Goal: Transaction & Acquisition: Obtain resource

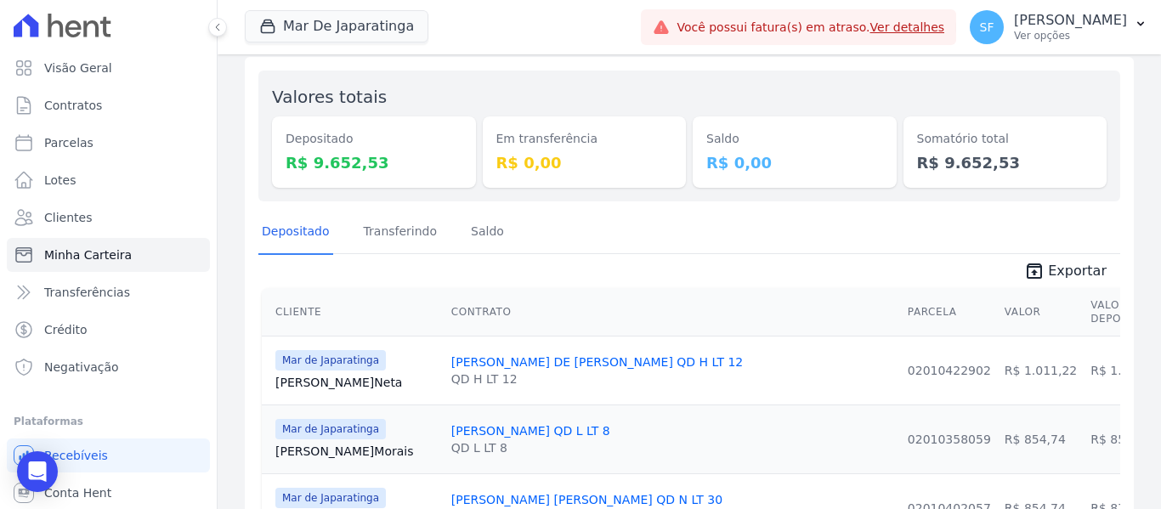
scroll to position [170, 0]
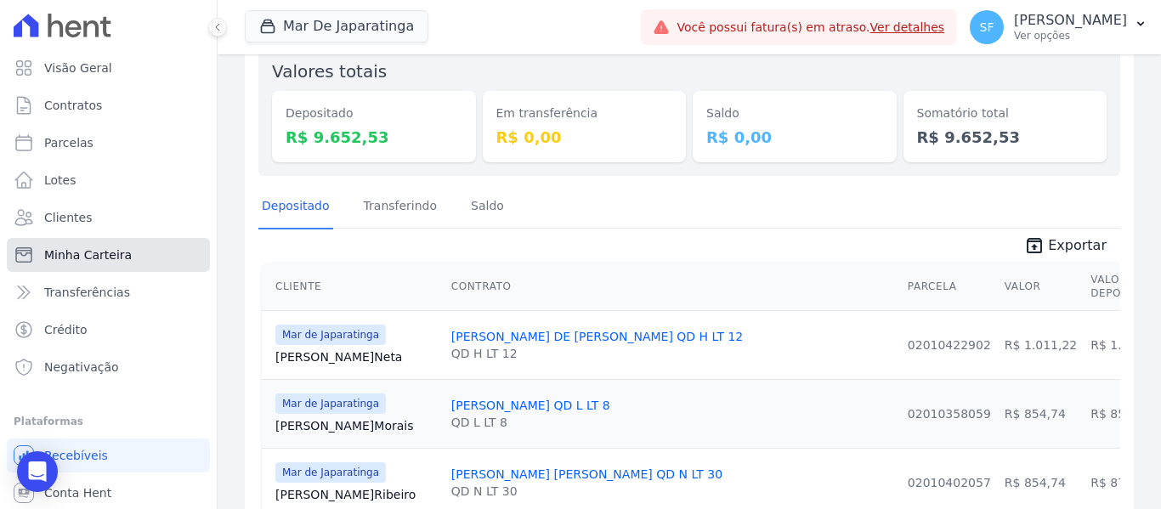
click at [141, 266] on link "Minha Carteira" at bounding box center [108, 255] width 203 height 34
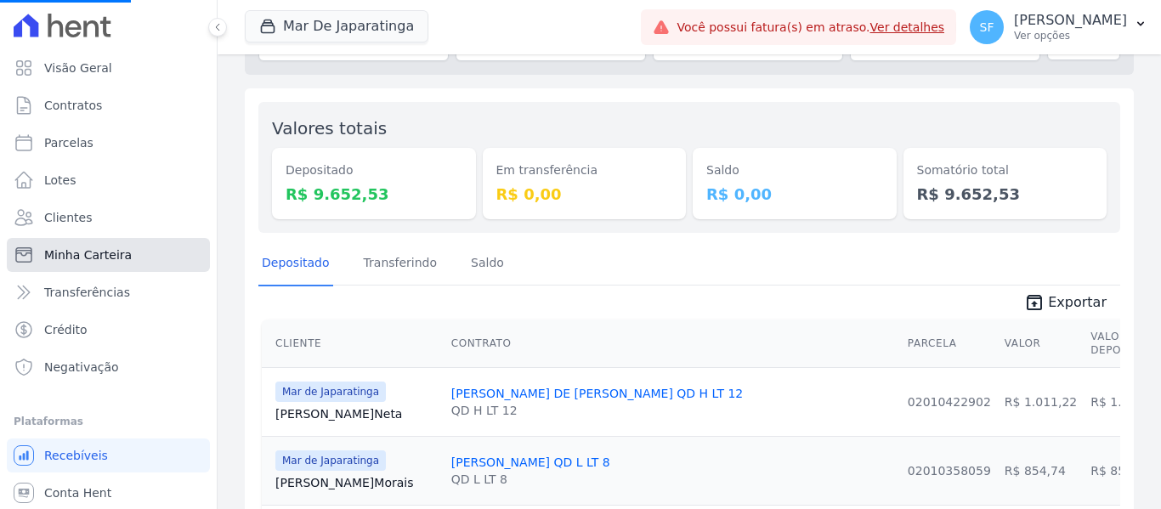
scroll to position [0, 0]
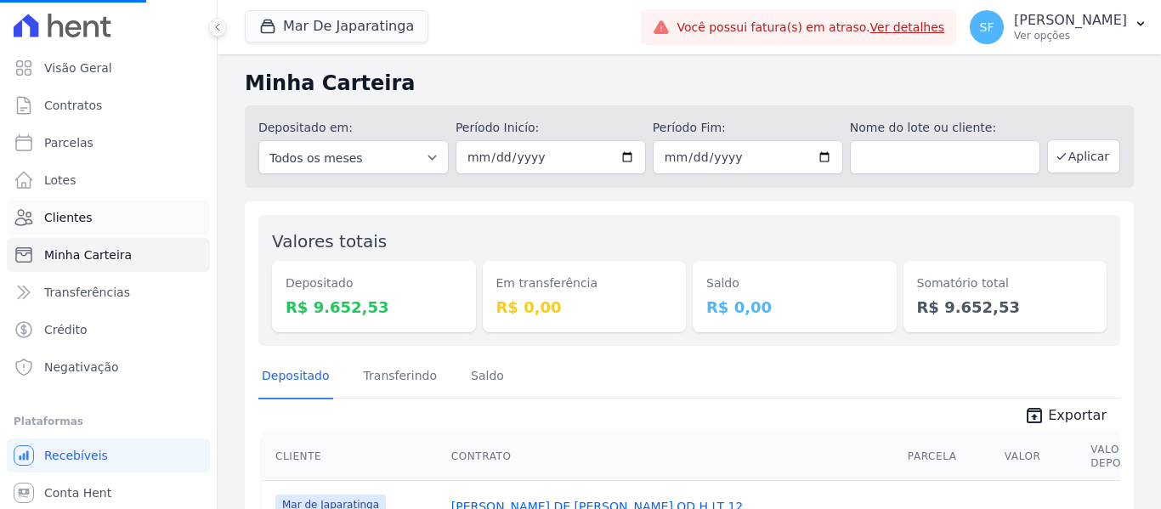
click at [65, 223] on span "Clientes" at bounding box center [68, 217] width 48 height 17
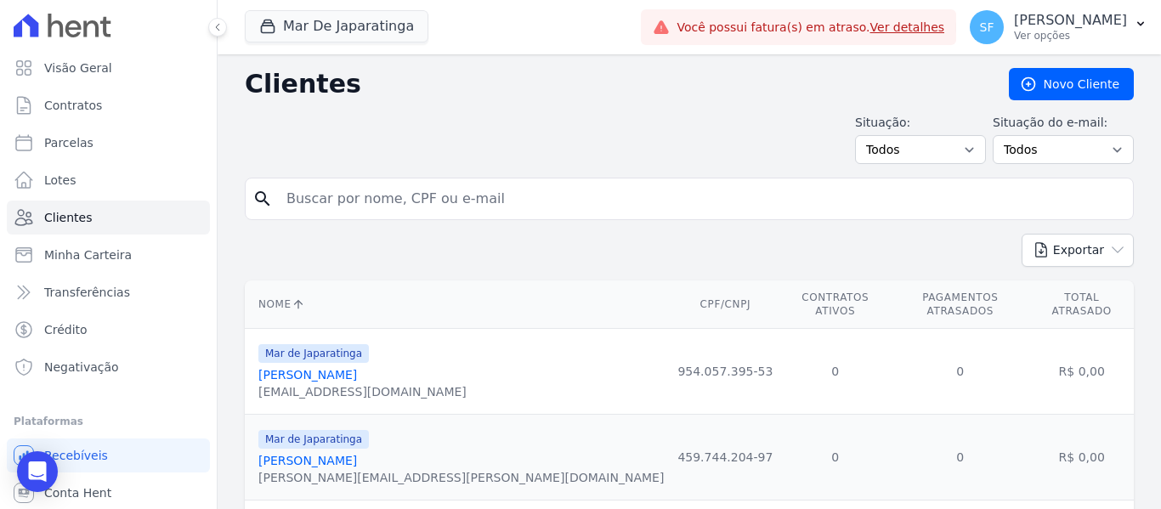
click at [376, 209] on input "search" at bounding box center [701, 199] width 850 height 34
type input "aparecido"
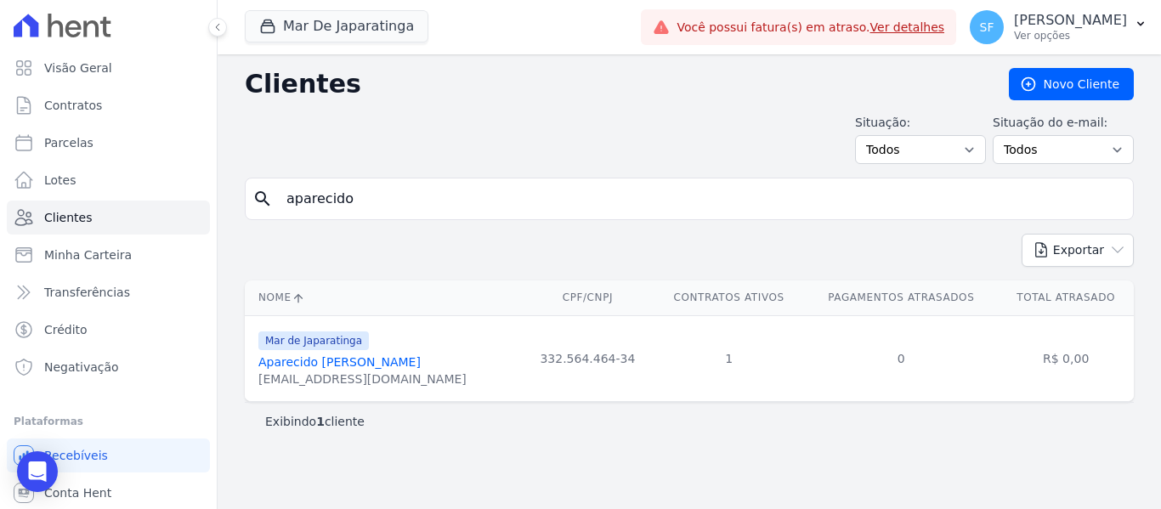
click at [369, 366] on link "Aparecido [PERSON_NAME]" at bounding box center [339, 362] width 162 height 14
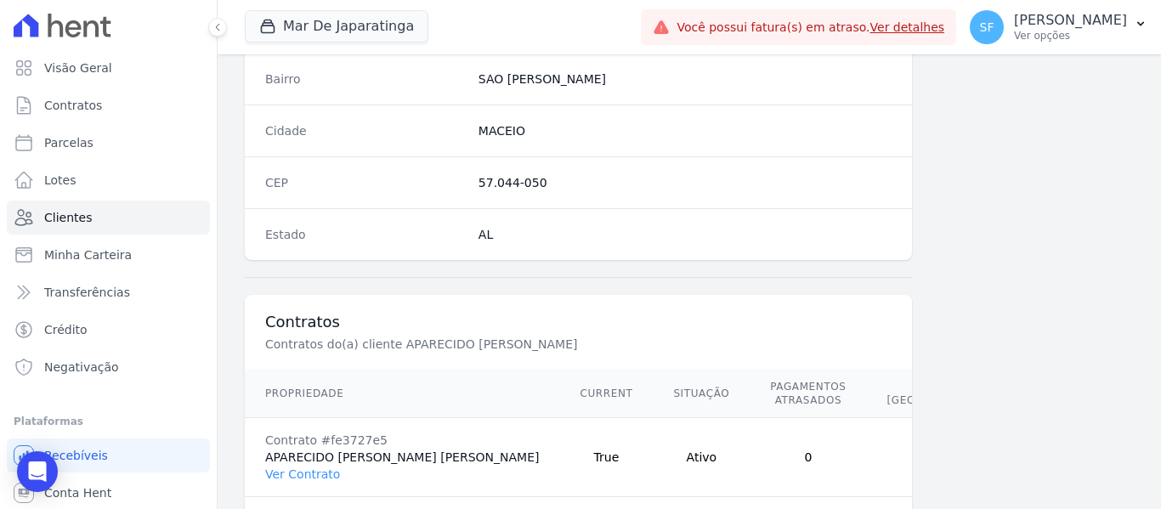
scroll to position [1094, 0]
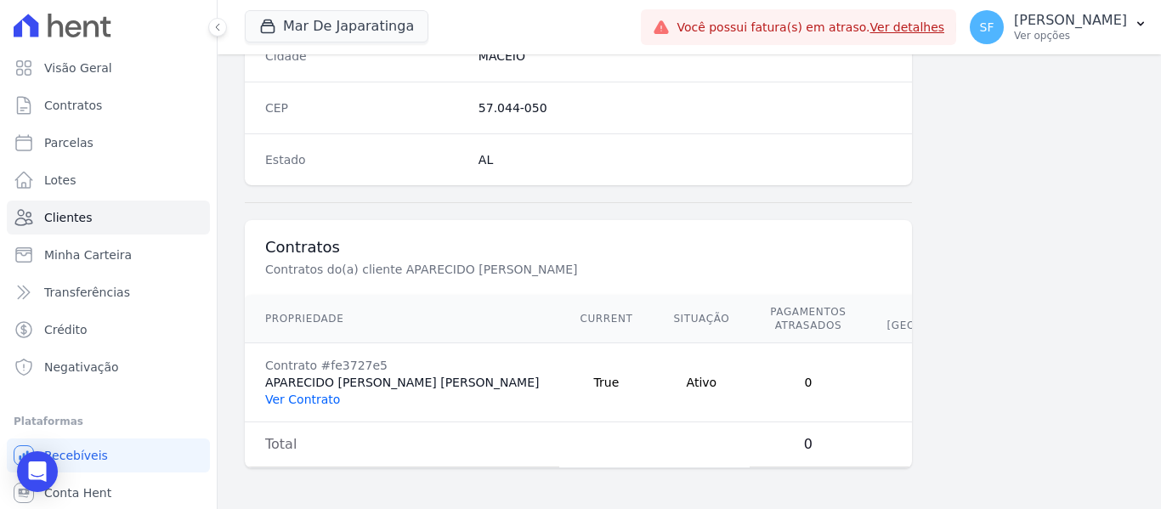
click at [289, 398] on link "Ver Contrato" at bounding box center [302, 400] width 75 height 14
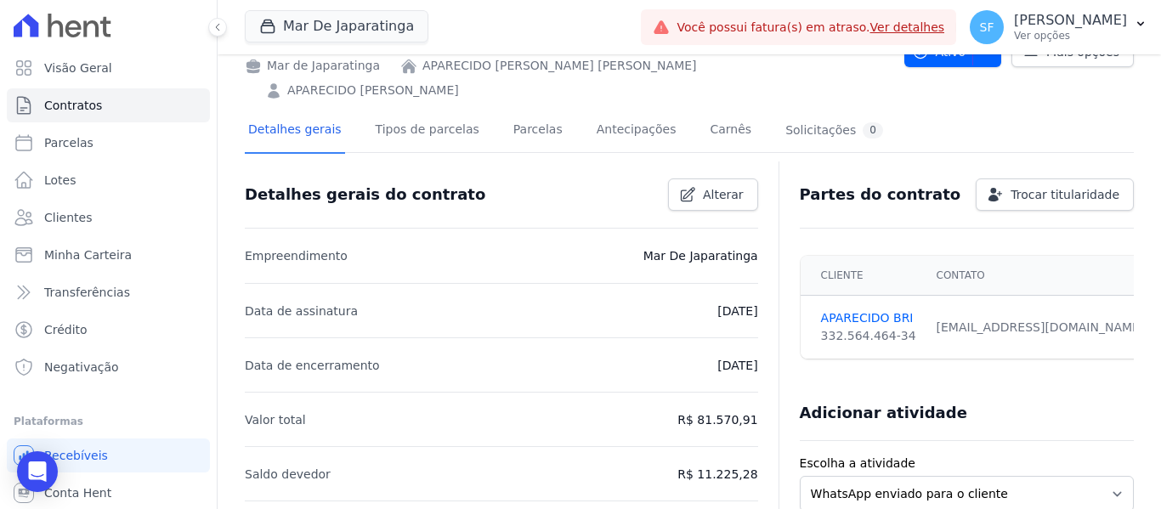
scroll to position [85, 0]
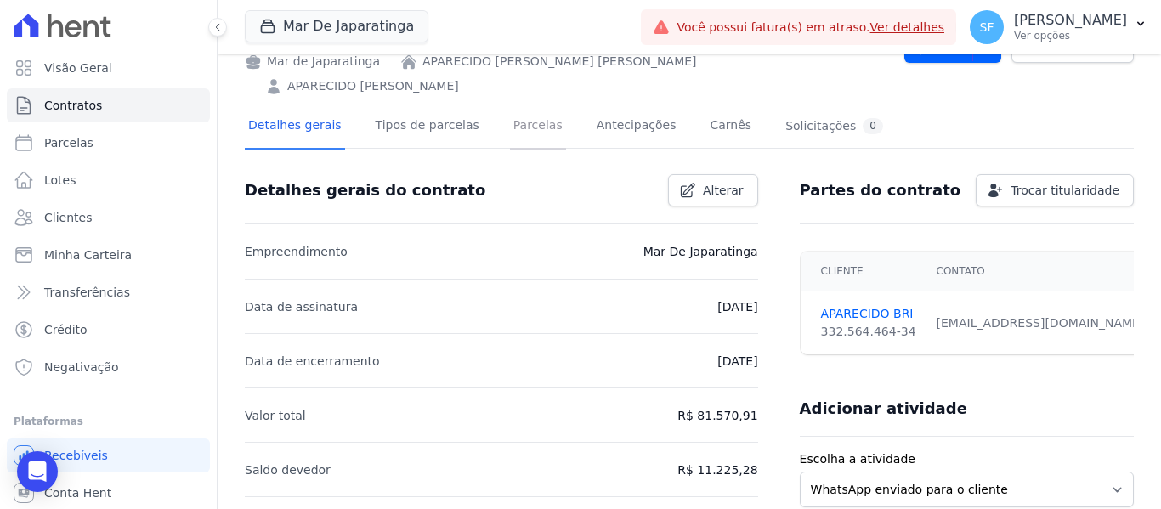
click at [511, 105] on link "Parcelas" at bounding box center [538, 127] width 56 height 45
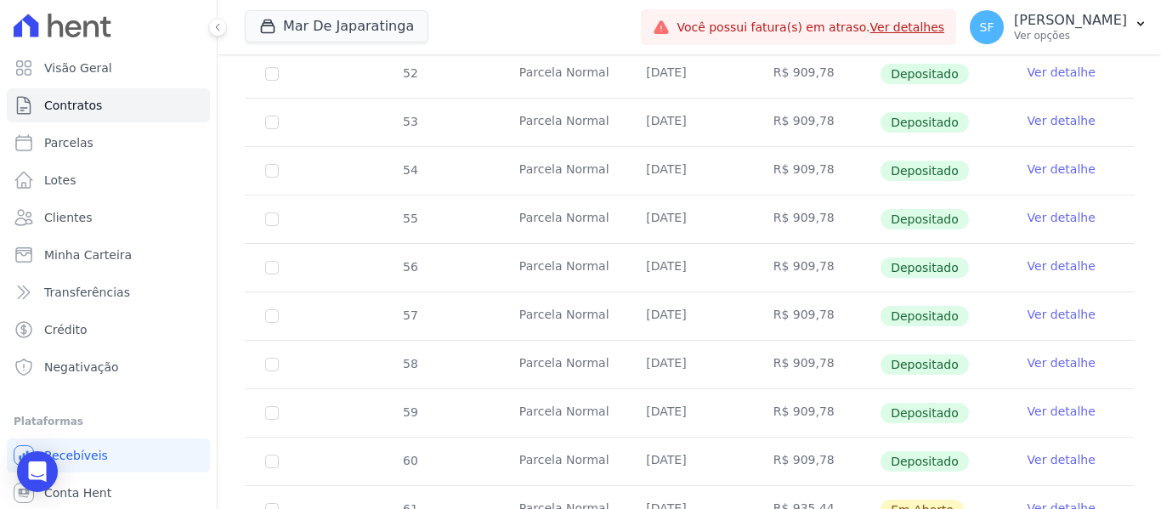
scroll to position [720, 0]
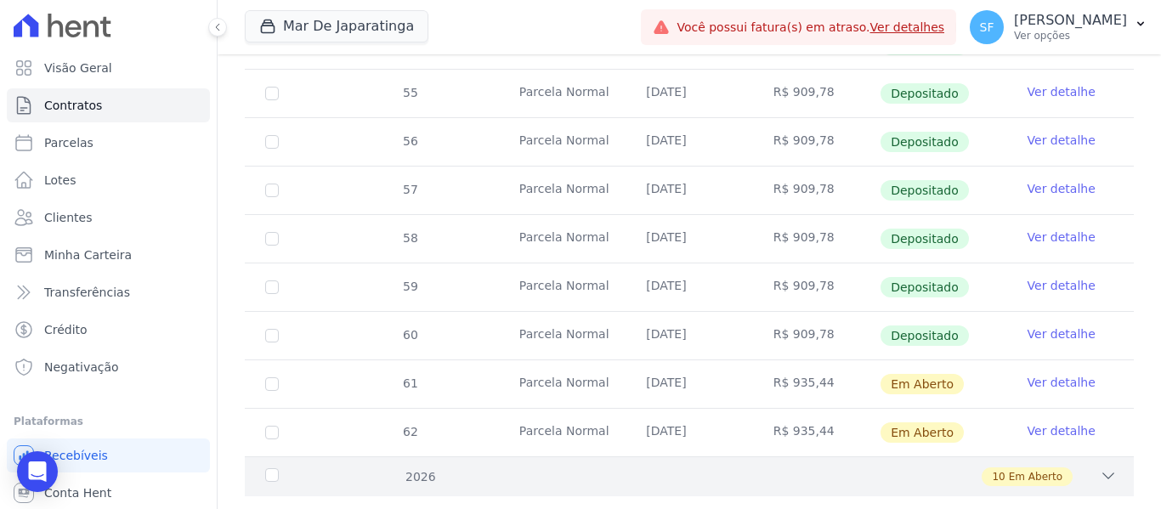
click at [1099, 467] on icon at bounding box center [1107, 475] width 17 height 17
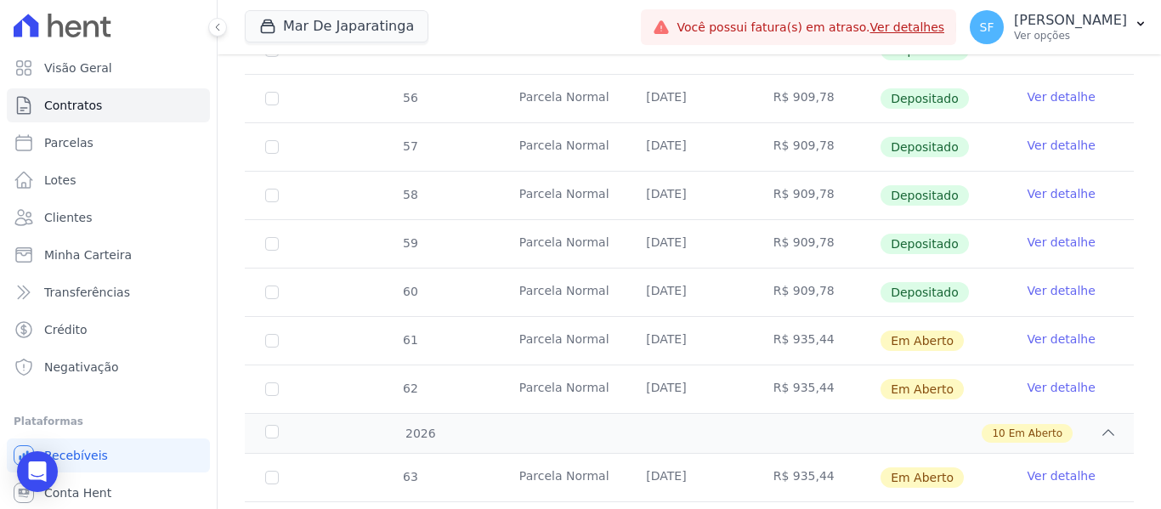
scroll to position [805, 0]
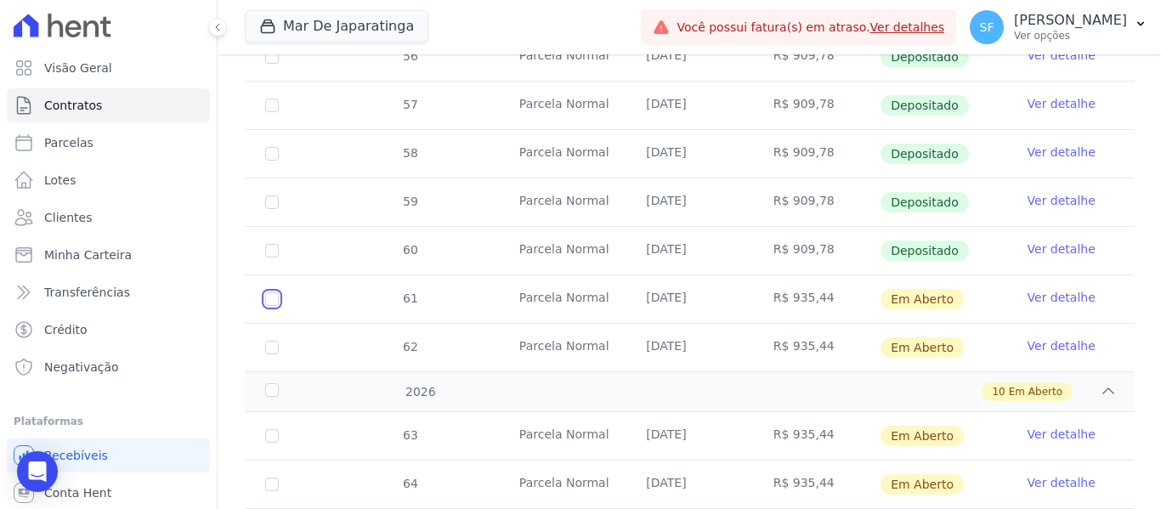
click at [277, 292] on input "checkbox" at bounding box center [272, 299] width 14 height 14
checkbox input "true"
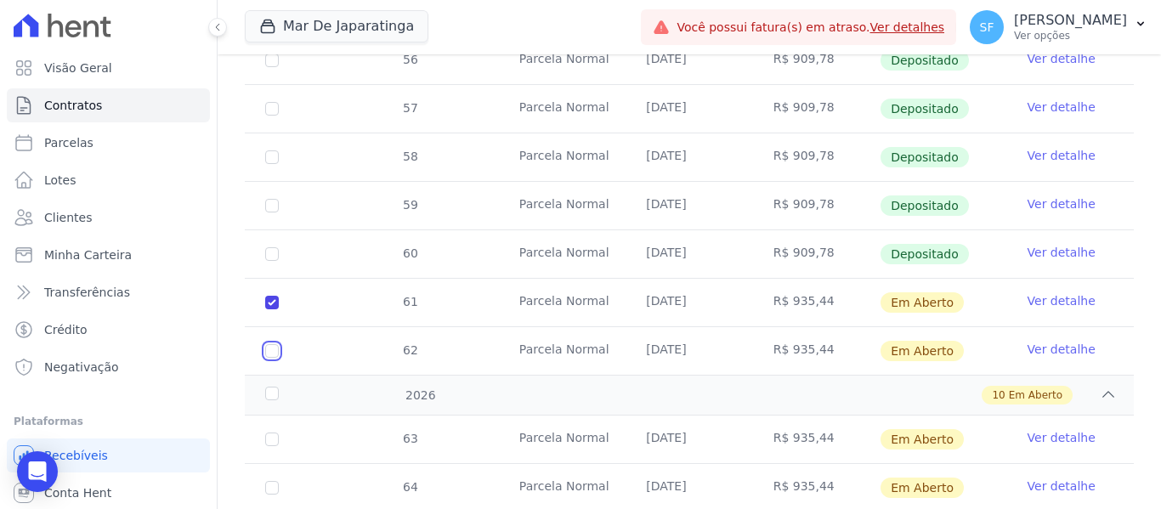
click at [268, 344] on input "checkbox" at bounding box center [272, 351] width 14 height 14
checkbox input "true"
click at [274, 387] on div "2026" at bounding box center [300, 396] width 76 height 18
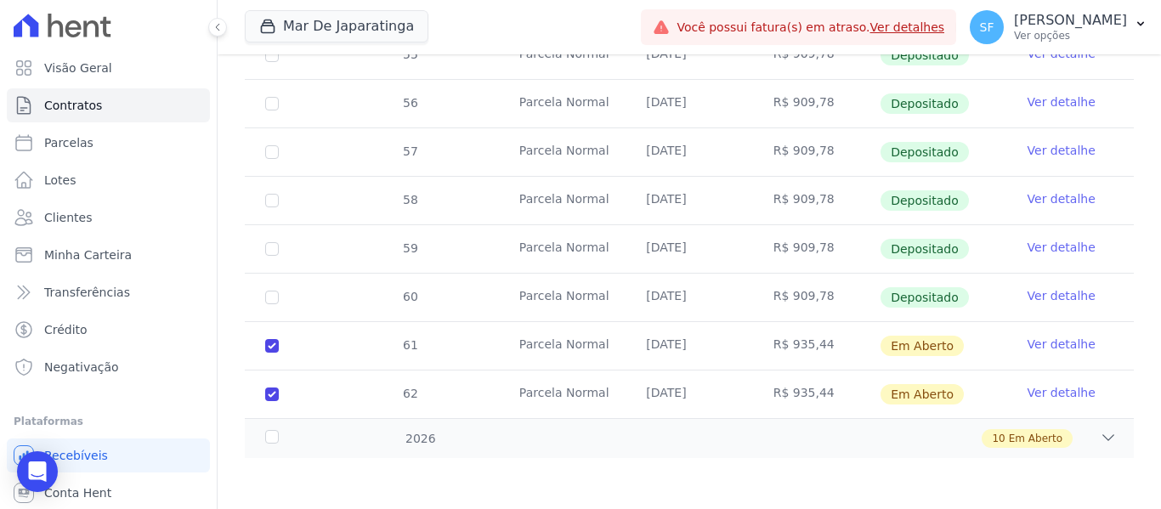
scroll to position [734, 0]
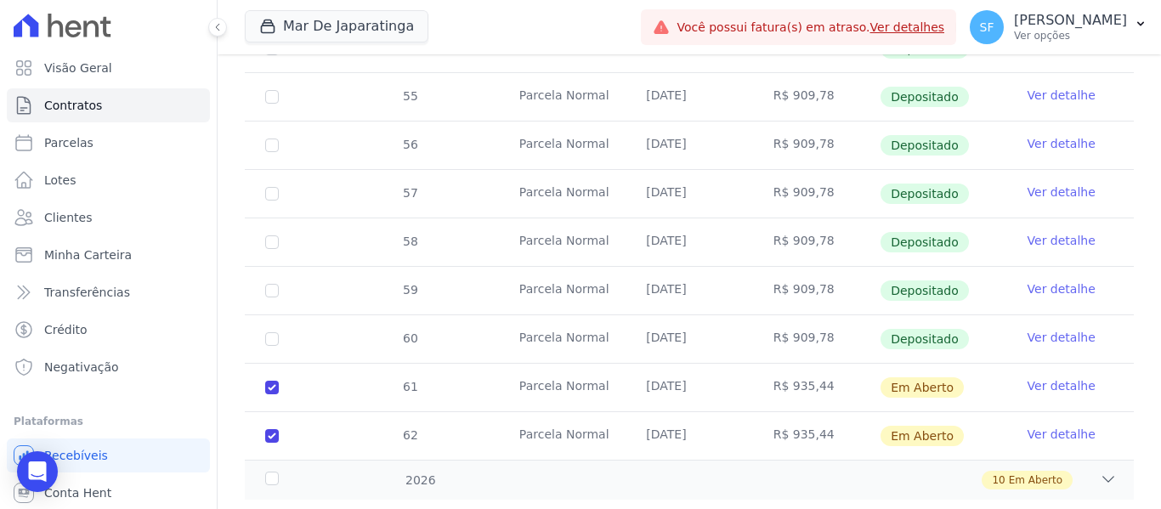
click at [274, 472] on div "2026" at bounding box center [300, 481] width 76 height 18
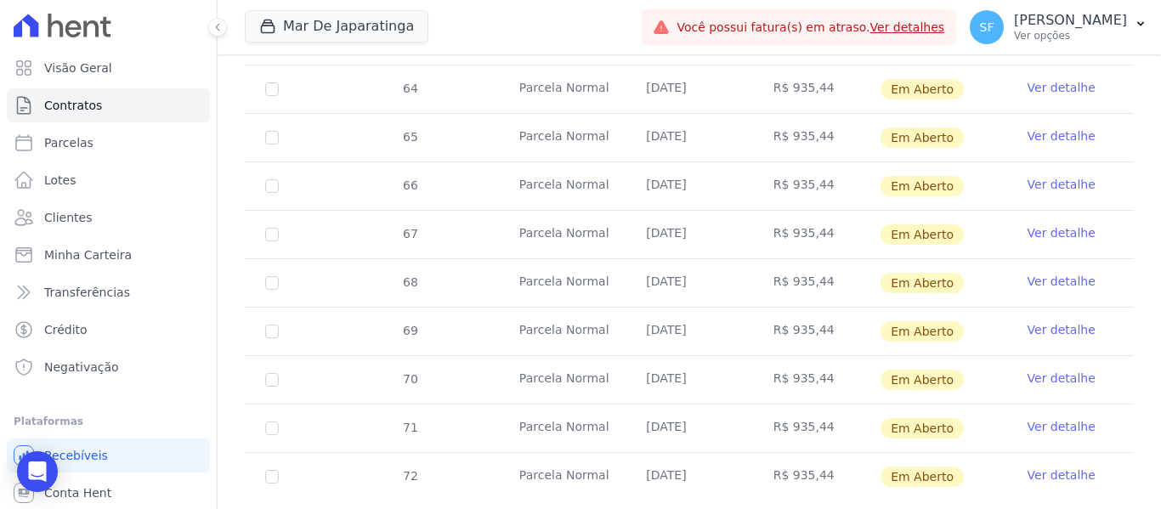
scroll to position [1218, 0]
click at [274, 469] on input "checkbox" at bounding box center [272, 476] width 14 height 14
checkbox input "true"
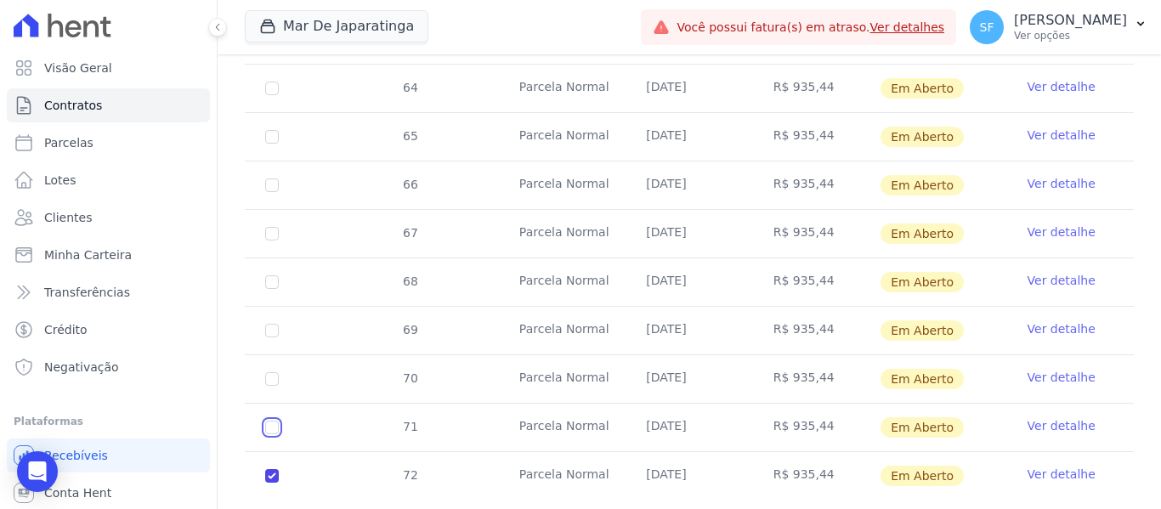
drag, startPoint x: 273, startPoint y: 392, endPoint x: 277, endPoint y: 356, distance: 35.9
click at [273, 421] on input "checkbox" at bounding box center [272, 428] width 14 height 14
checkbox input "true"
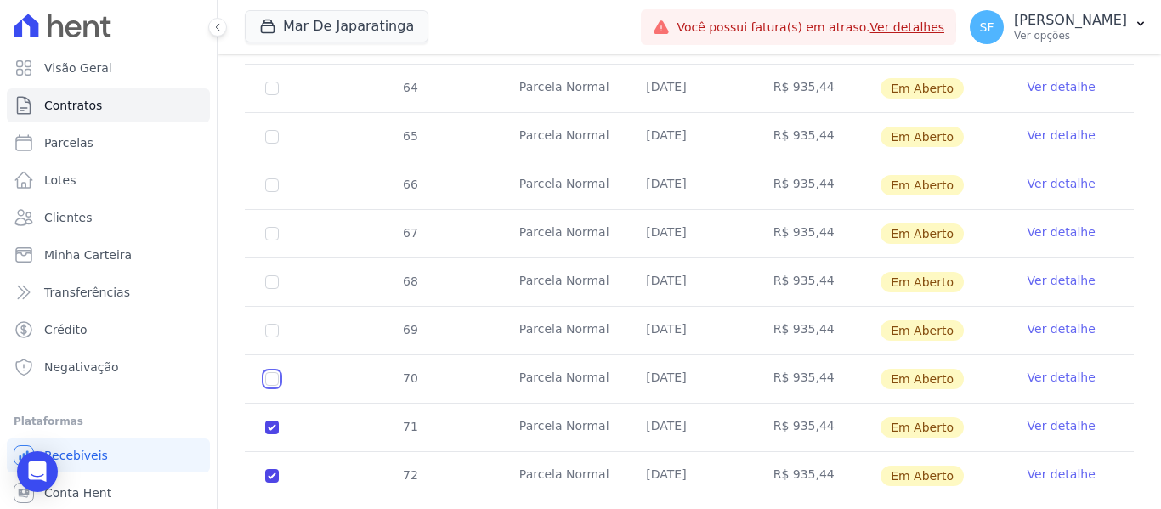
click at [275, 372] on input "checkbox" at bounding box center [272, 379] width 14 height 14
checkbox input "true"
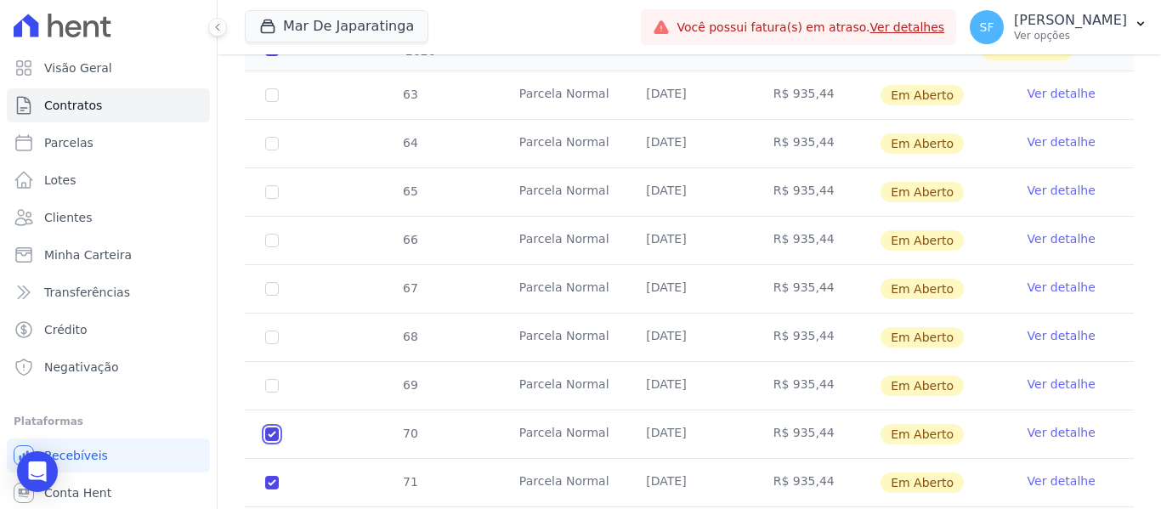
scroll to position [1133, 0]
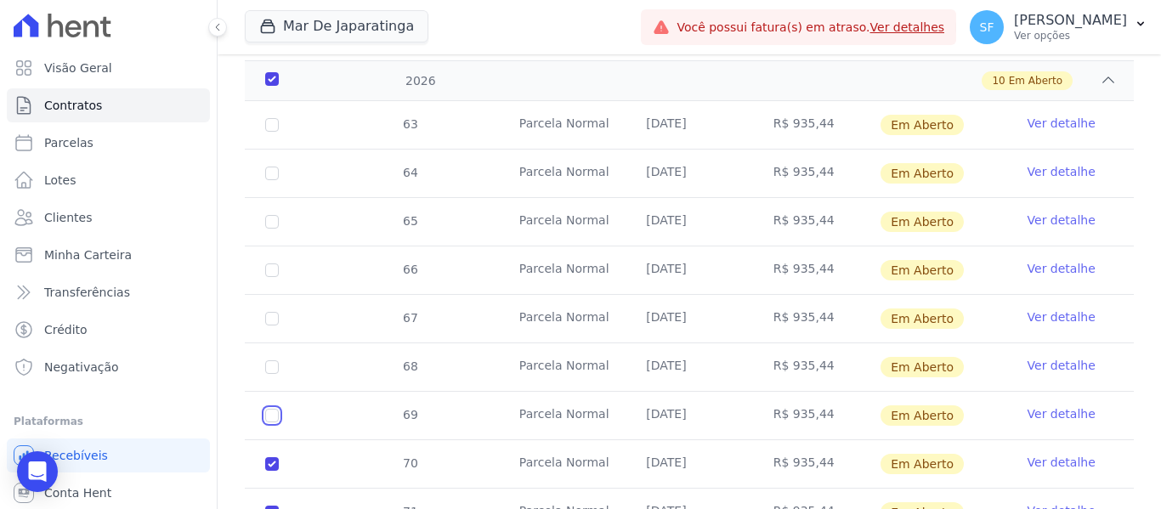
click at [272, 409] on input "checkbox" at bounding box center [272, 416] width 14 height 14
checkbox input "true"
click at [267, 360] on input "checkbox" at bounding box center [272, 367] width 14 height 14
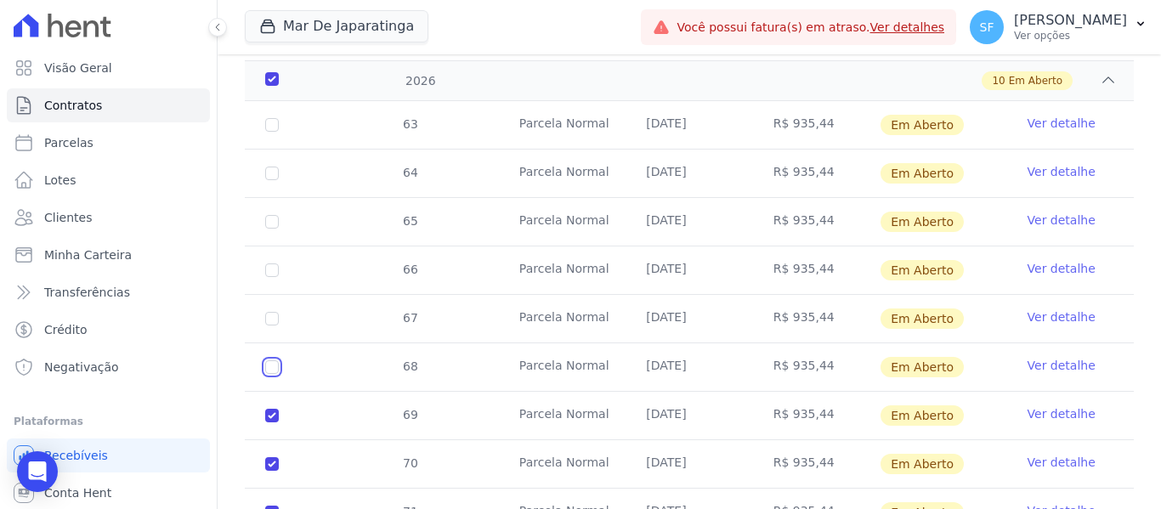
checkbox input "true"
click at [276, 312] on input "checkbox" at bounding box center [272, 319] width 14 height 14
checkbox input "true"
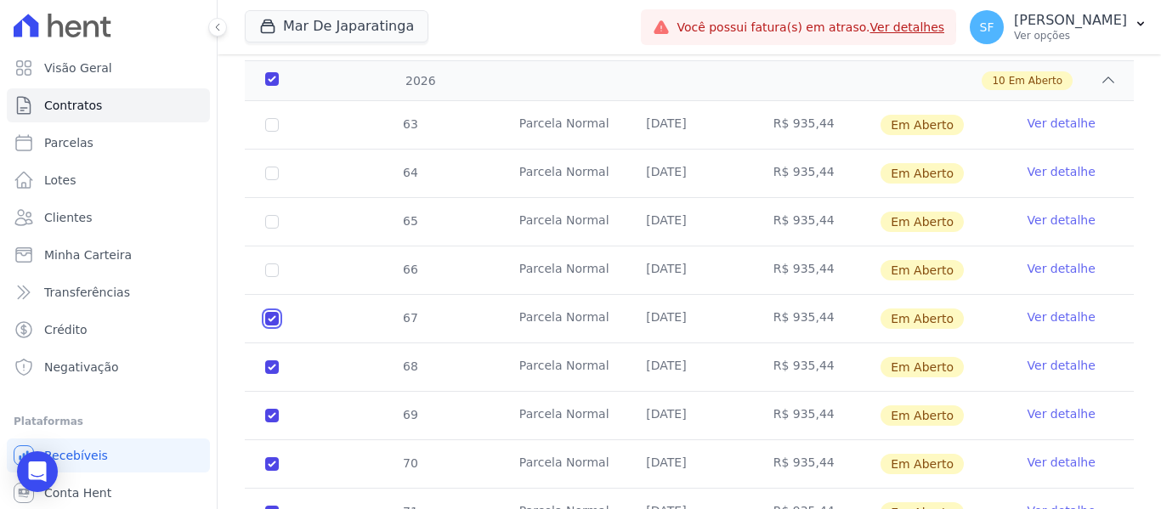
checkbox input "true"
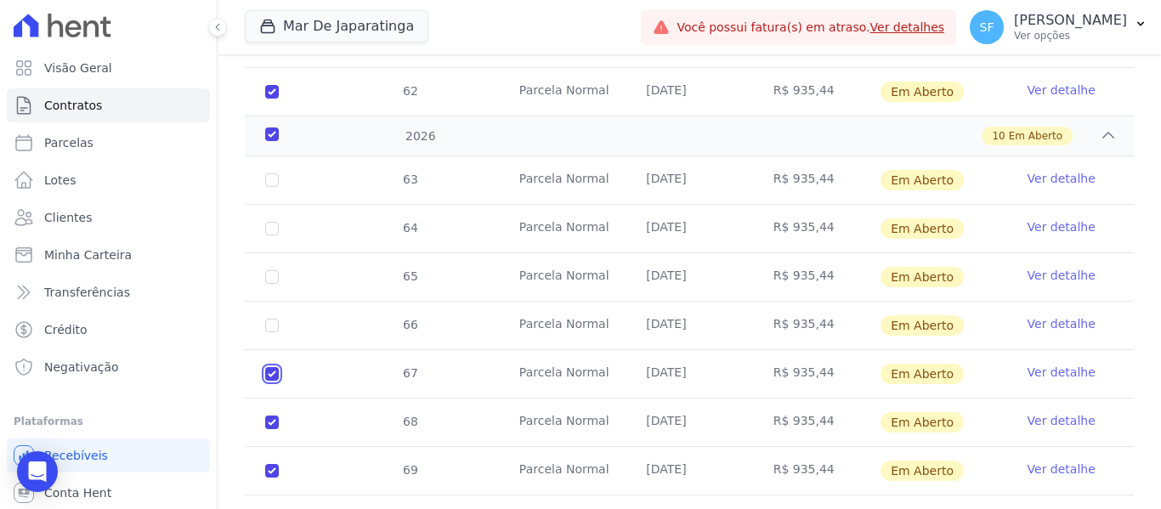
scroll to position [1048, 0]
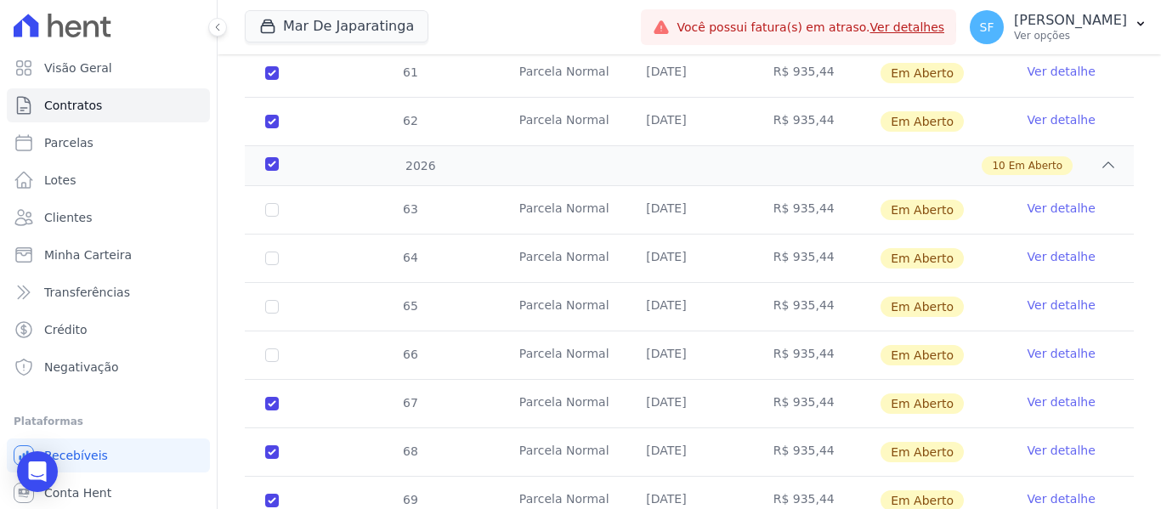
click at [269, 331] on td "66" at bounding box center [272, 355] width 54 height 48
click at [268, 331] on td "66" at bounding box center [272, 355] width 54 height 48
click at [273, 348] on input "checkbox" at bounding box center [272, 355] width 14 height 14
checkbox input "true"
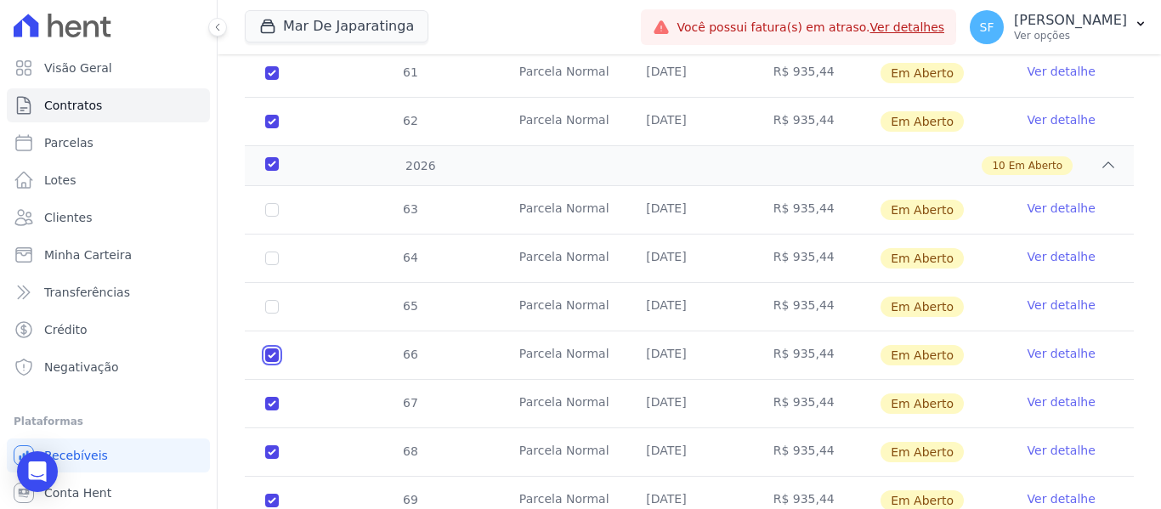
checkbox input "true"
click at [271, 300] on input "checkbox" at bounding box center [272, 307] width 14 height 14
checkbox input "true"
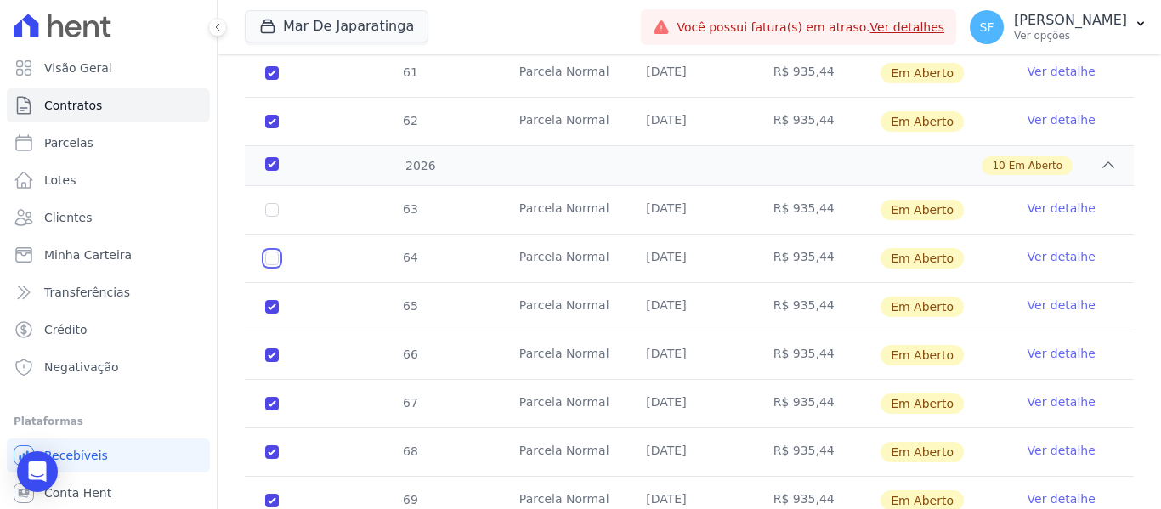
click at [269, 251] on input "checkbox" at bounding box center [272, 258] width 14 height 14
checkbox input "true"
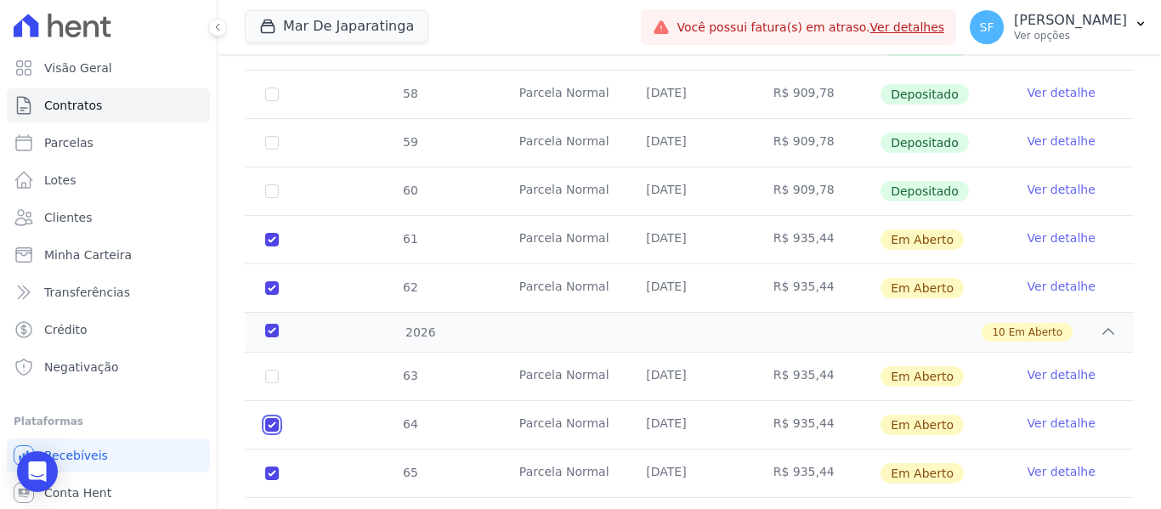
scroll to position [879, 0]
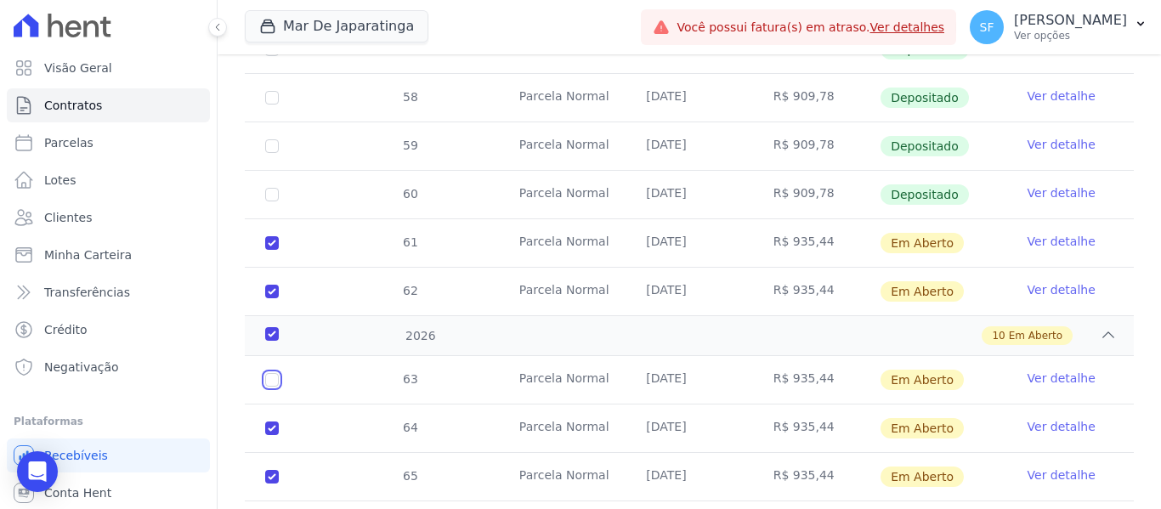
click at [275, 373] on input "checkbox" at bounding box center [272, 380] width 14 height 14
checkbox input "true"
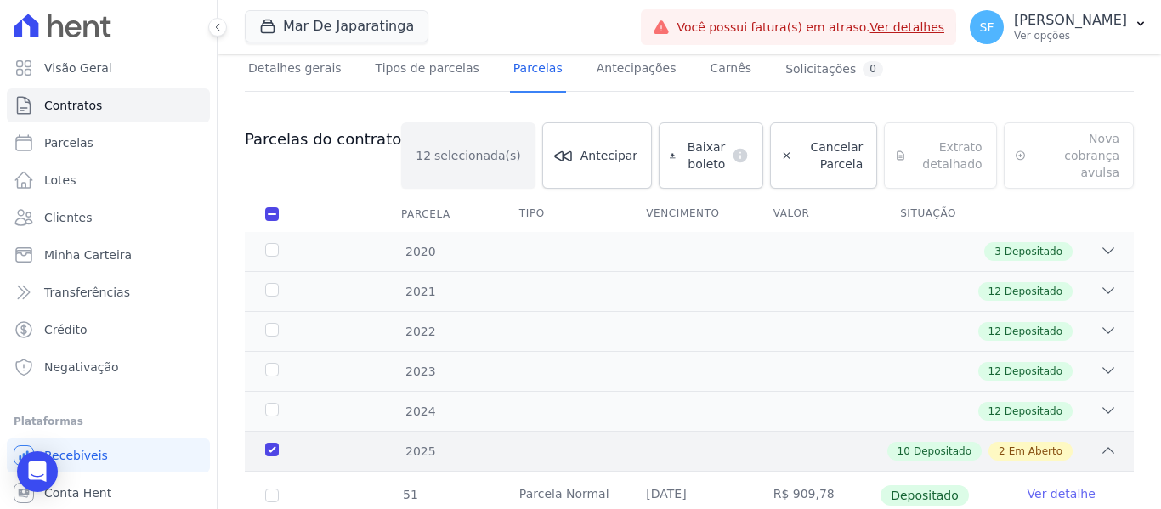
scroll to position [29, 0]
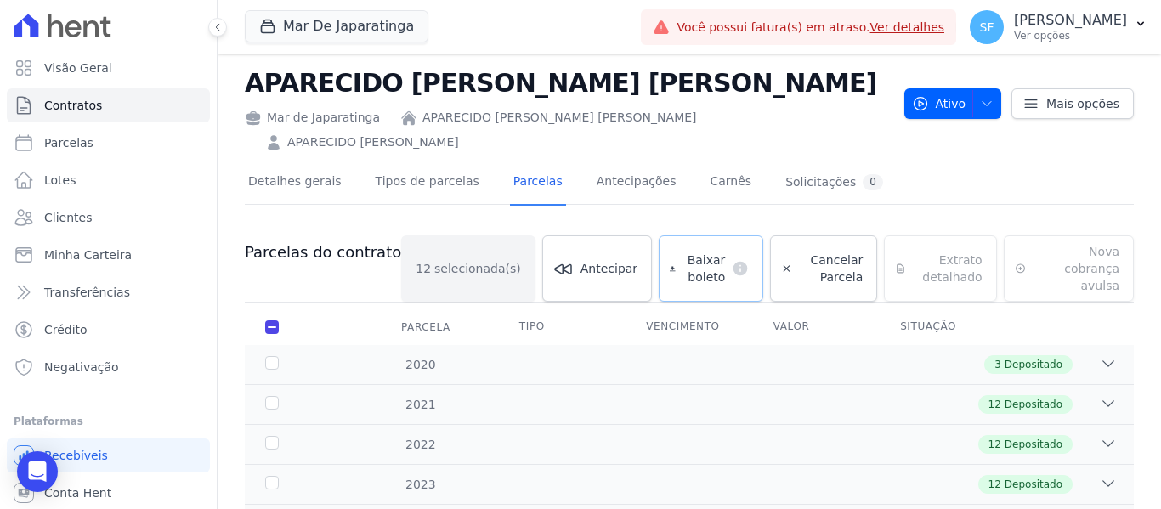
click at [682, 251] on span "Baixar boleto" at bounding box center [703, 268] width 43 height 34
click at [936, 435] on div "12 Depositado" at bounding box center [732, 444] width 768 height 19
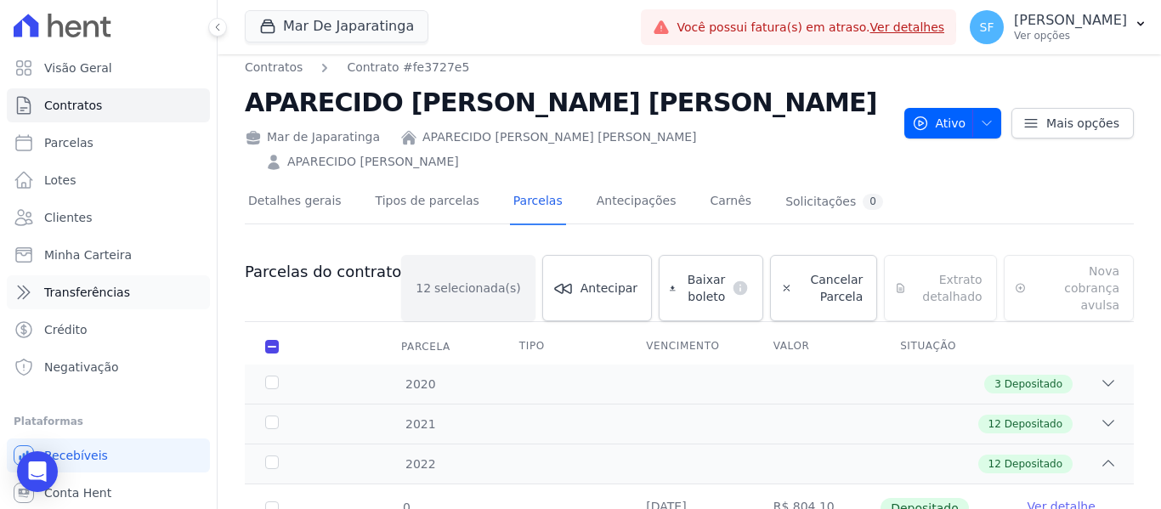
scroll to position [0, 0]
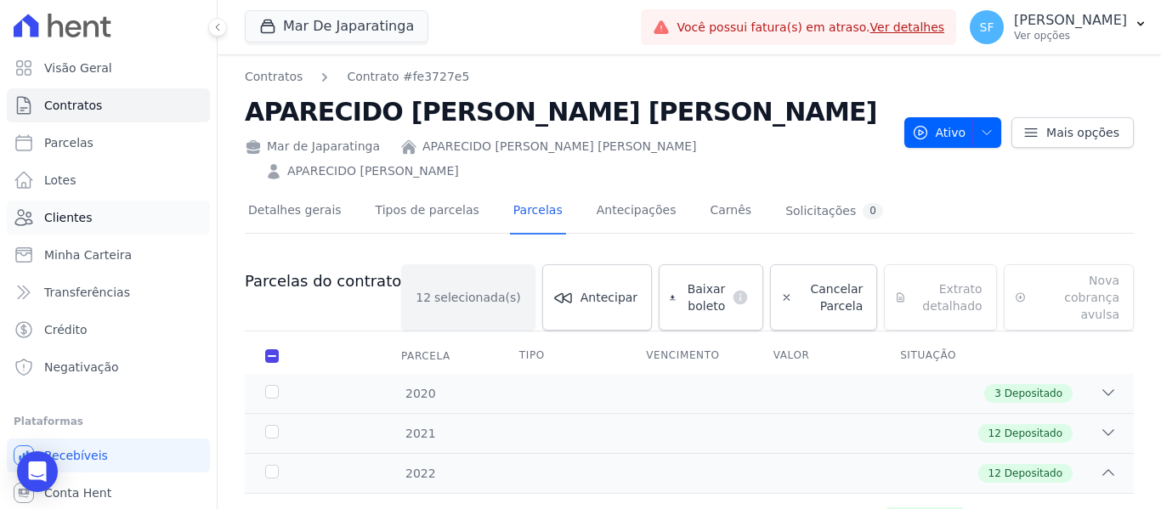
click at [88, 218] on link "Clientes" at bounding box center [108, 218] width 203 height 34
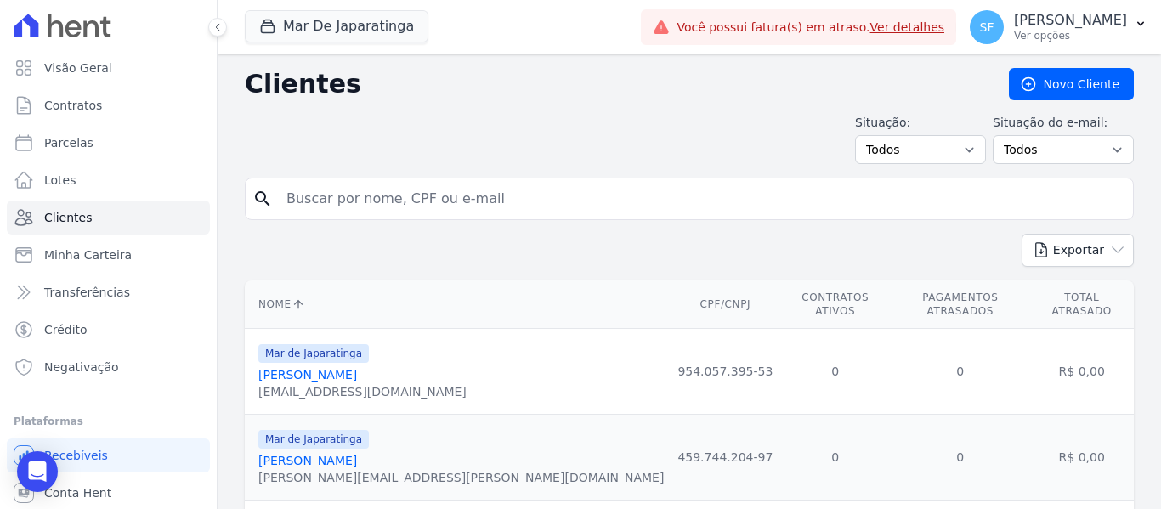
click at [591, 205] on input "search" at bounding box center [701, 199] width 850 height 34
type input "[PERSON_NAME]"
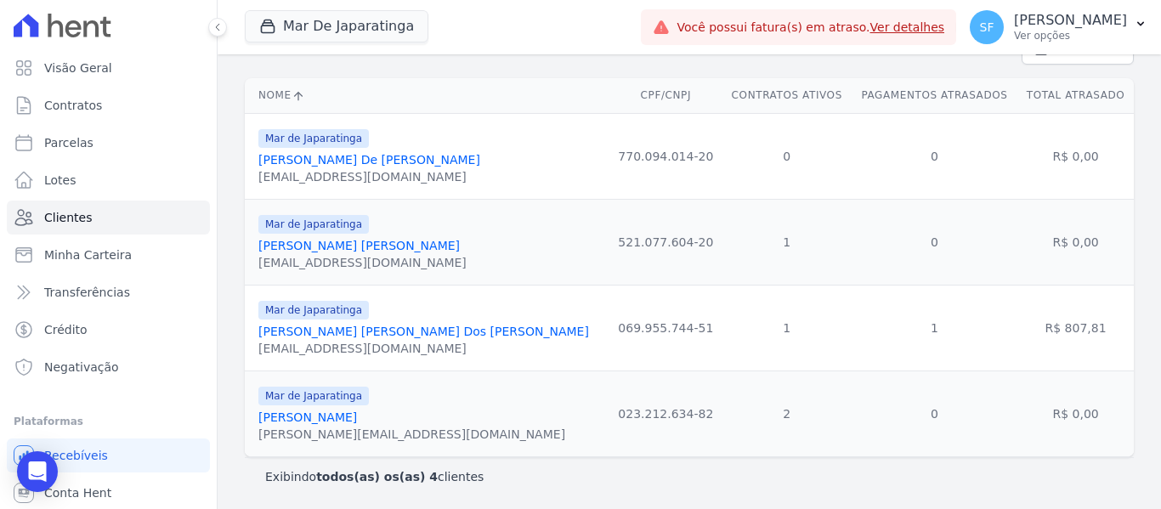
scroll to position [203, 0]
click at [338, 424] on link "[PERSON_NAME]" at bounding box center [307, 417] width 99 height 14
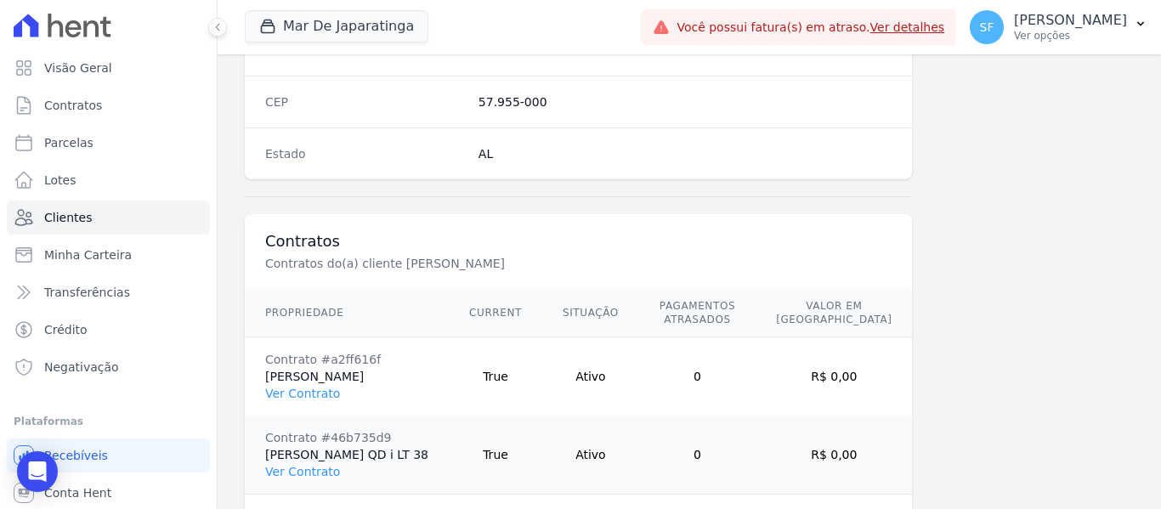
scroll to position [1186, 0]
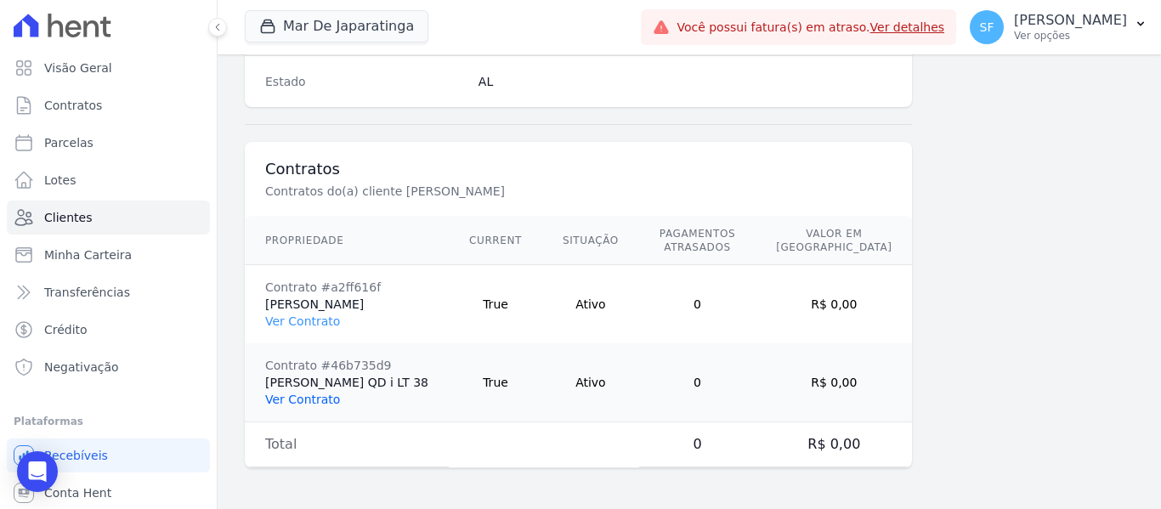
click at [309, 405] on link "Ver Contrato" at bounding box center [302, 400] width 75 height 14
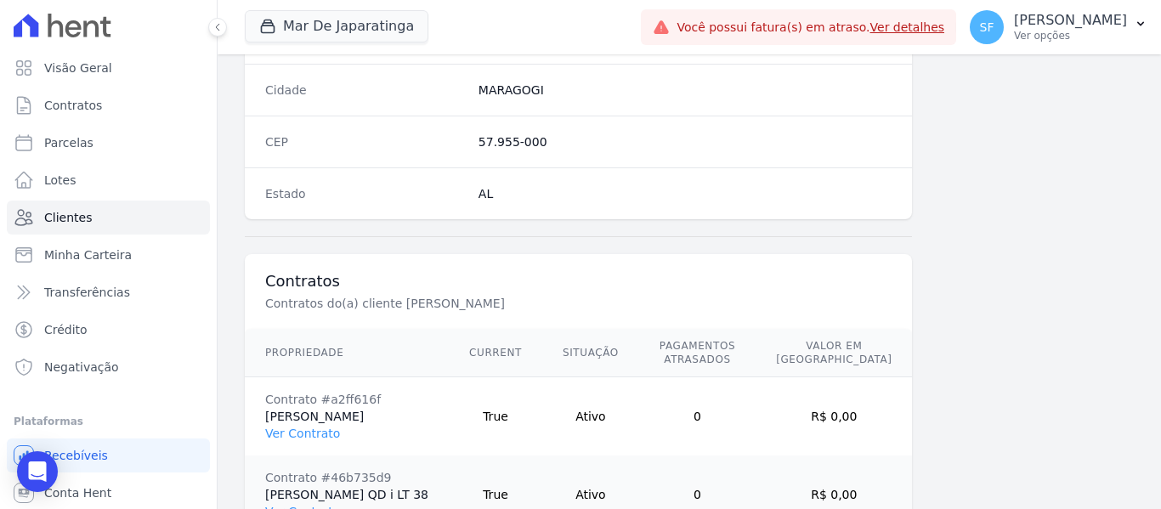
scroll to position [1186, 0]
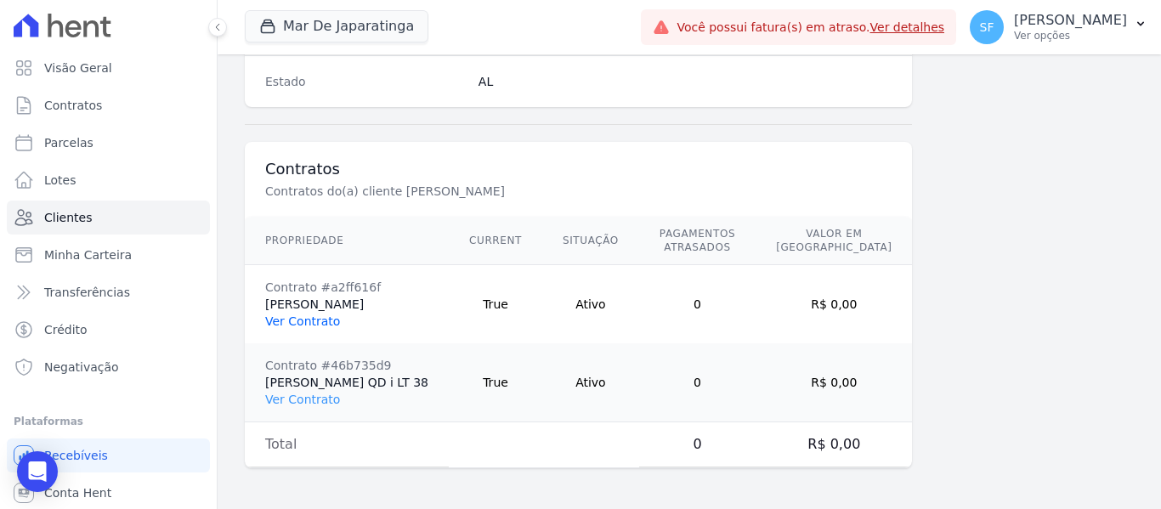
click at [319, 317] on link "Ver Contrato" at bounding box center [302, 321] width 75 height 14
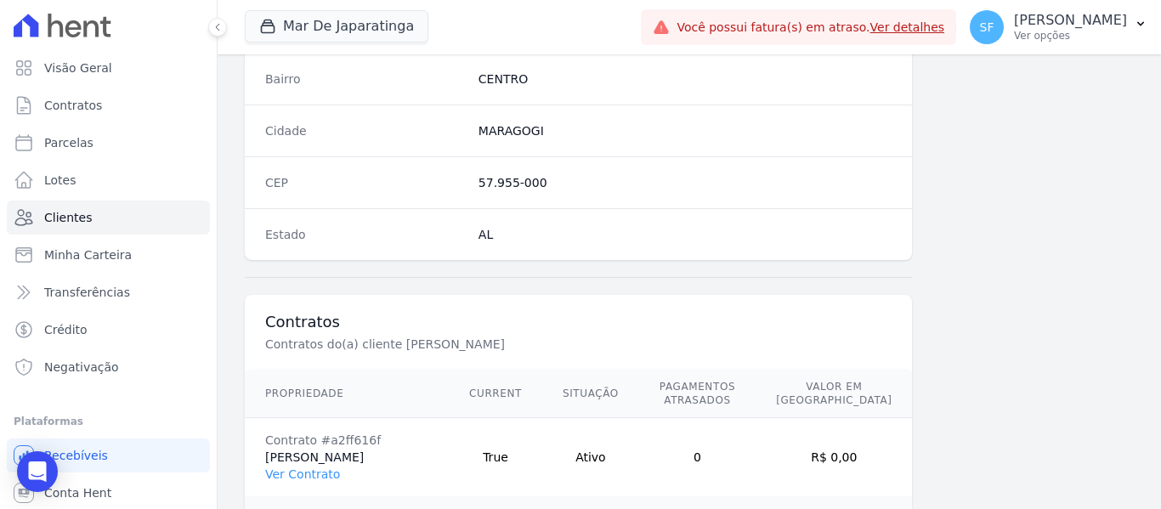
scroll to position [1186, 0]
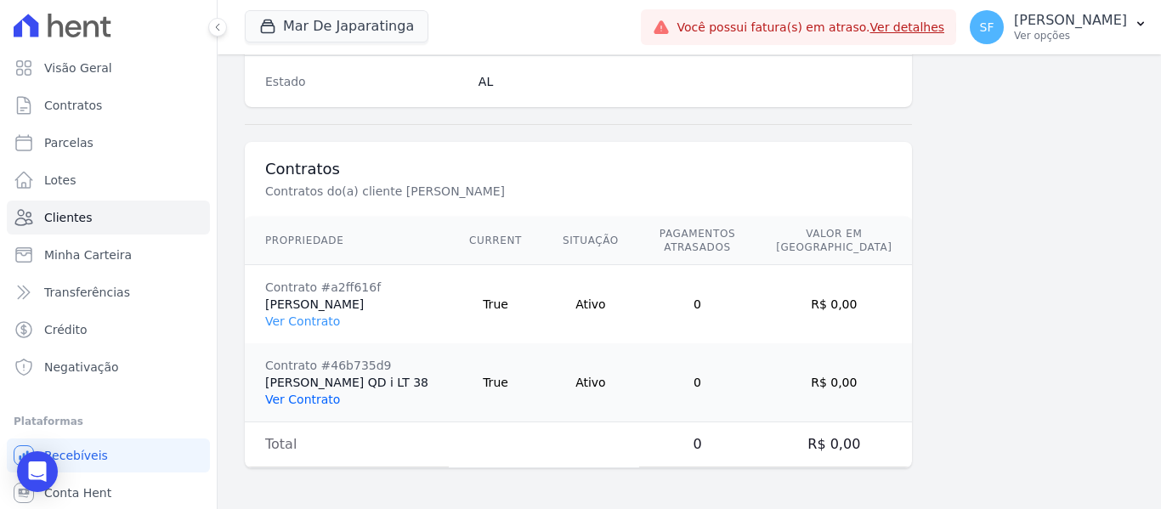
click at [313, 396] on link "Ver Contrato" at bounding box center [302, 400] width 75 height 14
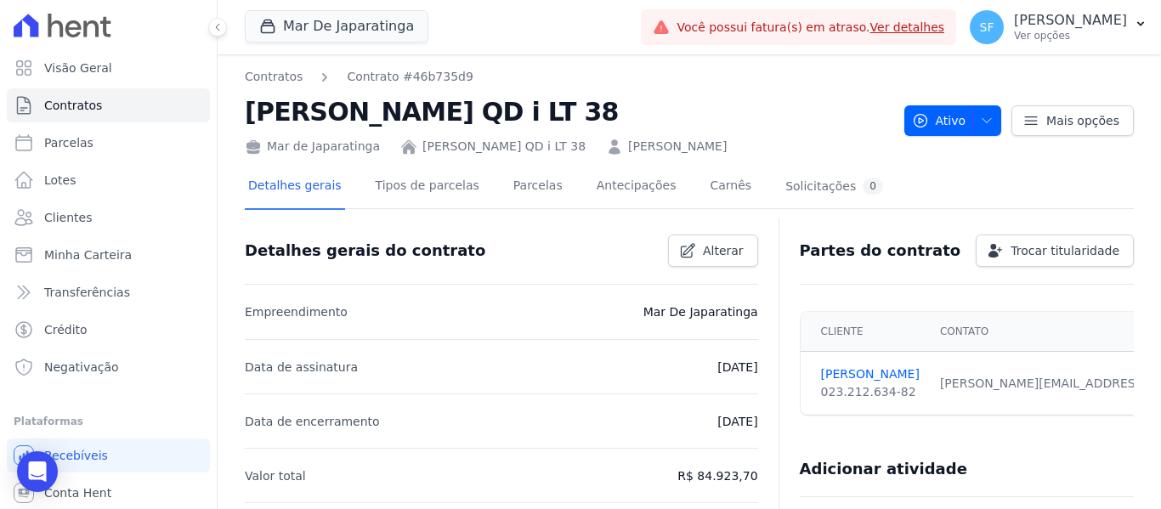
click at [403, 146] on icon at bounding box center [409, 148] width 12 height 12
click at [438, 149] on link "[PERSON_NAME] QD i LT 38" at bounding box center [503, 147] width 163 height 18
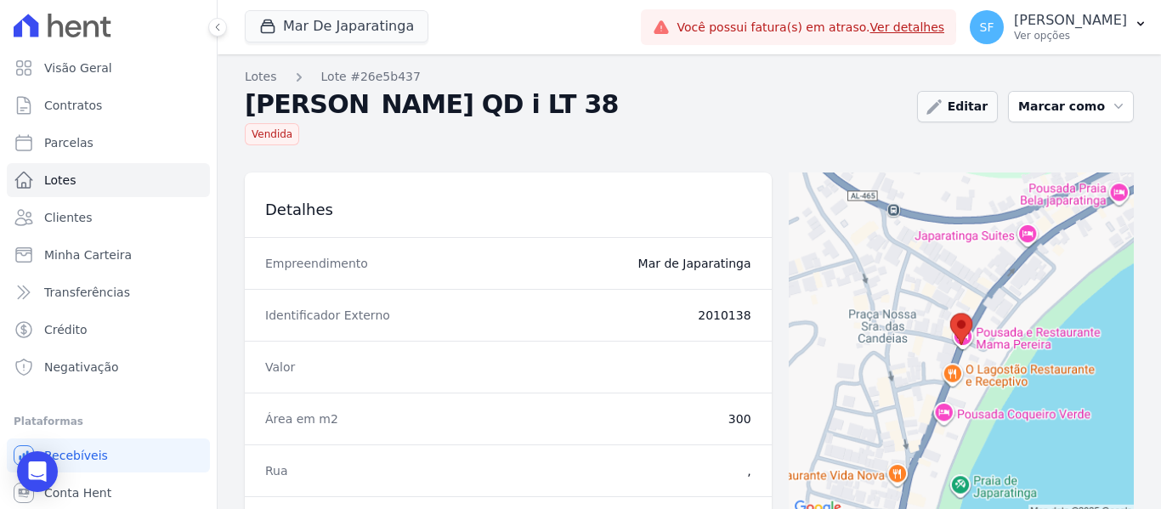
click at [976, 97] on link "Editar" at bounding box center [957, 106] width 81 height 31
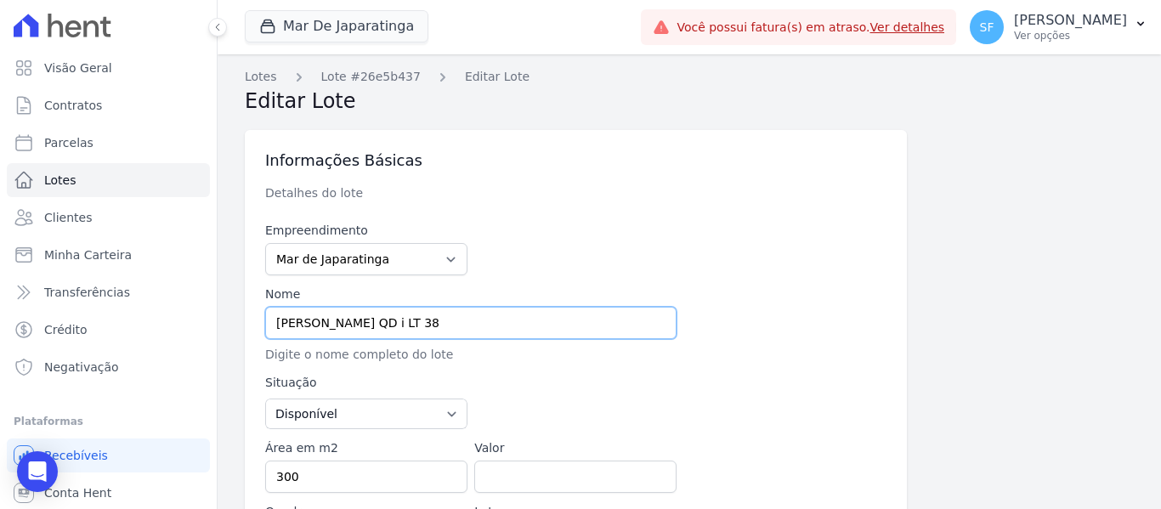
click at [455, 327] on input "[PERSON_NAME] QD i LT 38" at bounding box center [470, 323] width 411 height 32
type input "[PERSON_NAME] QD I LT 38"
click at [709, 195] on p "Detalhes do lote" at bounding box center [550, 192] width 571 height 17
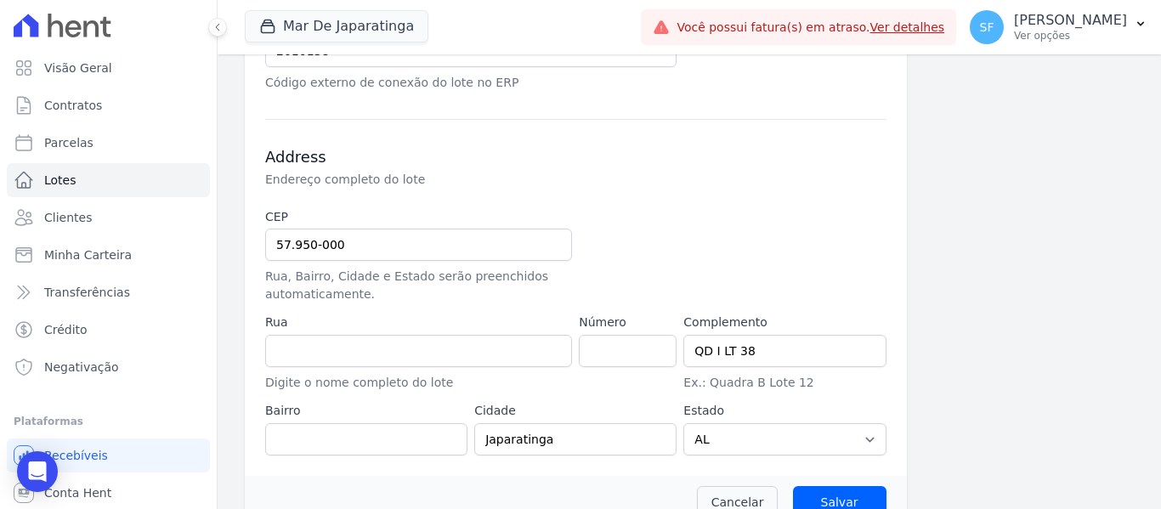
scroll to position [710, 0]
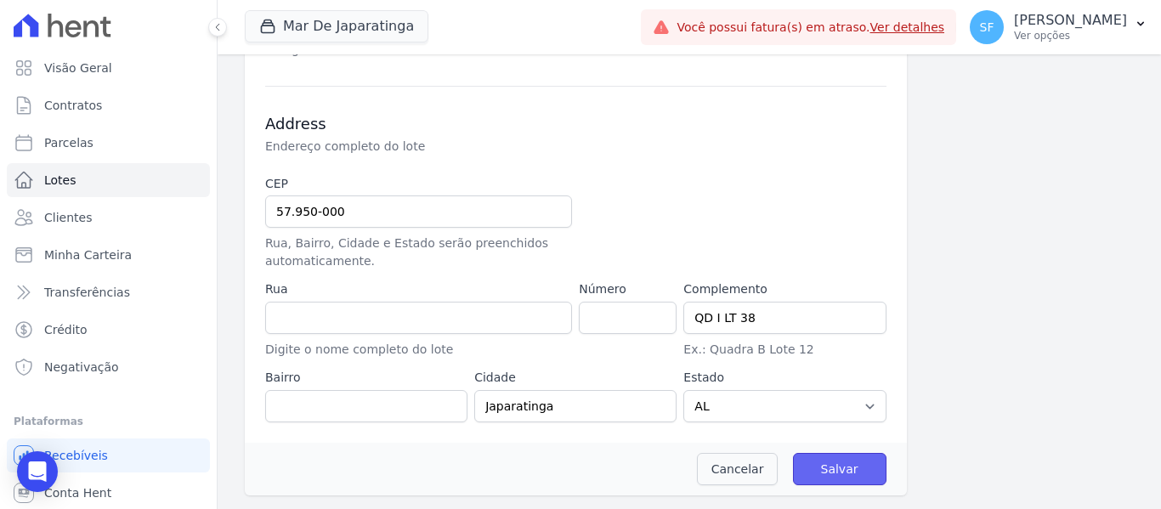
click at [831, 465] on input "Salvar" at bounding box center [839, 469] width 93 height 32
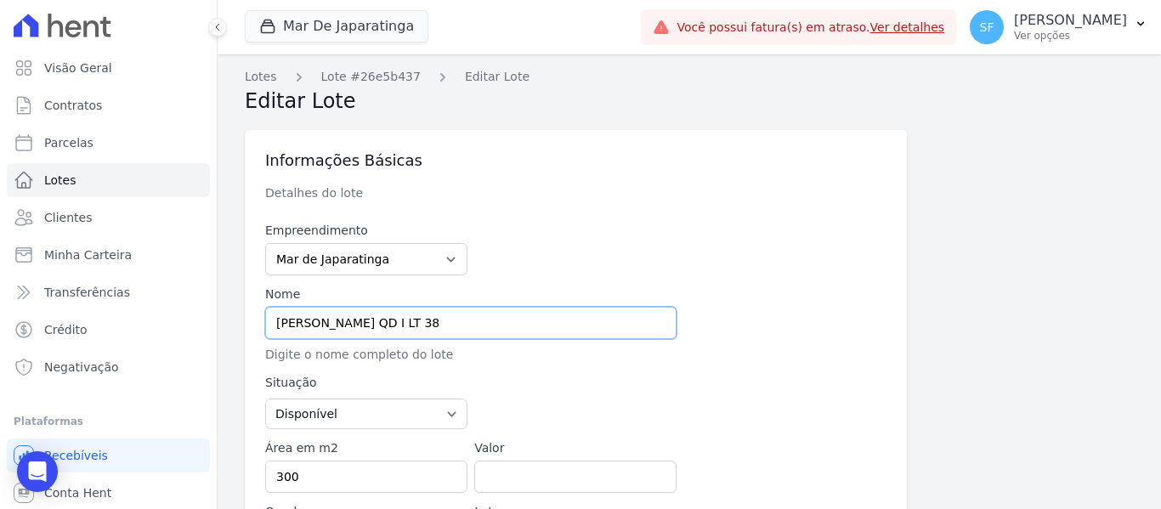
click at [528, 330] on input "[PERSON_NAME] QD I LT 38" at bounding box center [470, 323] width 411 height 32
drag, startPoint x: 437, startPoint y: 322, endPoint x: 493, endPoint y: 331, distance: 56.7
click at [493, 331] on input "[PERSON_NAME] QD I LT 38" at bounding box center [470, 323] width 411 height 32
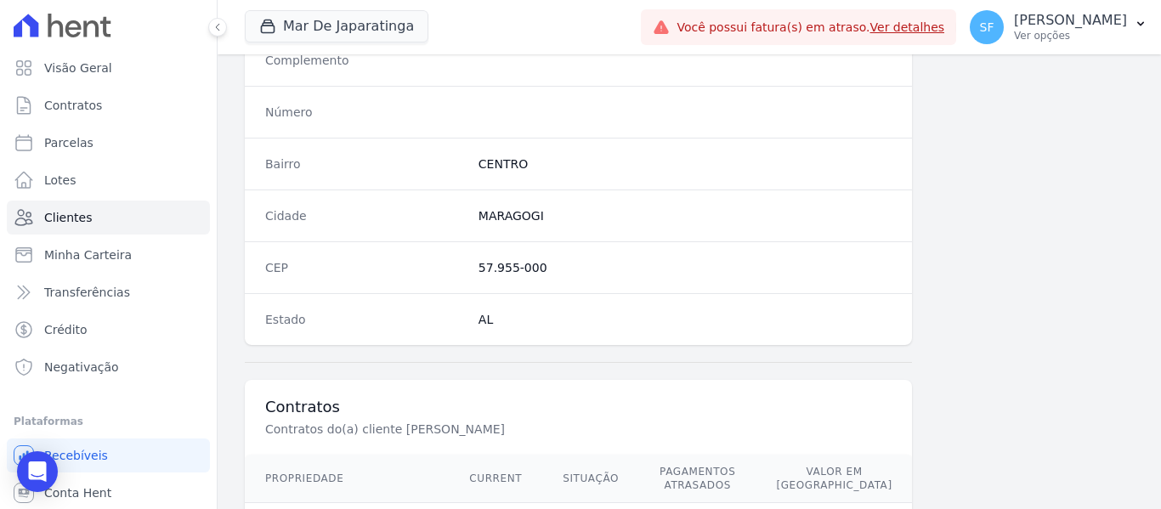
scroll to position [1186, 0]
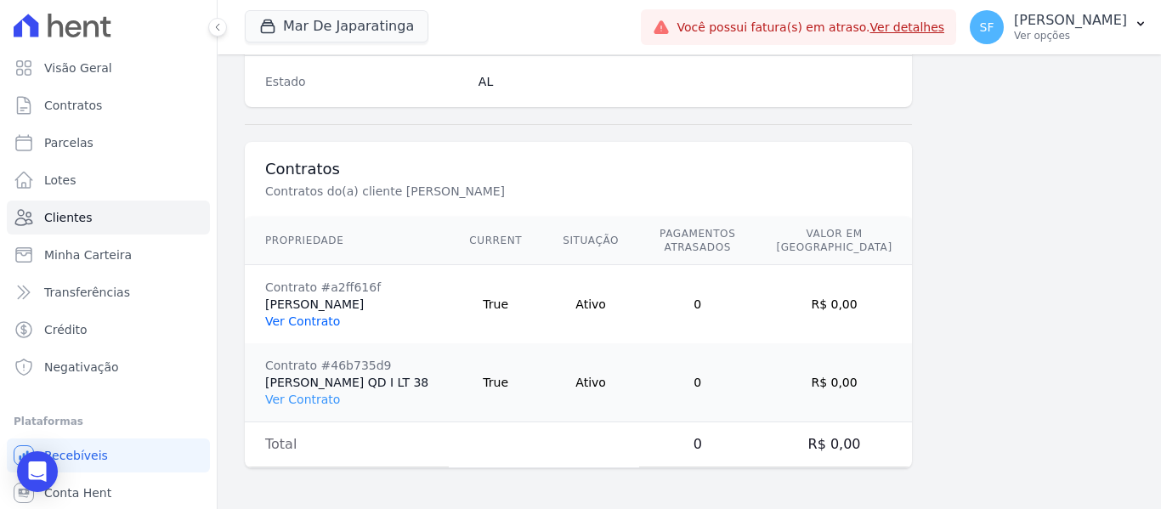
drag, startPoint x: 320, startPoint y: 322, endPoint x: 332, endPoint y: 320, distance: 12.0
click at [320, 322] on link "Ver Contrato" at bounding box center [302, 321] width 75 height 14
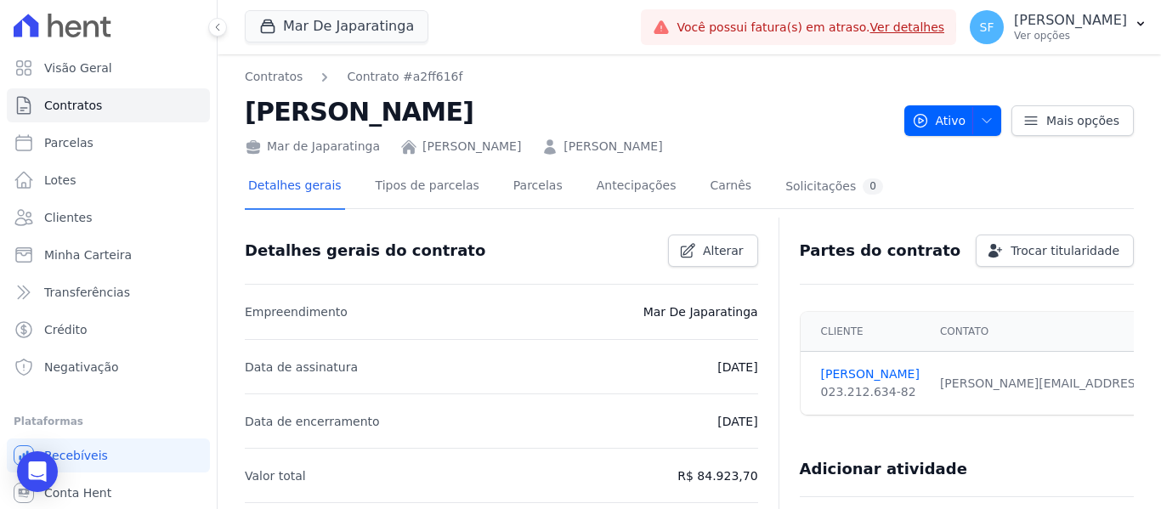
click at [487, 150] on link "[PERSON_NAME]" at bounding box center [471, 147] width 99 height 18
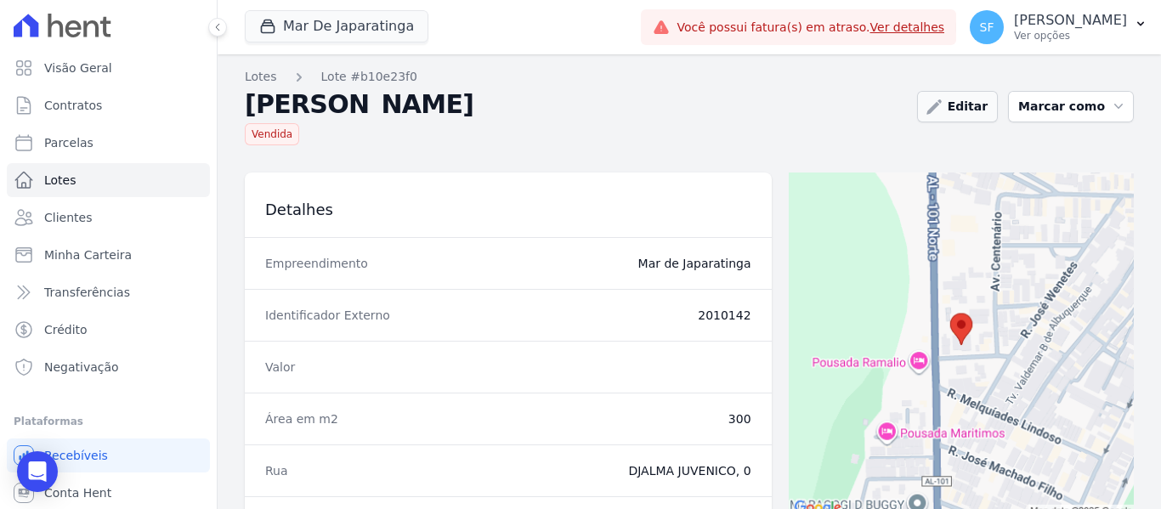
click at [942, 105] on icon at bounding box center [933, 107] width 17 height 17
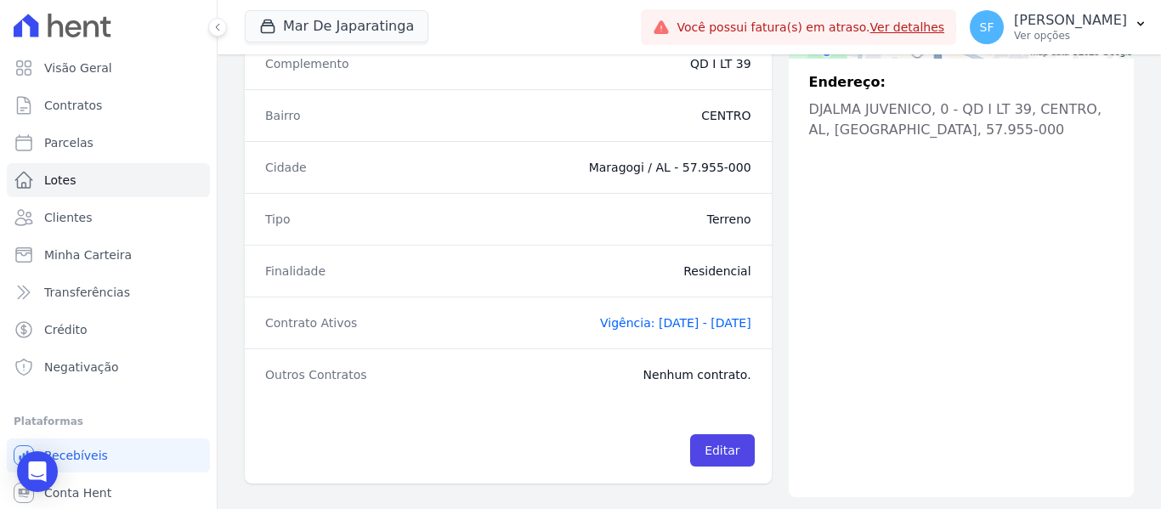
scroll to position [461, 0]
click at [720, 459] on link "Editar" at bounding box center [722, 448] width 64 height 32
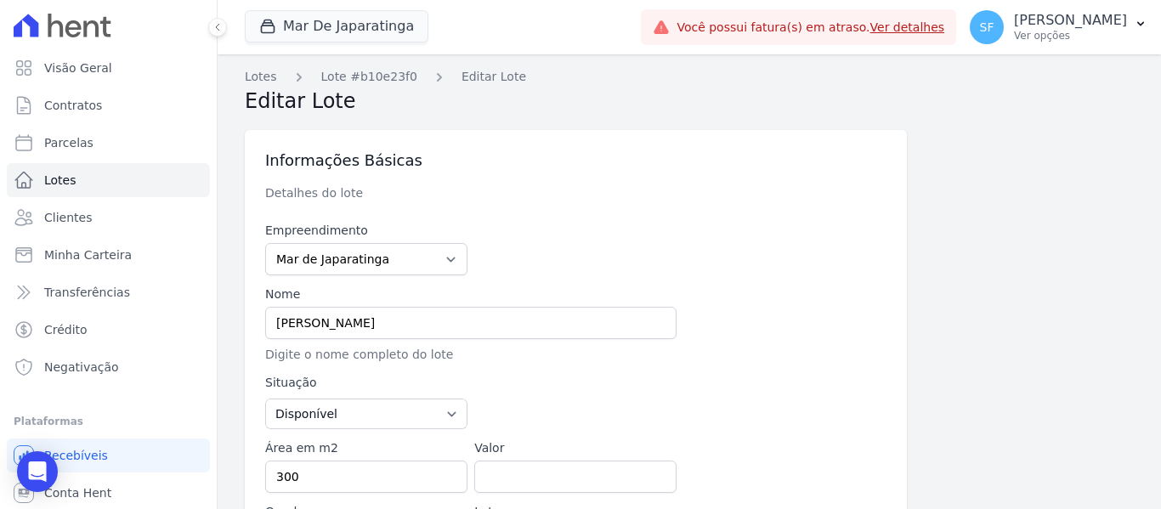
click at [789, 397] on div at bounding box center [679, 401] width 411 height 55
click at [533, 331] on input "[PERSON_NAME]" at bounding box center [470, 323] width 411 height 32
paste input "QD I LT 38"
click at [431, 326] on input "[PERSON_NAME] I LT 38" at bounding box center [470, 323] width 411 height 32
click at [501, 324] on input "[PERSON_NAME] QD I LT 38" at bounding box center [470, 323] width 411 height 32
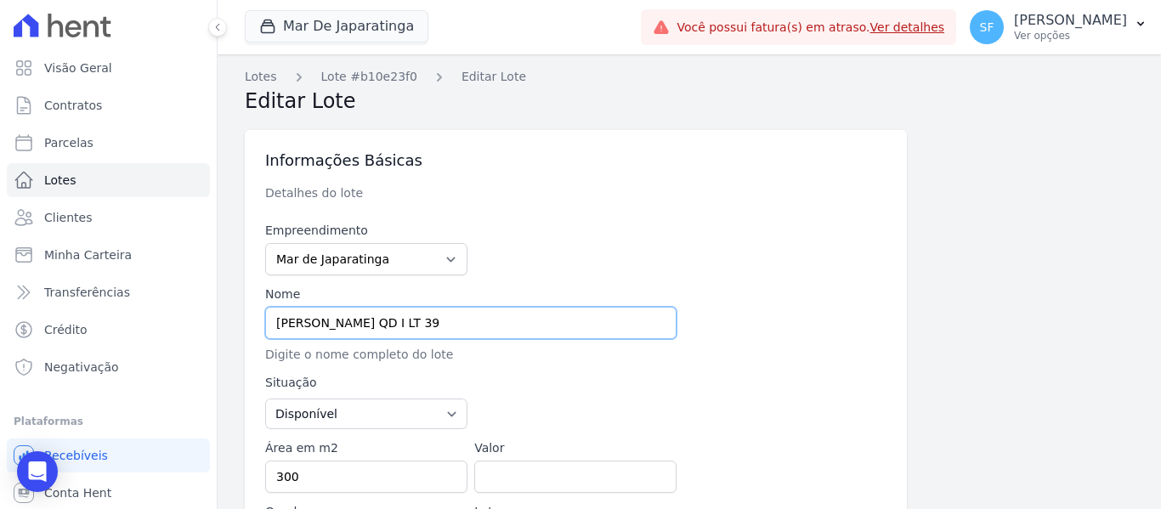
type input "[PERSON_NAME] QD I LT 39"
click at [691, 235] on div "Empreendimento Mar de Japaratinga Nome [PERSON_NAME] QD I LT 39 Digite o nome c…" at bounding box center [575, 495] width 621 height 547
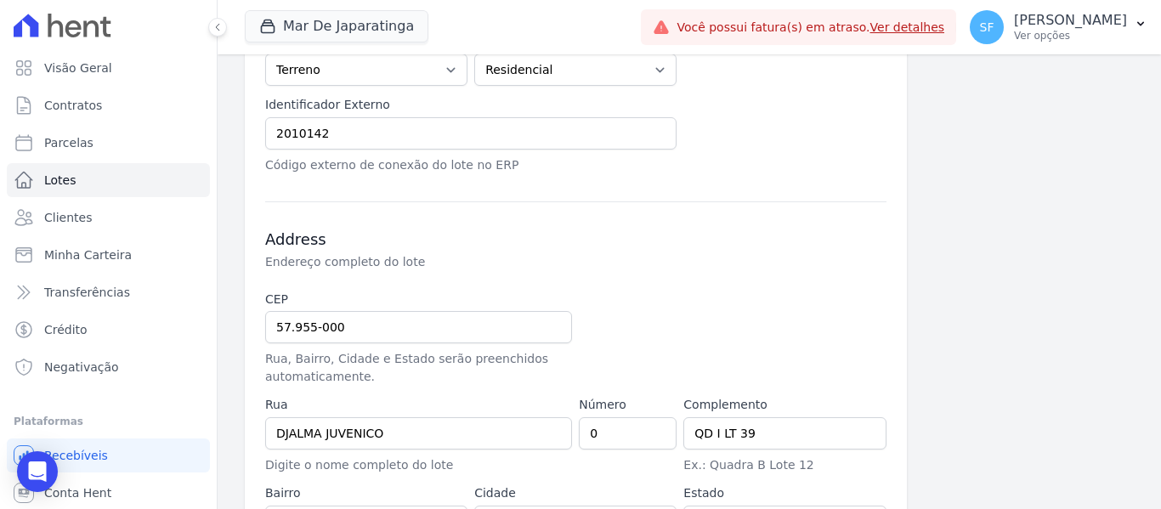
scroll to position [710, 0]
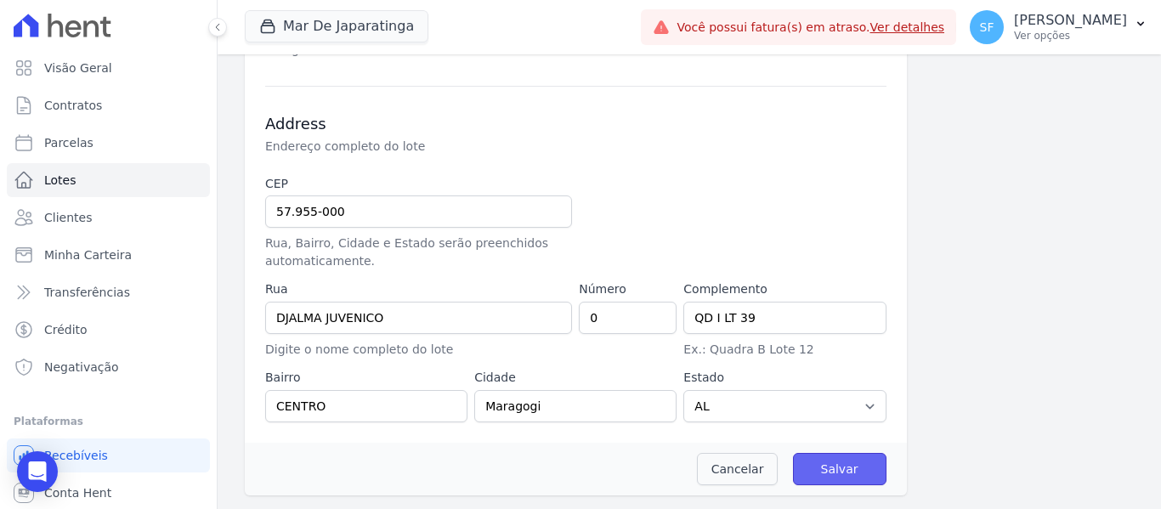
click at [823, 468] on input "Salvar" at bounding box center [839, 469] width 93 height 32
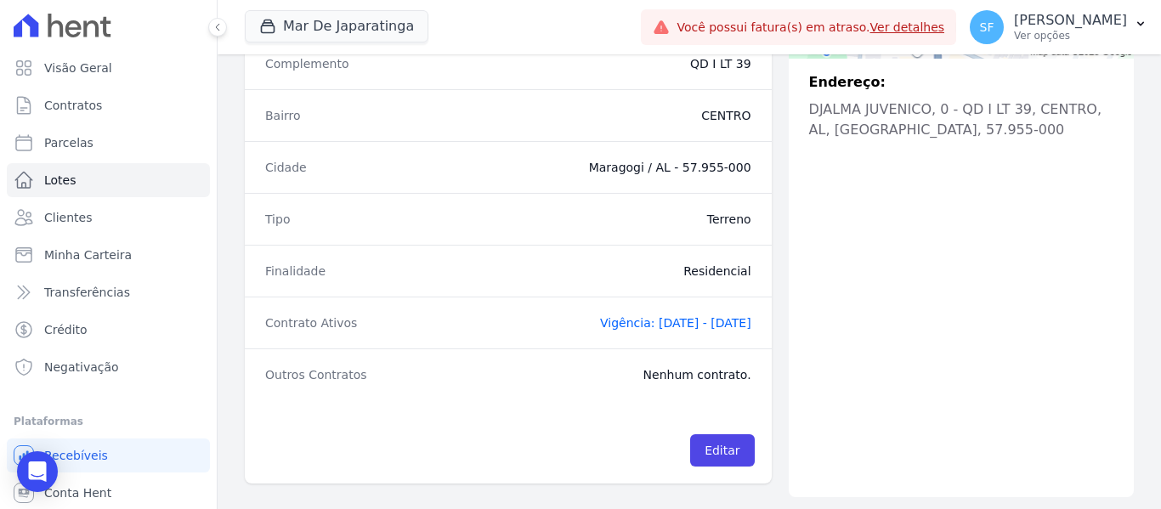
scroll to position [518, 0]
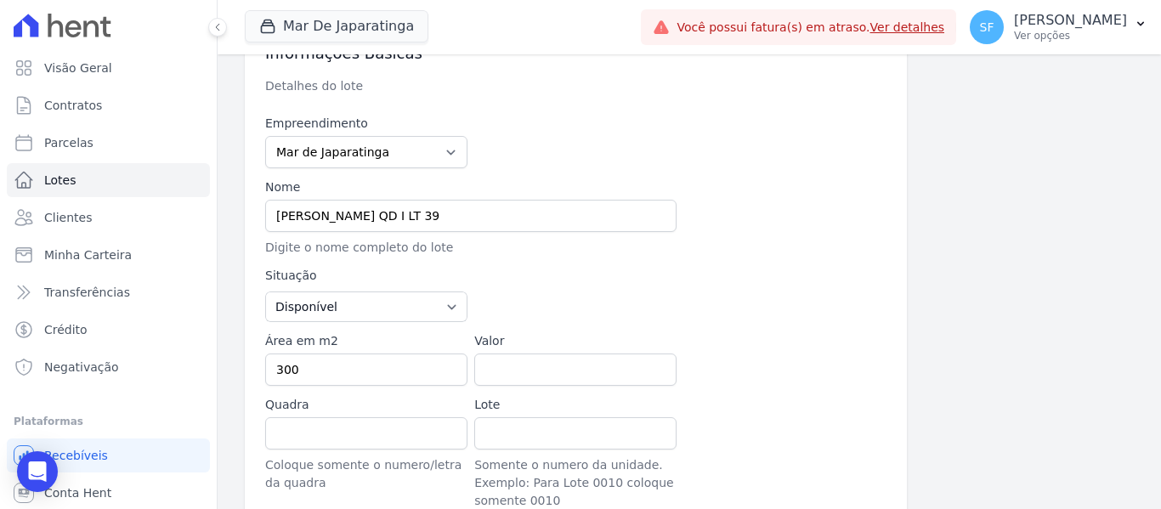
scroll to position [170, 0]
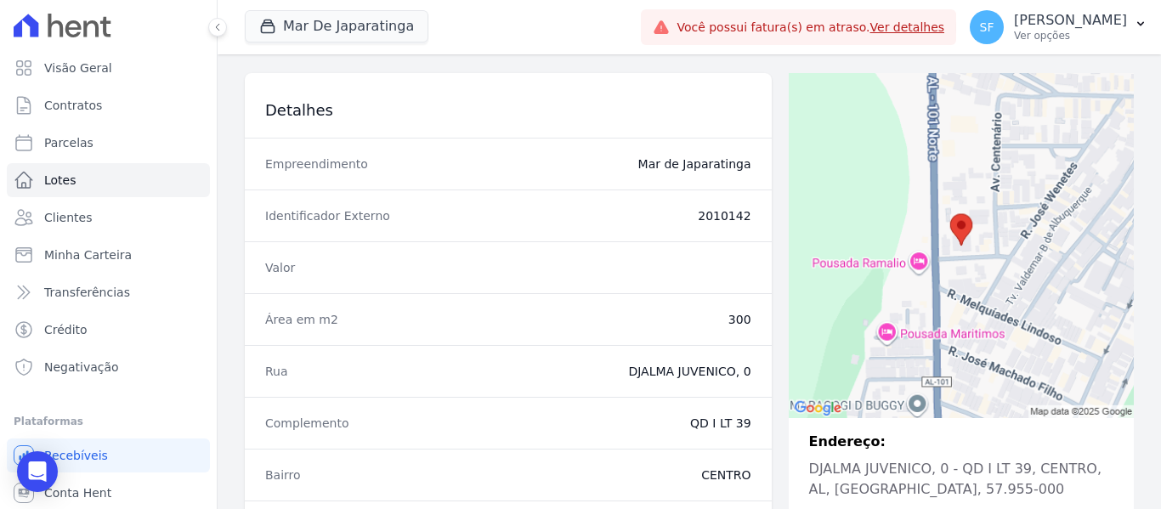
scroll to position [255, 0]
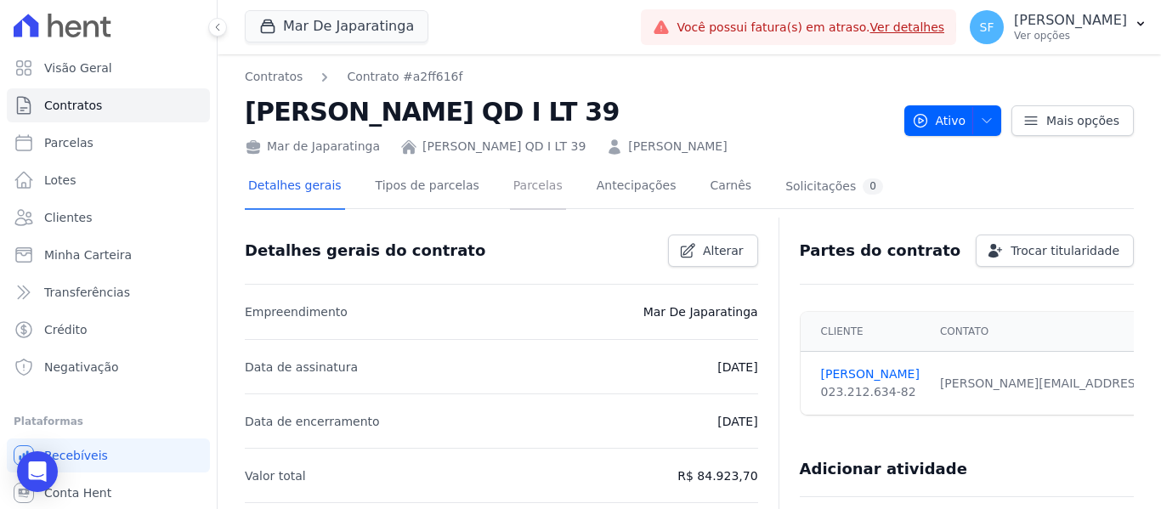
click at [528, 188] on link "Parcelas" at bounding box center [538, 187] width 56 height 45
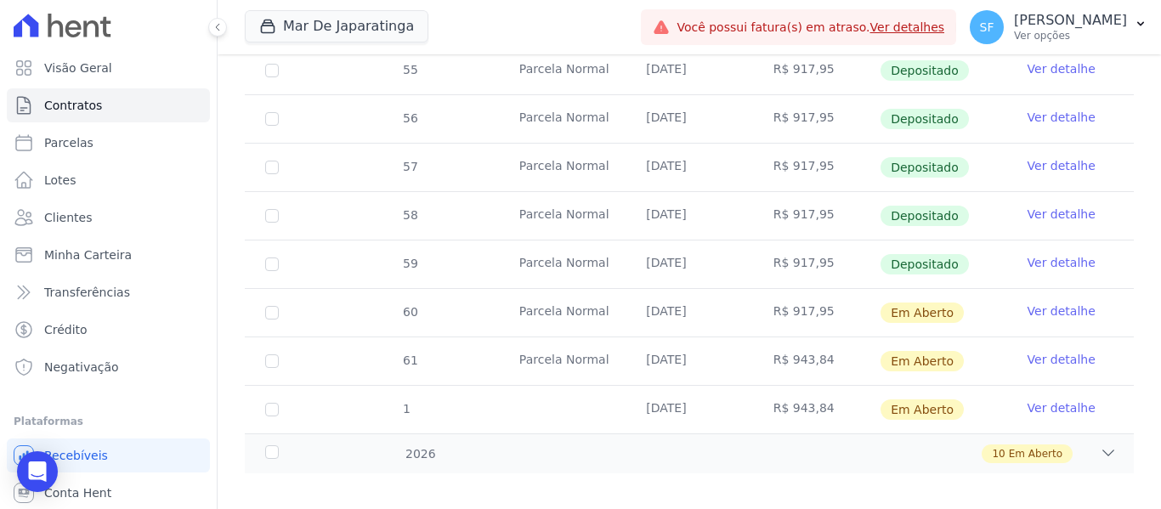
scroll to position [720, 0]
click at [1056, 398] on link "Ver detalhe" at bounding box center [1061, 406] width 68 height 17
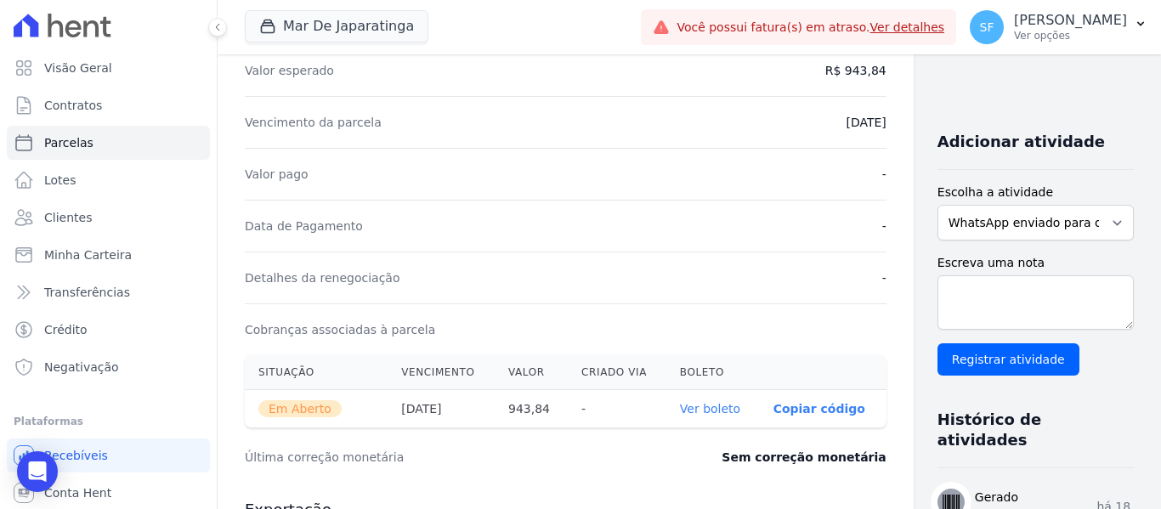
scroll to position [340, 0]
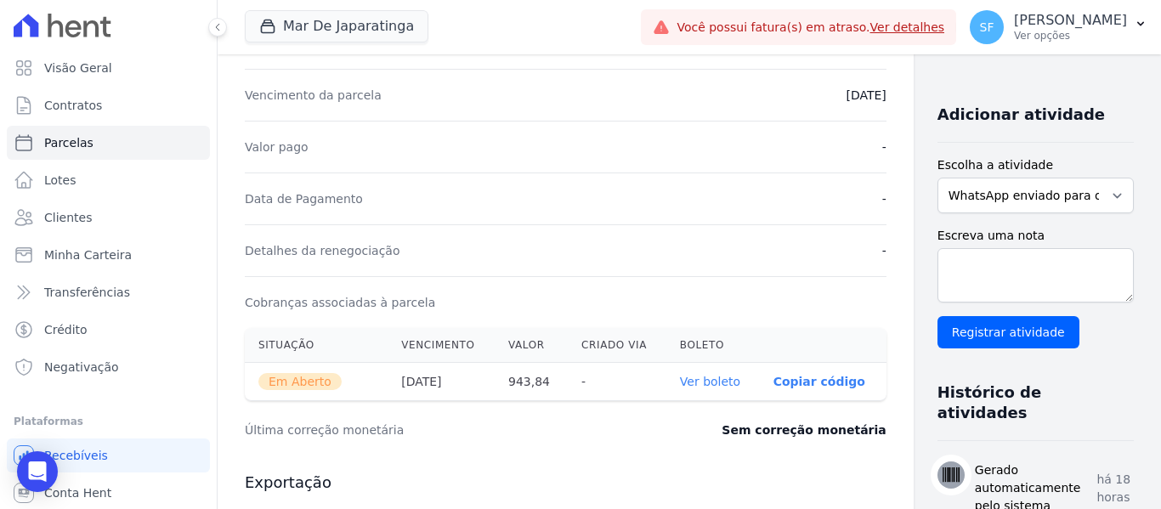
click at [680, 381] on link "Ver boleto" at bounding box center [710, 382] width 60 height 14
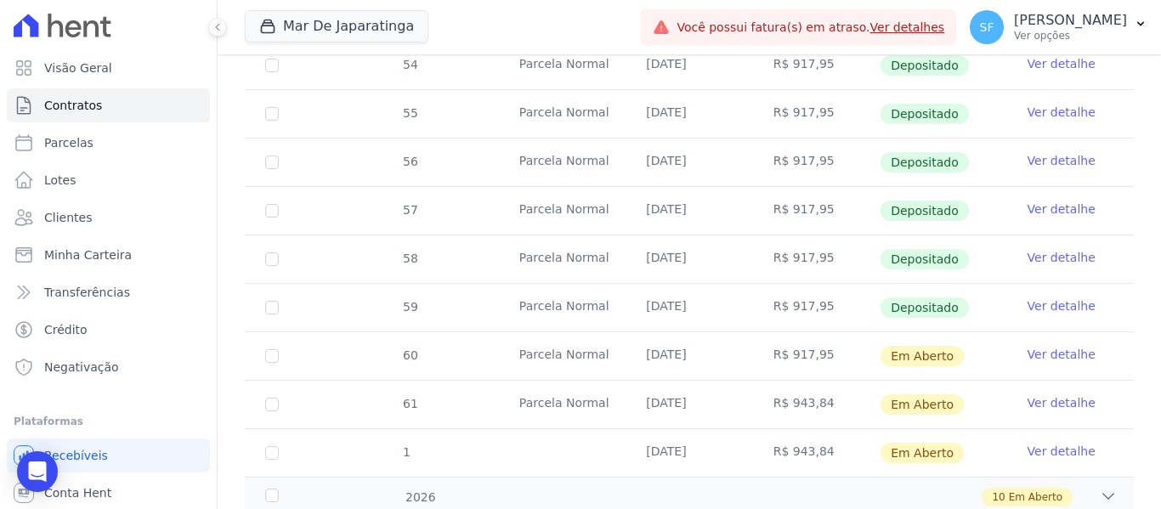
scroll to position [680, 0]
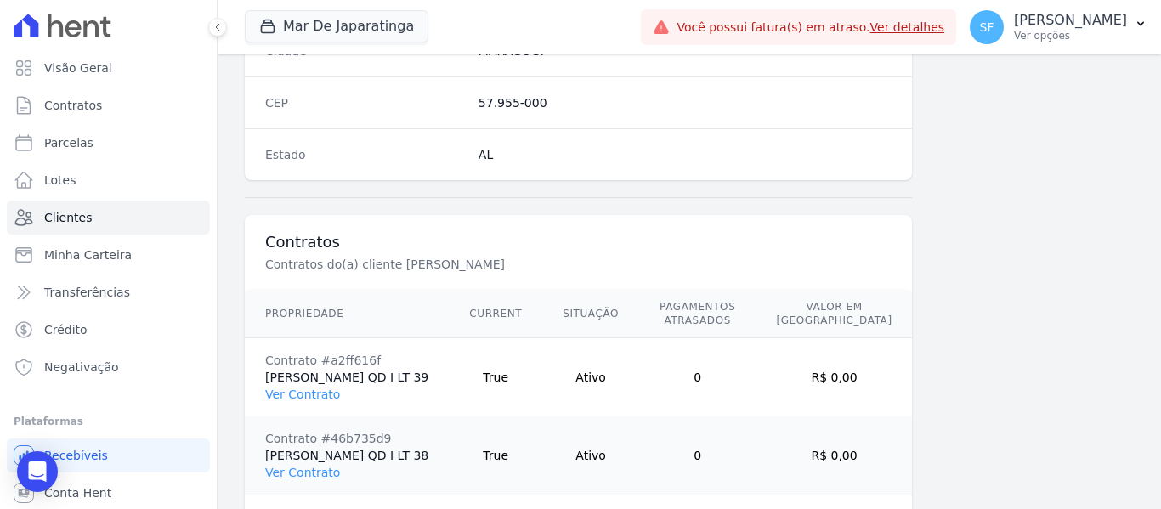
scroll to position [1186, 0]
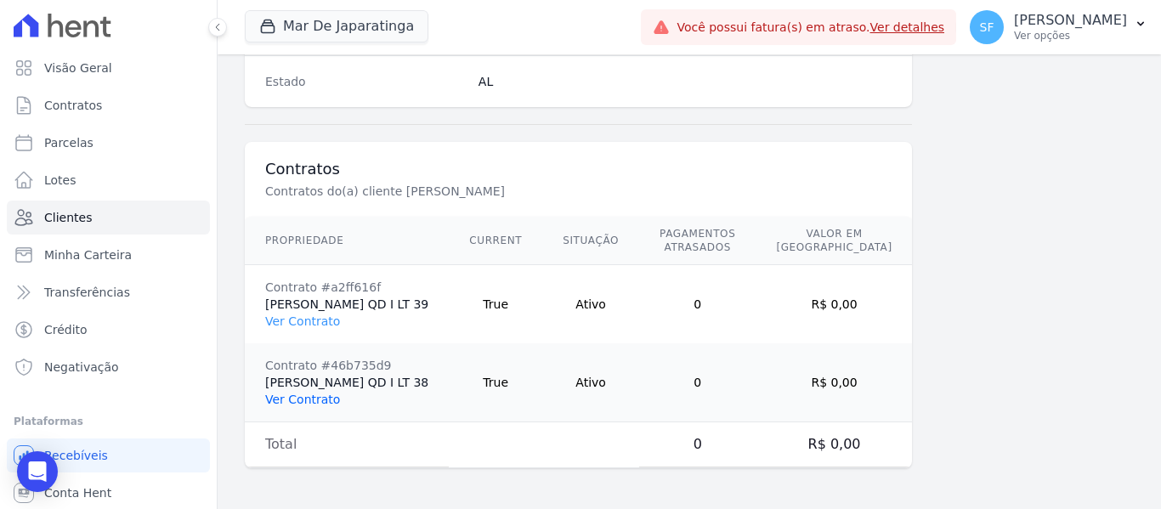
click at [301, 404] on link "Ver Contrato" at bounding box center [302, 400] width 75 height 14
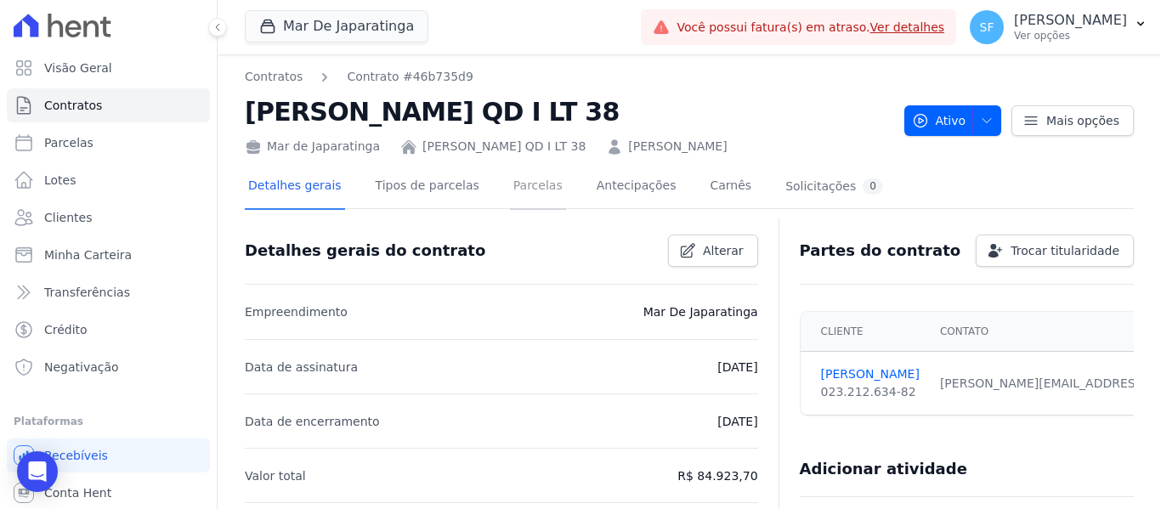
click at [524, 189] on link "Parcelas" at bounding box center [538, 187] width 56 height 45
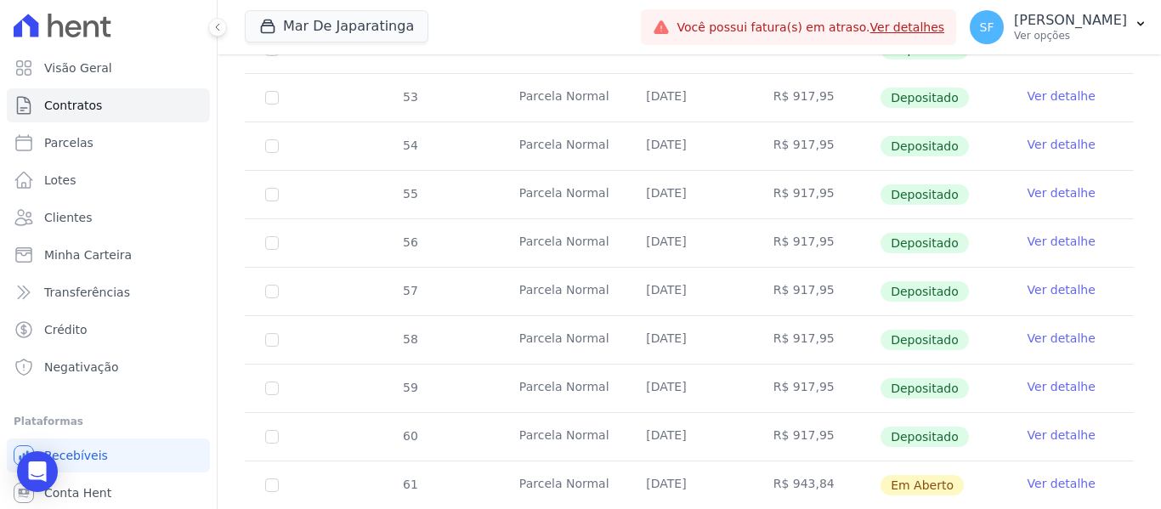
scroll to position [720, 0]
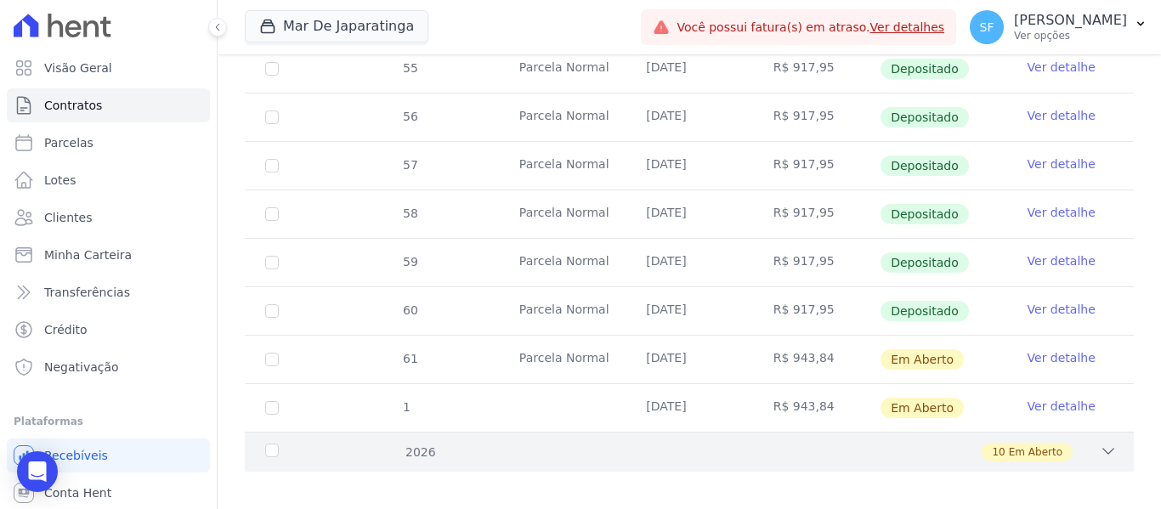
click at [1099, 443] on icon at bounding box center [1107, 451] width 17 height 17
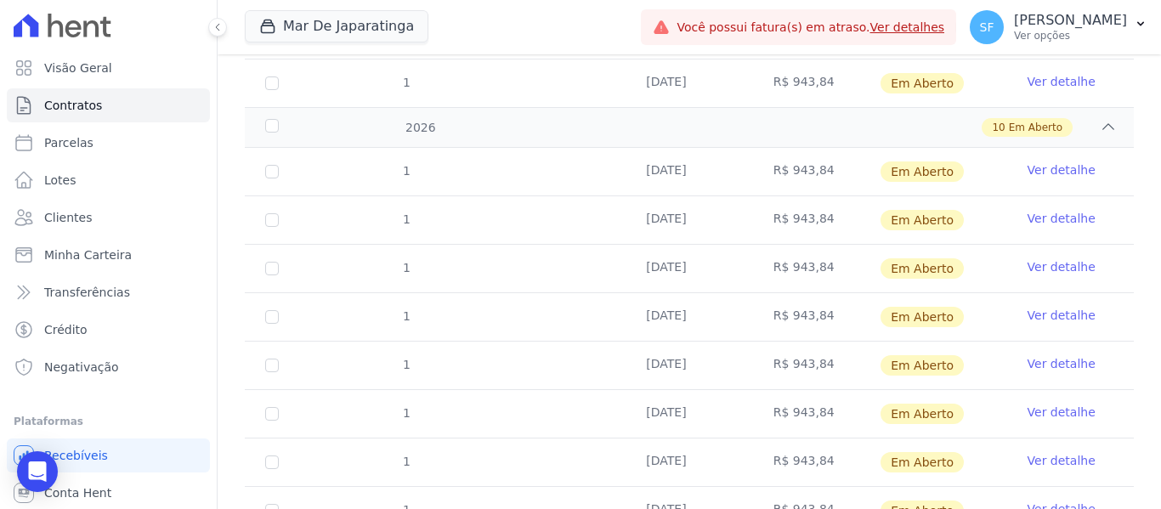
scroll to position [865, 0]
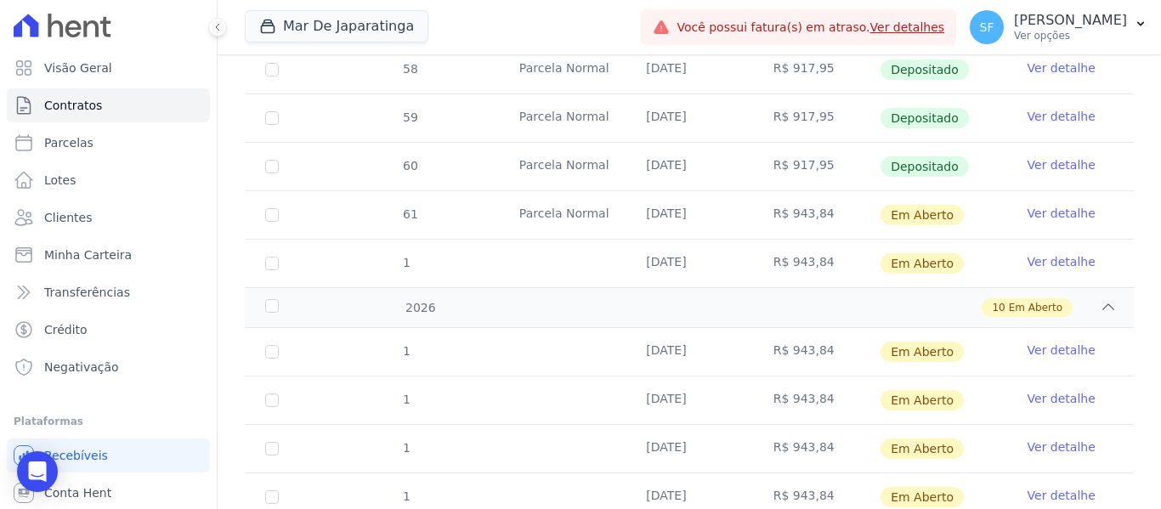
click at [279, 202] on td "61" at bounding box center [272, 215] width 54 height 48
click at [273, 208] on input "checkbox" at bounding box center [272, 215] width 14 height 14
checkbox input "true"
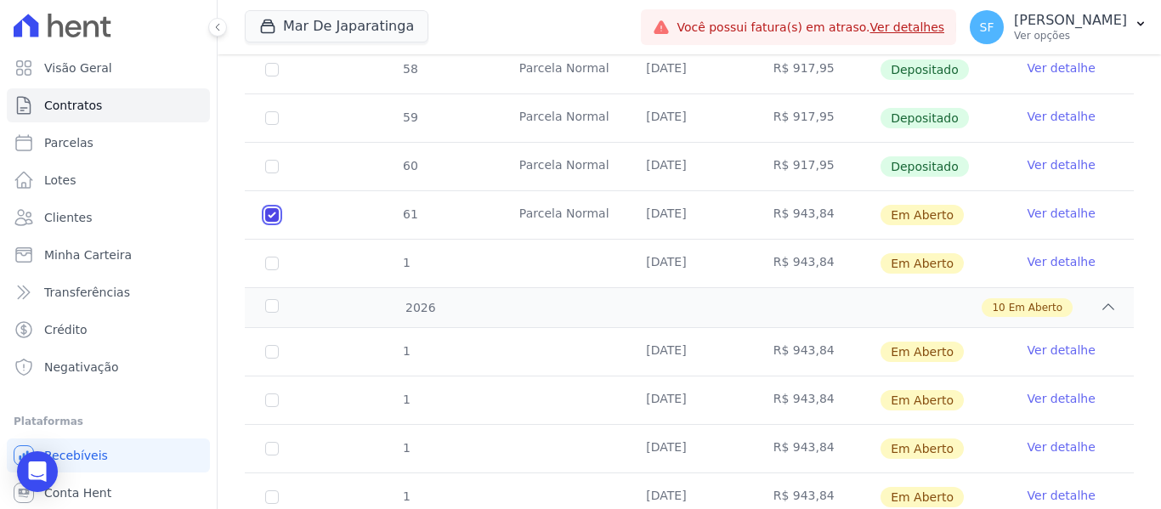
scroll to position [879, 0]
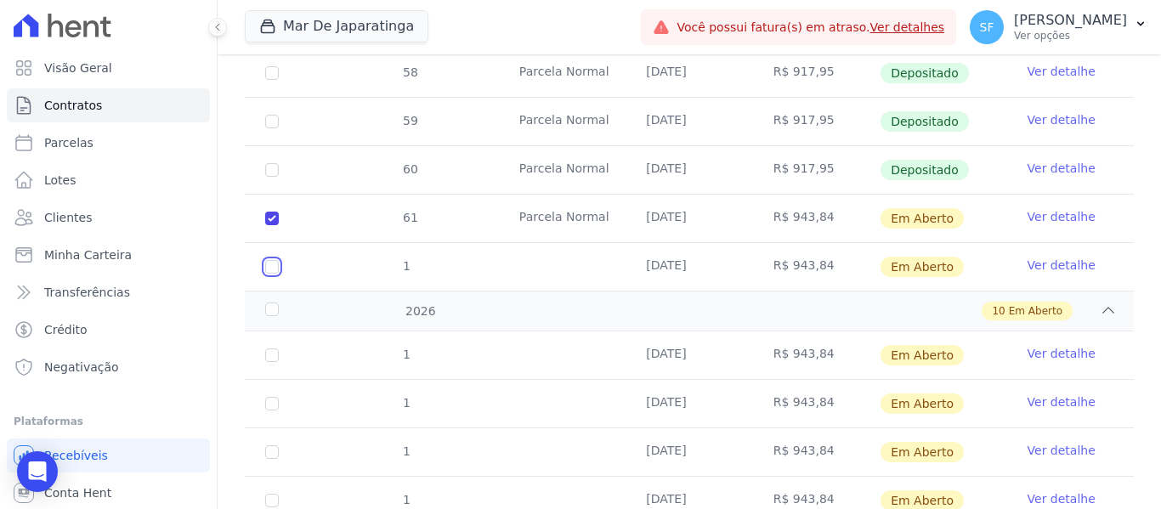
click at [275, 260] on input "checkbox" at bounding box center [272, 267] width 14 height 14
checkbox input "true"
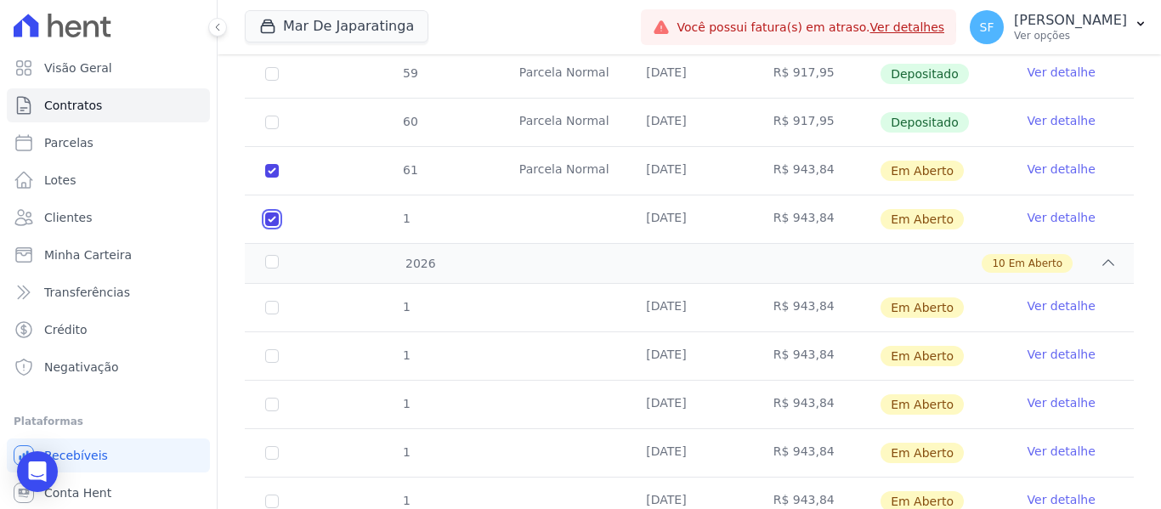
scroll to position [963, 0]
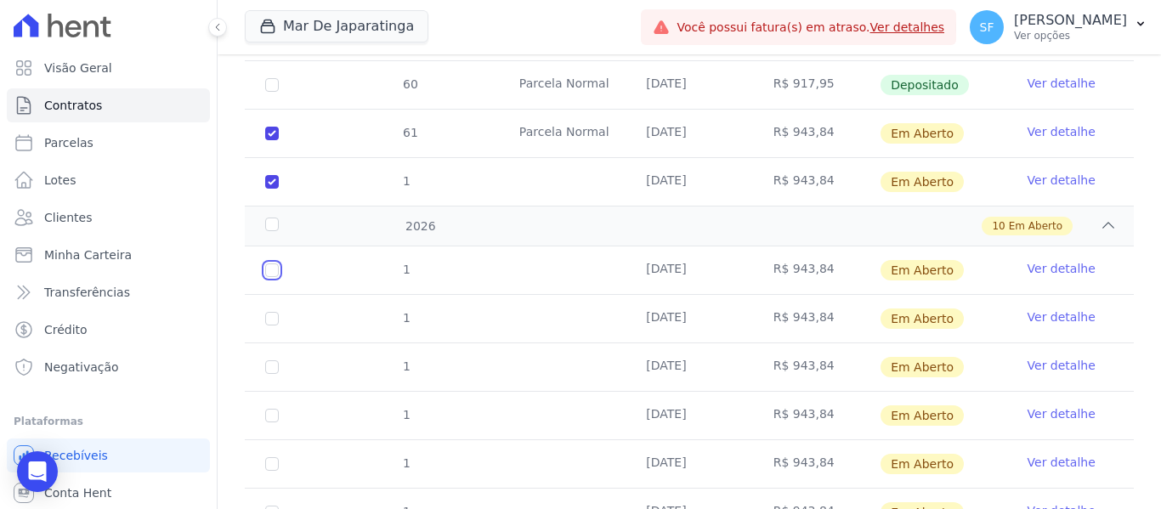
click at [269, 263] on input "checkbox" at bounding box center [272, 270] width 14 height 14
checkbox input "true"
click at [280, 296] on td "1" at bounding box center [272, 319] width 54 height 48
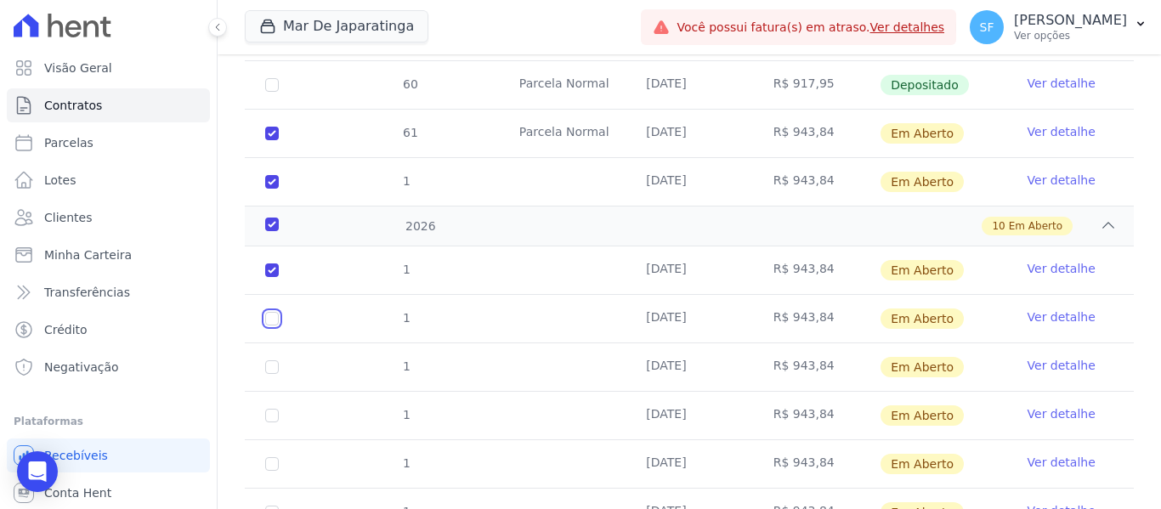
click at [266, 312] on input "checkbox" at bounding box center [272, 319] width 14 height 14
checkbox input "true"
click at [273, 360] on input "checkbox" at bounding box center [272, 367] width 14 height 14
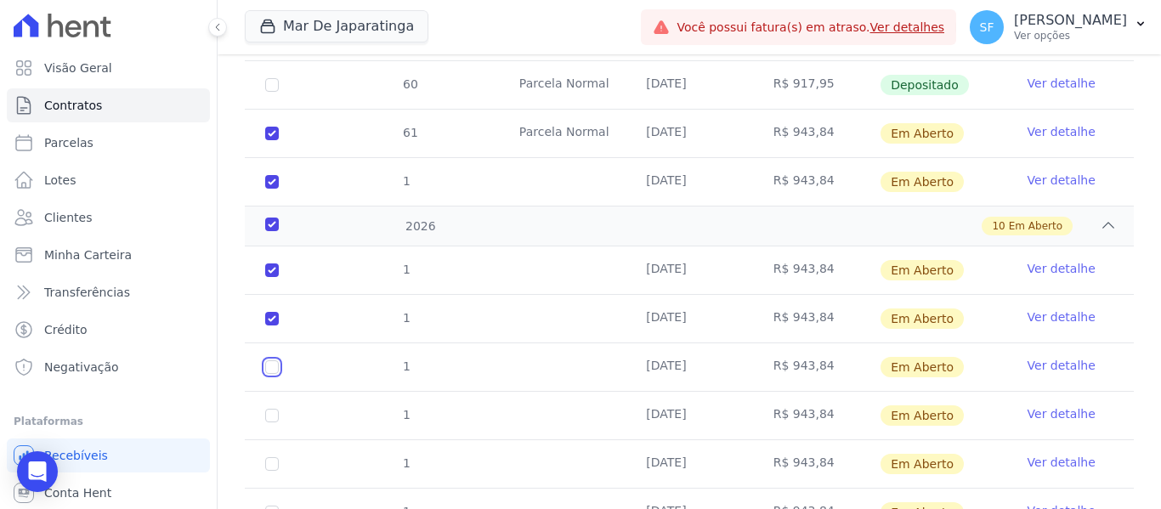
checkbox input "true"
click at [274, 409] on input "checkbox" at bounding box center [272, 416] width 14 height 14
checkbox input "true"
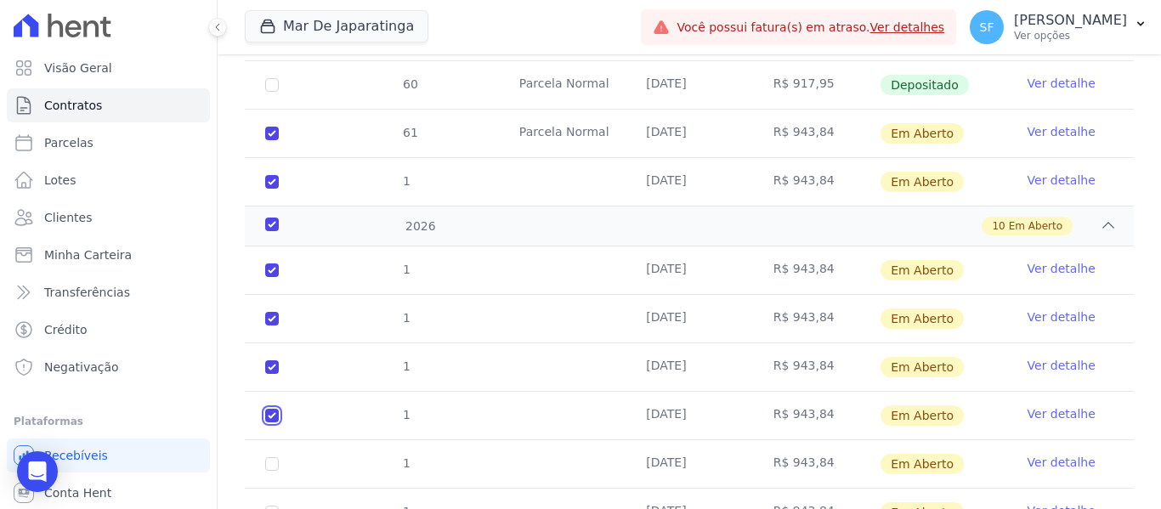
checkbox input "true"
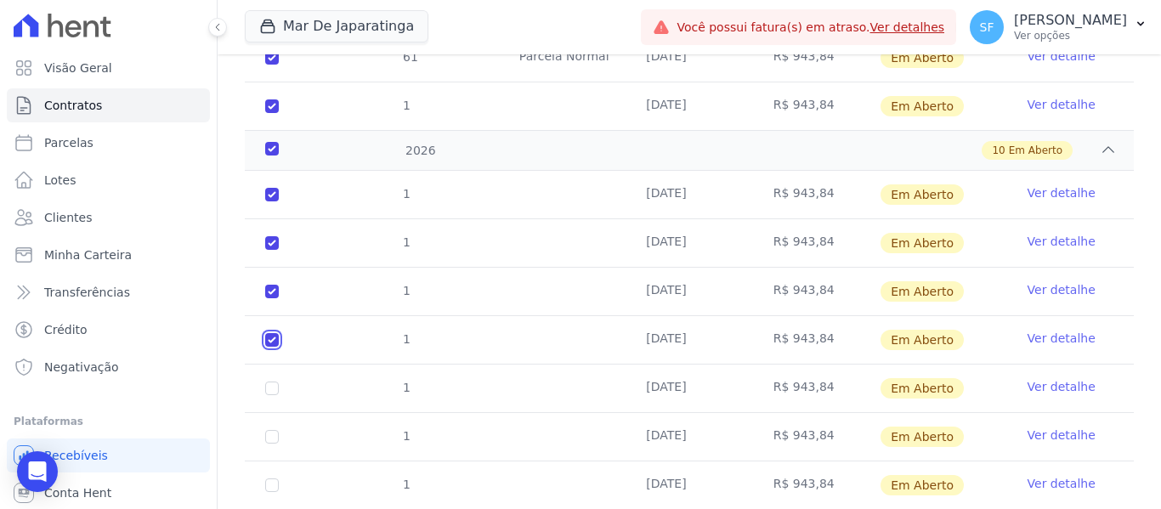
scroll to position [1133, 0]
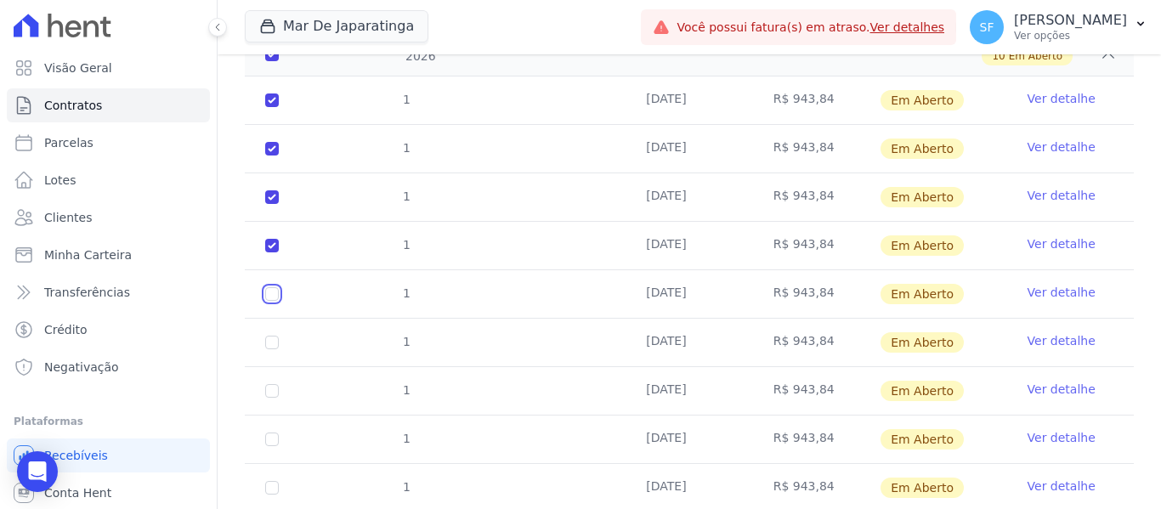
click at [267, 287] on input "checkbox" at bounding box center [272, 294] width 14 height 14
checkbox input "true"
click at [274, 336] on input "checkbox" at bounding box center [272, 343] width 14 height 14
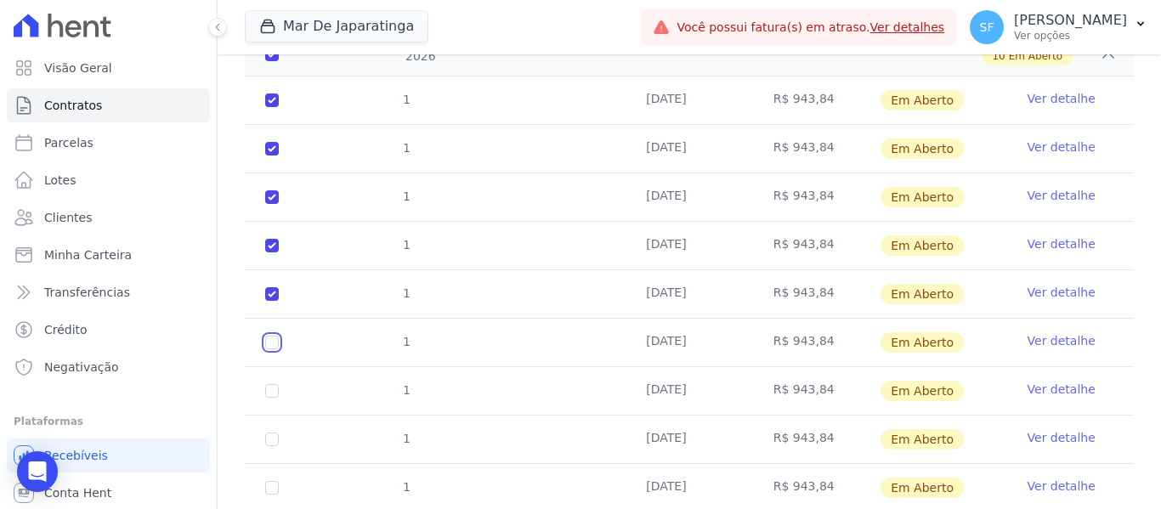
checkbox input "true"
click at [266, 384] on input "checkbox" at bounding box center [272, 391] width 14 height 14
checkbox input "true"
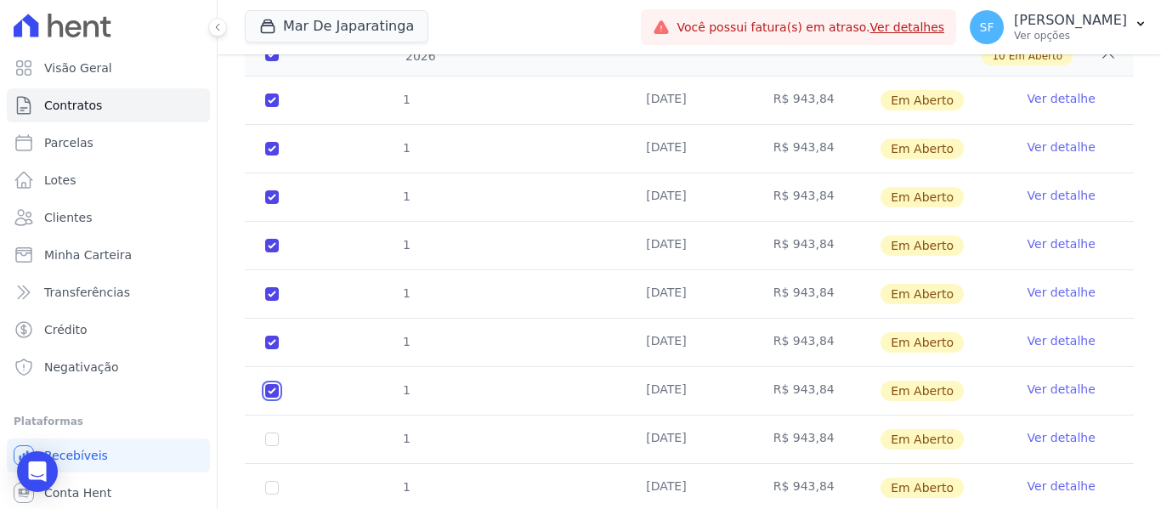
checkbox input "true"
click at [272, 432] on input "checkbox" at bounding box center [272, 439] width 14 height 14
checkbox input "true"
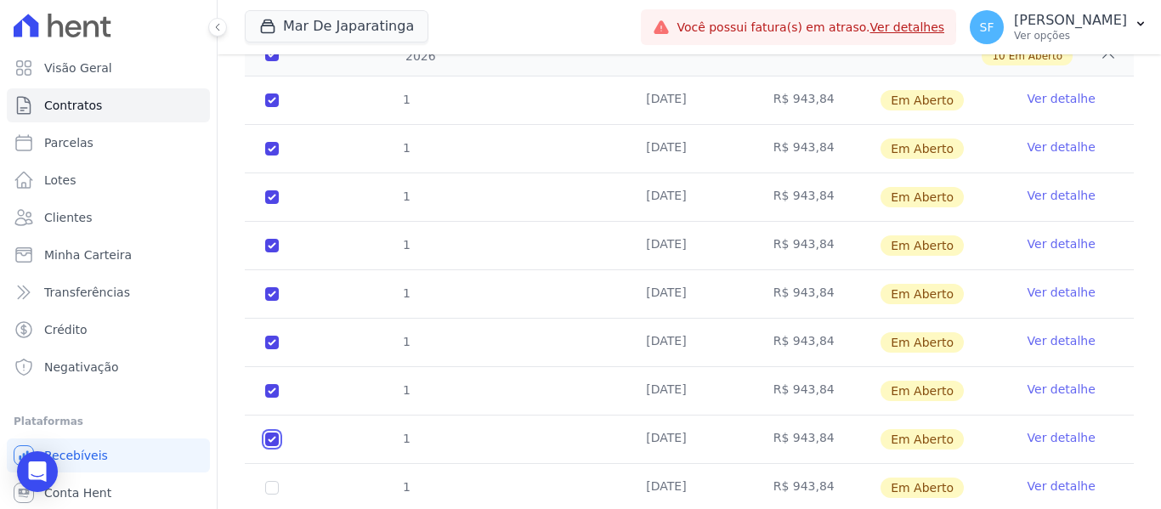
checkbox input "true"
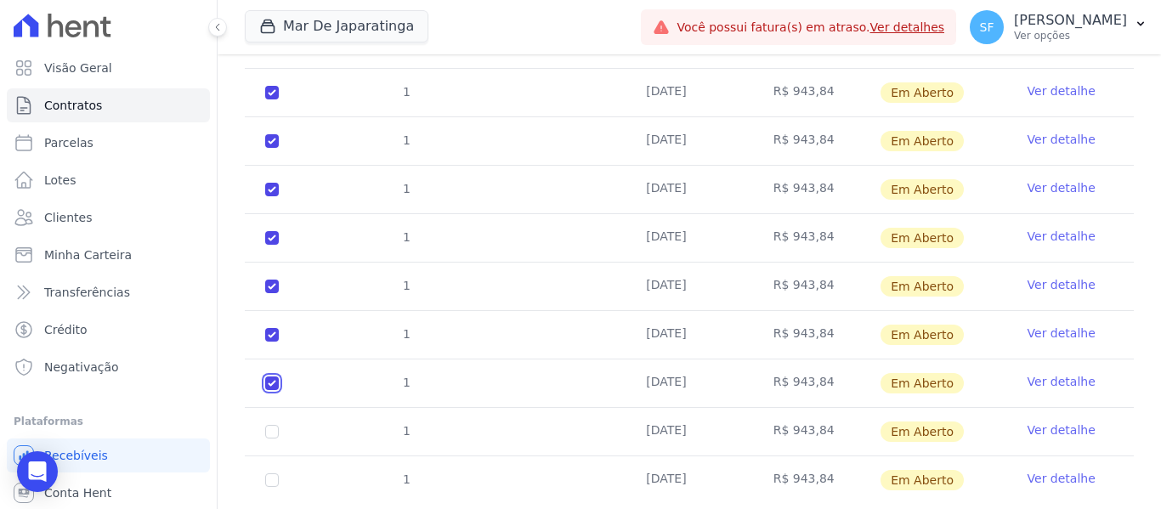
scroll to position [1218, 0]
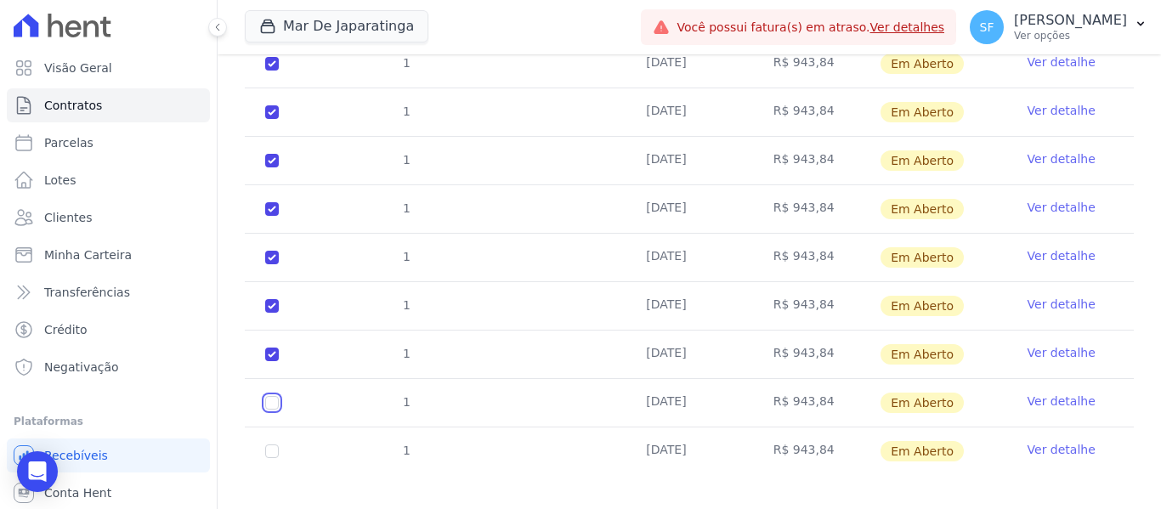
click at [265, 396] on input "checkbox" at bounding box center [272, 403] width 14 height 14
checkbox input "true"
click at [279, 434] on td "1" at bounding box center [272, 451] width 54 height 48
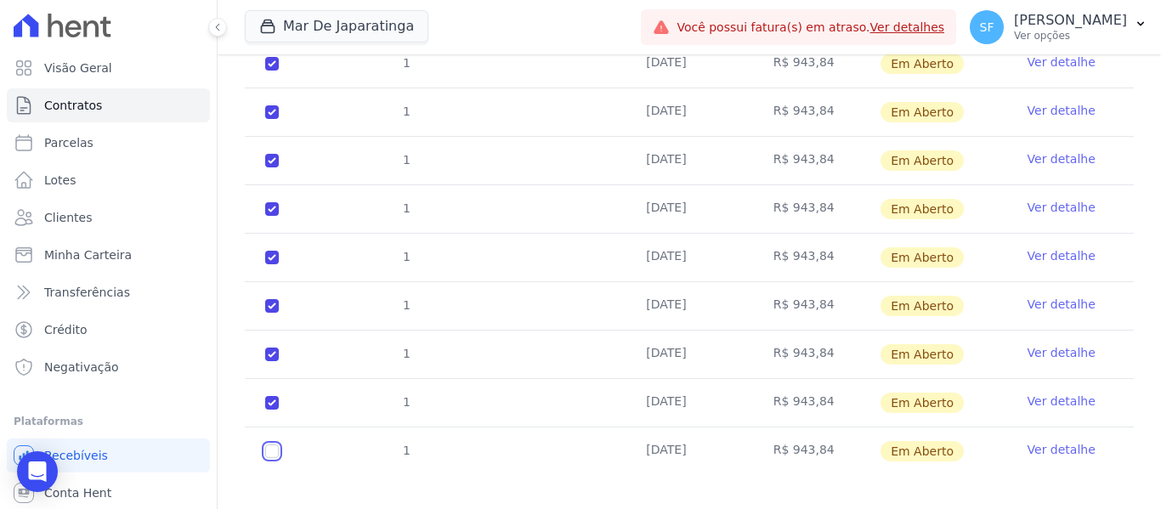
click at [274, 444] on input "checkbox" at bounding box center [272, 451] width 14 height 14
checkbox input "true"
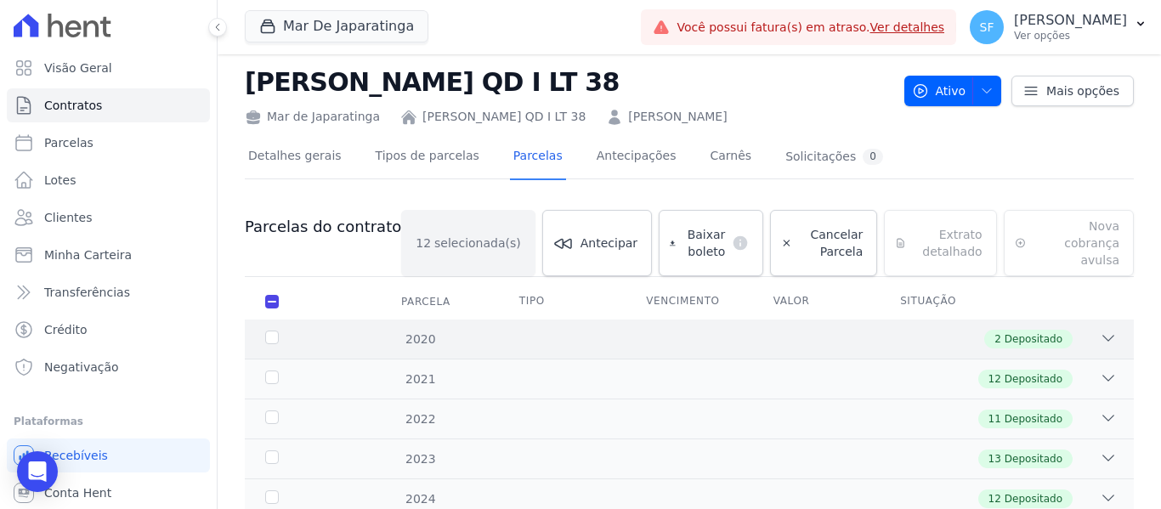
scroll to position [29, 0]
click at [682, 229] on span "Baixar boleto" at bounding box center [703, 244] width 43 height 34
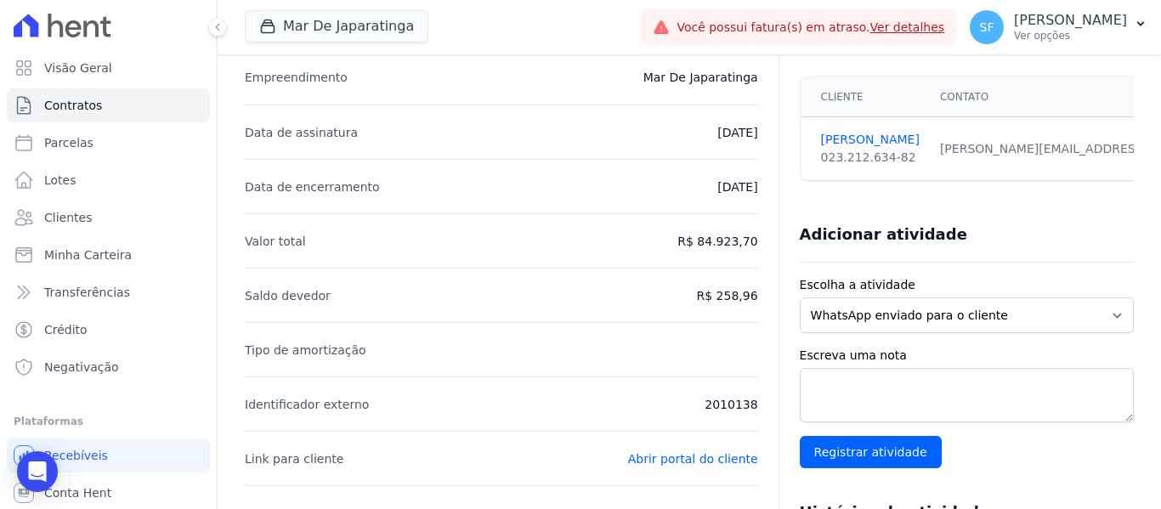
scroll to position [255, 0]
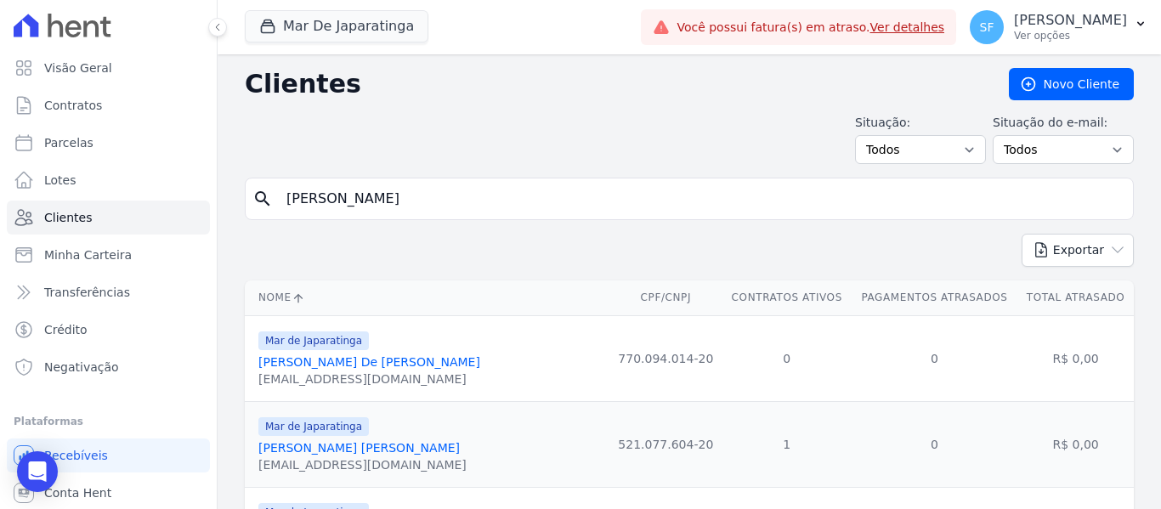
click at [520, 203] on input "[PERSON_NAME]" at bounding box center [701, 199] width 850 height 34
type input "A"
type input "isamarques"
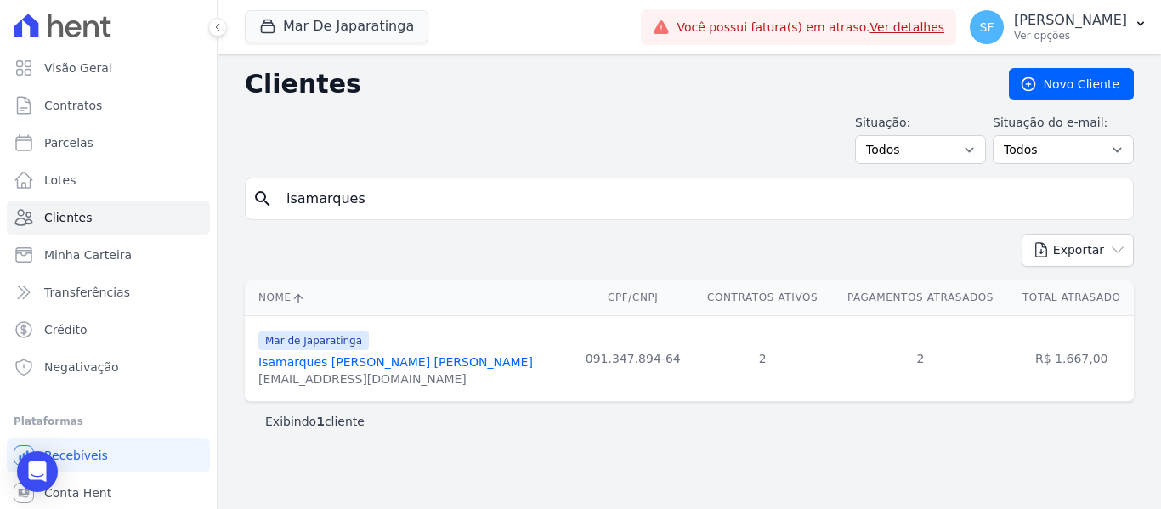
click at [364, 361] on link "Isamarques [PERSON_NAME] [PERSON_NAME]" at bounding box center [395, 362] width 274 height 14
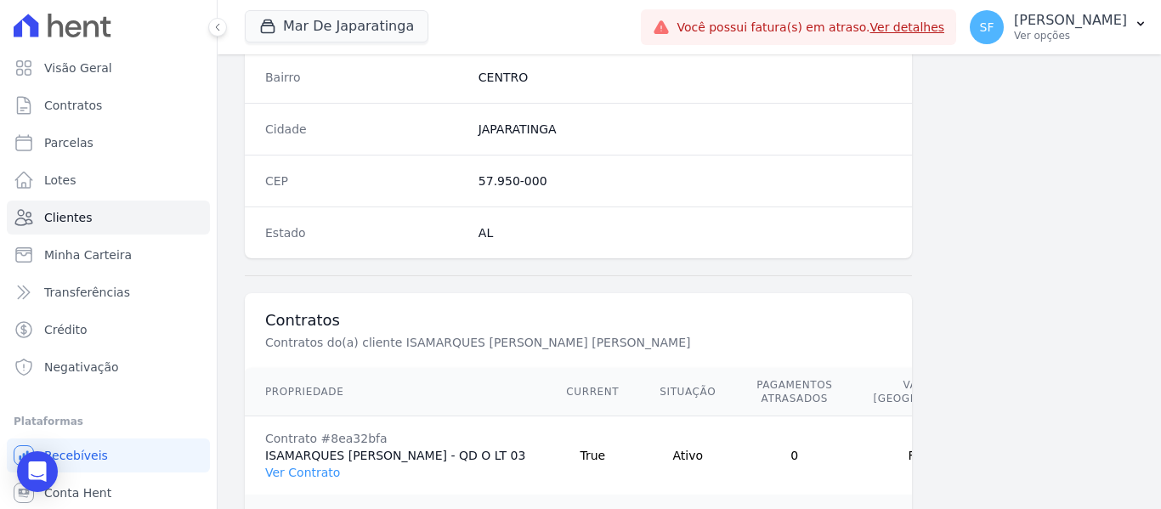
scroll to position [1185, 0]
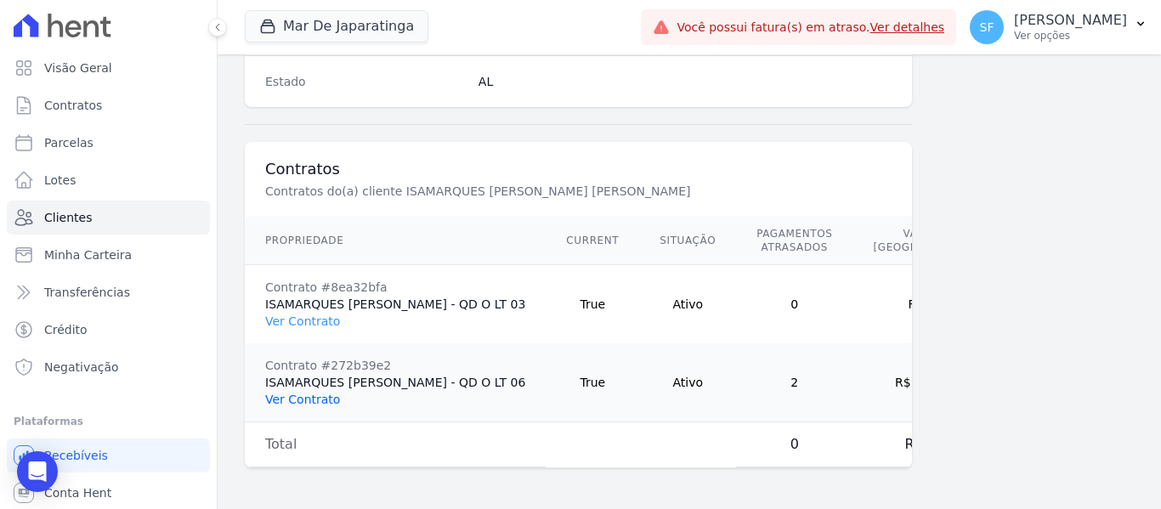
click at [314, 393] on link "Ver Contrato" at bounding box center [302, 400] width 75 height 14
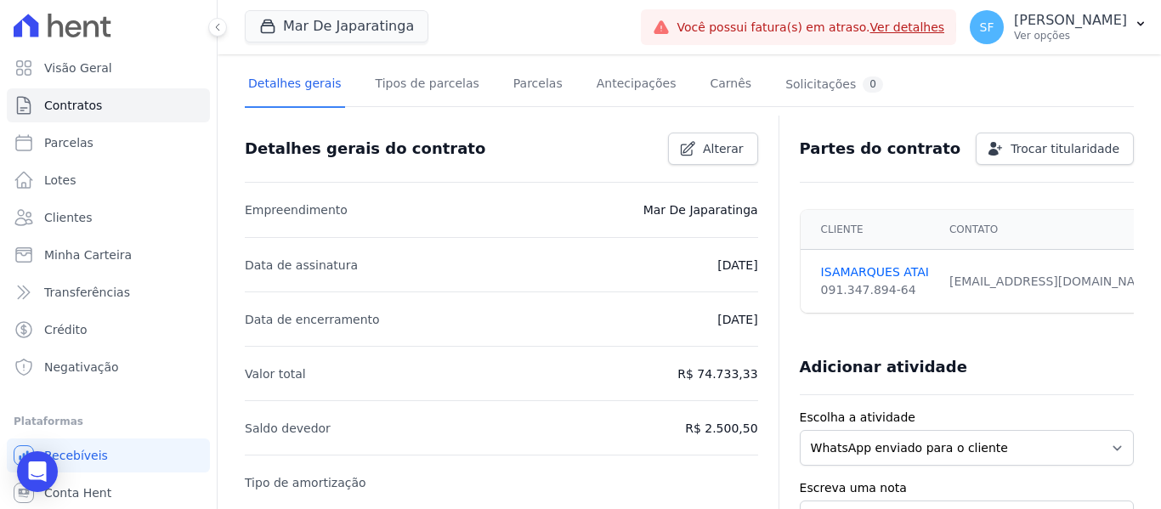
scroll to position [85, 0]
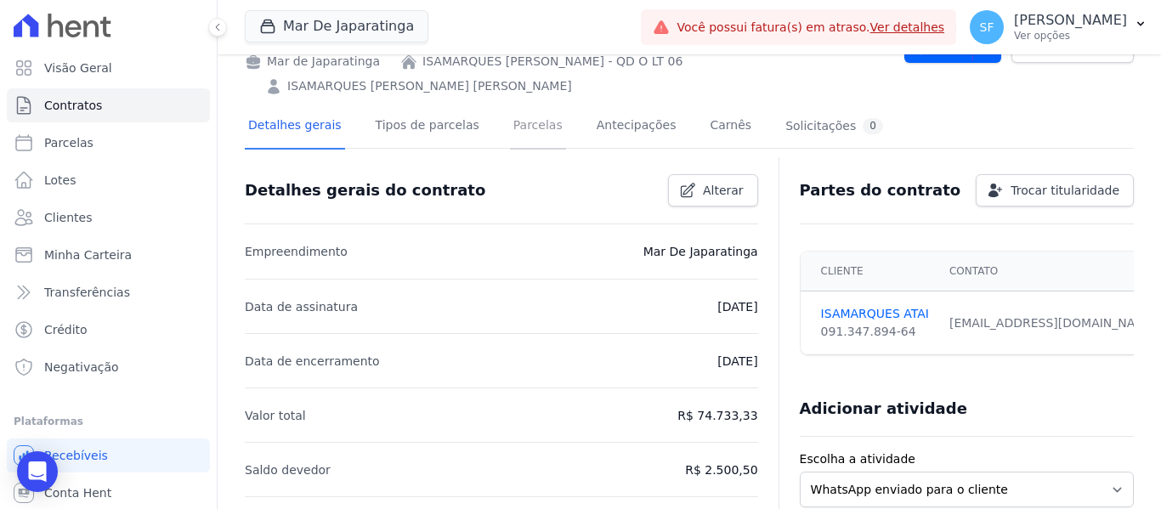
click at [510, 122] on link "Parcelas" at bounding box center [538, 127] width 56 height 45
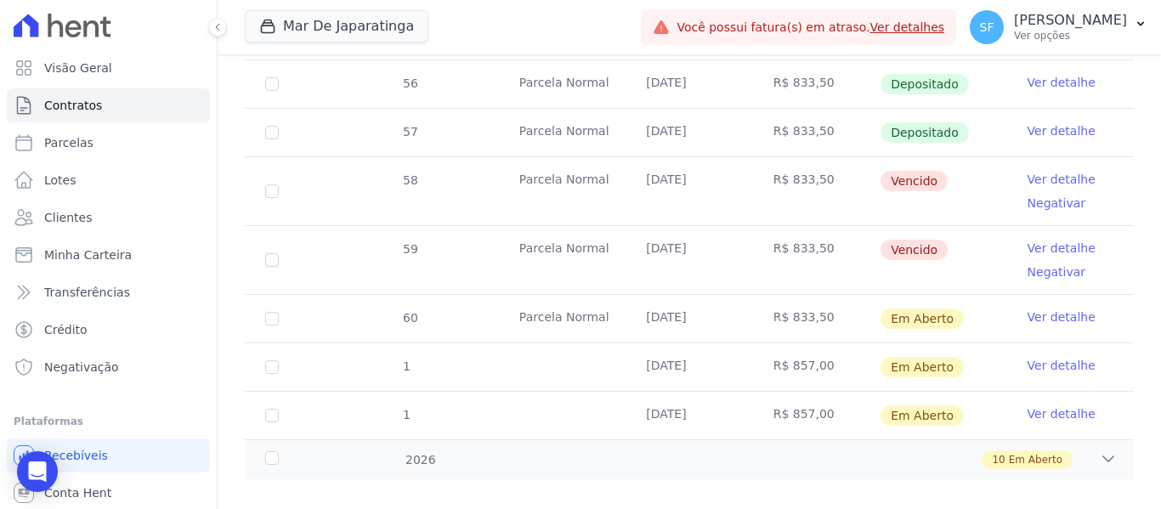
scroll to position [786, 0]
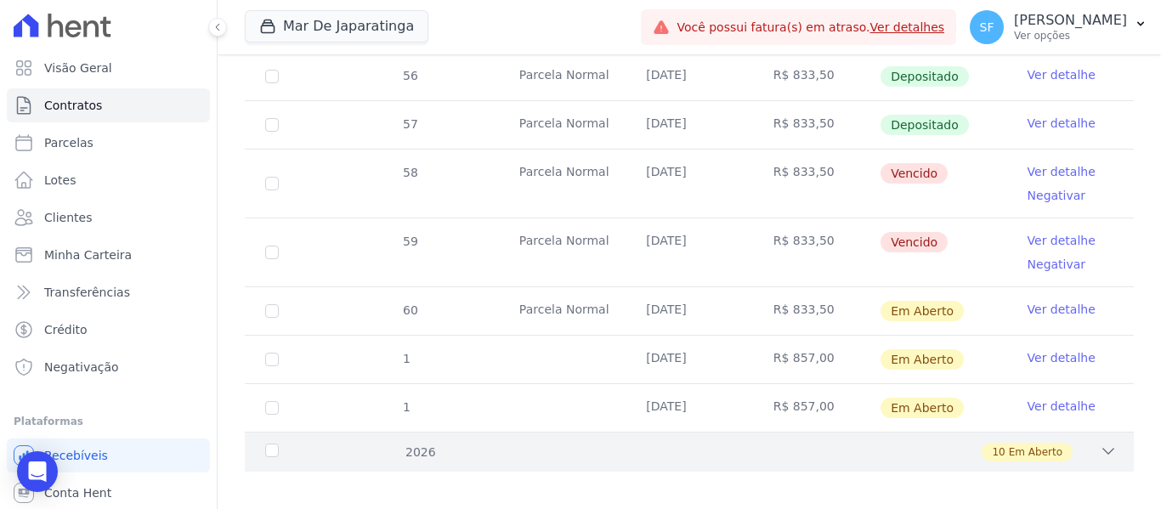
click at [1084, 432] on div "2026 10 Em Aberto" at bounding box center [689, 452] width 889 height 40
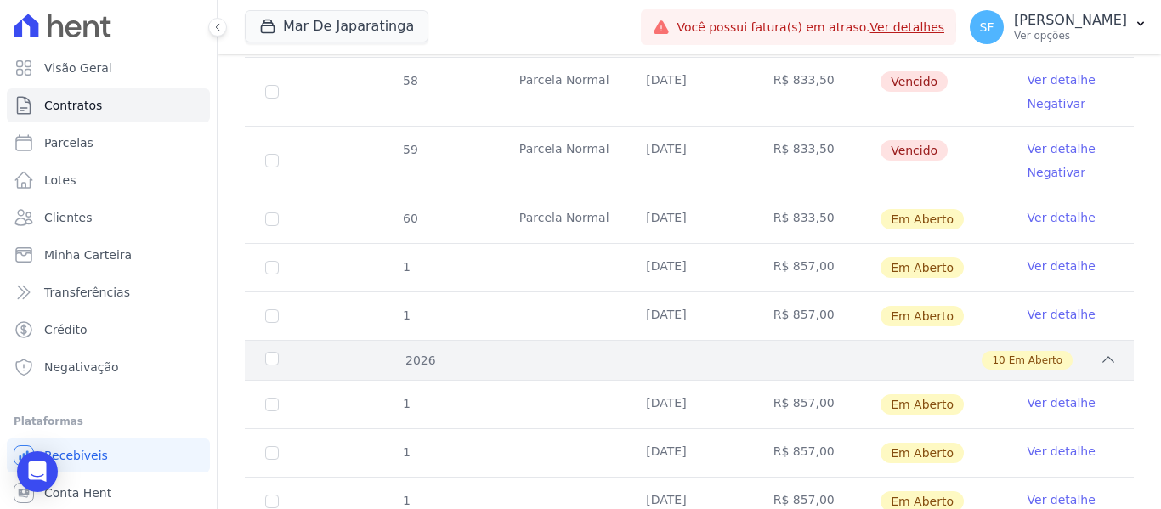
scroll to position [956, 0]
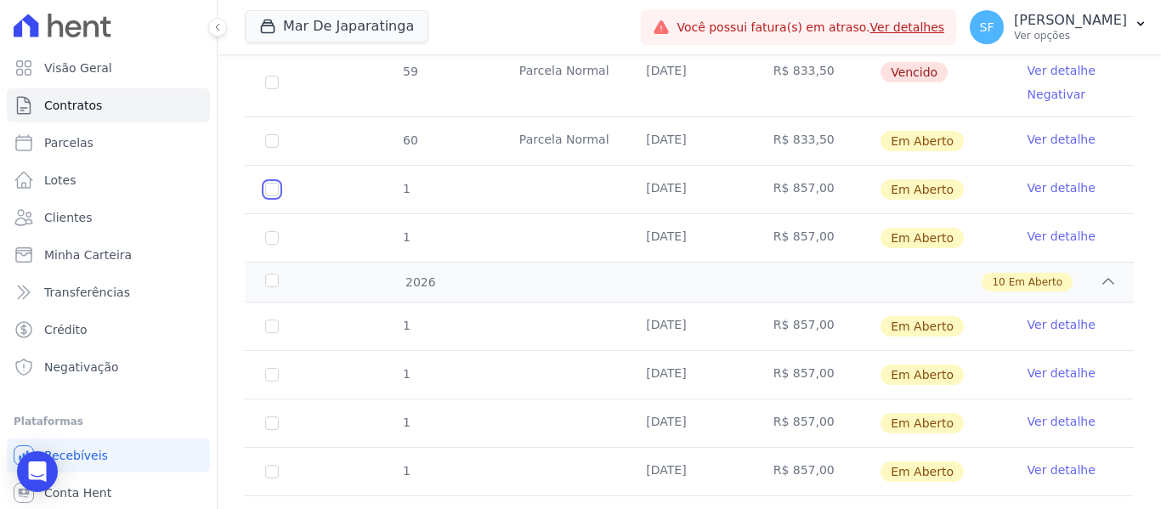
click at [274, 183] on input "checkbox" at bounding box center [272, 190] width 14 height 14
checkbox input "true"
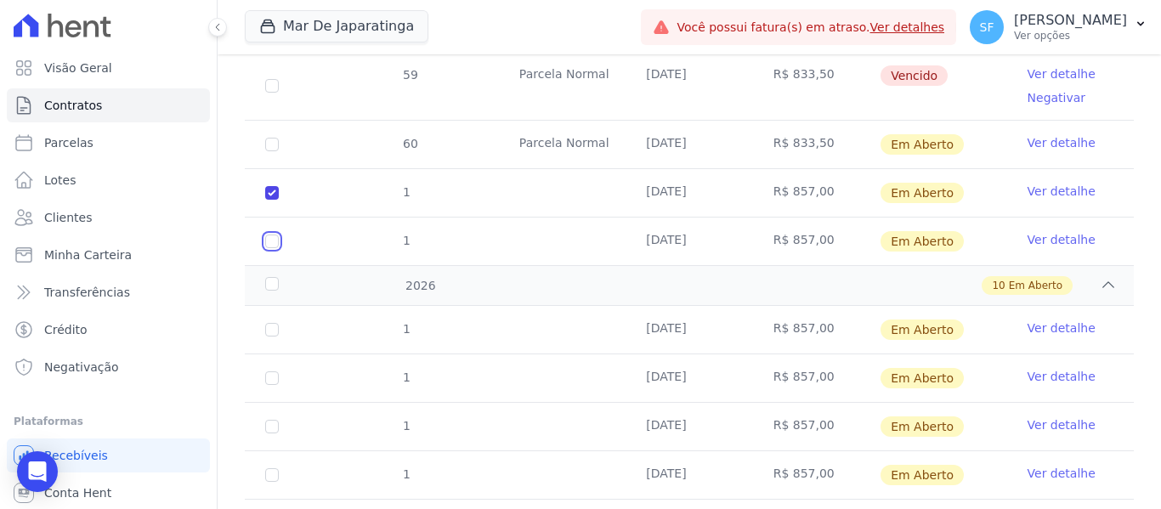
click at [271, 235] on input "checkbox" at bounding box center [272, 242] width 14 height 14
checkbox input "true"
click at [277, 323] on input "checkbox" at bounding box center [272, 330] width 14 height 14
checkbox input "true"
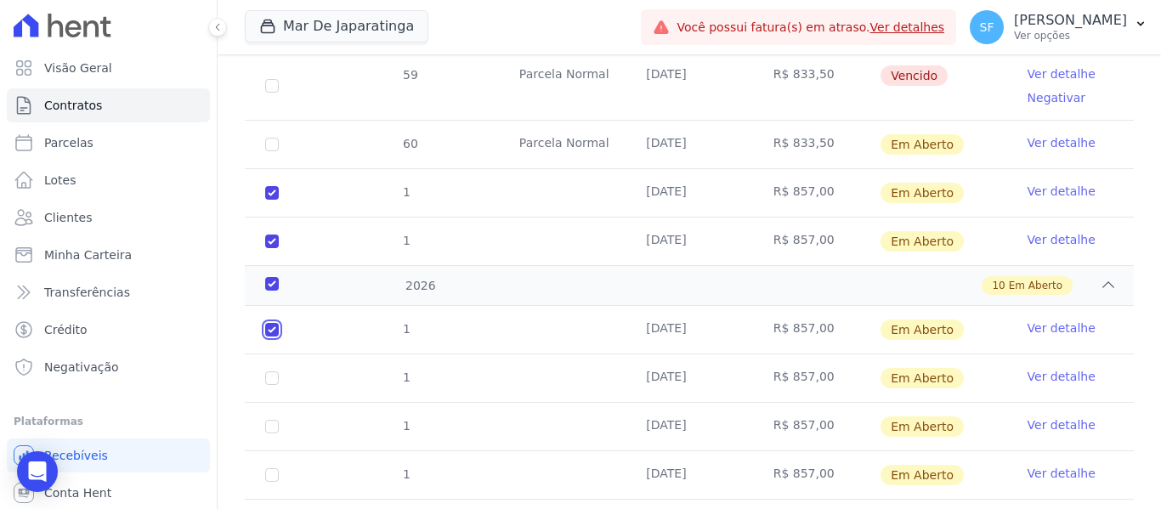
checkbox input "true"
click at [273, 371] on input "checkbox" at bounding box center [272, 378] width 14 height 14
checkbox input "true"
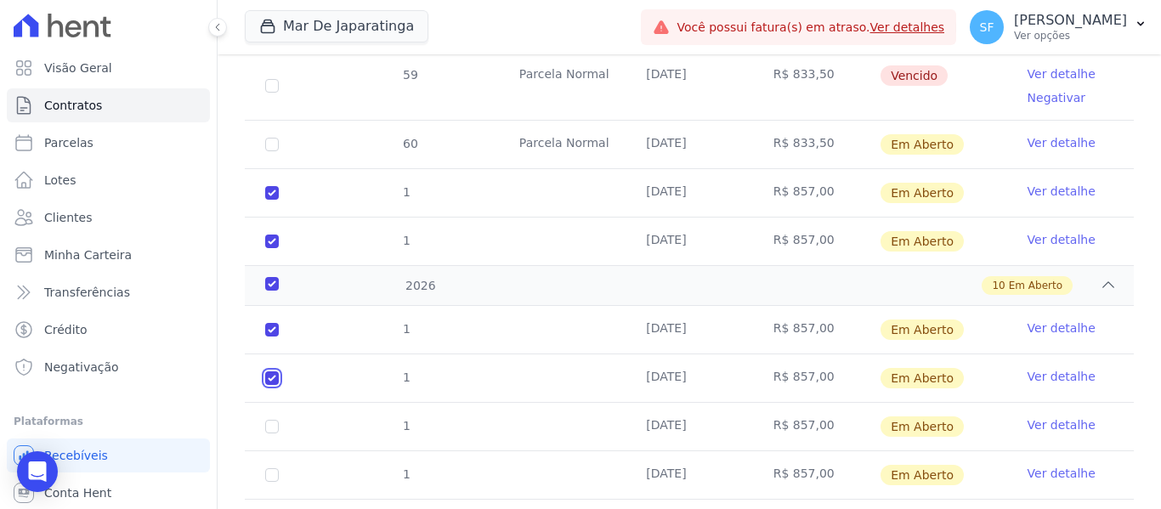
checkbox input "true"
click at [272, 420] on input "checkbox" at bounding box center [272, 427] width 14 height 14
checkbox input "true"
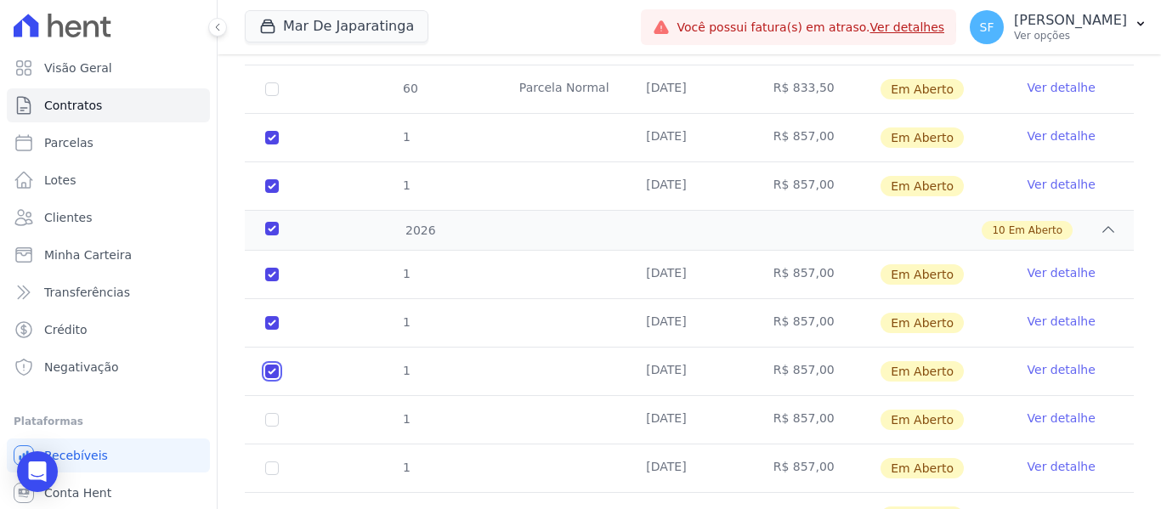
scroll to position [1054, 0]
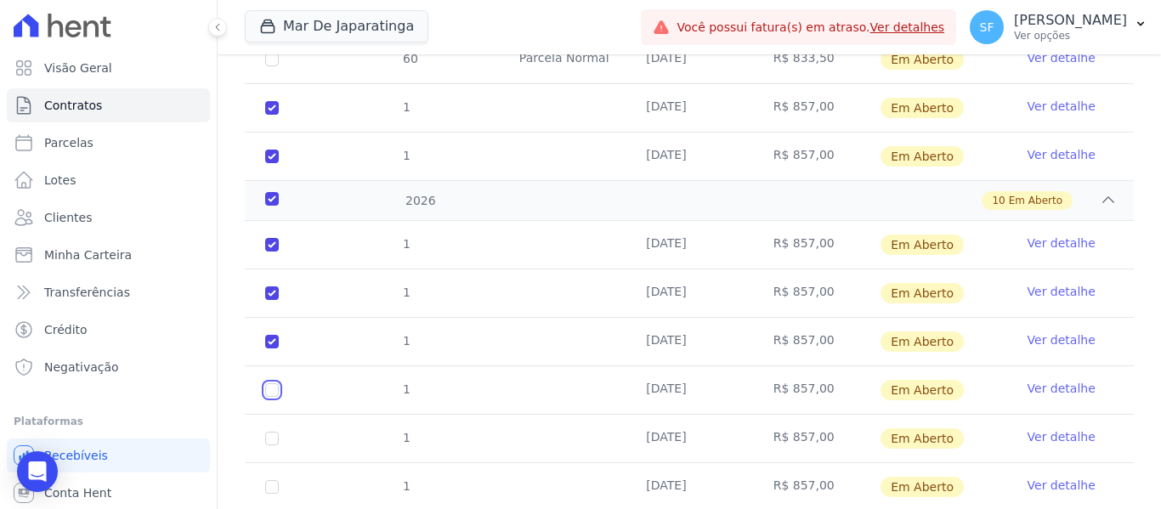
click at [277, 383] on input "checkbox" at bounding box center [272, 390] width 14 height 14
checkbox input "true"
click at [271, 432] on input "checkbox" at bounding box center [272, 439] width 14 height 14
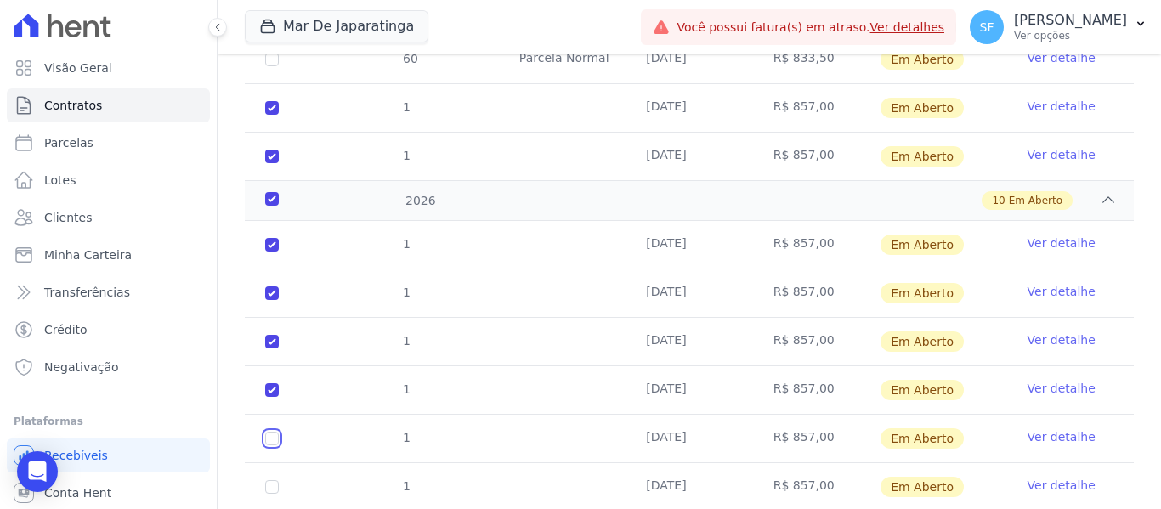
checkbox input "true"
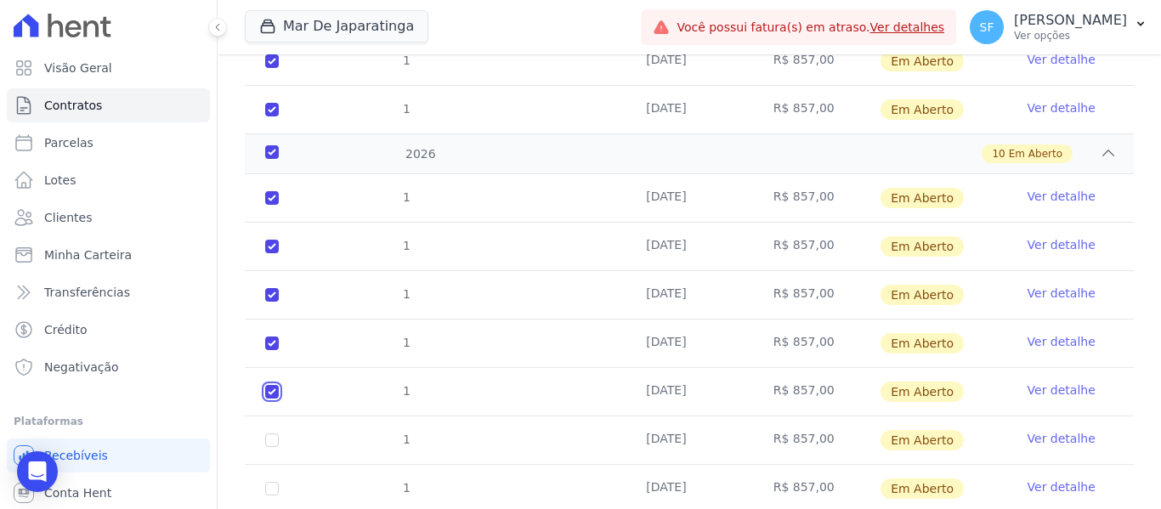
scroll to position [1139, 0]
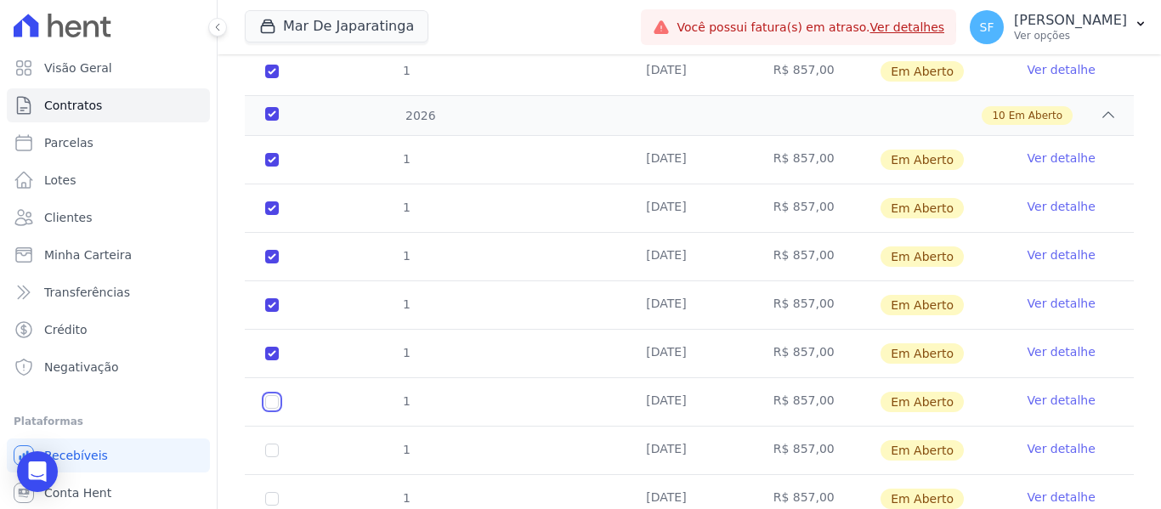
click at [268, 395] on input "checkbox" at bounding box center [272, 402] width 14 height 14
checkbox input "true"
click at [271, 444] on input "checkbox" at bounding box center [272, 451] width 14 height 14
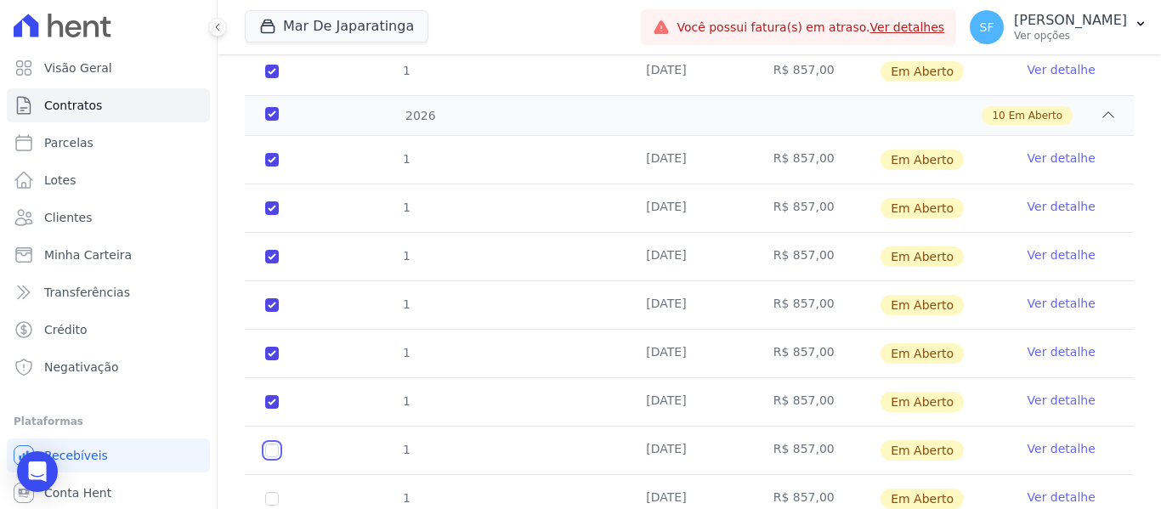
checkbox input "true"
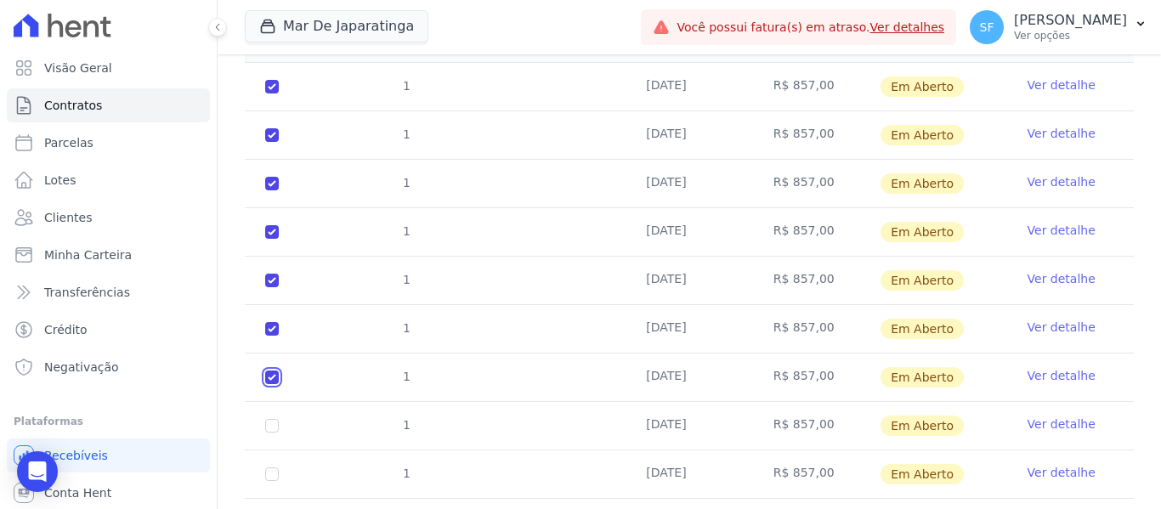
scroll to position [1284, 0]
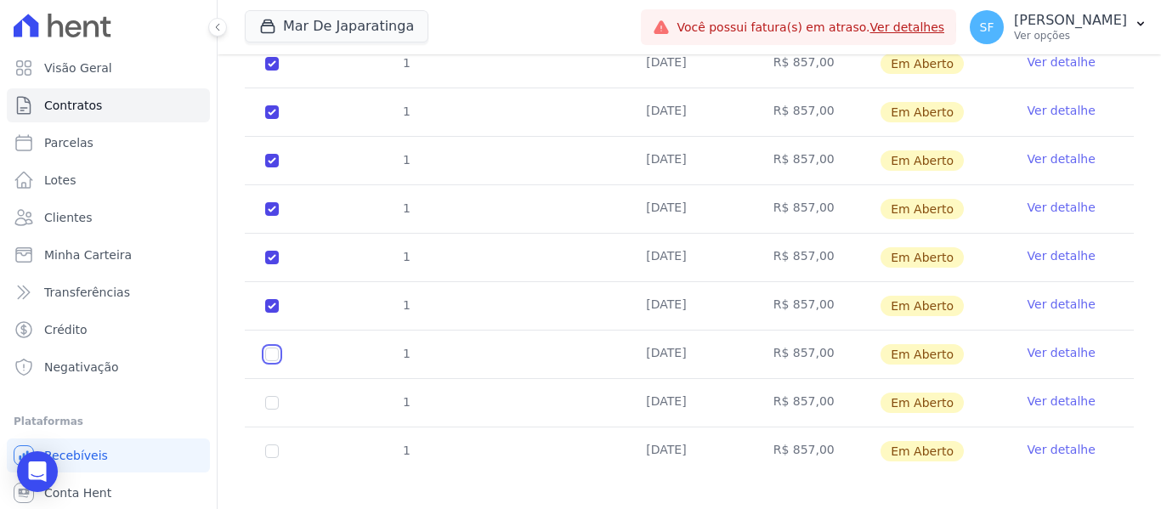
click at [271, 348] on input "checkbox" at bounding box center [272, 355] width 14 height 14
checkbox input "true"
drag, startPoint x: 268, startPoint y: 378, endPoint x: 270, endPoint y: 404, distance: 25.5
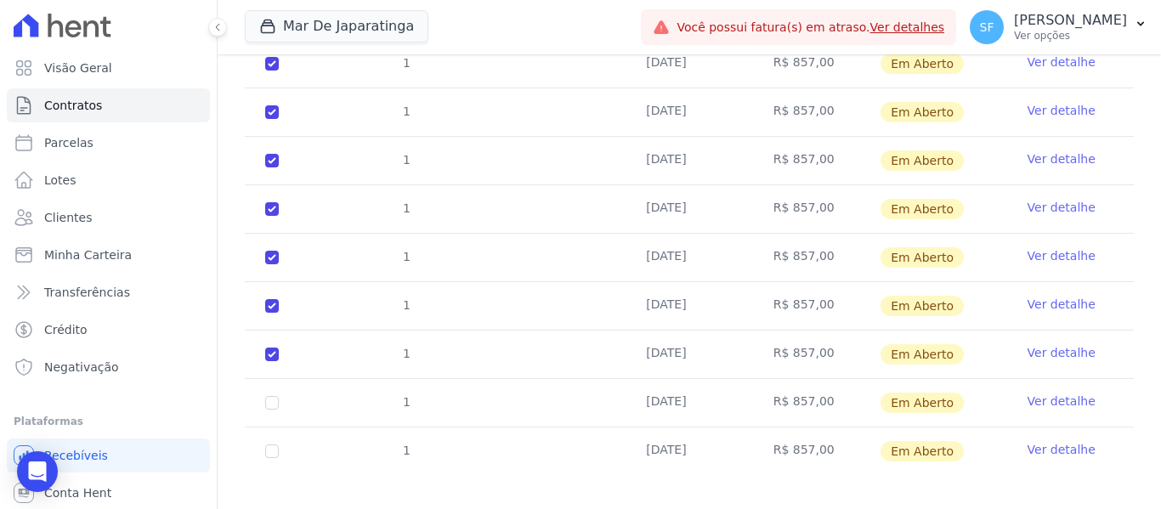
click at [269, 379] on td "1" at bounding box center [272, 403] width 54 height 48
click at [272, 444] on input "checkbox" at bounding box center [272, 451] width 14 height 14
checkbox input "true"
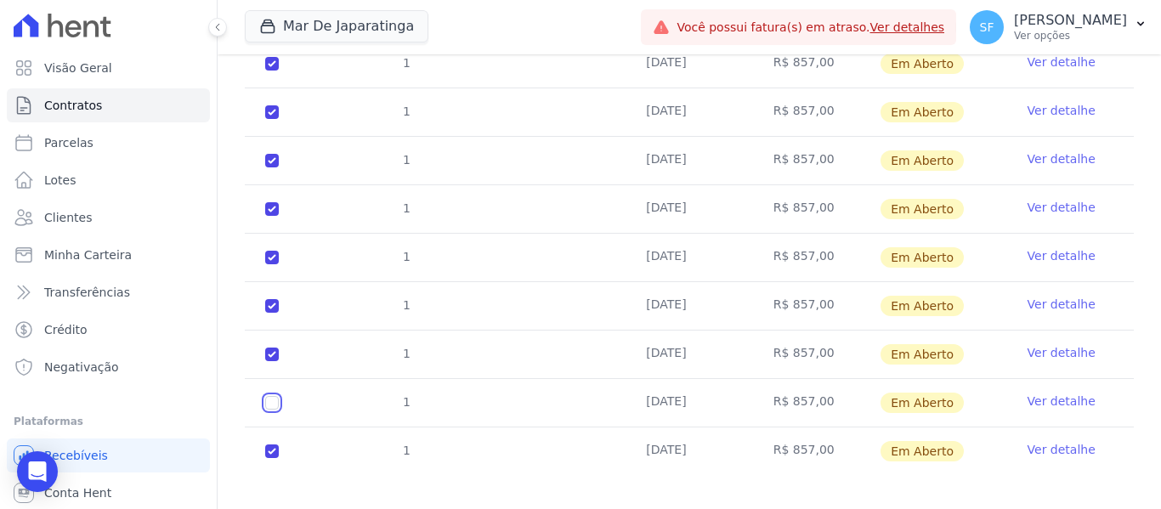
click at [273, 396] on input "checkbox" at bounding box center [272, 403] width 14 height 14
checkbox input "true"
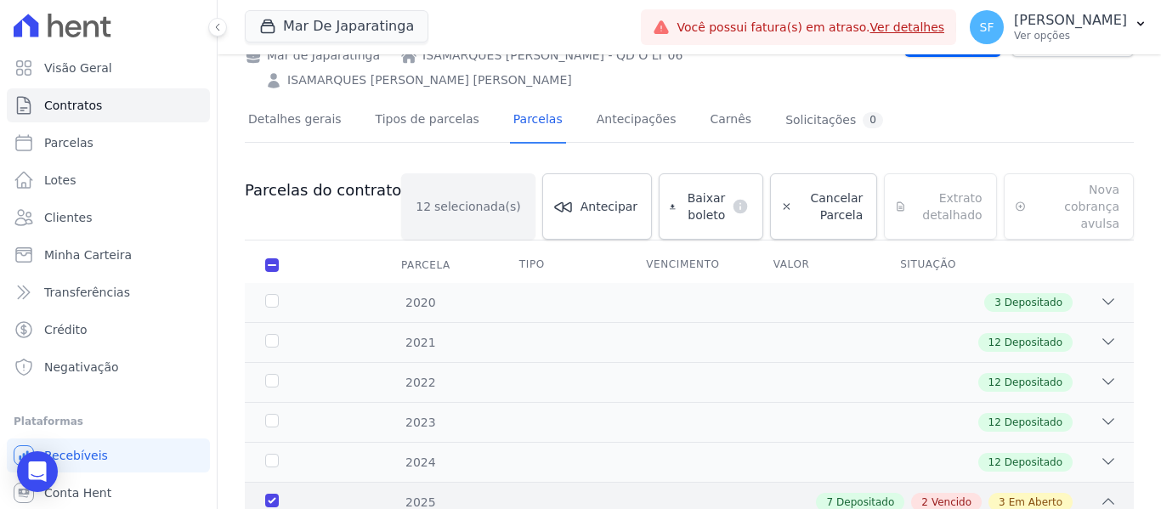
scroll to position [0, 0]
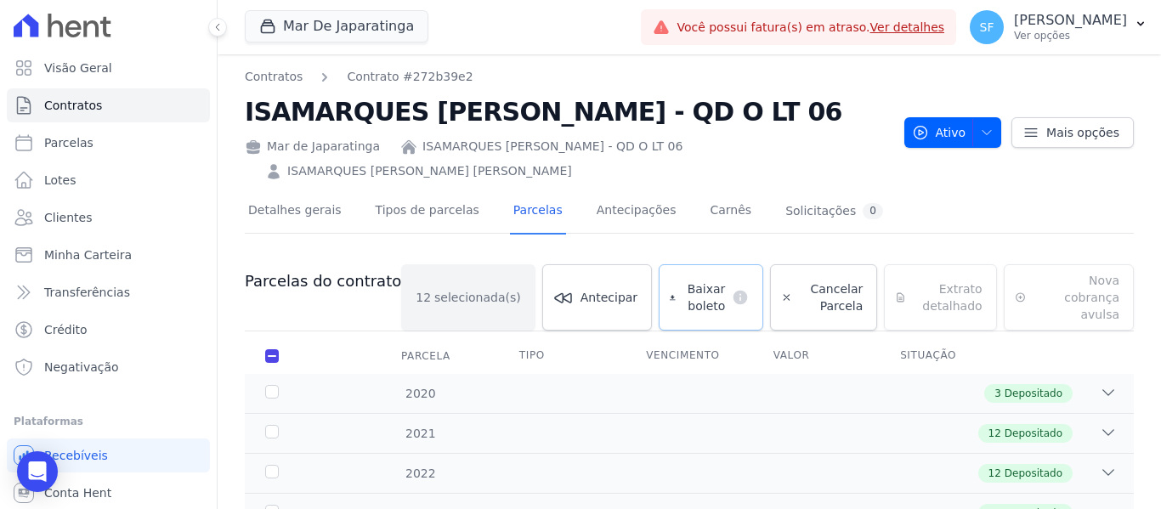
click at [682, 291] on span "Baixar boleto" at bounding box center [703, 297] width 43 height 34
click at [91, 211] on link "Clientes" at bounding box center [108, 218] width 203 height 34
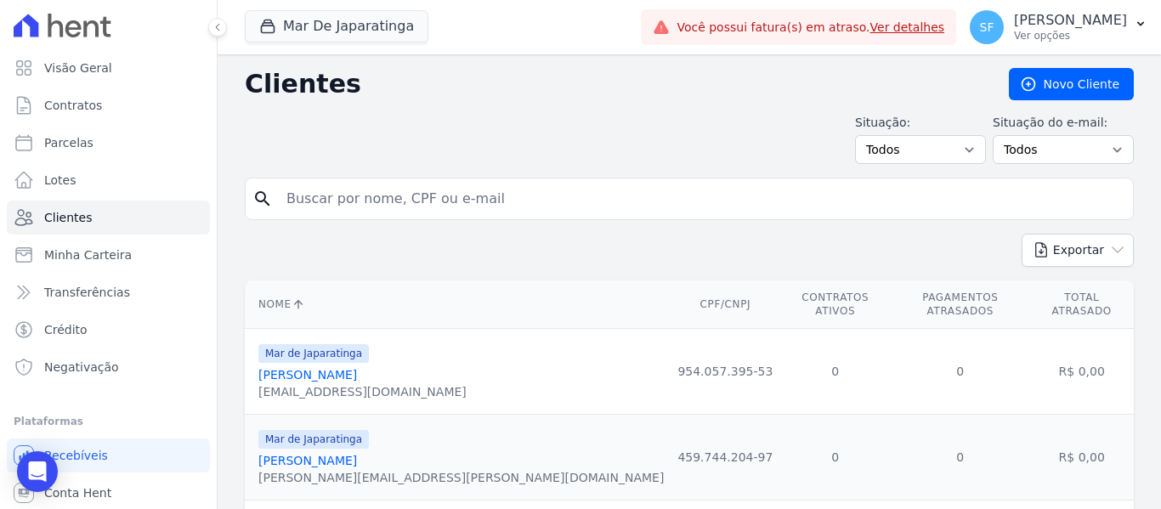
click at [556, 193] on input "search" at bounding box center [701, 199] width 850 height 34
type input "[PERSON_NAME]"
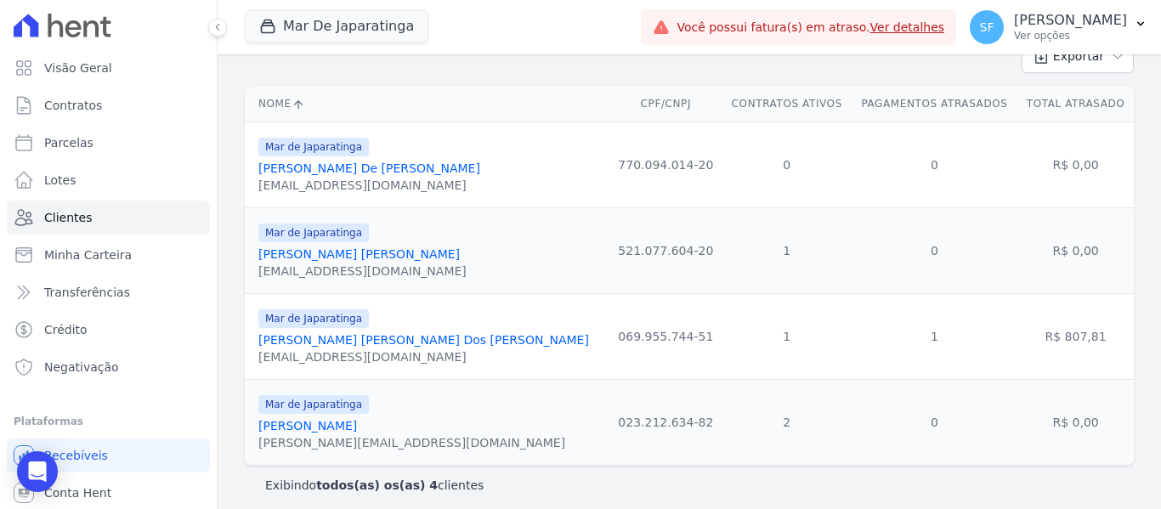
scroll to position [203, 0]
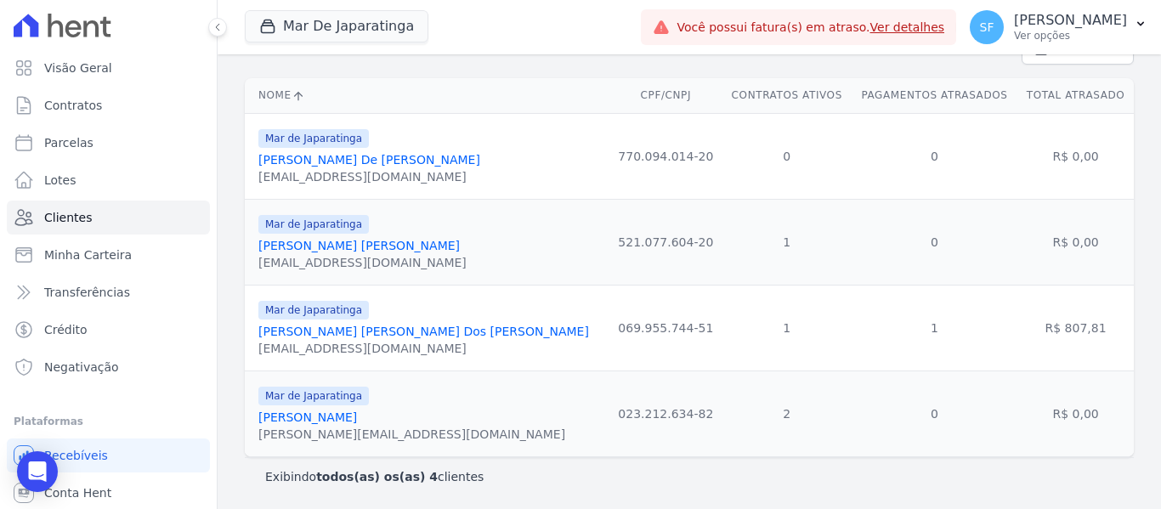
click at [347, 415] on link "[PERSON_NAME]" at bounding box center [307, 417] width 99 height 14
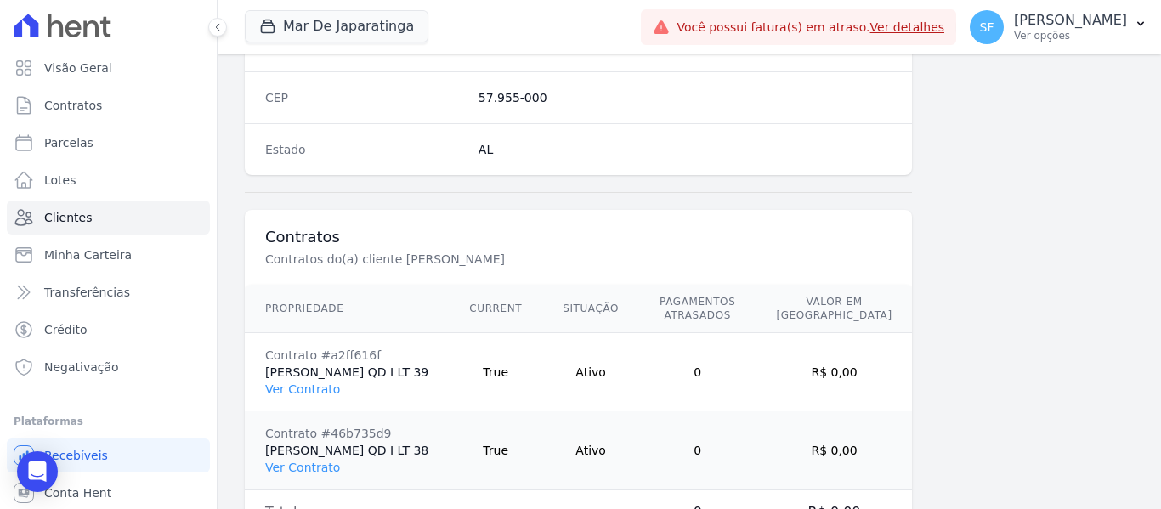
scroll to position [1186, 0]
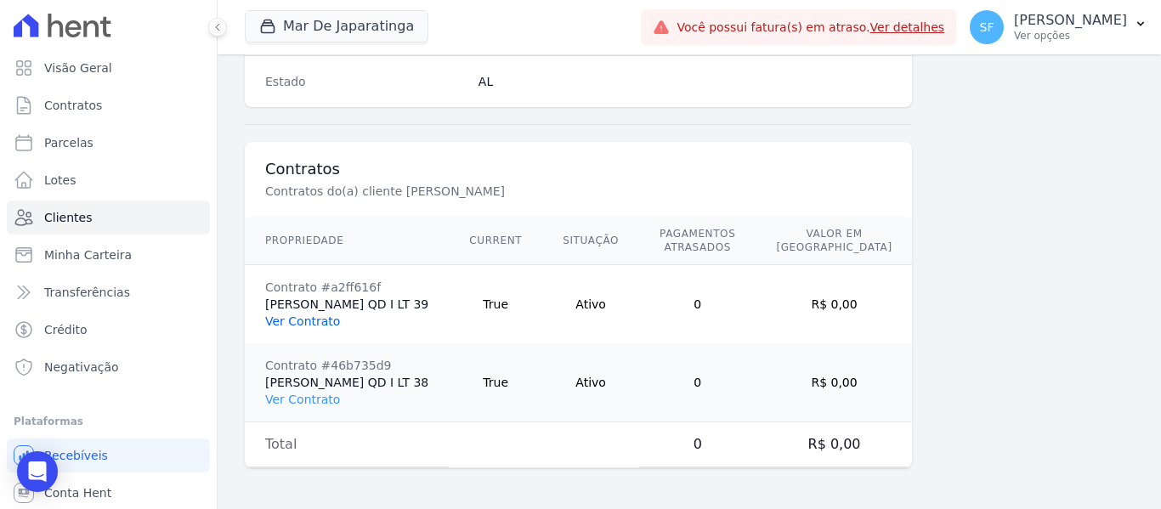
click at [313, 316] on link "Ver Contrato" at bounding box center [302, 321] width 75 height 14
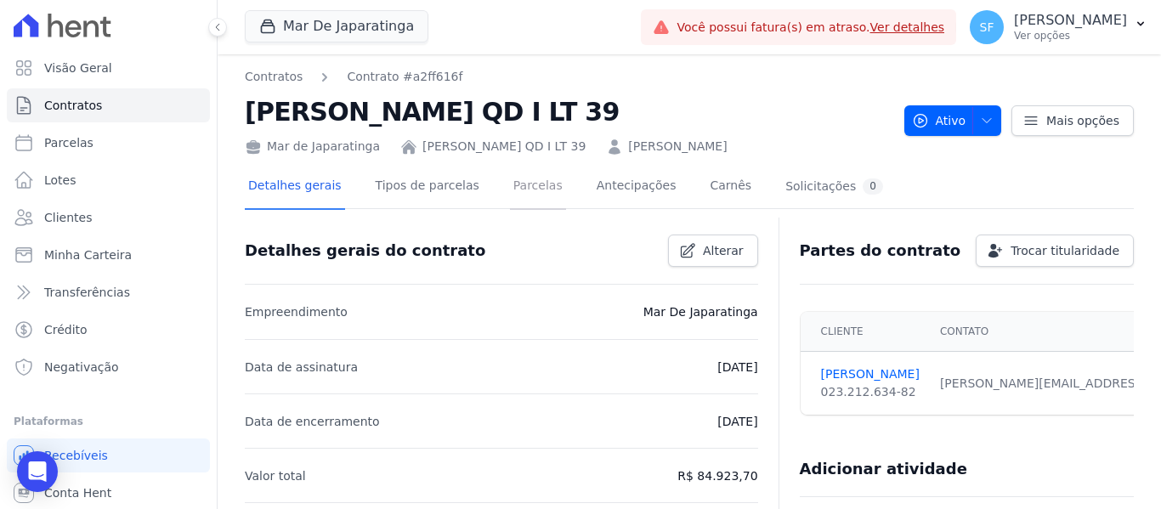
click at [513, 184] on link "Parcelas" at bounding box center [538, 187] width 56 height 45
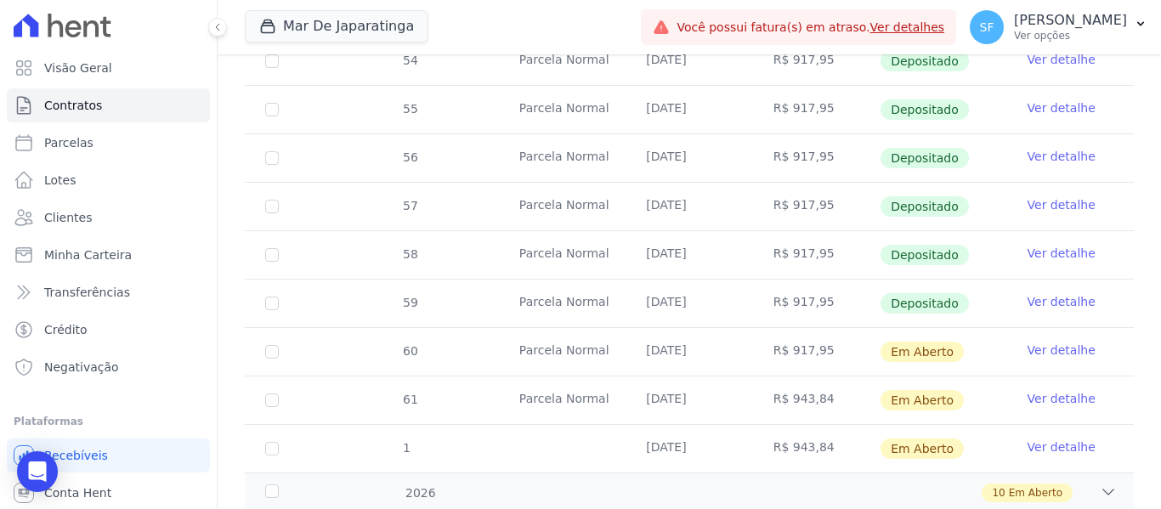
scroll to position [720, 0]
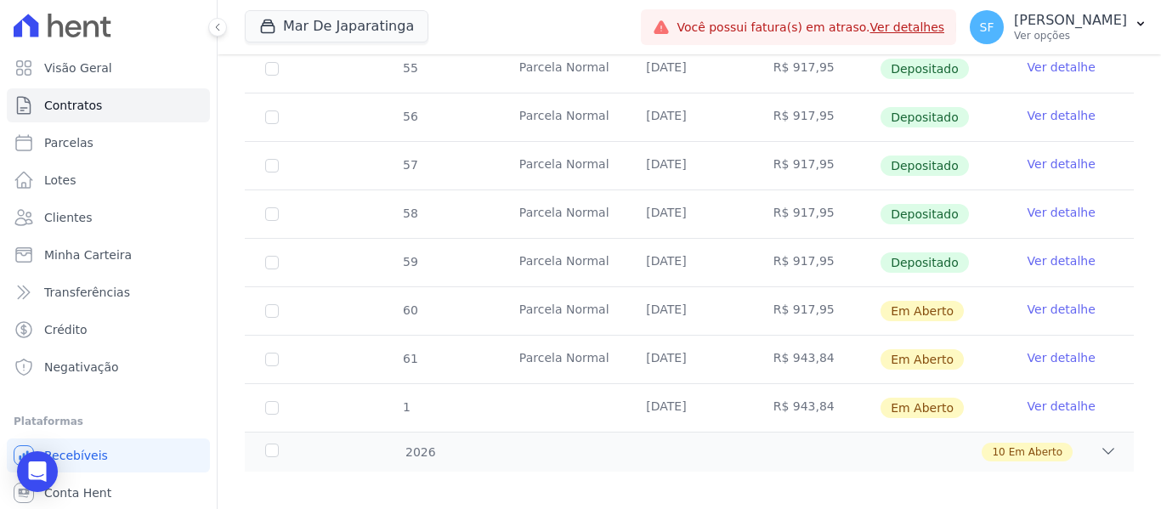
click at [279, 350] on td "61" at bounding box center [272, 360] width 54 height 48
click at [270, 353] on input "checkbox" at bounding box center [272, 360] width 14 height 14
checkbox input "true"
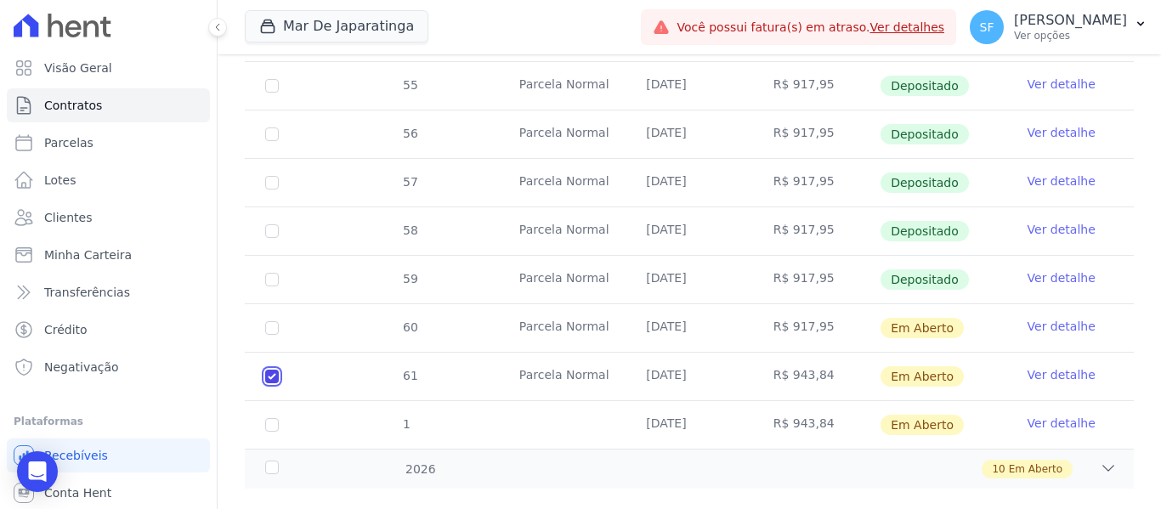
scroll to position [734, 0]
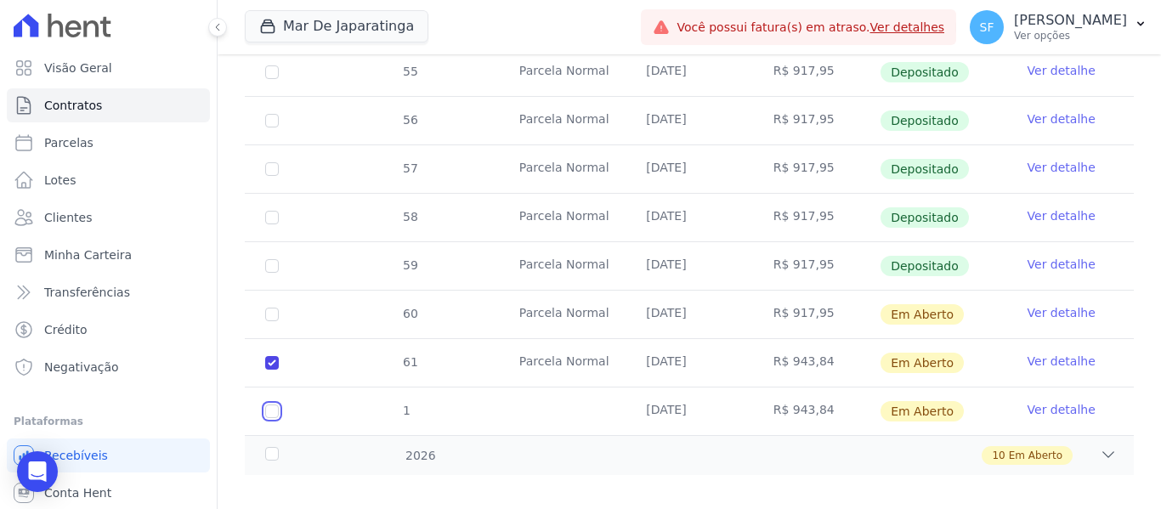
click at [268, 404] on input "checkbox" at bounding box center [272, 411] width 14 height 14
checkbox input "true"
click at [272, 447] on div "2026" at bounding box center [300, 456] width 76 height 18
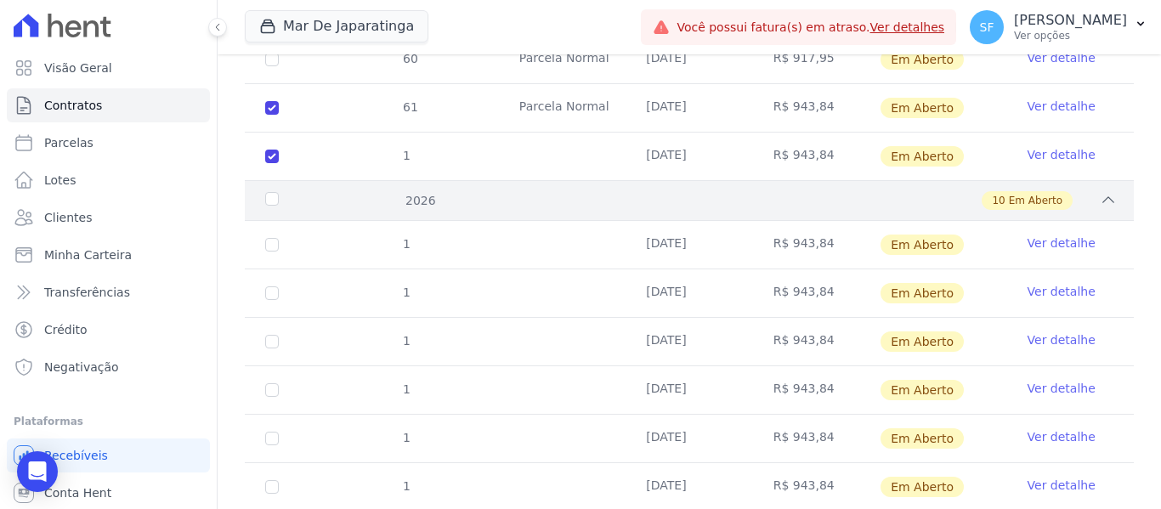
click at [273, 192] on div "2026" at bounding box center [300, 201] width 76 height 18
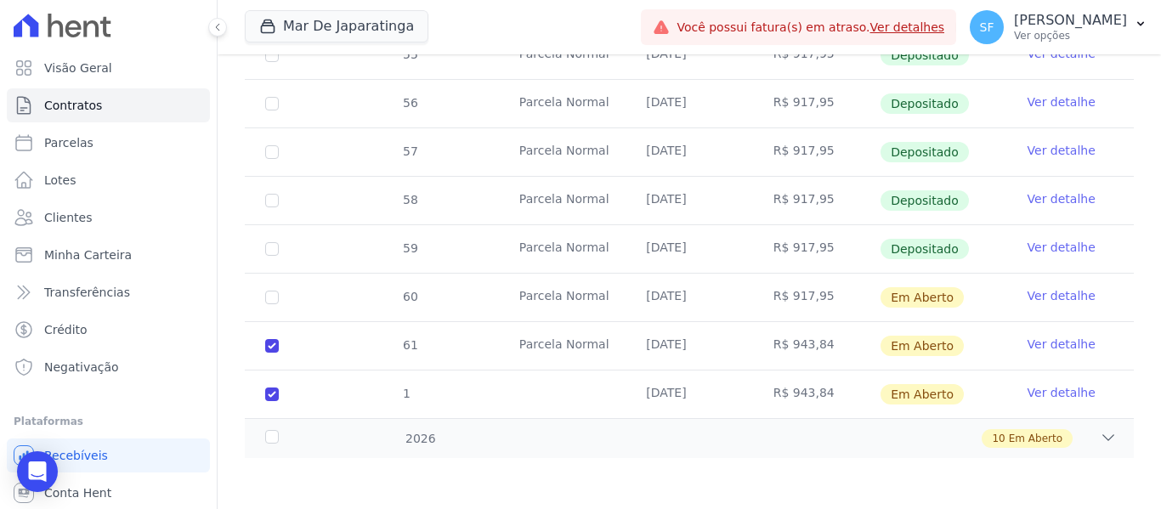
scroll to position [734, 0]
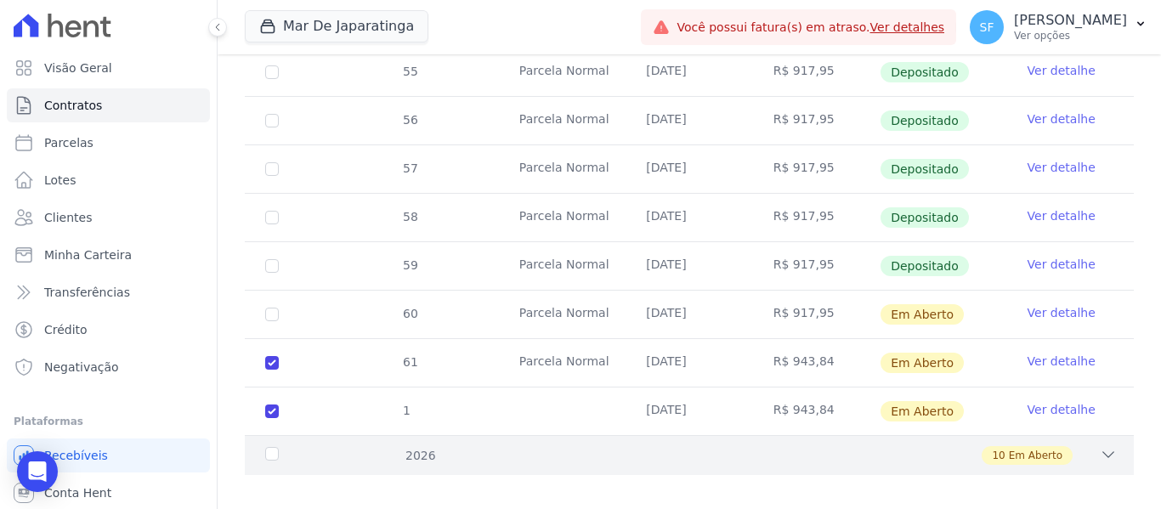
click at [278, 447] on div "2026" at bounding box center [300, 456] width 76 height 18
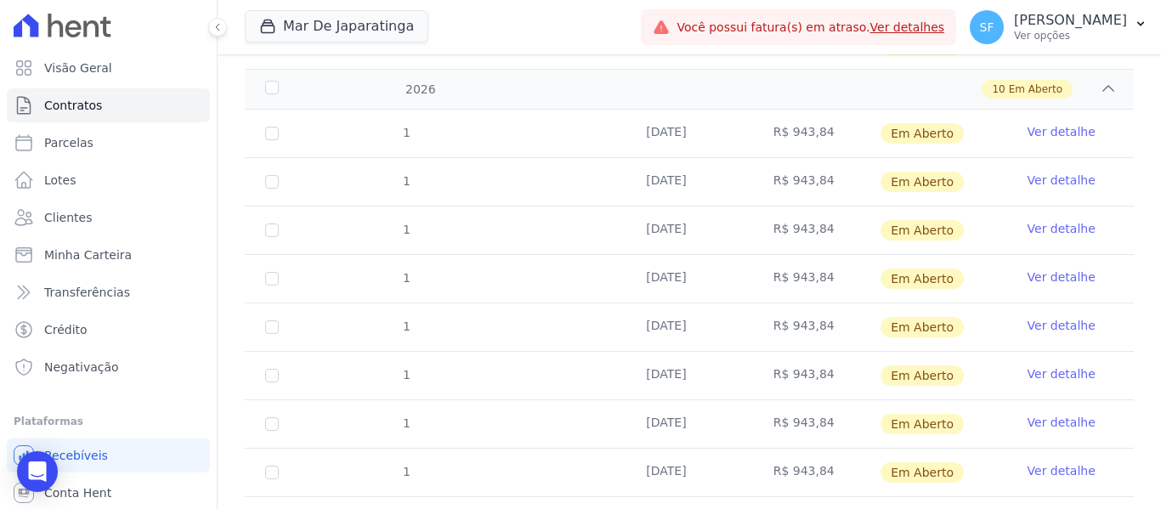
scroll to position [1218, 0]
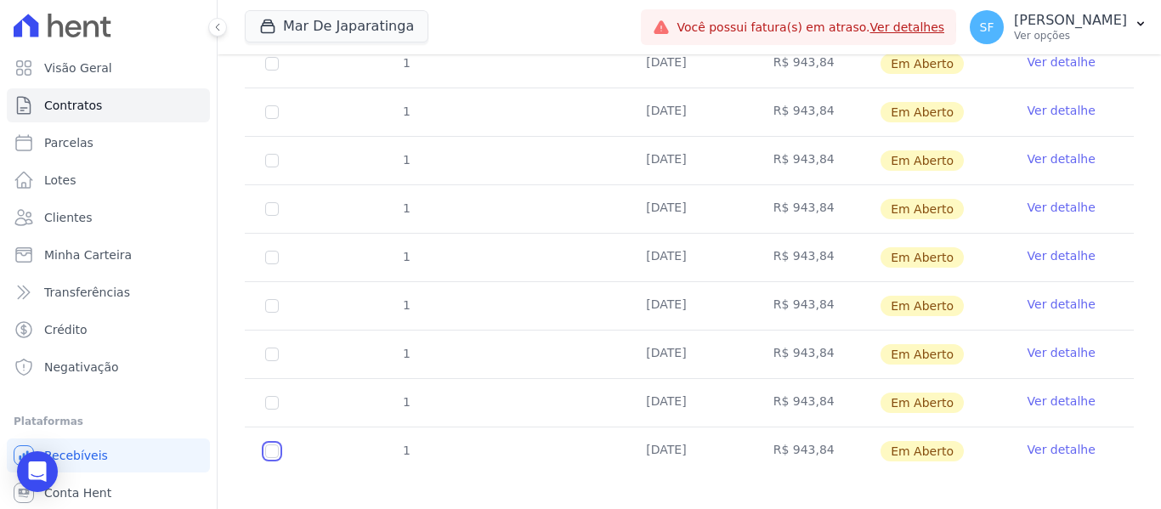
click at [269, 444] on input "checkbox" at bounding box center [272, 451] width 14 height 14
checkbox input "true"
click at [273, 396] on input "checkbox" at bounding box center [272, 403] width 14 height 14
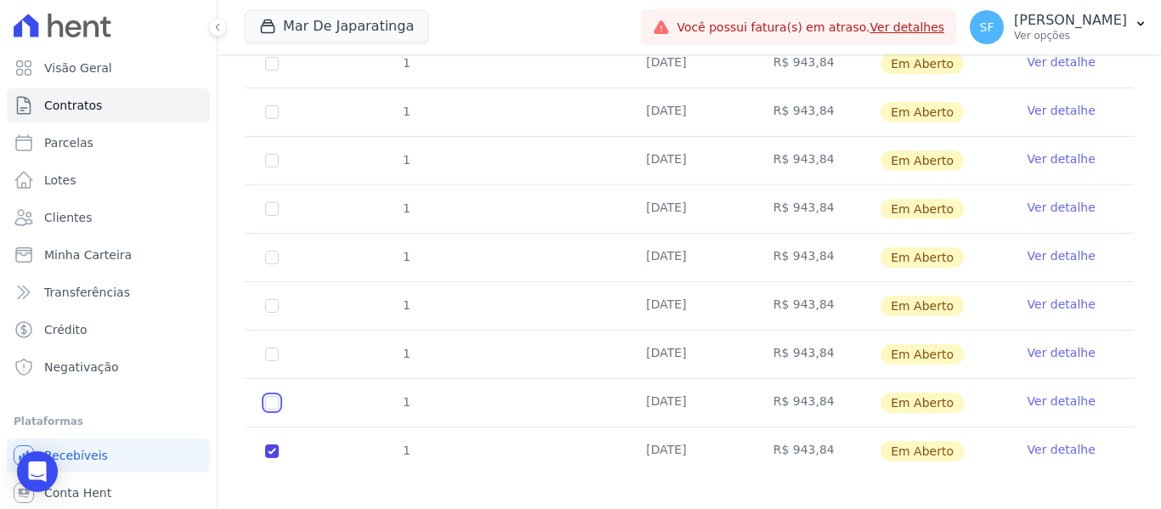
checkbox input "true"
click at [277, 348] on input "checkbox" at bounding box center [272, 355] width 14 height 14
checkbox input "true"
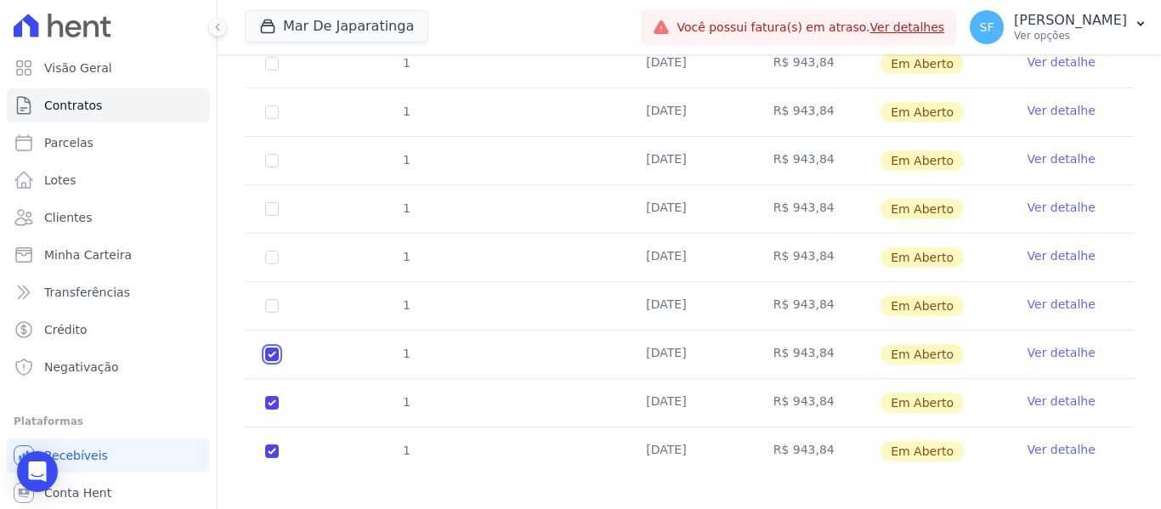
checkbox input "true"
click at [272, 299] on input "checkbox" at bounding box center [272, 306] width 14 height 14
checkbox input "true"
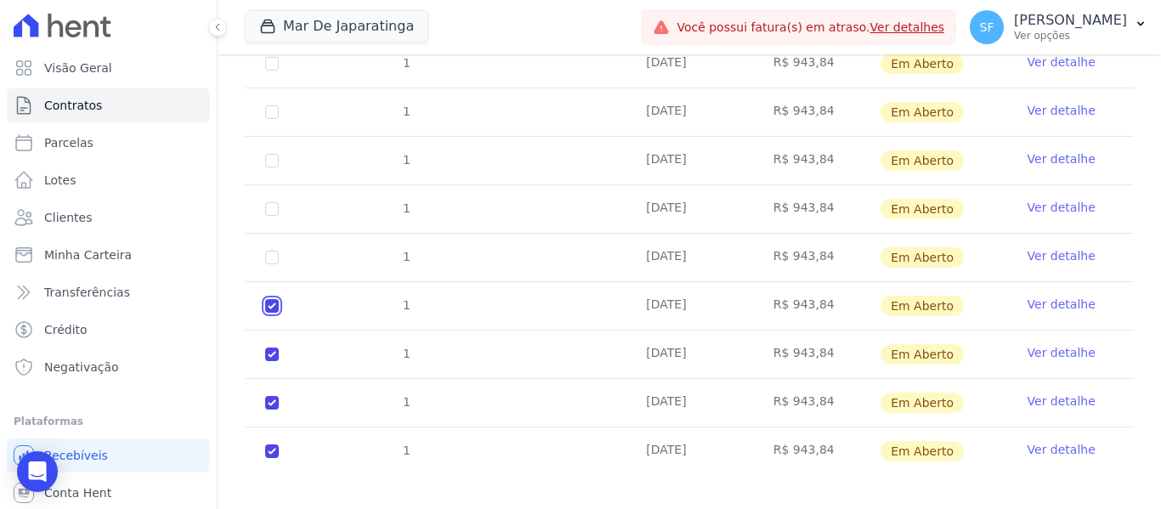
checkbox input "true"
click at [270, 251] on input "checkbox" at bounding box center [272, 258] width 14 height 14
checkbox input "true"
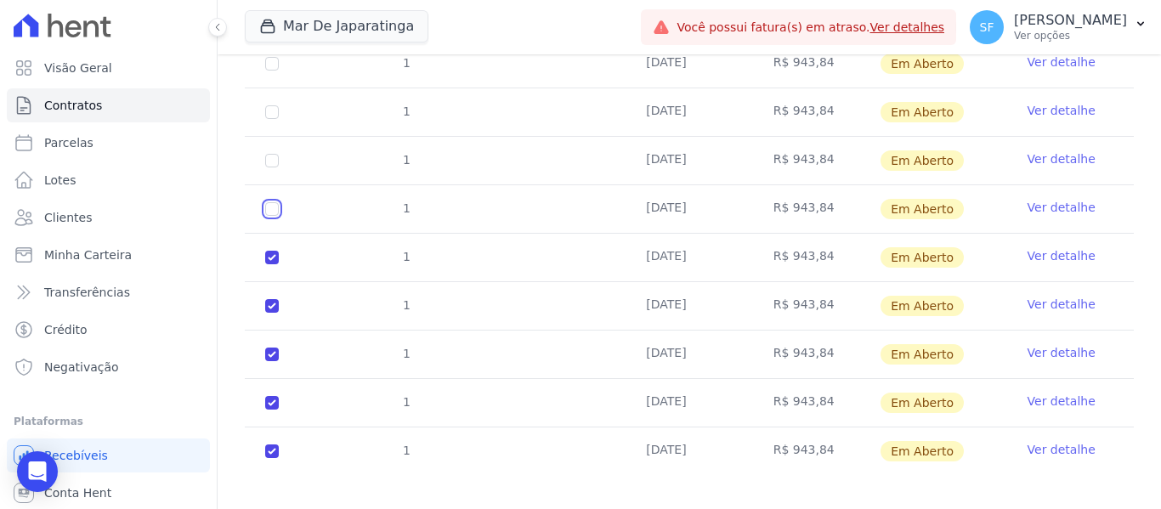
click at [273, 202] on input "checkbox" at bounding box center [272, 209] width 14 height 14
checkbox input "true"
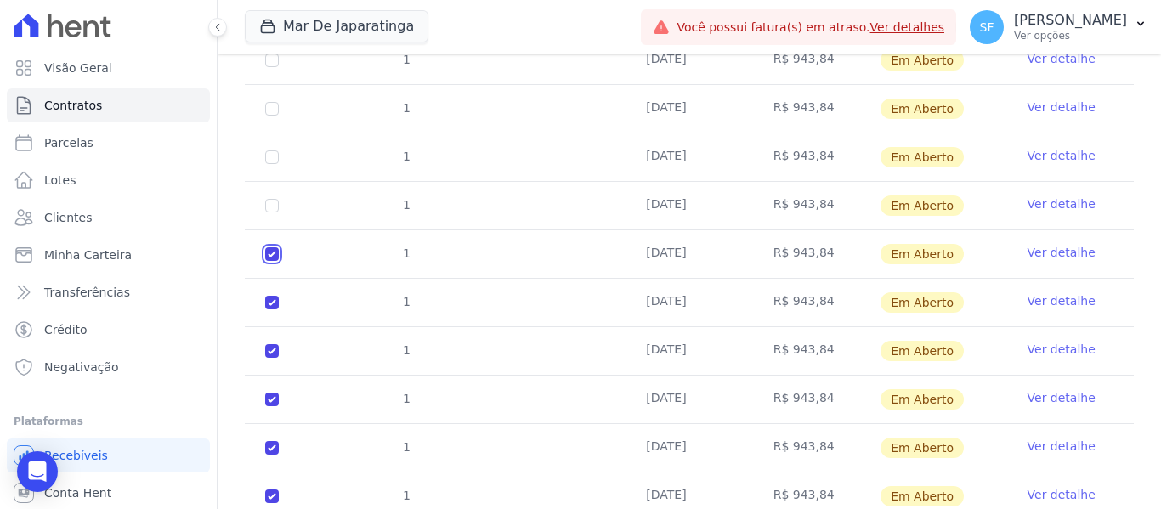
scroll to position [1133, 0]
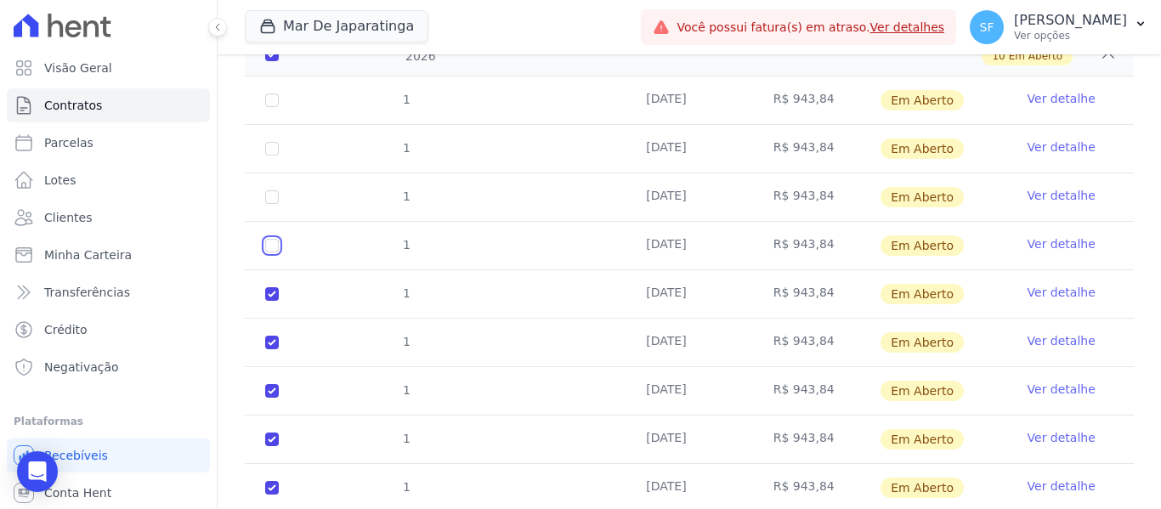
click at [267, 239] on input "checkbox" at bounding box center [272, 246] width 14 height 14
checkbox input "true"
click at [274, 190] on input "checkbox" at bounding box center [272, 197] width 14 height 14
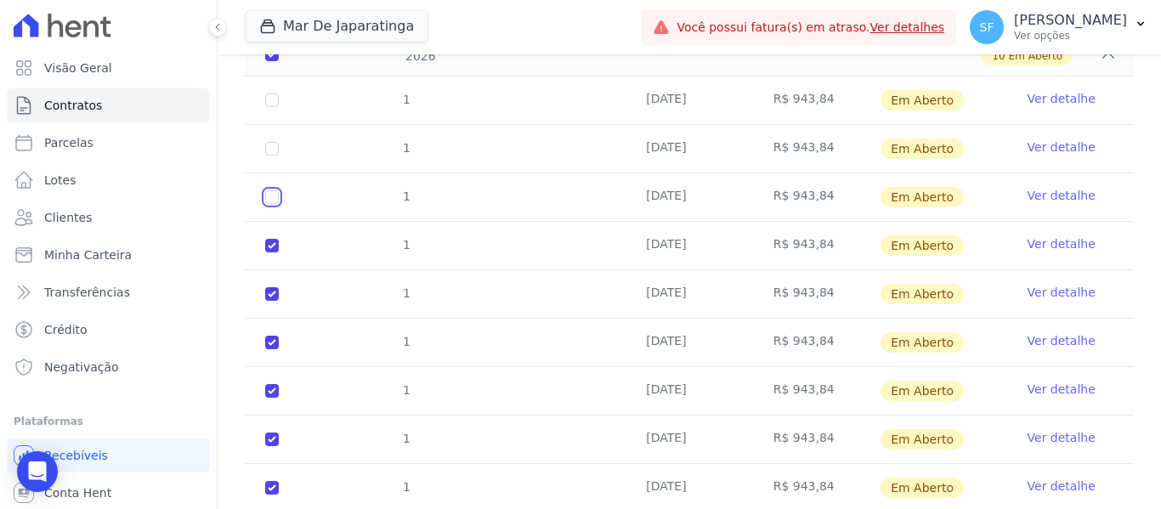
checkbox input "true"
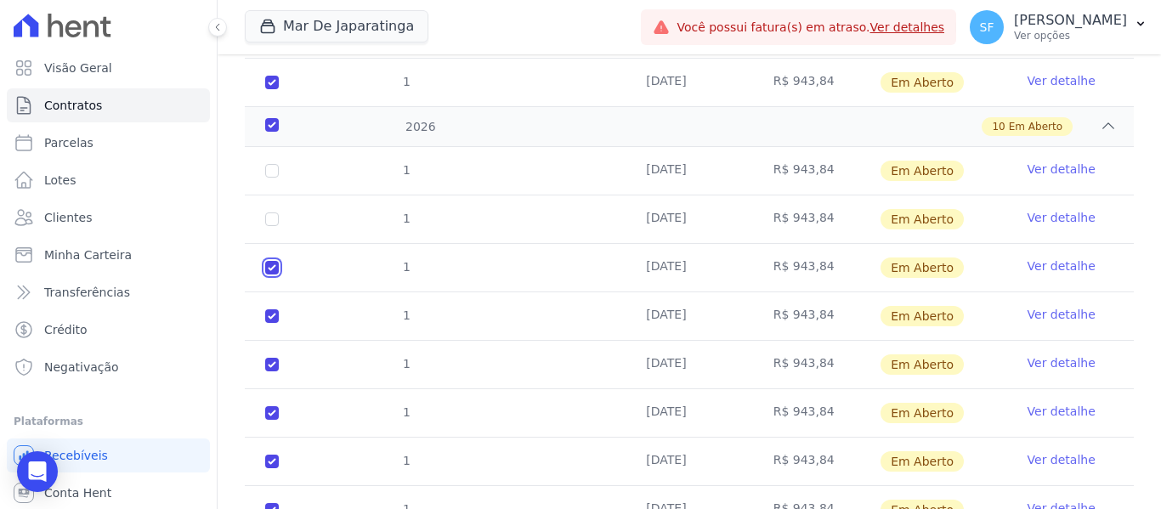
scroll to position [963, 0]
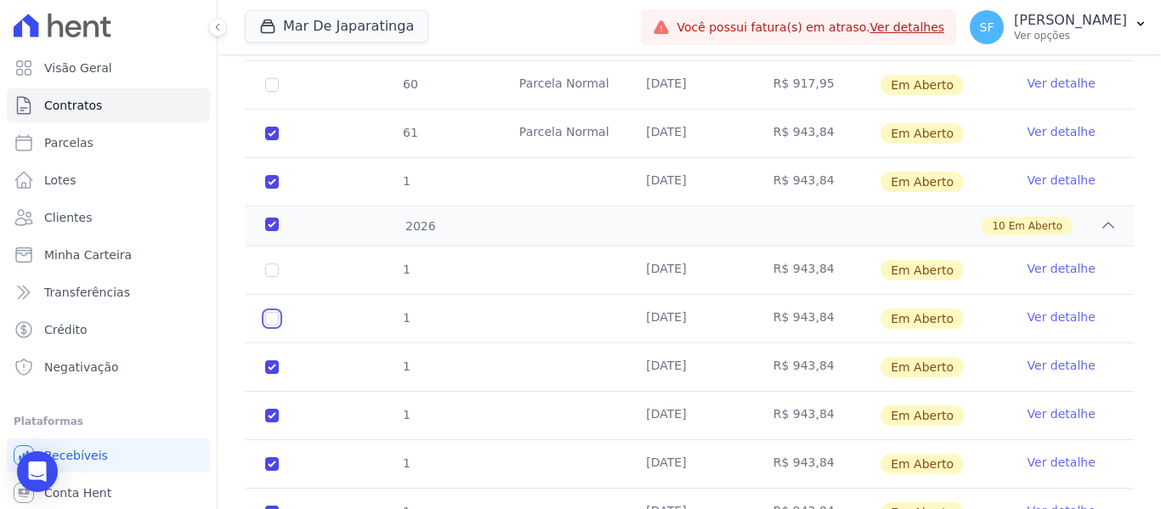
click at [270, 312] on input "checkbox" at bounding box center [272, 319] width 14 height 14
checkbox input "true"
click at [276, 263] on input "checkbox" at bounding box center [272, 270] width 14 height 14
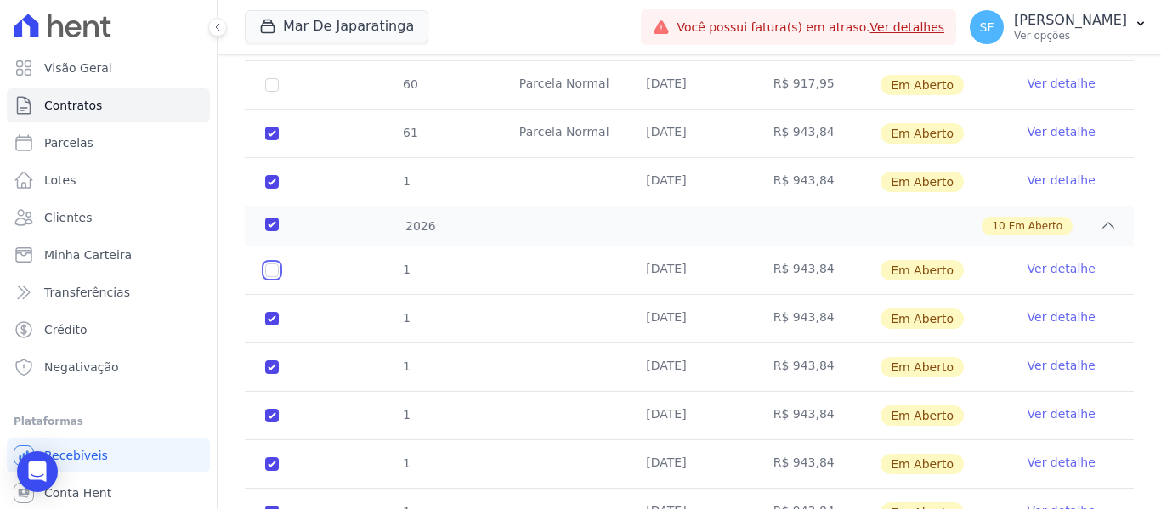
checkbox input "true"
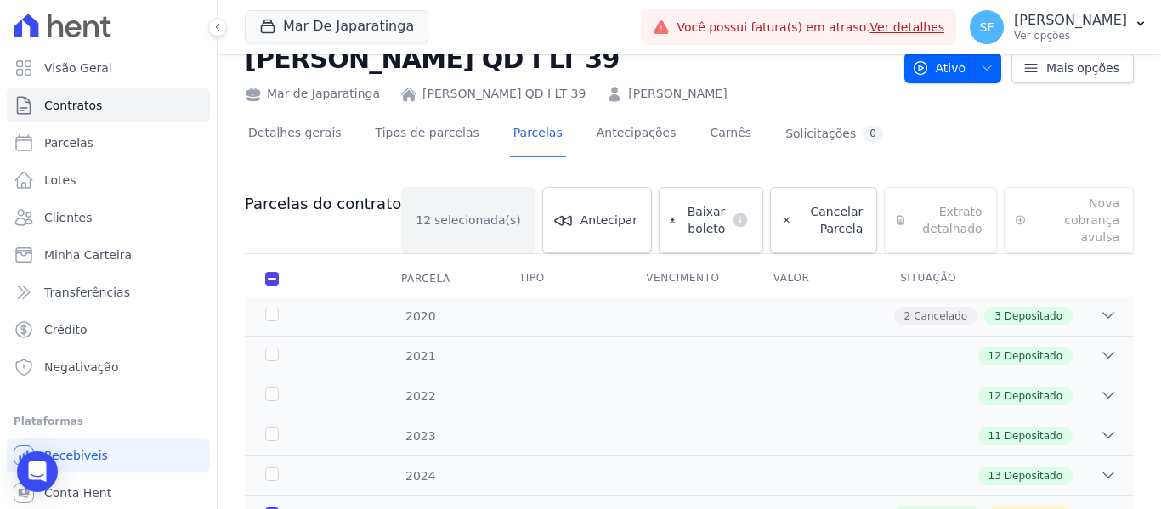
scroll to position [0, 0]
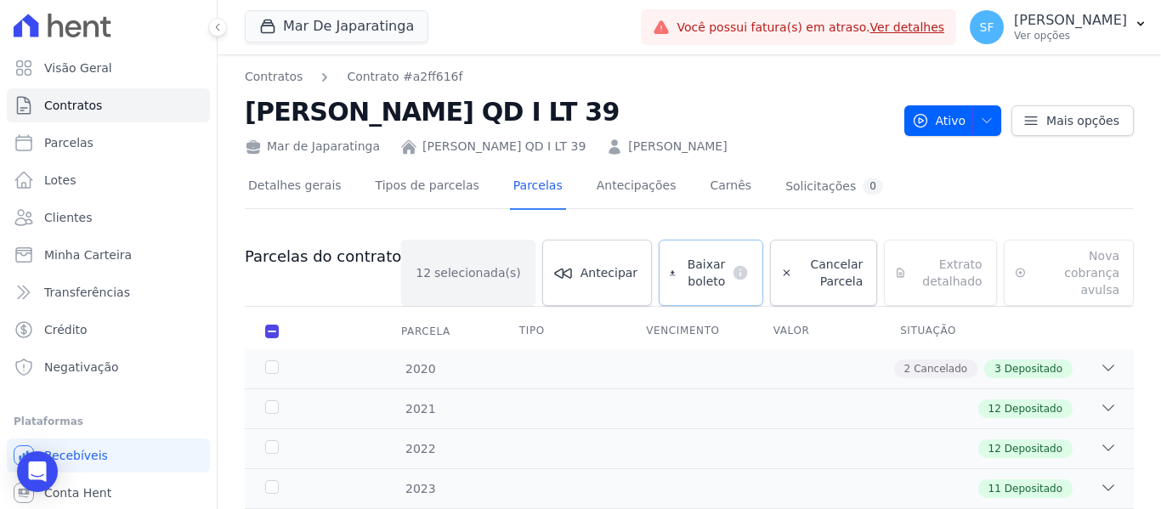
click at [682, 257] on span "Baixar boleto" at bounding box center [703, 273] width 43 height 34
click at [76, 220] on span "Clientes" at bounding box center [68, 217] width 48 height 17
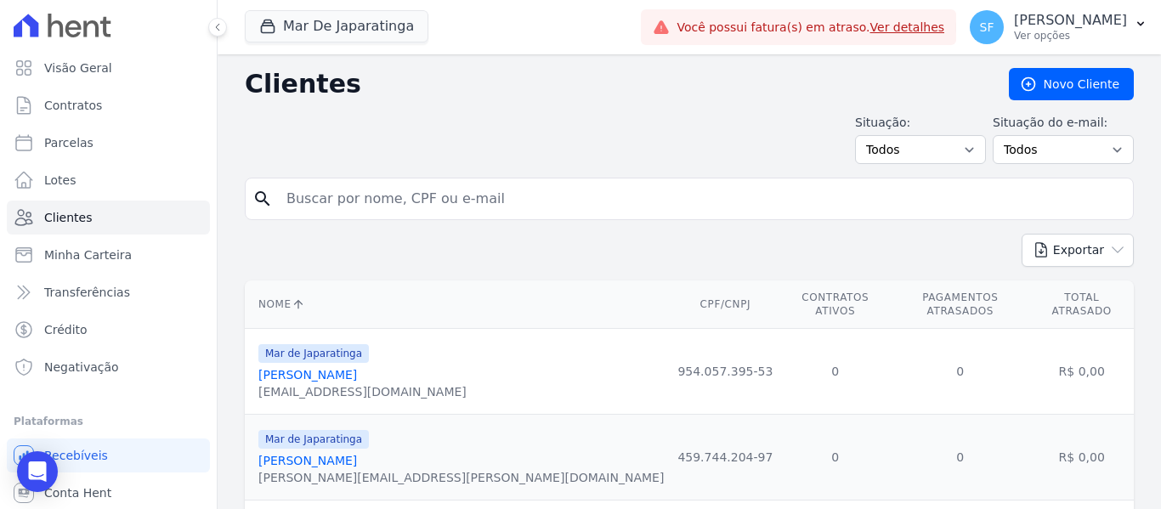
click at [424, 201] on input "search" at bounding box center [701, 199] width 850 height 34
type input "quiteria"
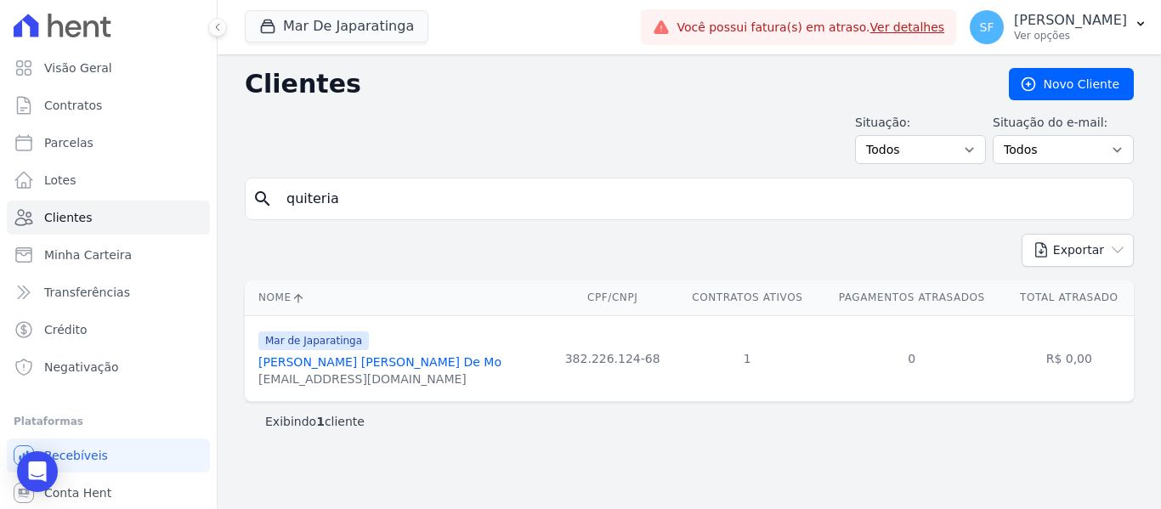
click at [386, 363] on link "[PERSON_NAME] [PERSON_NAME] De Mo" at bounding box center [379, 362] width 243 height 14
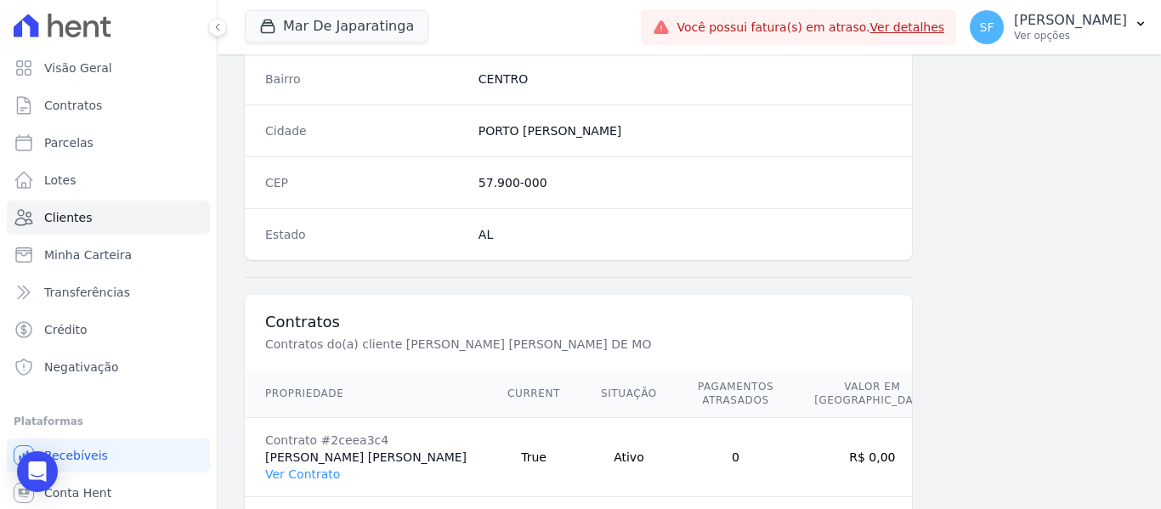
scroll to position [1108, 0]
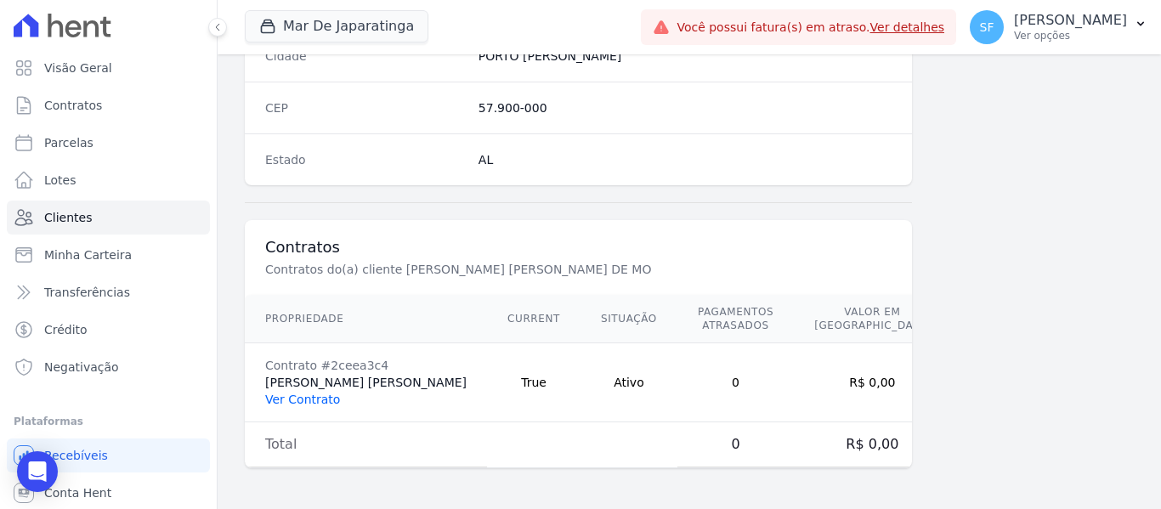
click at [290, 403] on link "Ver Contrato" at bounding box center [302, 400] width 75 height 14
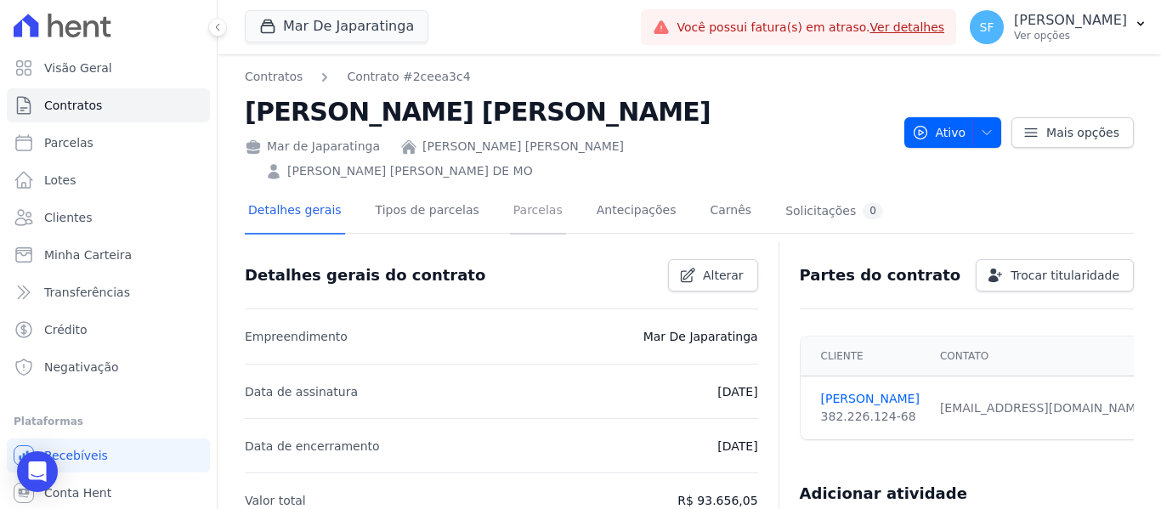
click at [512, 189] on link "Parcelas" at bounding box center [538, 211] width 56 height 45
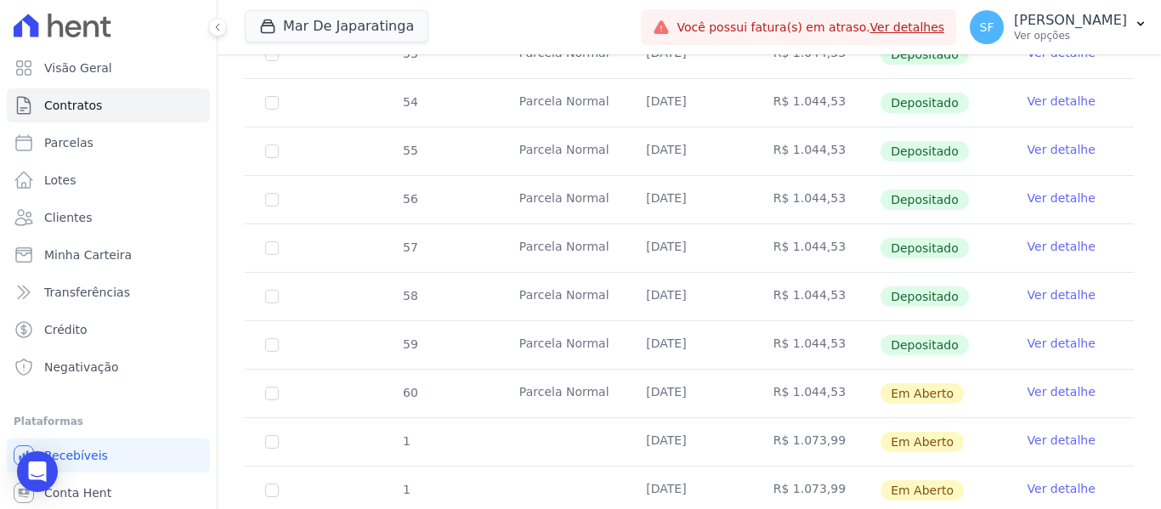
scroll to position [720, 0]
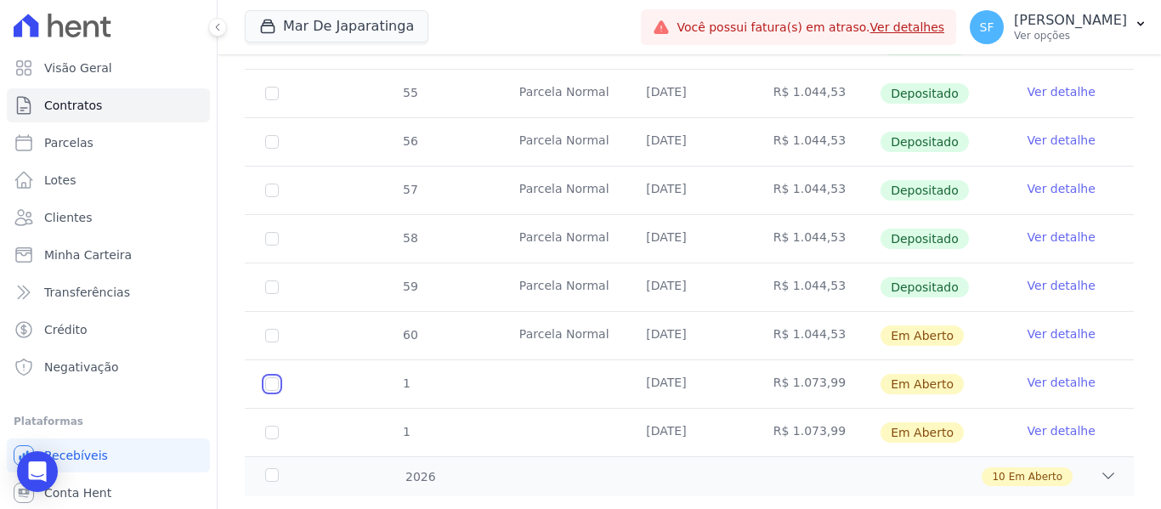
click at [278, 377] on input "checkbox" at bounding box center [272, 384] width 14 height 14
checkbox input "true"
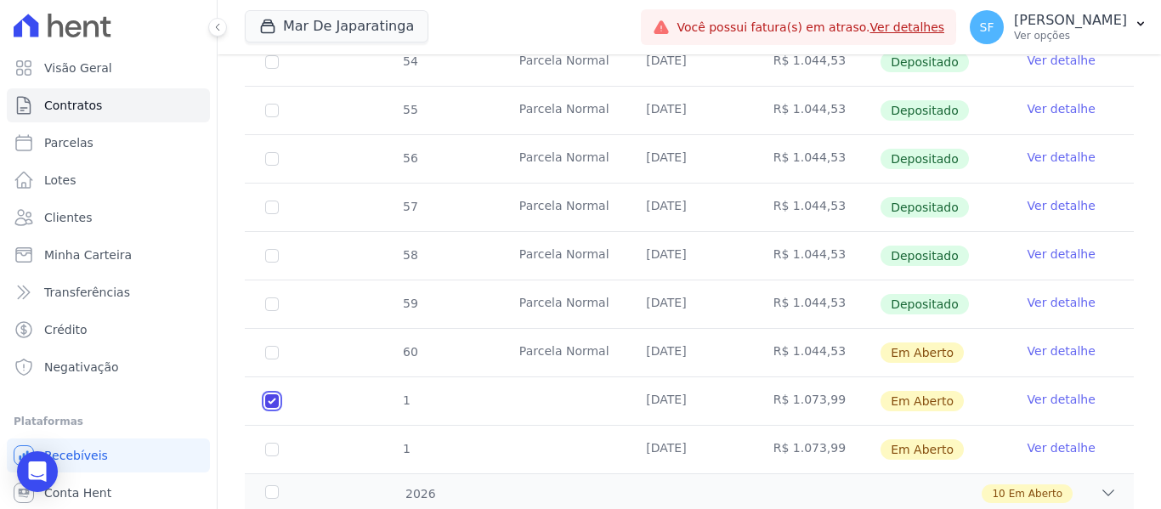
scroll to position [734, 0]
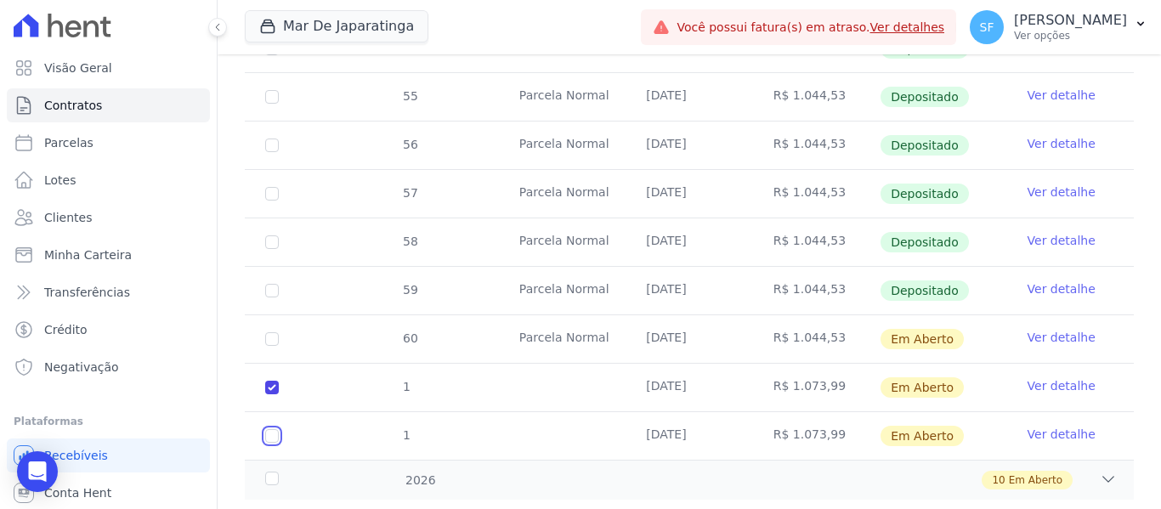
click at [274, 429] on input "checkbox" at bounding box center [272, 436] width 14 height 14
checkbox input "true"
click at [302, 472] on div "2026" at bounding box center [300, 481] width 76 height 18
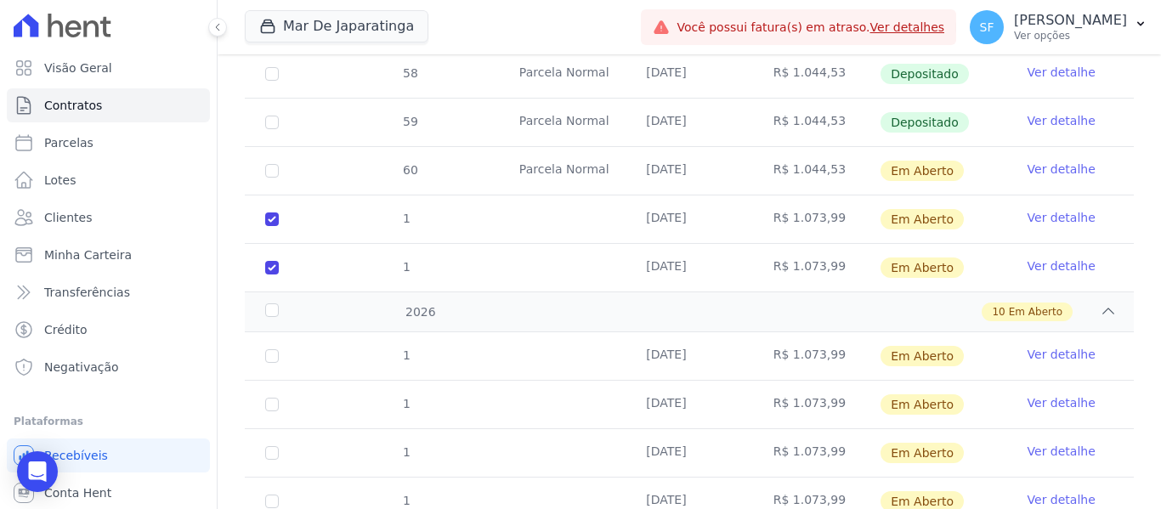
scroll to position [904, 0]
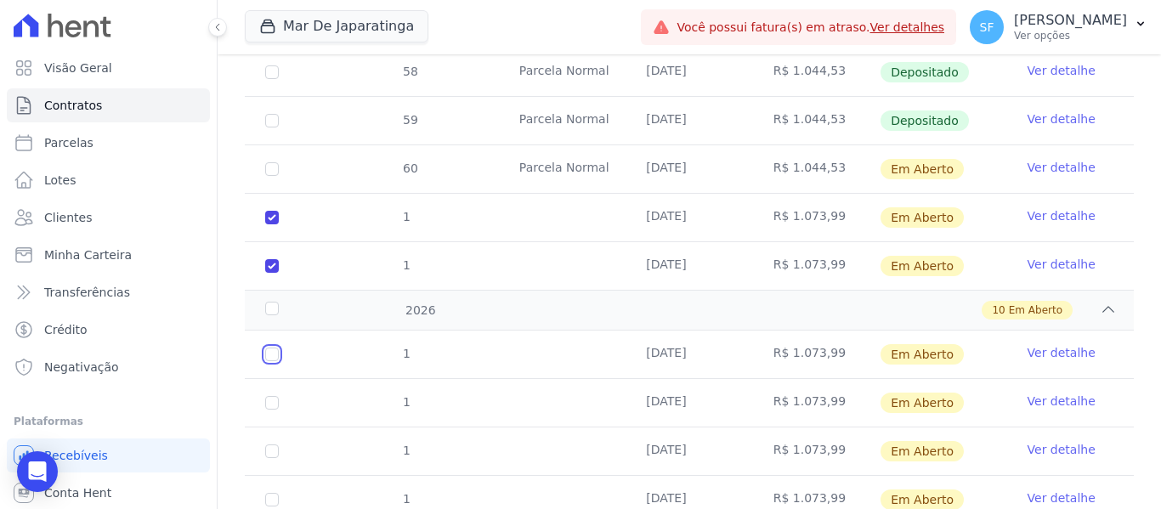
click at [275, 348] on input "checkbox" at bounding box center [272, 355] width 14 height 14
checkbox input "true"
click at [277, 396] on input "checkbox" at bounding box center [272, 403] width 14 height 14
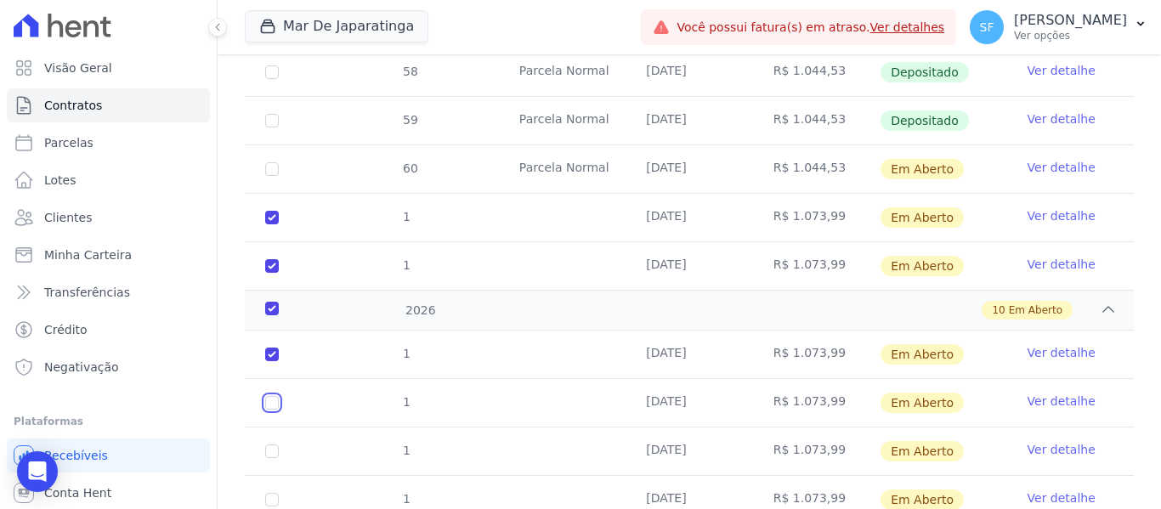
checkbox input "true"
click at [265, 444] on input "checkbox" at bounding box center [272, 451] width 14 height 14
checkbox input "true"
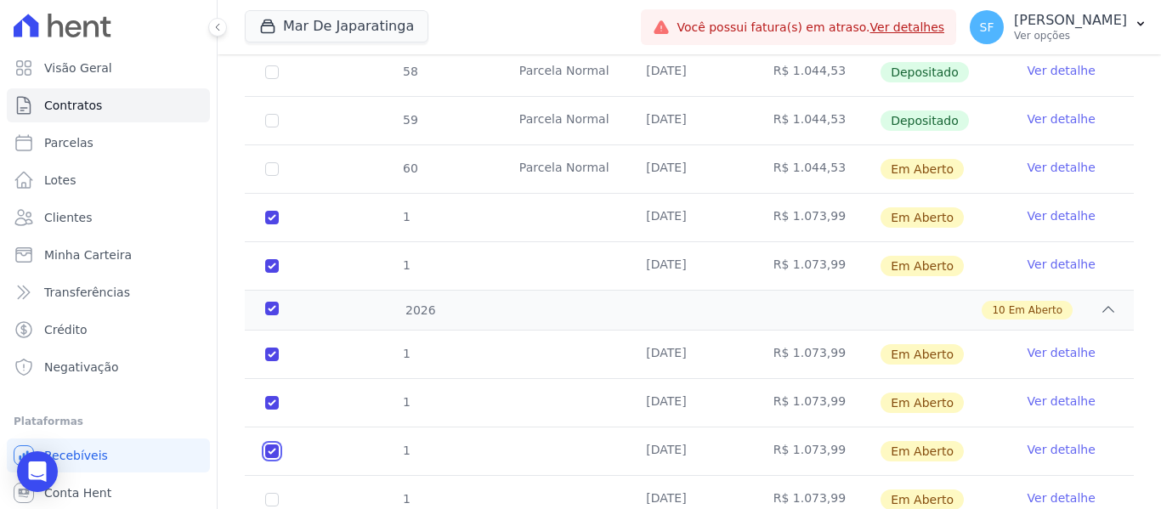
checkbox input "true"
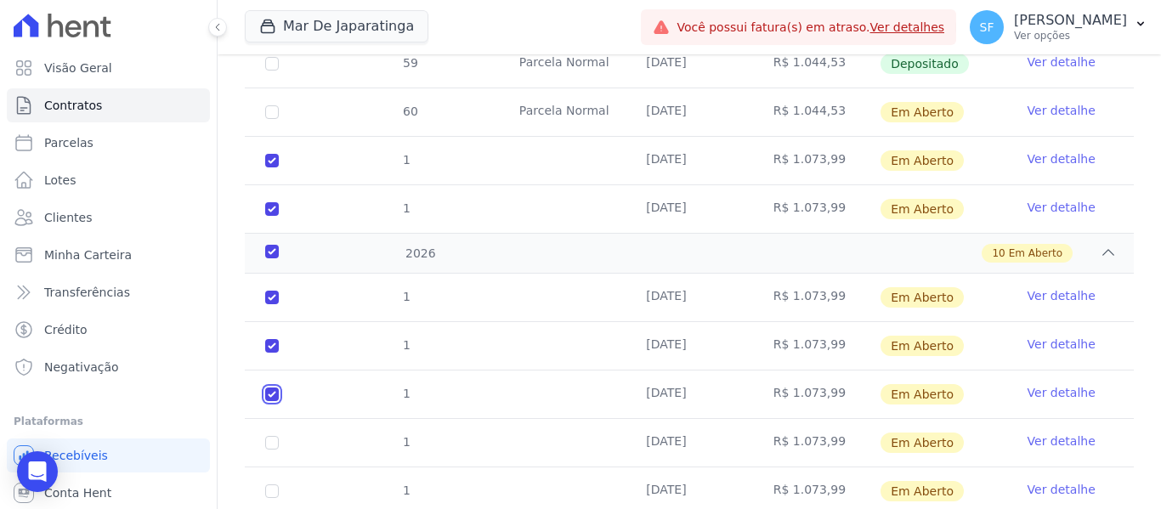
scroll to position [1074, 0]
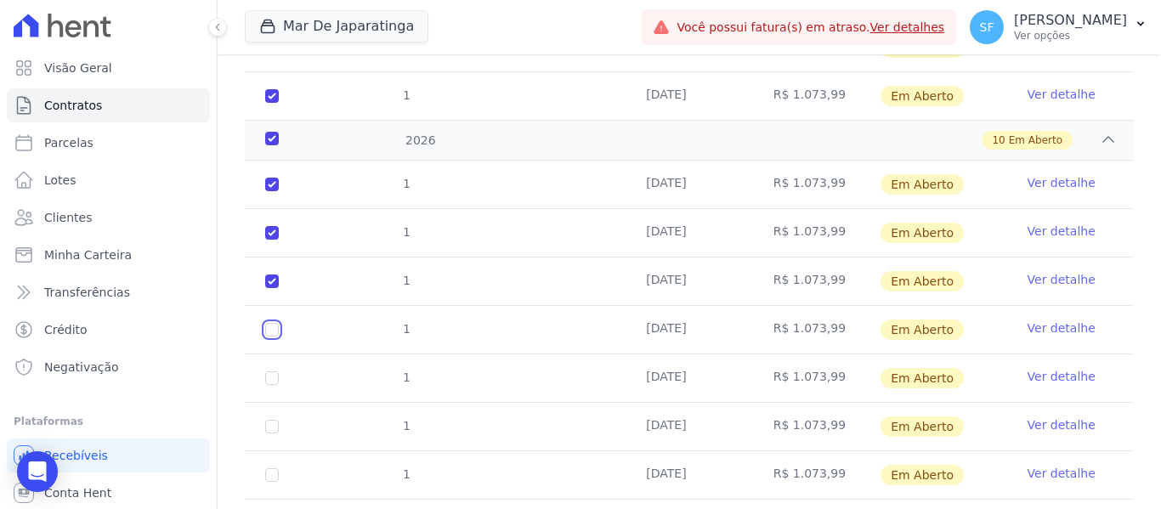
click at [272, 323] on input "checkbox" at bounding box center [272, 330] width 14 height 14
checkbox input "true"
drag, startPoint x: 268, startPoint y: 331, endPoint x: 280, endPoint y: 381, distance: 50.5
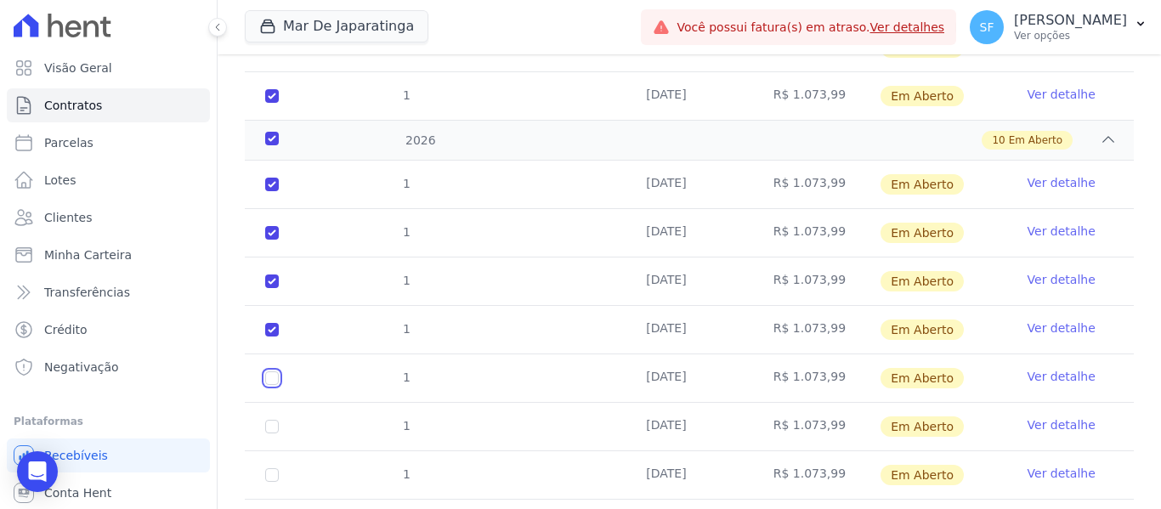
click at [269, 371] on input "checkbox" at bounding box center [272, 378] width 14 height 14
checkbox input "true"
click at [268, 420] on input "checkbox" at bounding box center [272, 427] width 14 height 14
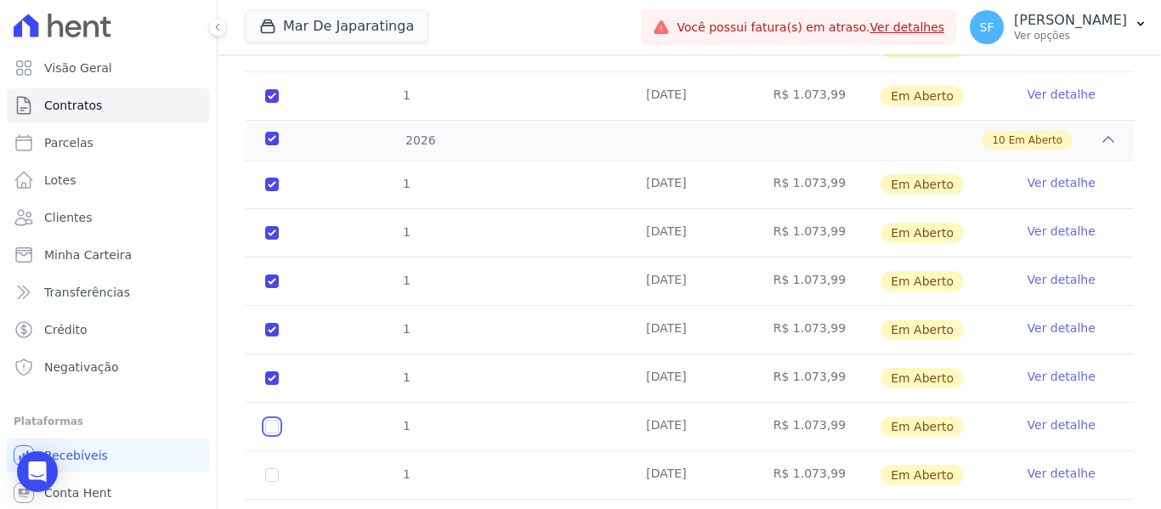
checkbox input "true"
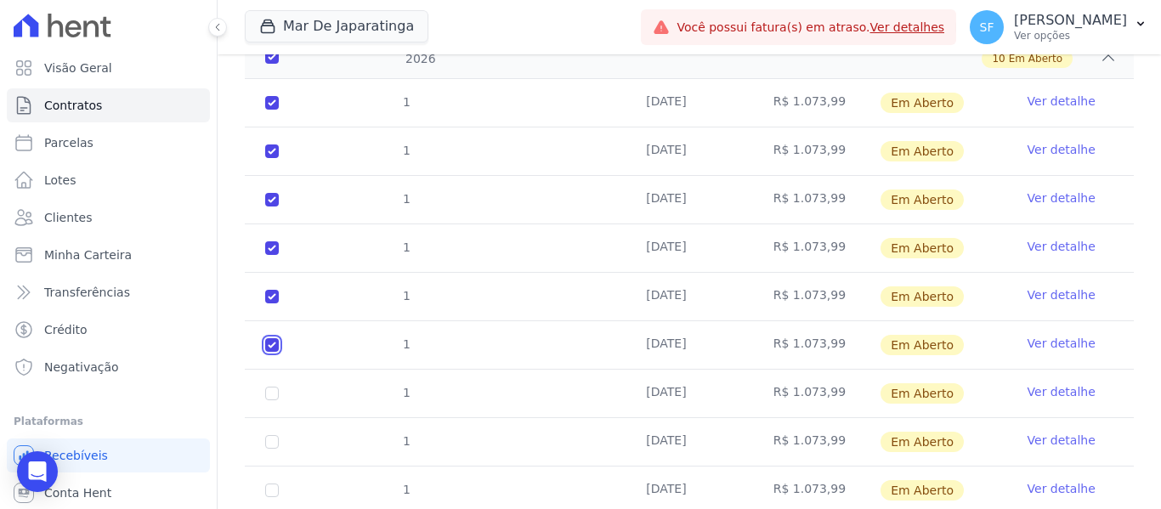
scroll to position [1218, 0]
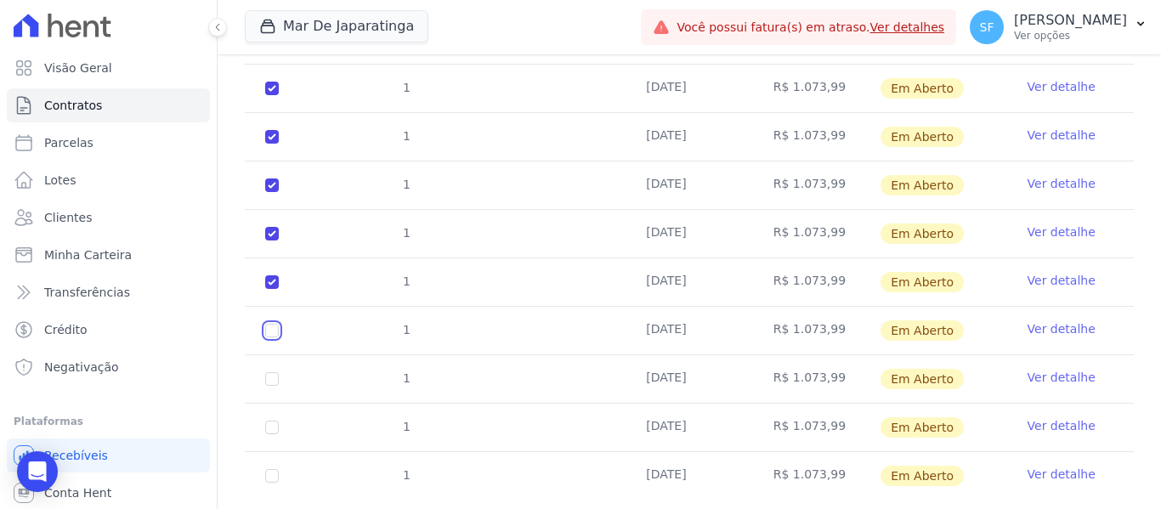
click at [273, 324] on input "checkbox" at bounding box center [272, 331] width 14 height 14
checkbox input "true"
click at [271, 372] on input "checkbox" at bounding box center [272, 379] width 14 height 14
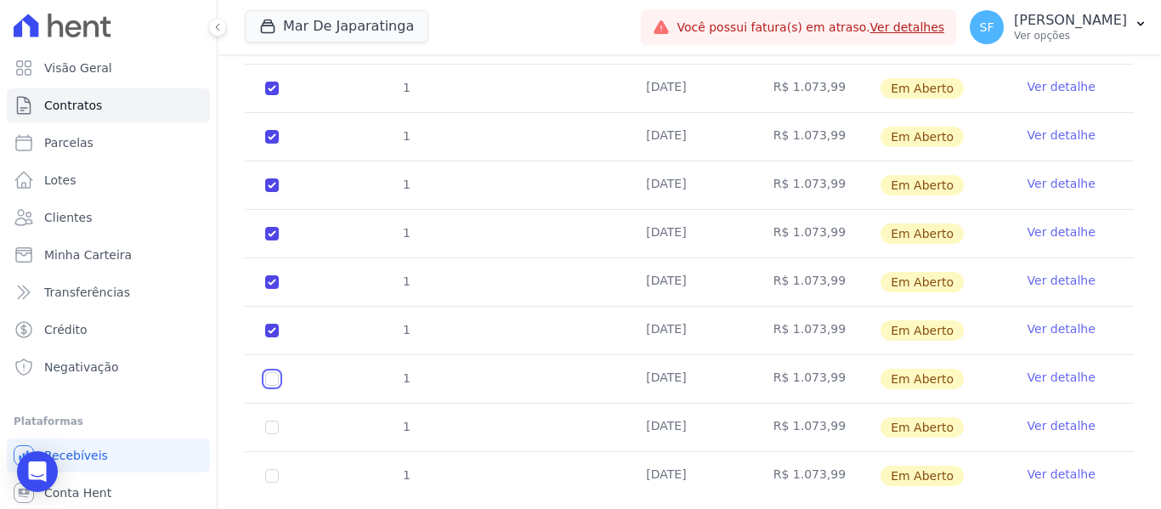
checkbox input "true"
click at [269, 421] on input "checkbox" at bounding box center [272, 428] width 14 height 14
checkbox input "true"
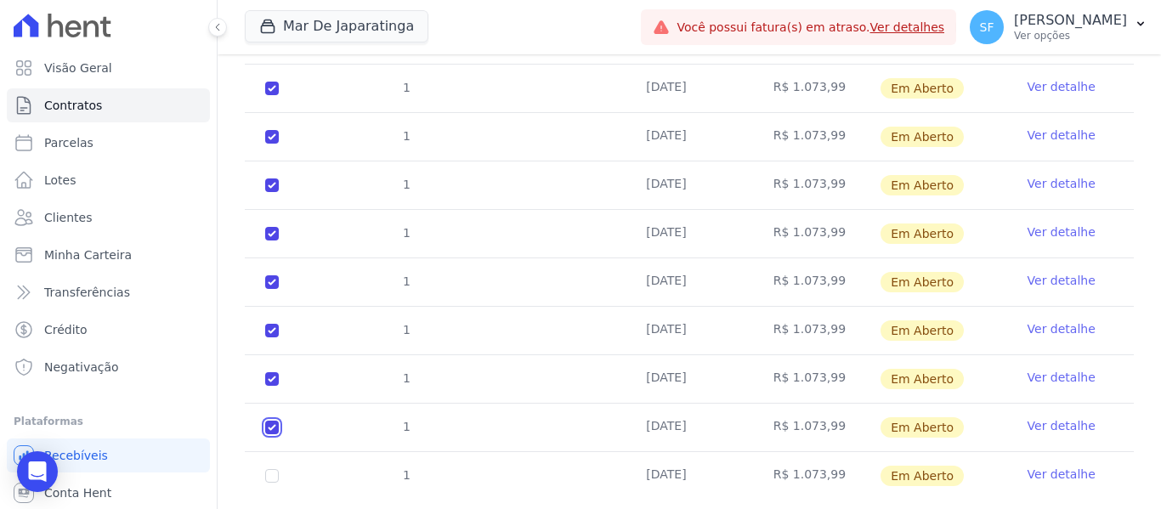
checkbox input "true"
click at [273, 469] on input "checkbox" at bounding box center [272, 476] width 14 height 14
checkbox input "true"
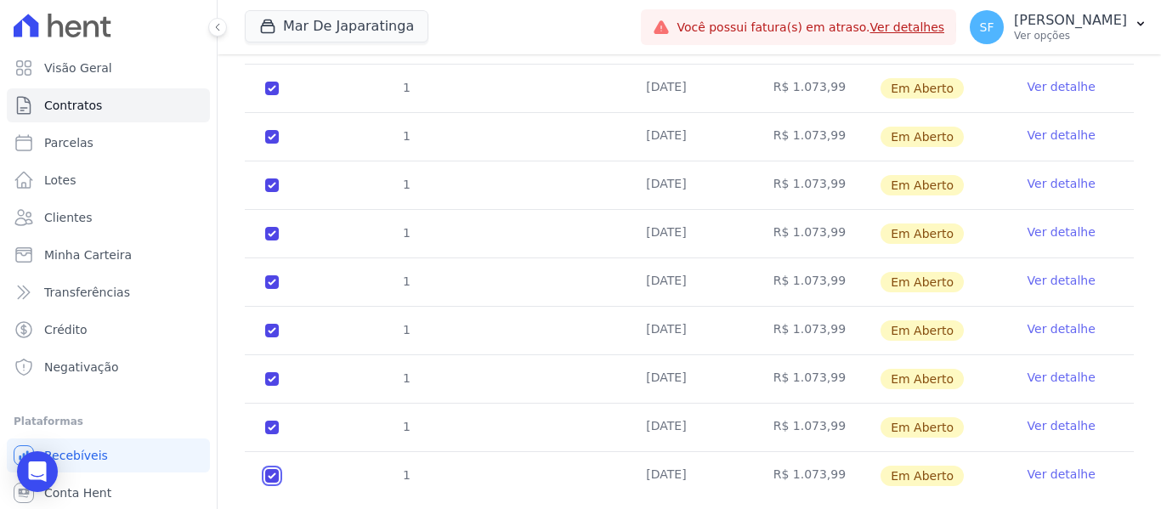
checkbox input "true"
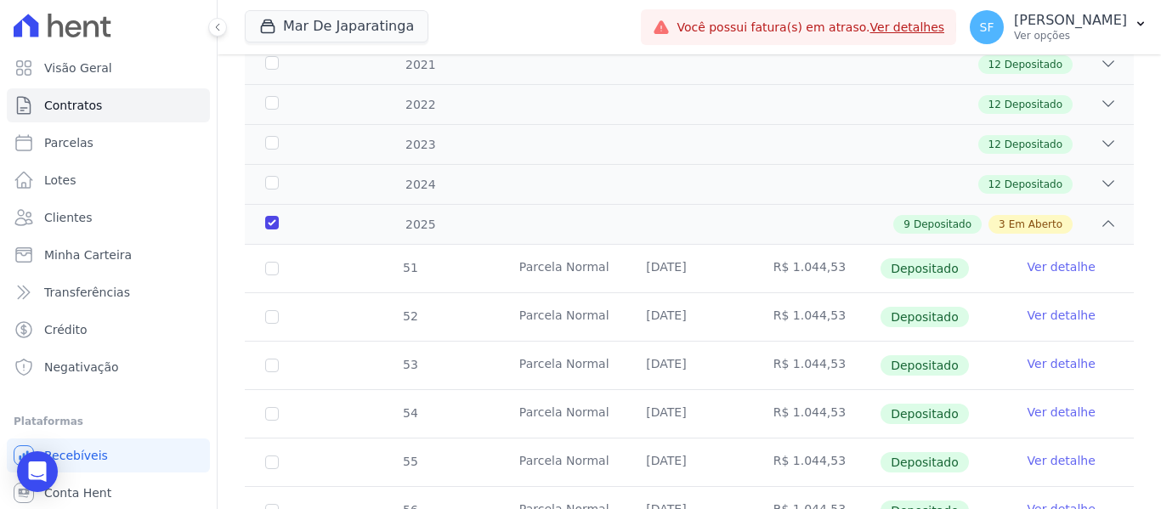
scroll to position [29, 0]
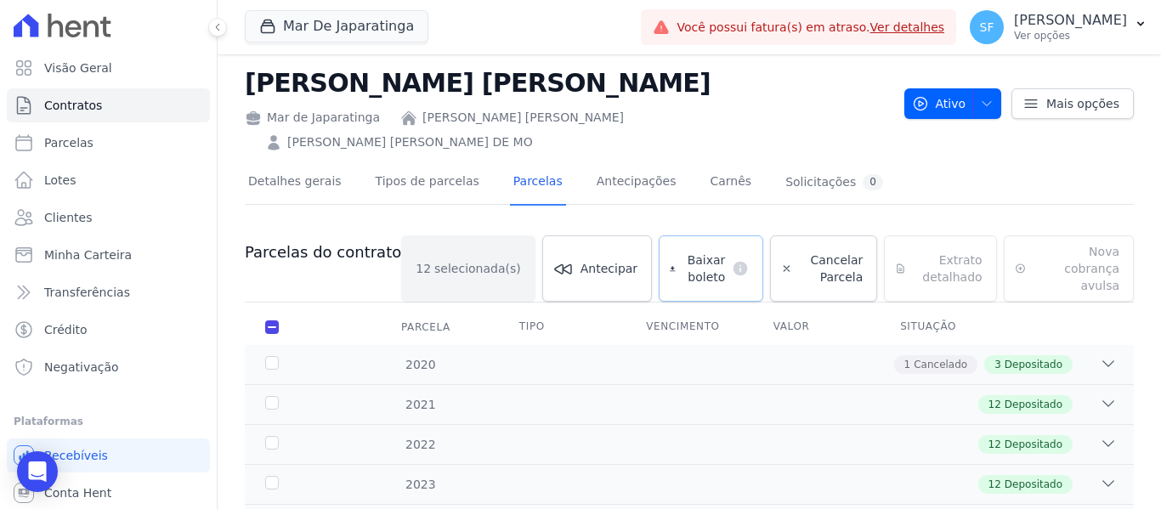
click at [692, 251] on span "Baixar boleto" at bounding box center [703, 268] width 43 height 34
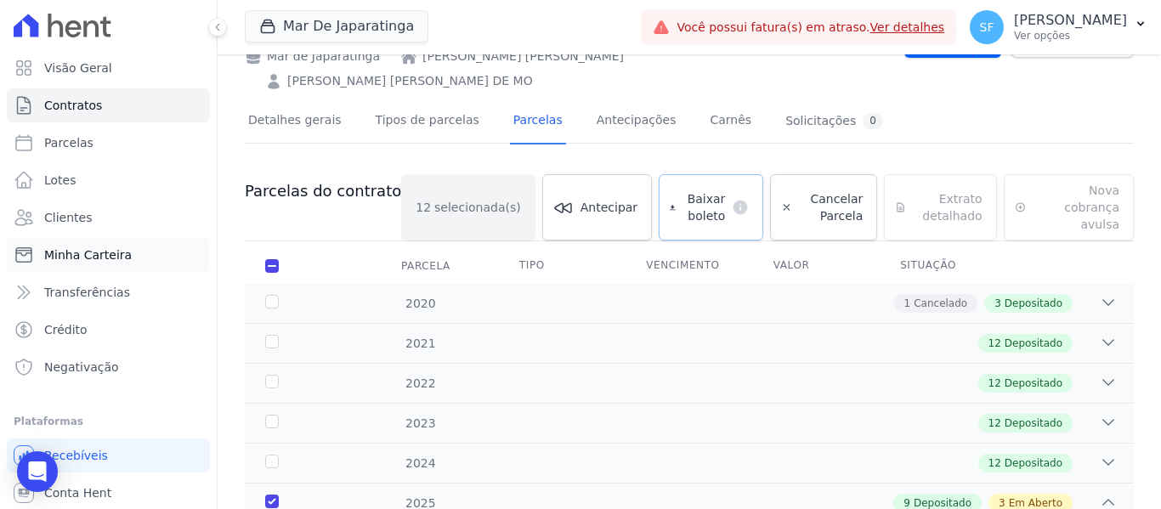
scroll to position [114, 0]
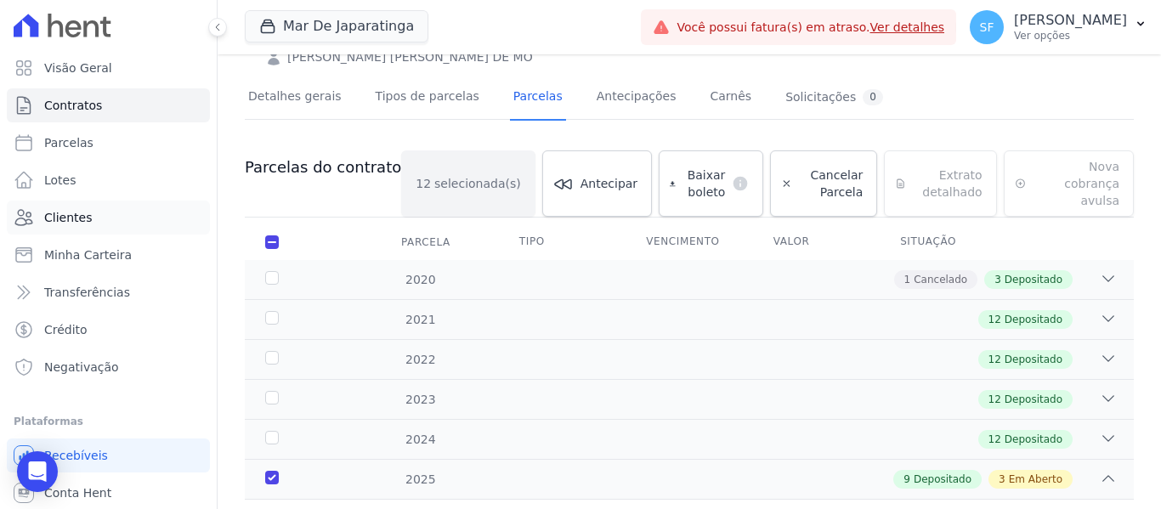
click at [91, 221] on link "Clientes" at bounding box center [108, 218] width 203 height 34
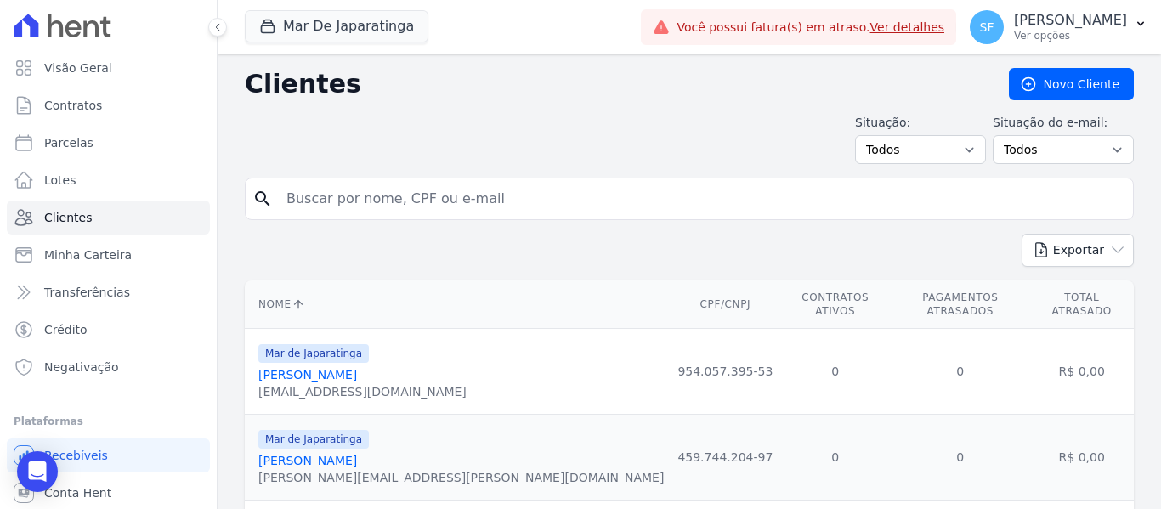
click at [310, 194] on input "search" at bounding box center [701, 199] width 850 height 34
type input "[PERSON_NAME]"
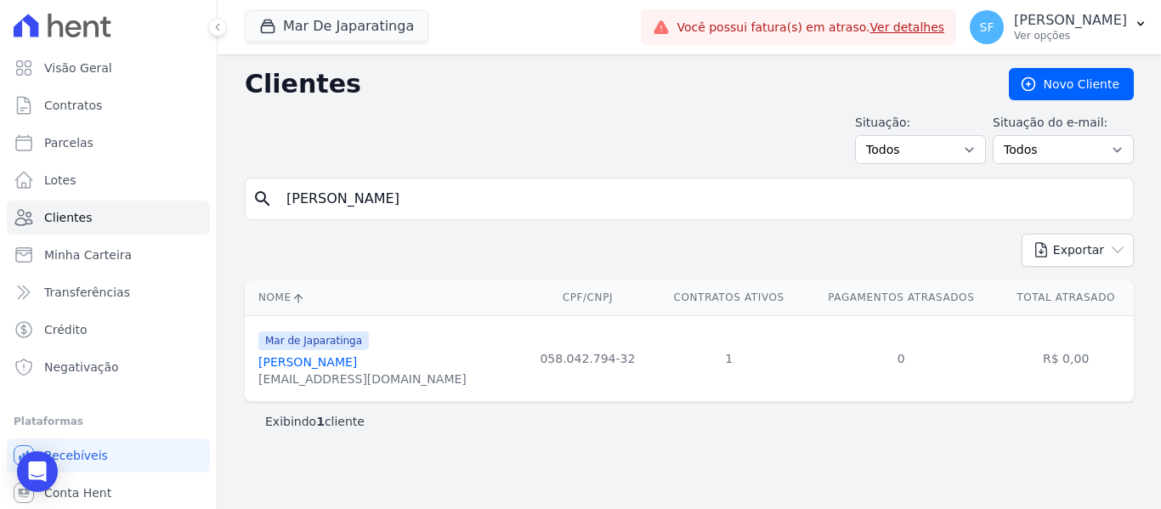
click at [357, 365] on link "[PERSON_NAME]" at bounding box center [307, 362] width 99 height 14
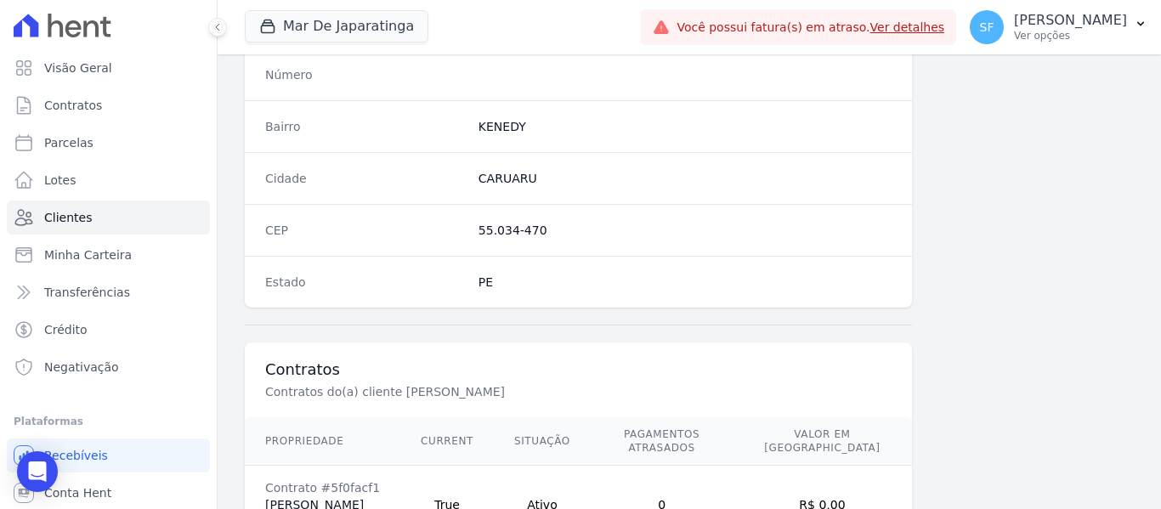
scroll to position [1094, 0]
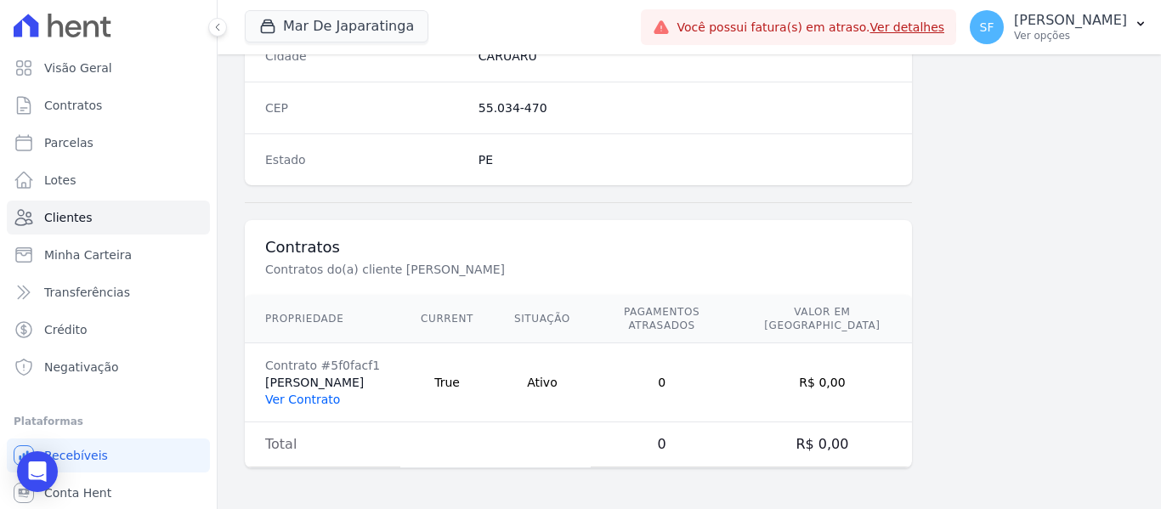
click at [309, 398] on link "Ver Contrato" at bounding box center [302, 400] width 75 height 14
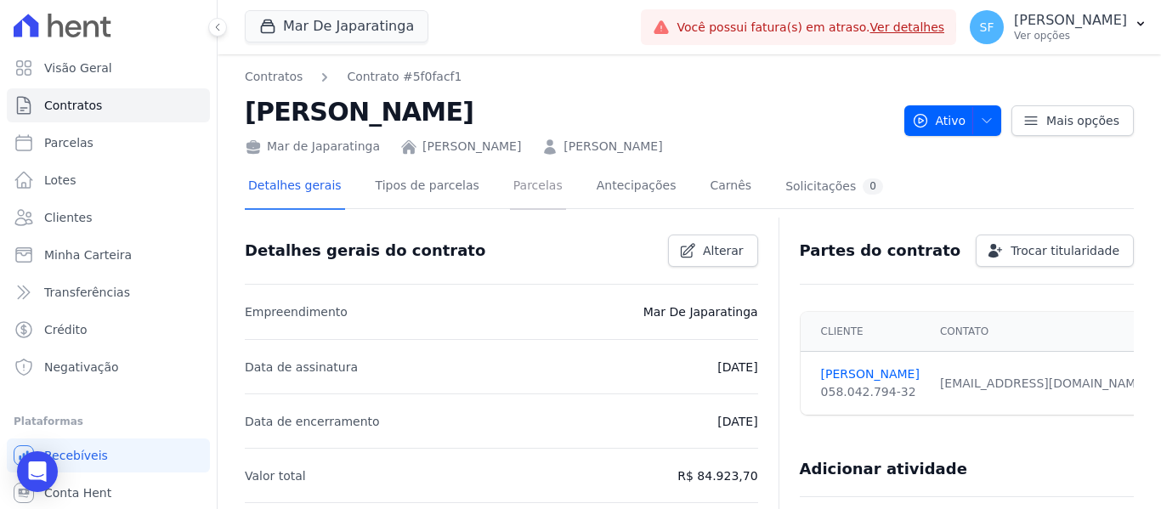
click at [510, 188] on link "Parcelas" at bounding box center [538, 187] width 56 height 45
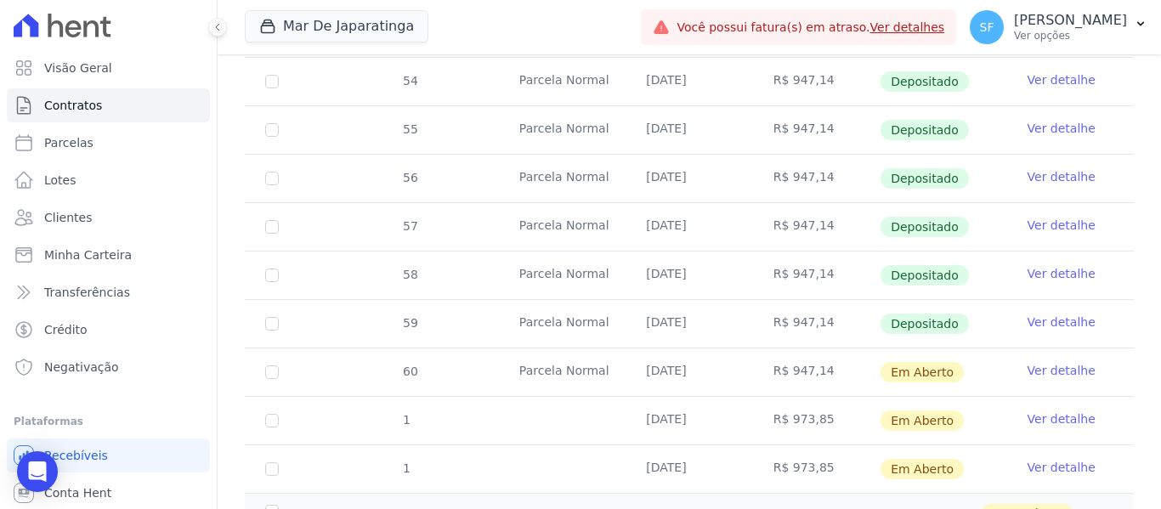
scroll to position [720, 0]
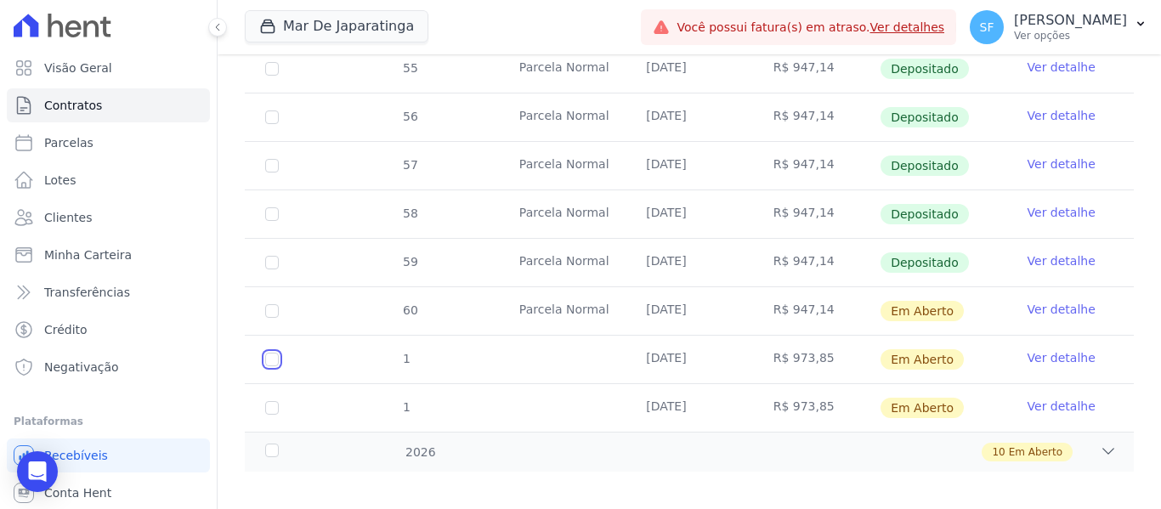
click at [271, 353] on input "checkbox" at bounding box center [272, 360] width 14 height 14
checkbox input "true"
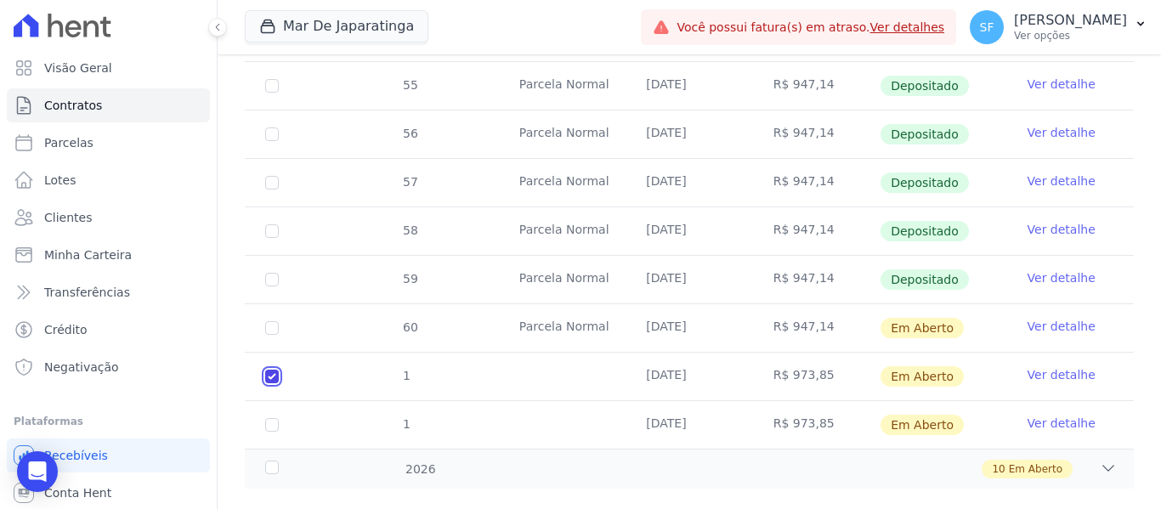
scroll to position [734, 0]
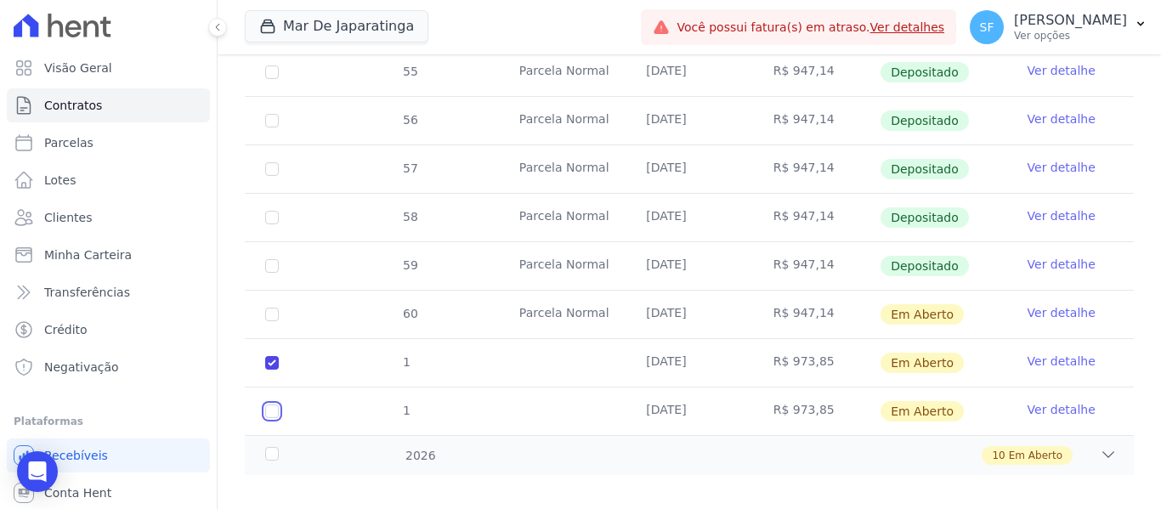
click at [278, 404] on input "checkbox" at bounding box center [272, 411] width 14 height 14
checkbox input "true"
click at [273, 447] on div "2026" at bounding box center [300, 456] width 76 height 18
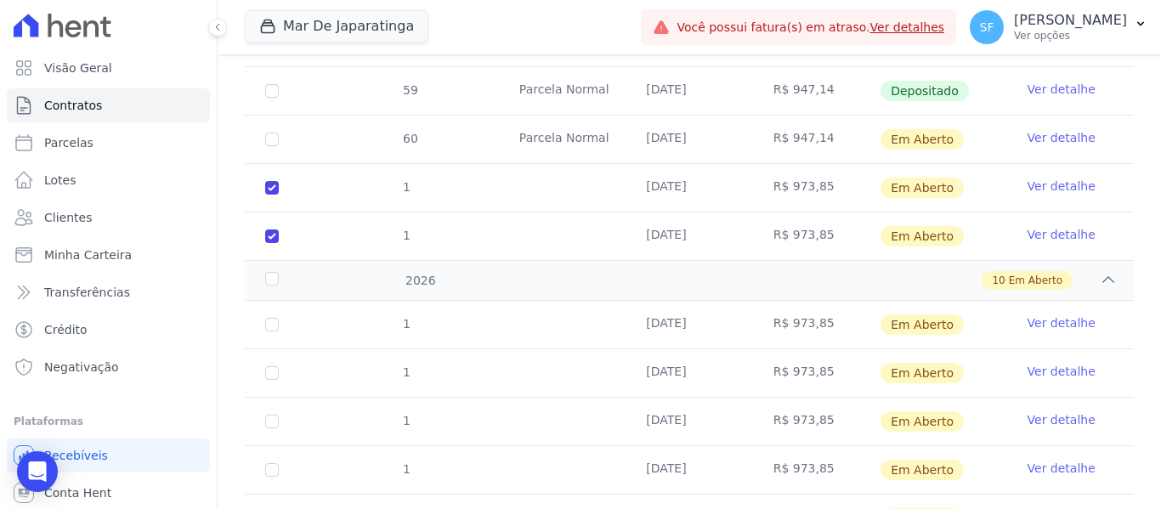
scroll to position [904, 0]
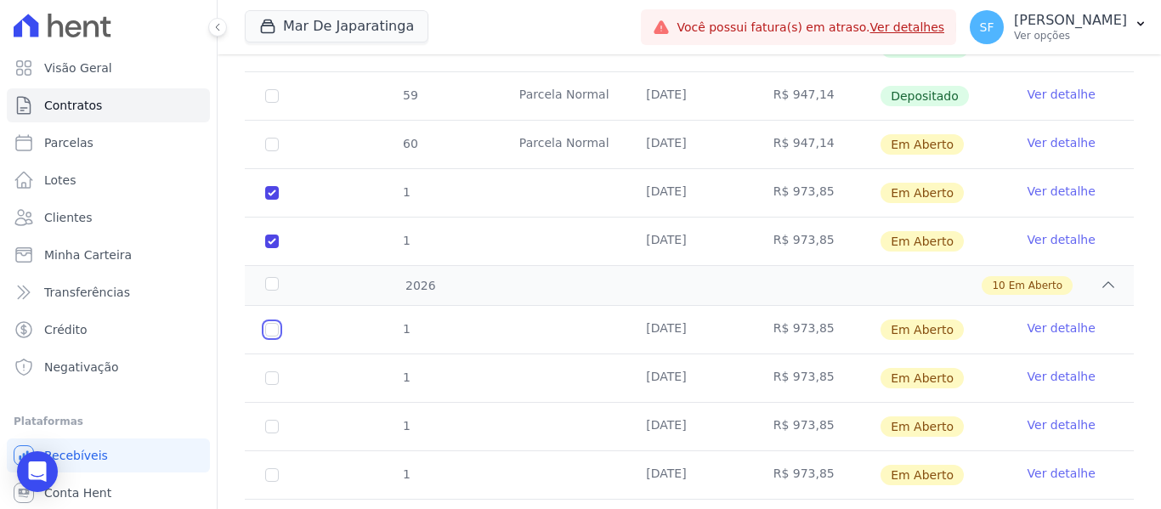
click at [274, 323] on input "checkbox" at bounding box center [272, 330] width 14 height 14
checkbox input "true"
click at [276, 371] on input "checkbox" at bounding box center [272, 378] width 14 height 14
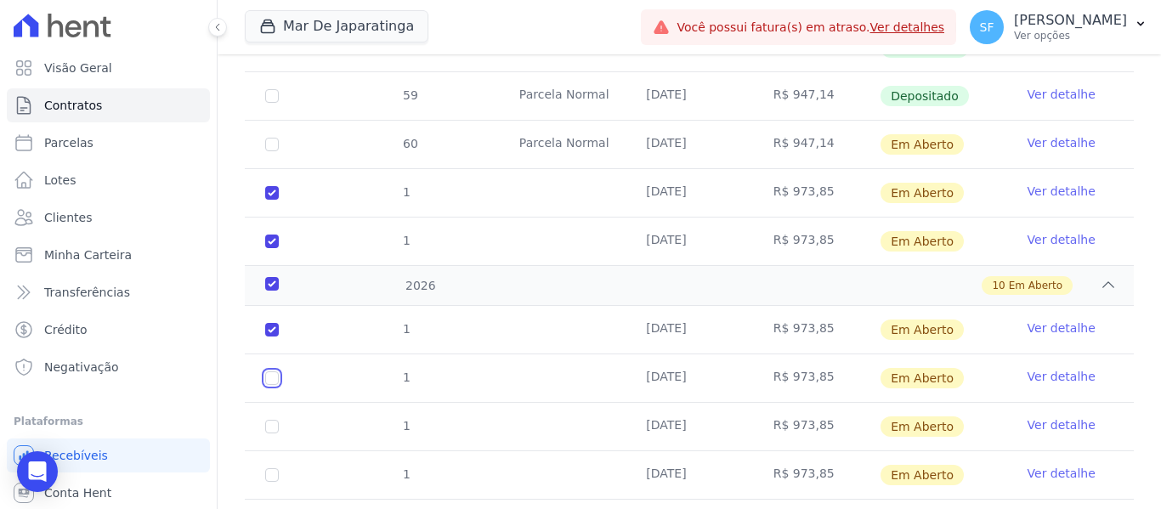
checkbox input "true"
click at [275, 420] on input "checkbox" at bounding box center [272, 427] width 14 height 14
checkbox input "true"
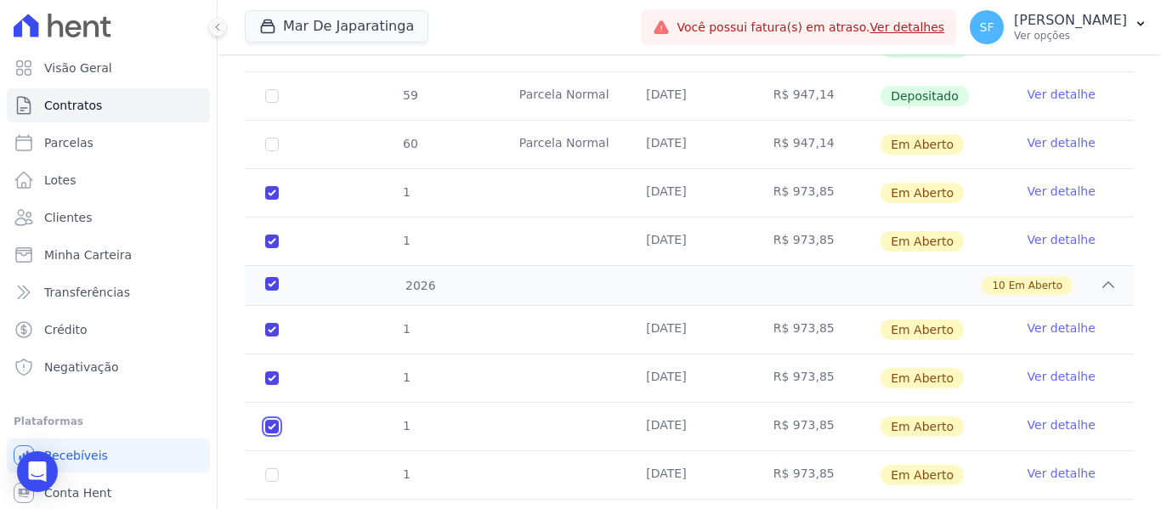
checkbox input "true"
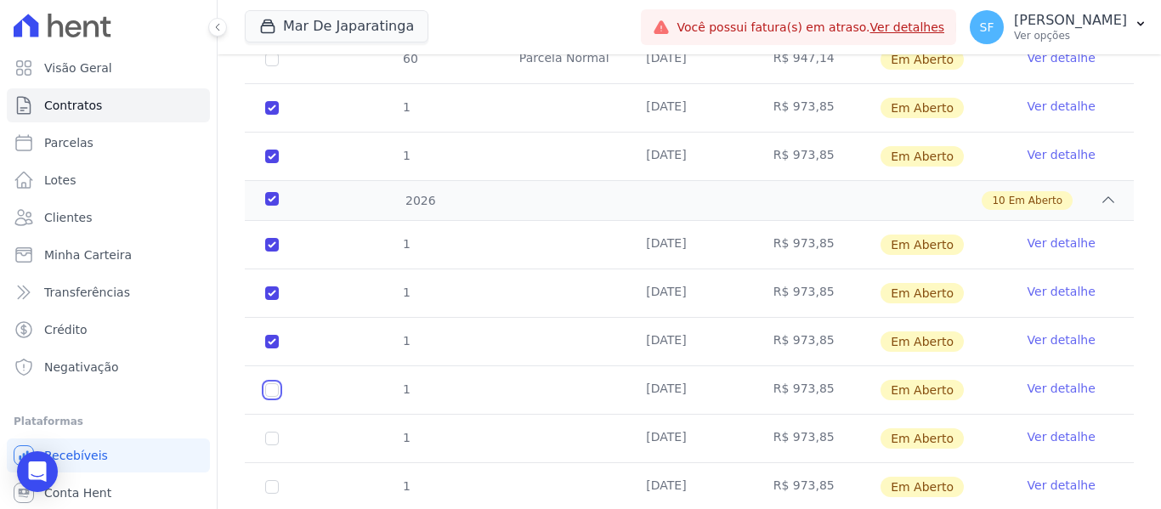
click at [277, 383] on input "checkbox" at bounding box center [272, 390] width 14 height 14
checkbox input "true"
click at [268, 432] on input "checkbox" at bounding box center [272, 439] width 14 height 14
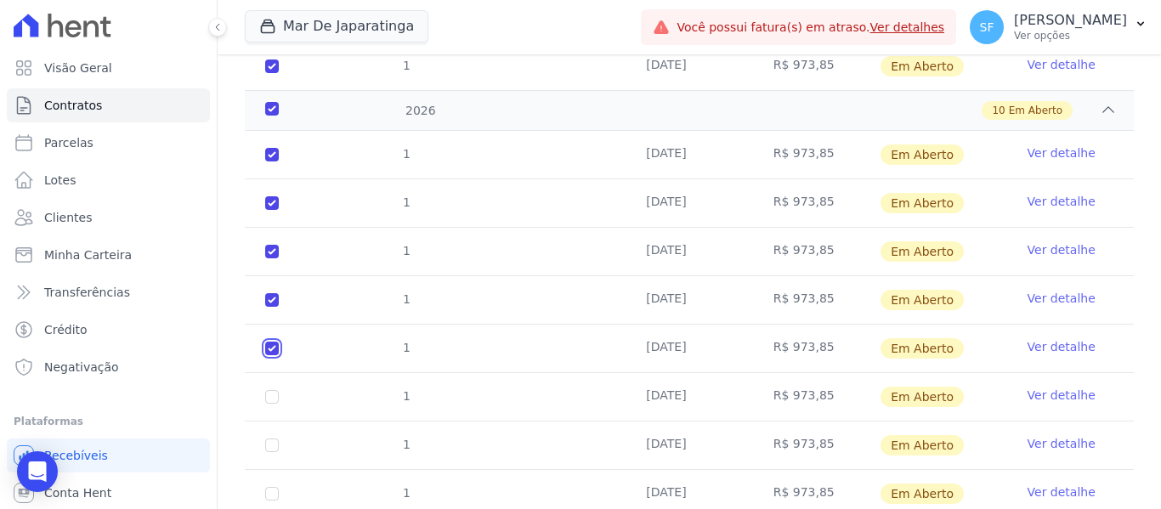
scroll to position [1159, 0]
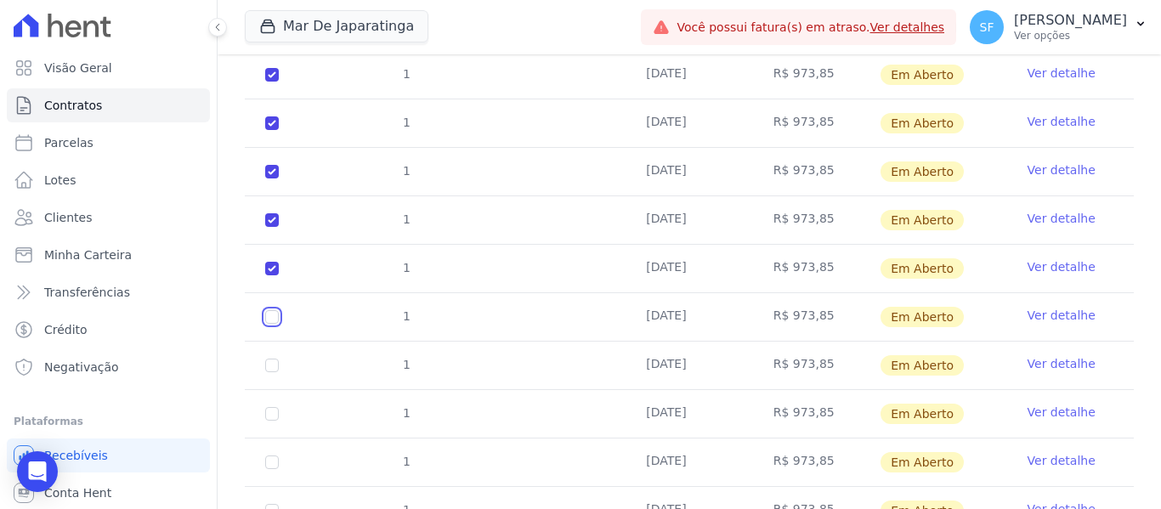
click at [273, 310] on input "checkbox" at bounding box center [272, 317] width 14 height 14
click at [276, 359] on input "checkbox" at bounding box center [272, 366] width 14 height 14
click at [272, 406] on td "1" at bounding box center [272, 414] width 54 height 48
click at [269, 407] on input "checkbox" at bounding box center [272, 414] width 14 height 14
click at [272, 455] on input "checkbox" at bounding box center [272, 462] width 14 height 14
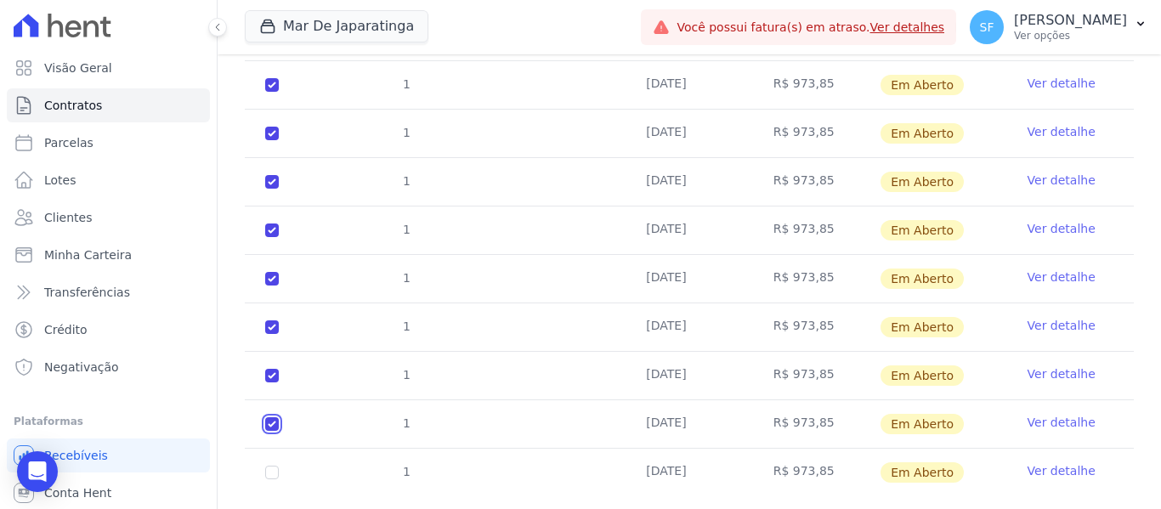
scroll to position [1218, 0]
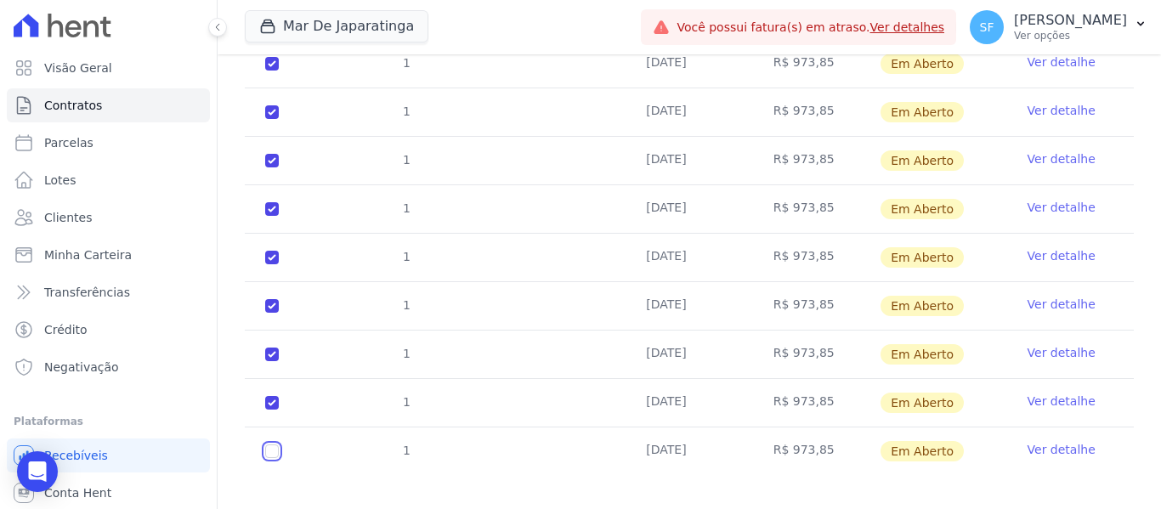
click at [270, 444] on input "checkbox" at bounding box center [272, 451] width 14 height 14
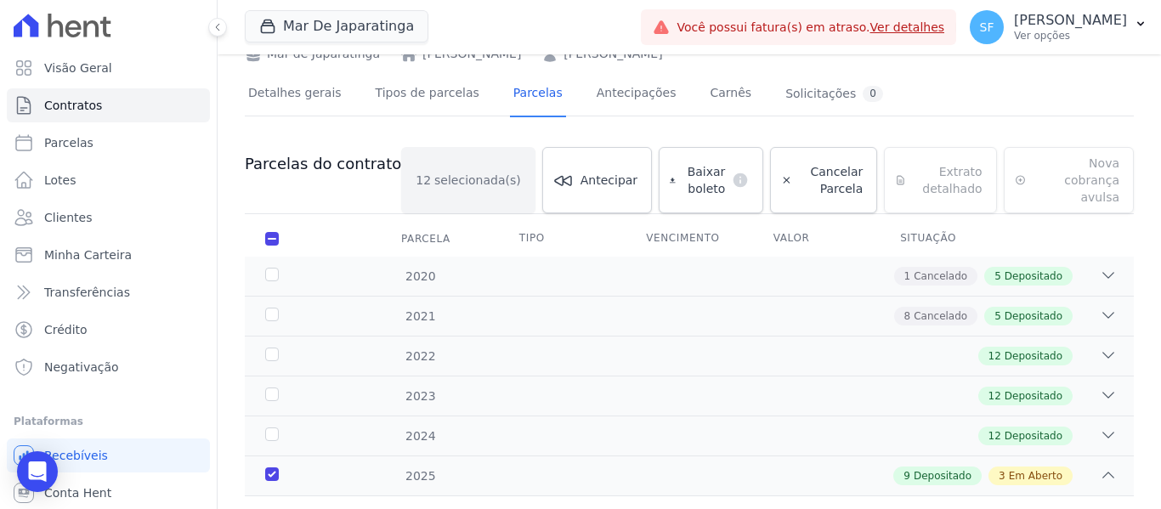
scroll to position [0, 0]
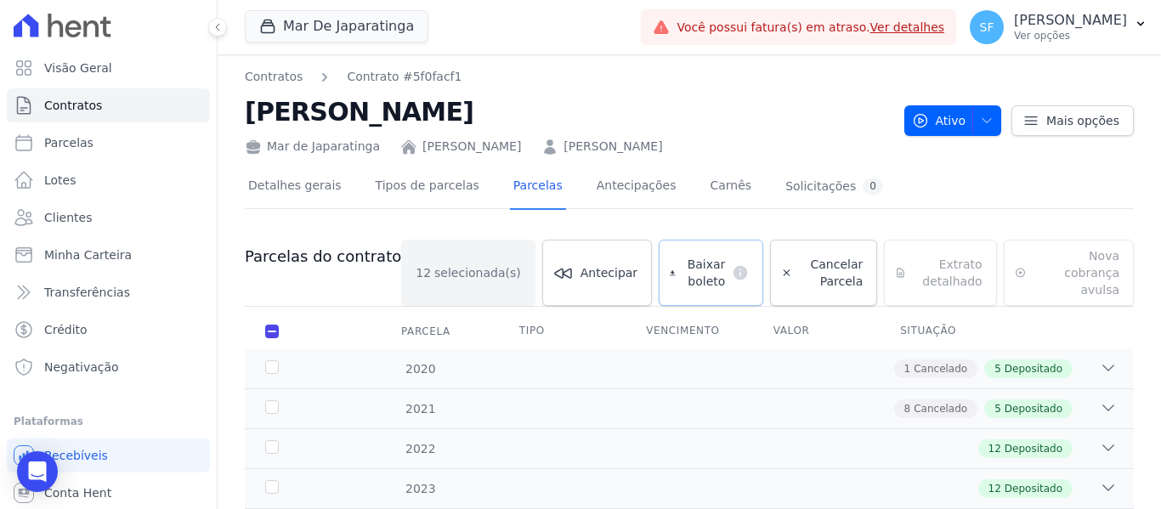
click at [682, 261] on span "Baixar boleto" at bounding box center [703, 273] width 43 height 34
click at [79, 268] on link "Minha Carteira" at bounding box center [108, 255] width 203 height 34
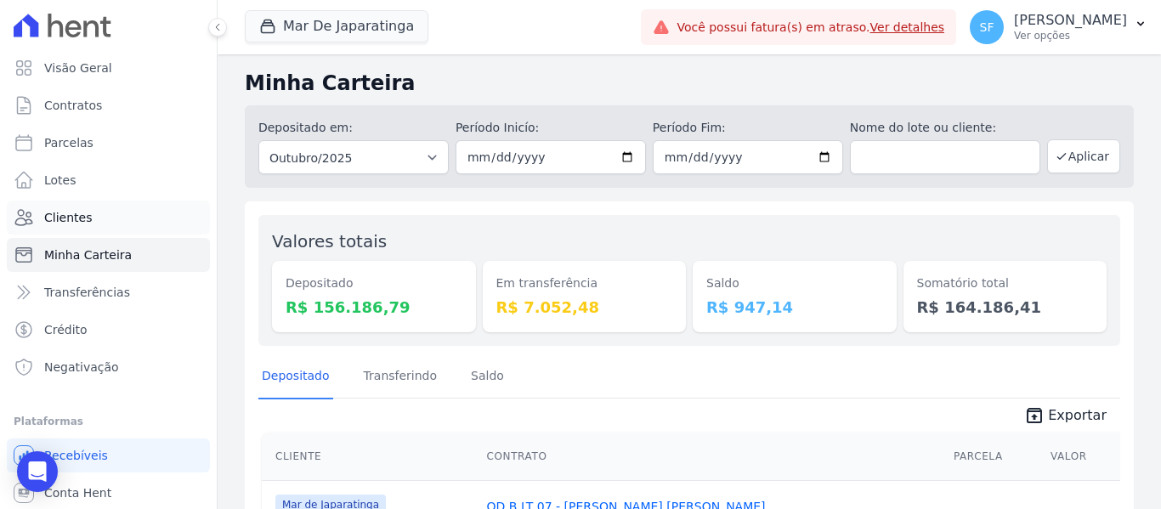
click at [93, 219] on link "Clientes" at bounding box center [108, 218] width 203 height 34
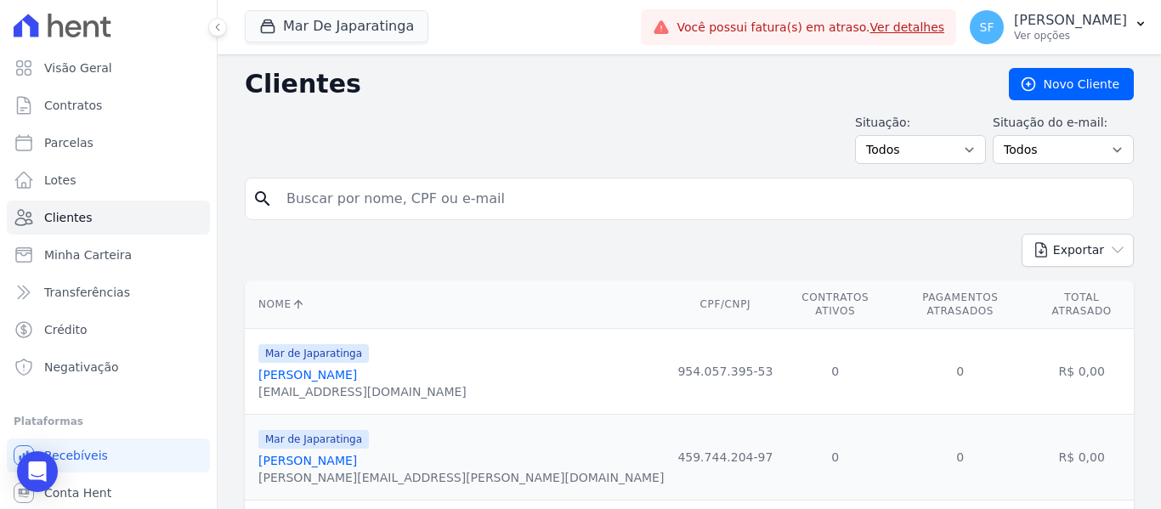
click at [512, 206] on input "search" at bounding box center [701, 199] width 850 height 34
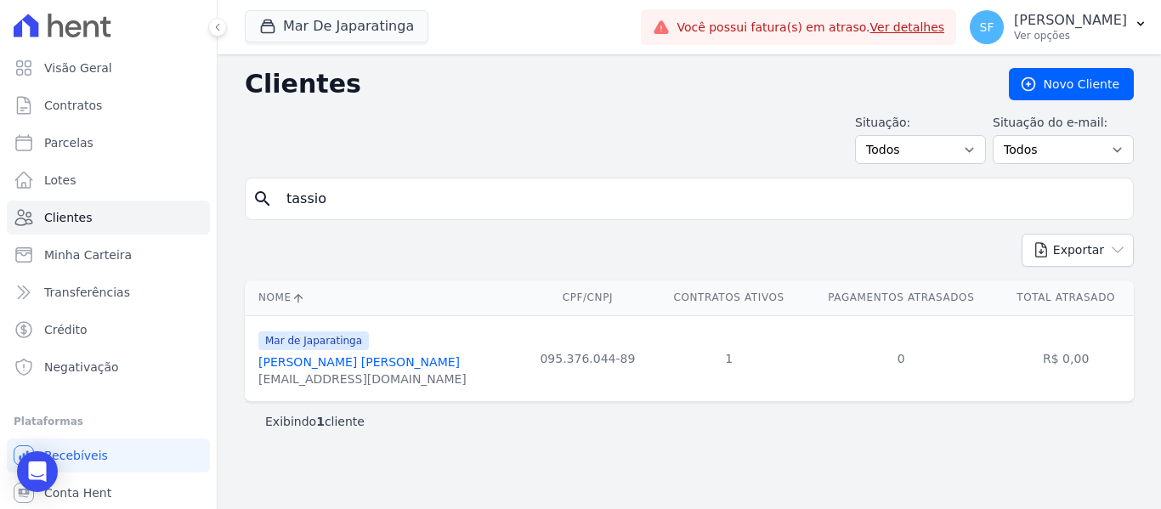
click at [398, 362] on link "[PERSON_NAME] [PERSON_NAME]" at bounding box center [358, 362] width 201 height 14
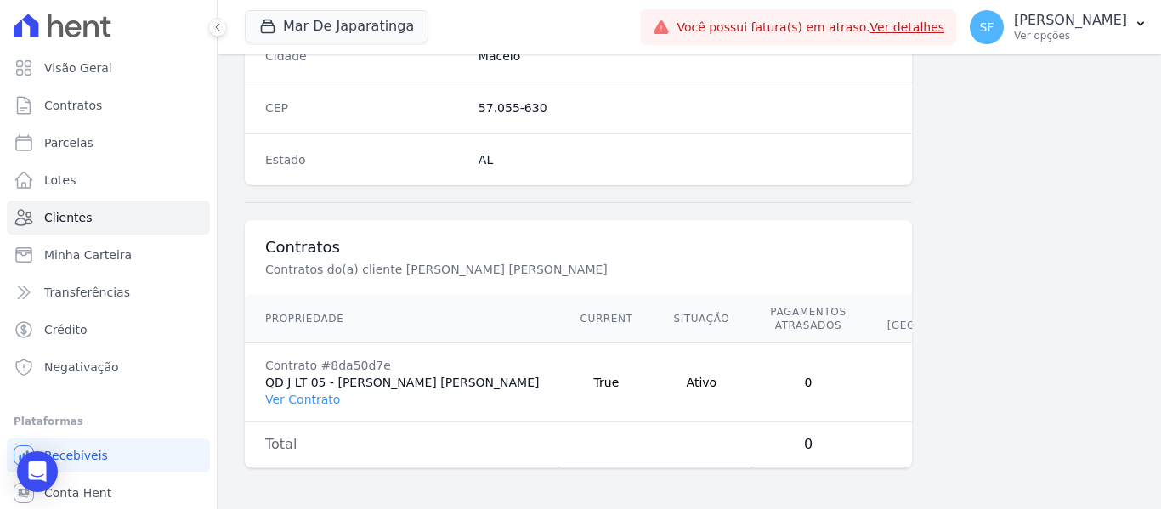
scroll to position [1121, 0]
click at [309, 393] on link "Ver Contrato" at bounding box center [302, 400] width 75 height 14
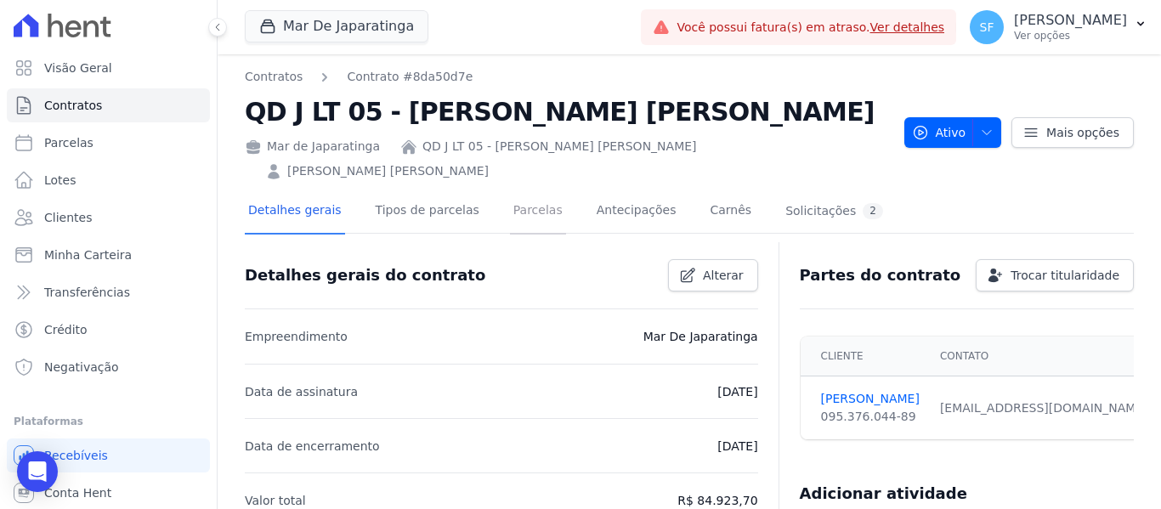
click at [522, 214] on link "Parcelas" at bounding box center [538, 211] width 56 height 45
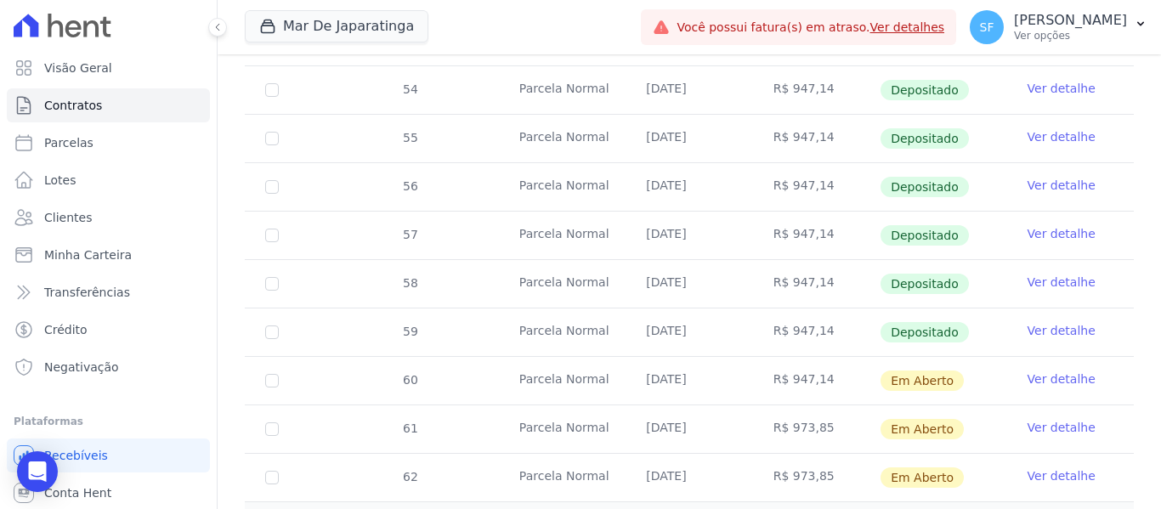
scroll to position [745, 0]
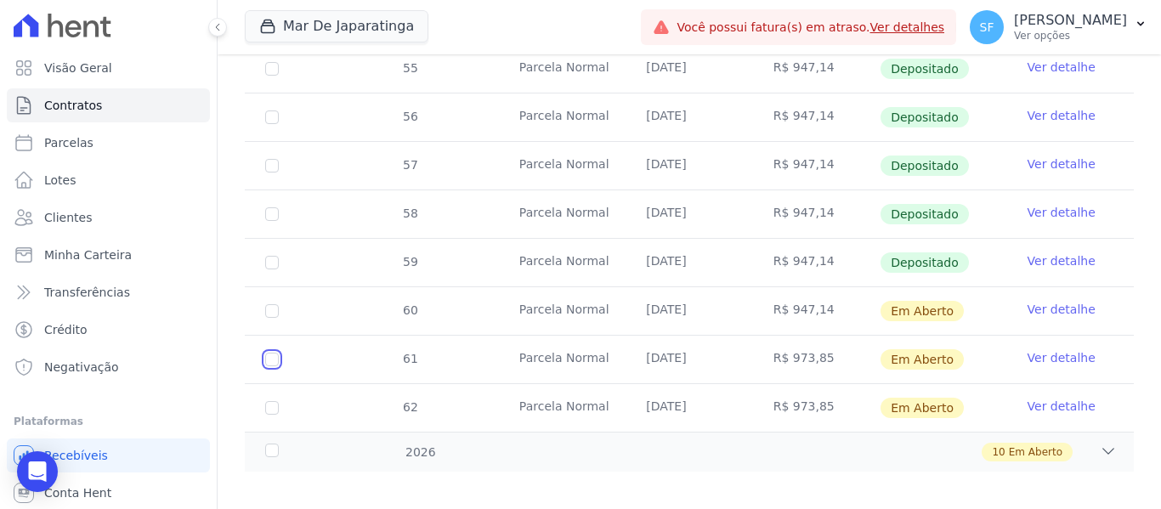
click at [274, 353] on input "checkbox" at bounding box center [272, 360] width 14 height 14
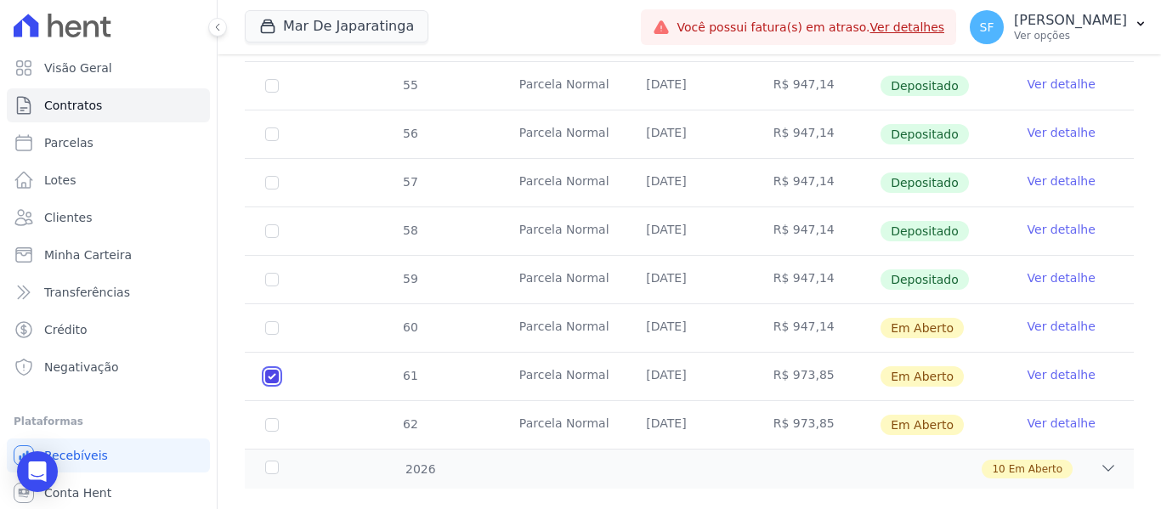
scroll to position [759, 0]
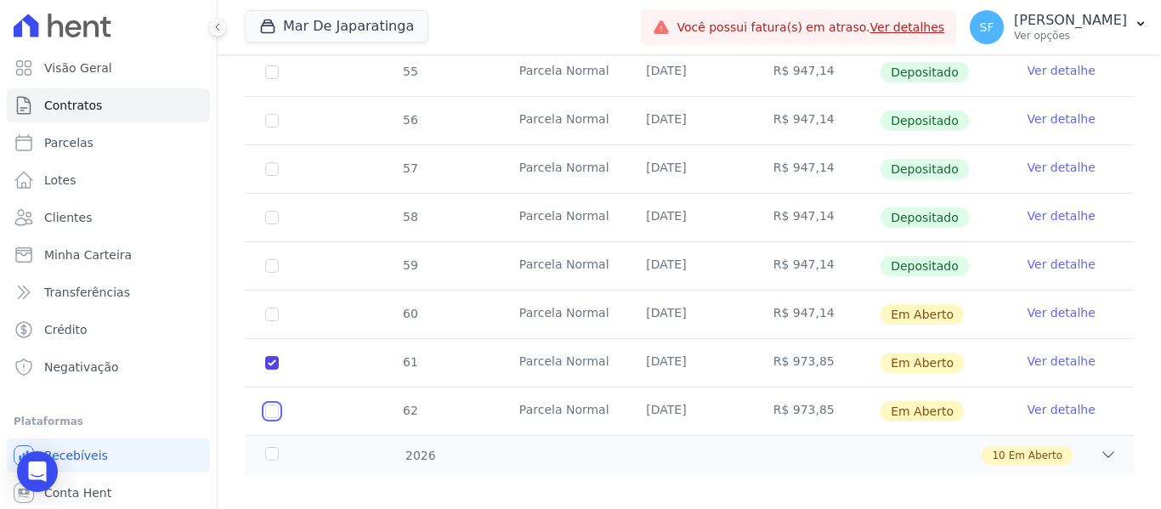
click at [275, 404] on input "checkbox" at bounding box center [272, 411] width 14 height 14
click at [273, 447] on div "2026" at bounding box center [300, 456] width 76 height 18
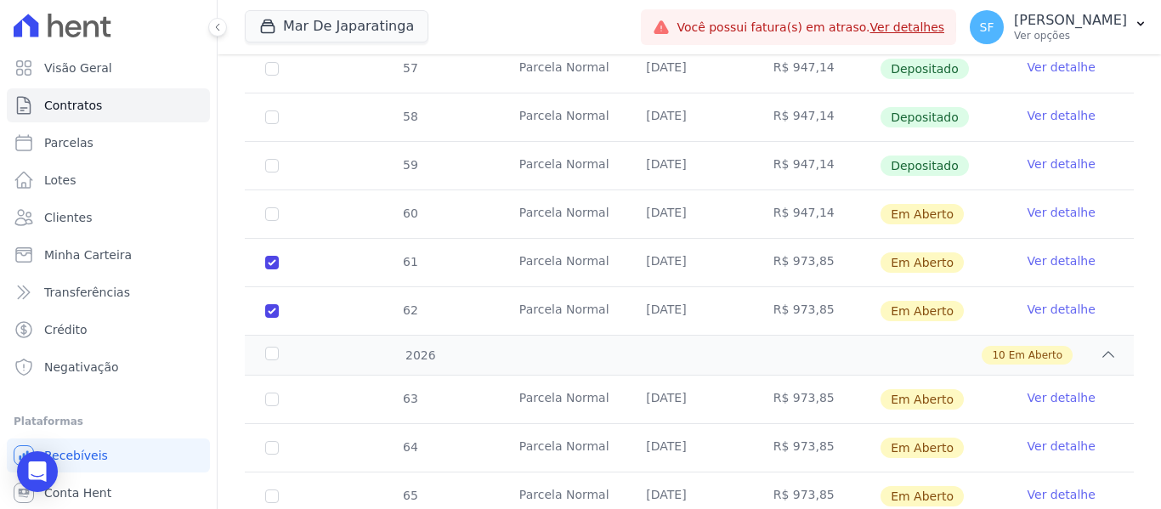
scroll to position [929, 0]
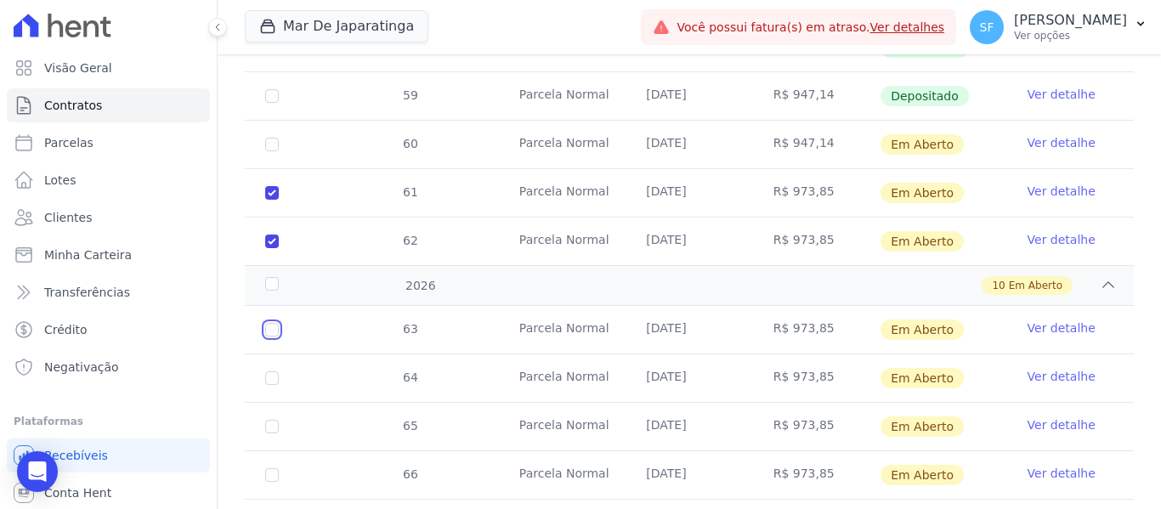
click at [277, 323] on input "checkbox" at bounding box center [272, 330] width 14 height 14
click at [269, 371] on input "checkbox" at bounding box center [272, 378] width 14 height 14
click at [282, 404] on td "65" at bounding box center [272, 427] width 54 height 48
click at [271, 420] on input "checkbox" at bounding box center [272, 427] width 14 height 14
click at [270, 468] on input "checkbox" at bounding box center [272, 475] width 14 height 14
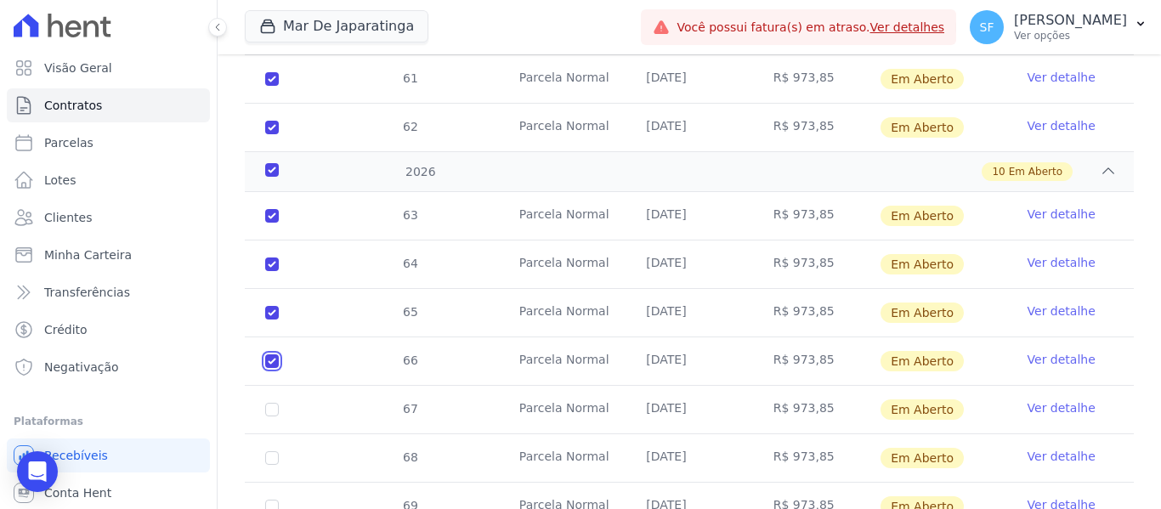
scroll to position [1099, 0]
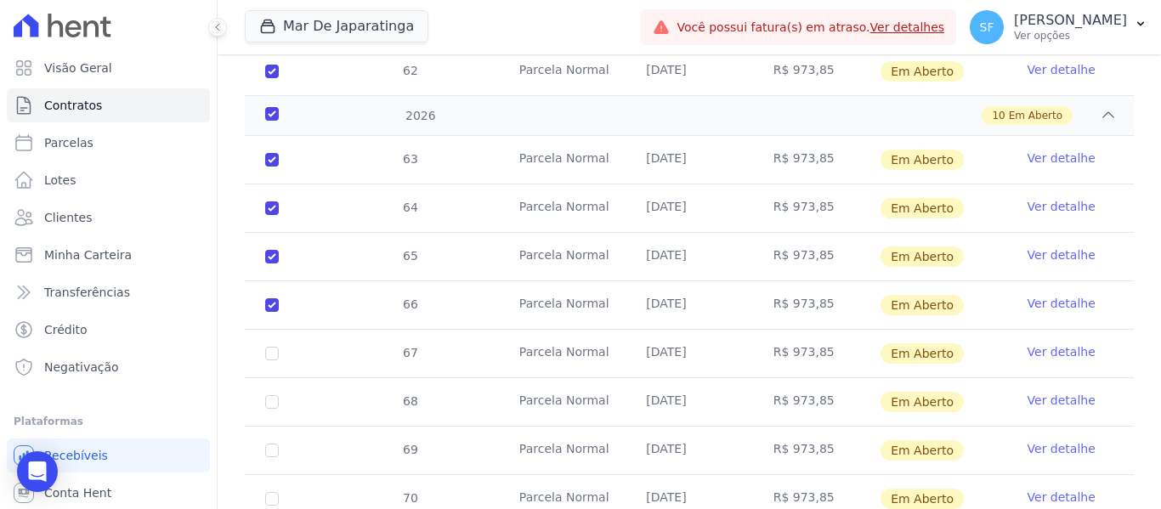
click at [268, 344] on td "67" at bounding box center [272, 354] width 54 height 48
click at [275, 347] on input "checkbox" at bounding box center [272, 354] width 14 height 14
click at [268, 395] on input "checkbox" at bounding box center [272, 402] width 14 height 14
click at [275, 444] on input "checkbox" at bounding box center [272, 451] width 14 height 14
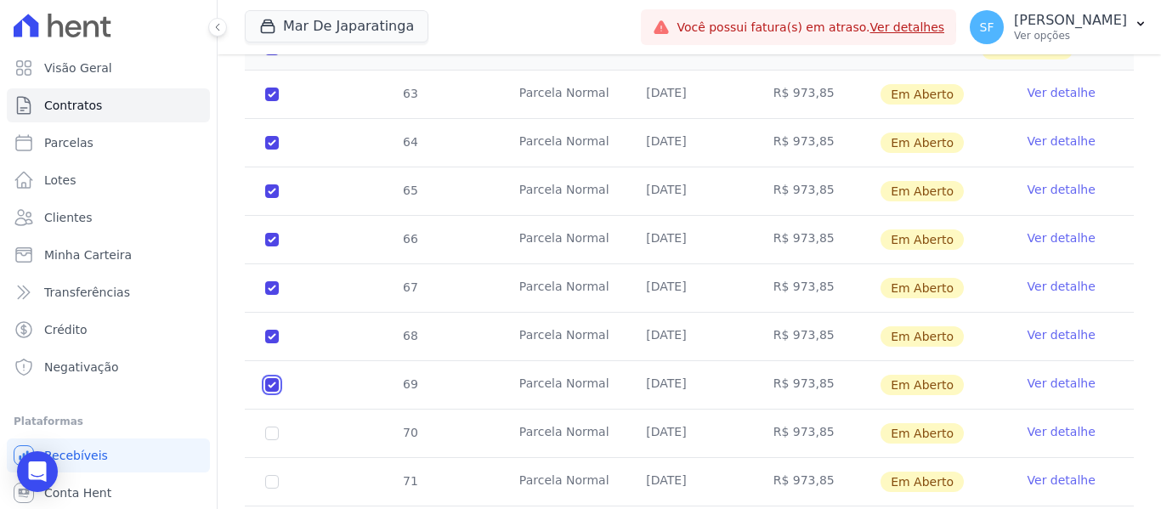
scroll to position [1243, 0]
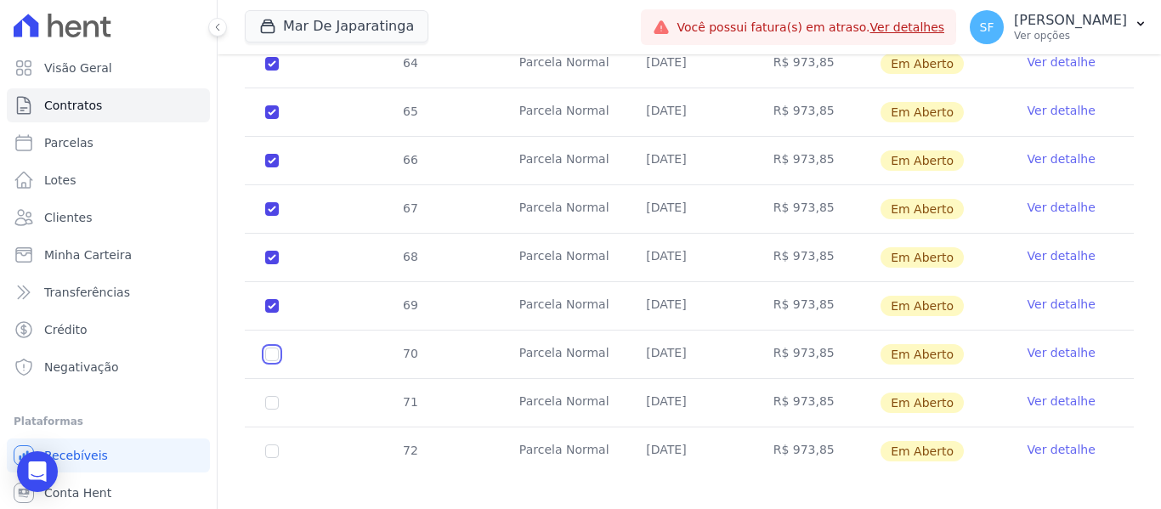
click at [268, 348] on input "checkbox" at bounding box center [272, 355] width 14 height 14
click at [270, 396] on input "checkbox" at bounding box center [272, 403] width 14 height 14
click at [273, 444] on input "checkbox" at bounding box center [272, 451] width 14 height 14
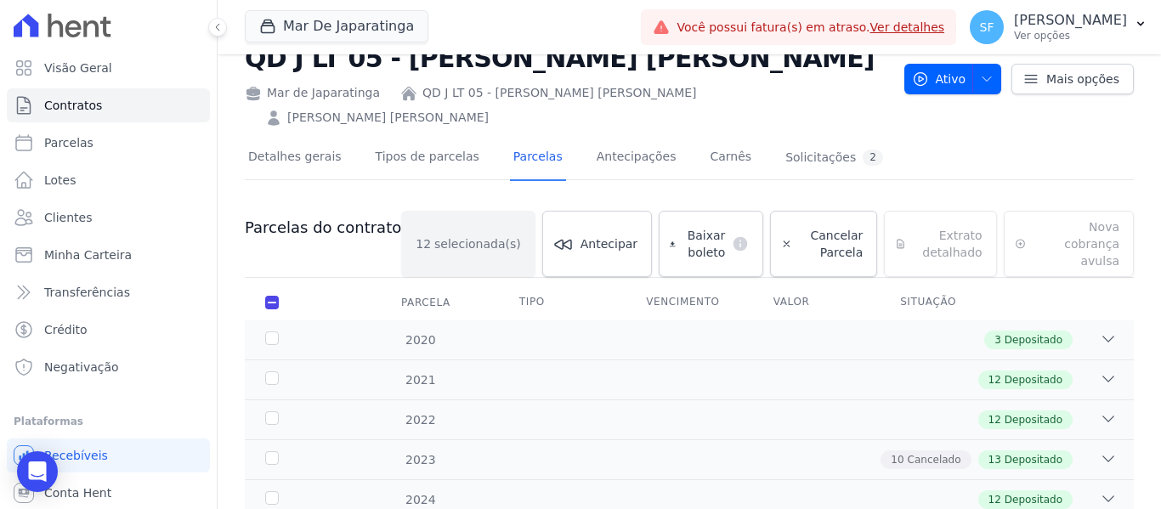
scroll to position [0, 0]
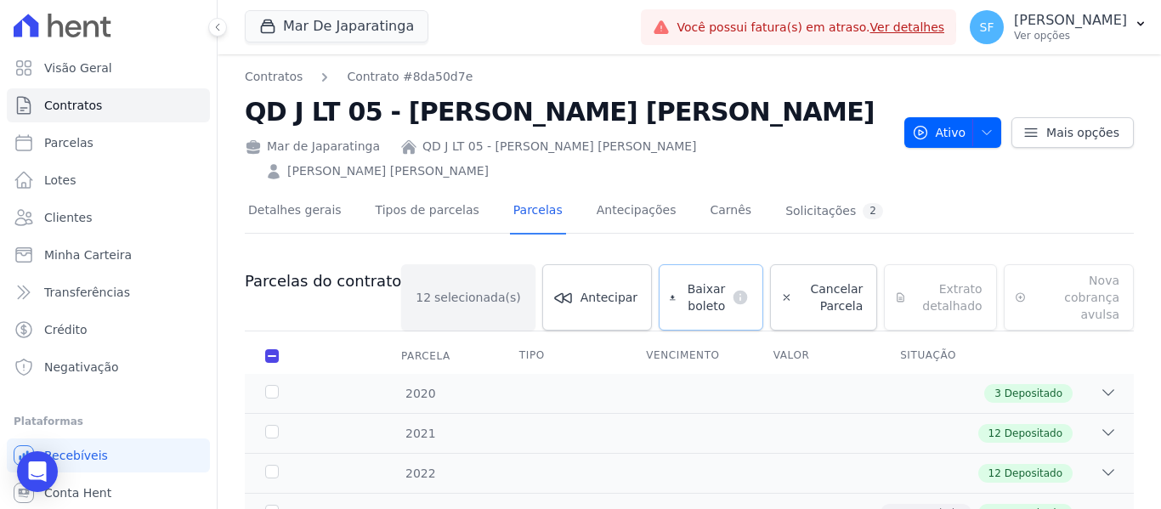
click at [682, 299] on span "Baixar boleto" at bounding box center [703, 297] width 43 height 34
click at [63, 227] on link "Clientes" at bounding box center [108, 218] width 203 height 34
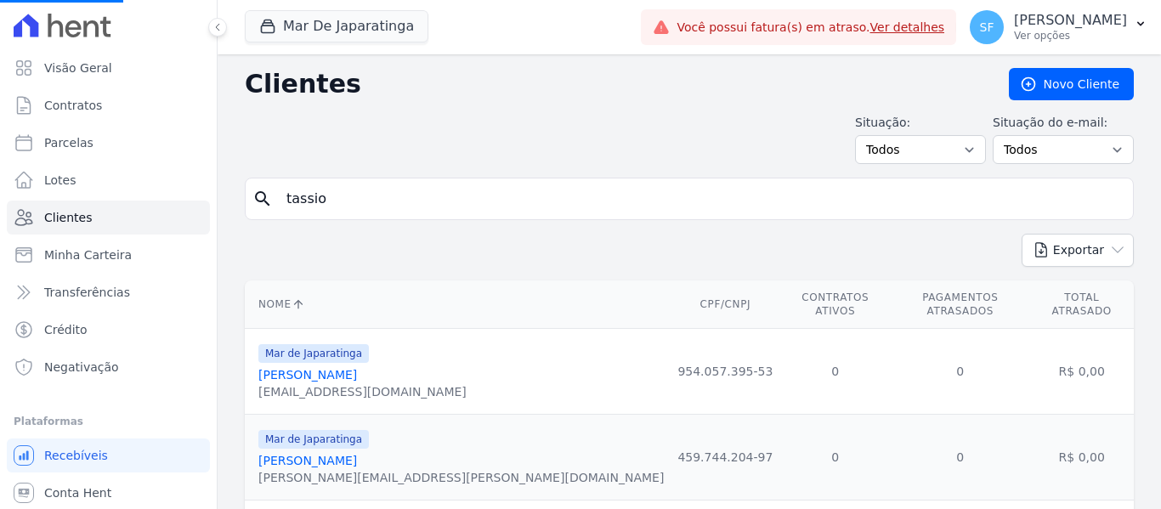
click at [658, 218] on div "search tassio" at bounding box center [689, 199] width 889 height 42
click at [666, 190] on input "search" at bounding box center [701, 199] width 850 height 34
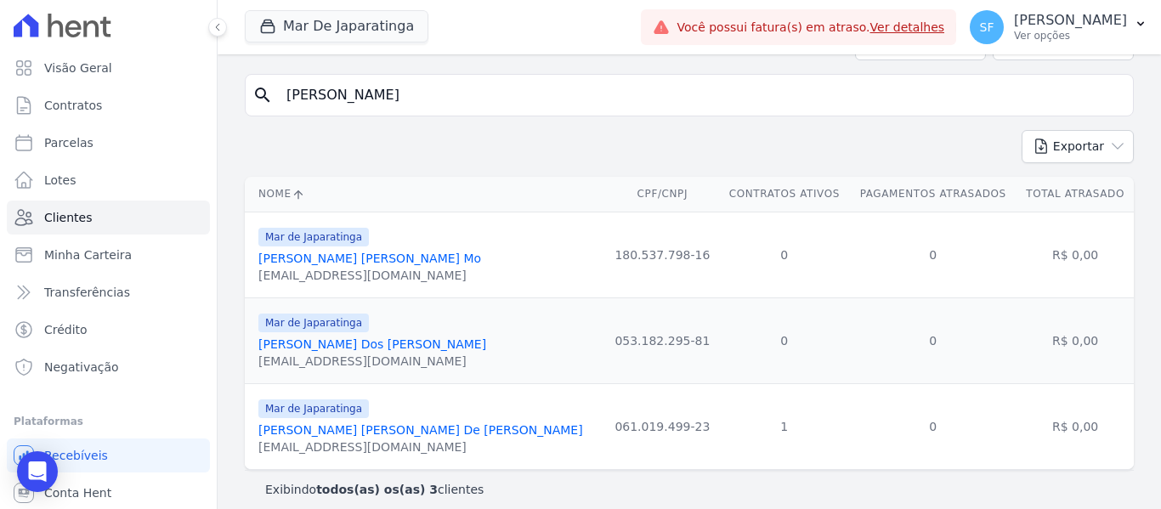
scroll to position [117, 0]
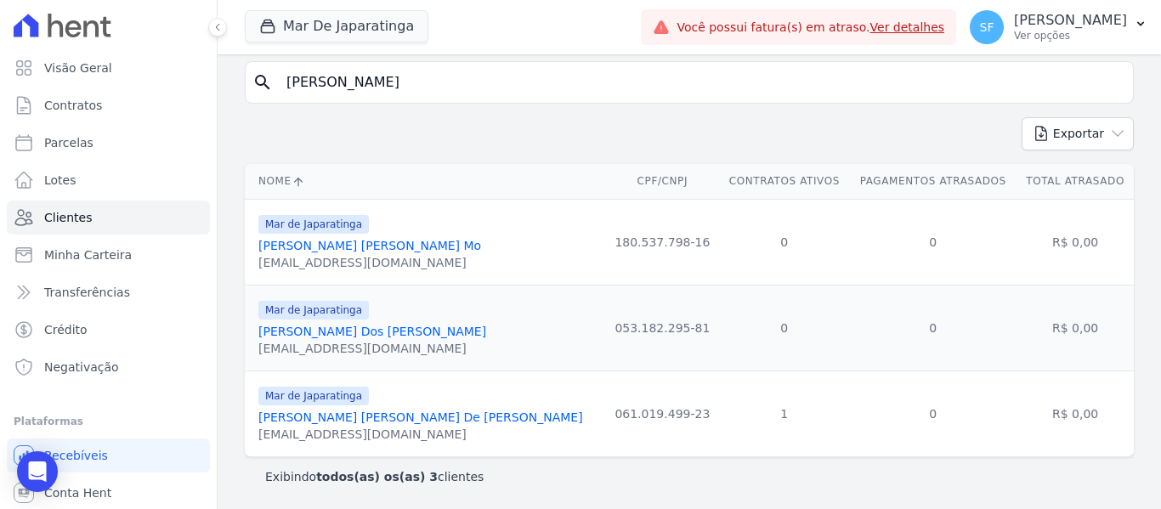
click at [318, 415] on link "[PERSON_NAME] [PERSON_NAME] De [PERSON_NAME]" at bounding box center [420, 417] width 325 height 14
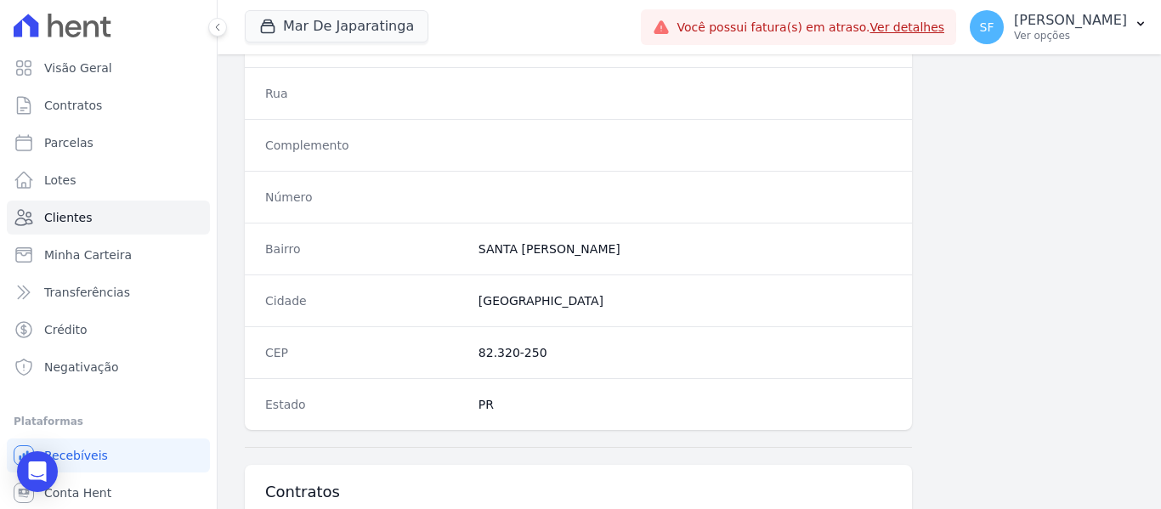
scroll to position [1108, 0]
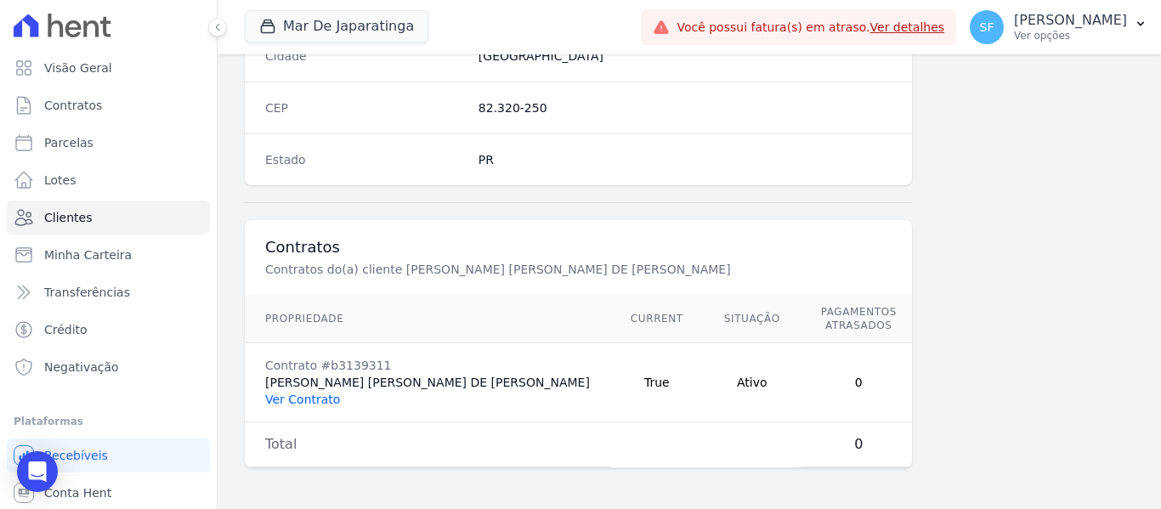
click at [319, 403] on link "Ver Contrato" at bounding box center [302, 400] width 75 height 14
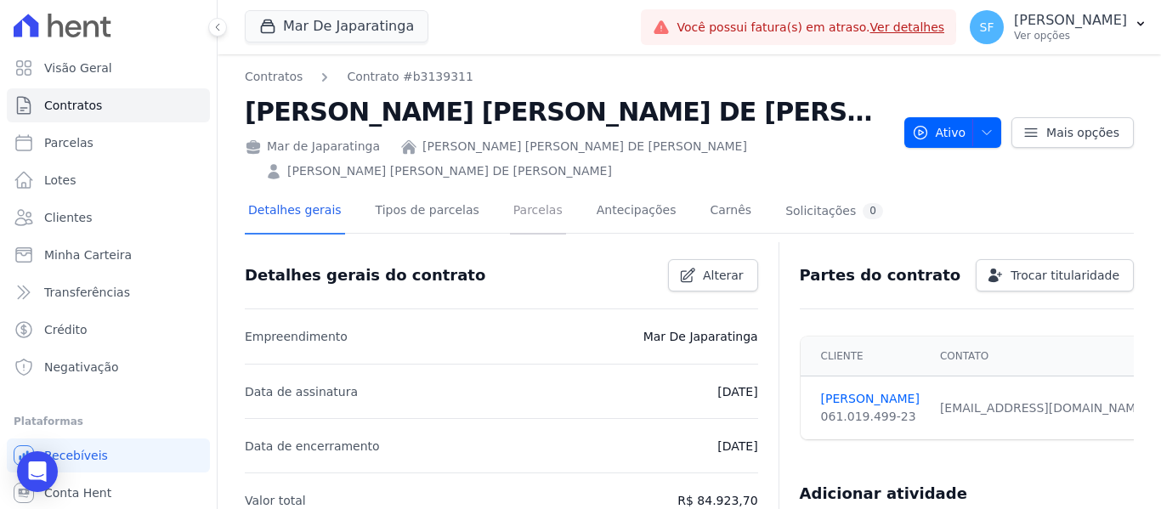
click at [532, 193] on link "Parcelas" at bounding box center [538, 211] width 56 height 45
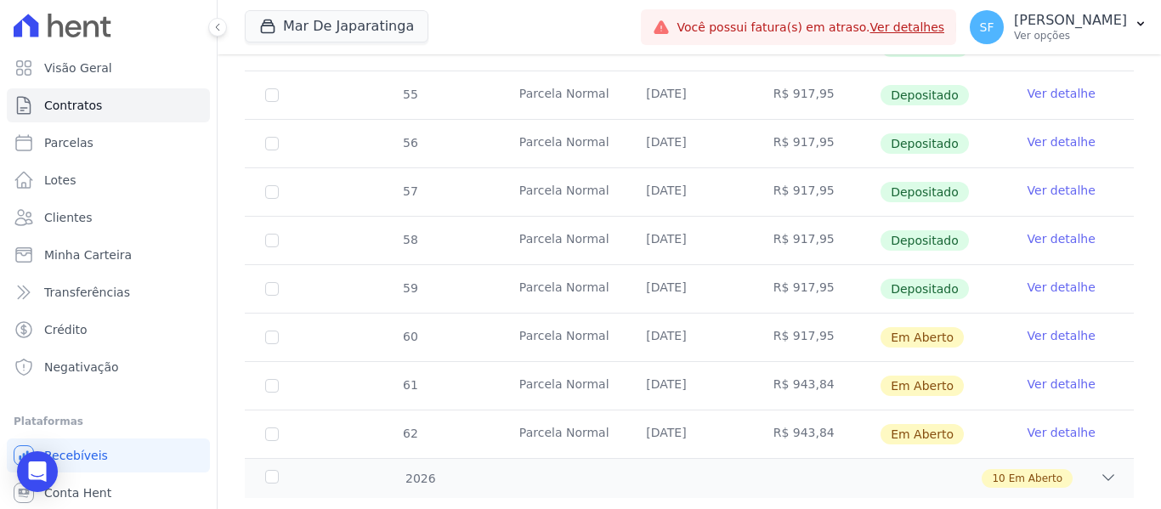
scroll to position [720, 0]
click at [278, 377] on input "checkbox" at bounding box center [272, 384] width 14 height 14
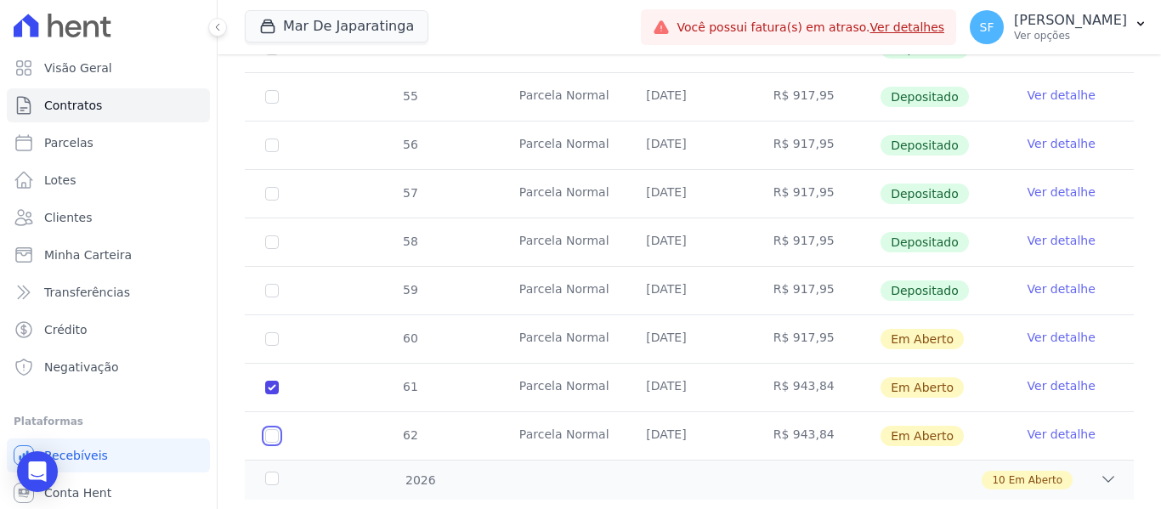
click at [270, 429] on input "checkbox" at bounding box center [272, 436] width 14 height 14
click at [279, 472] on div "2026" at bounding box center [300, 481] width 76 height 18
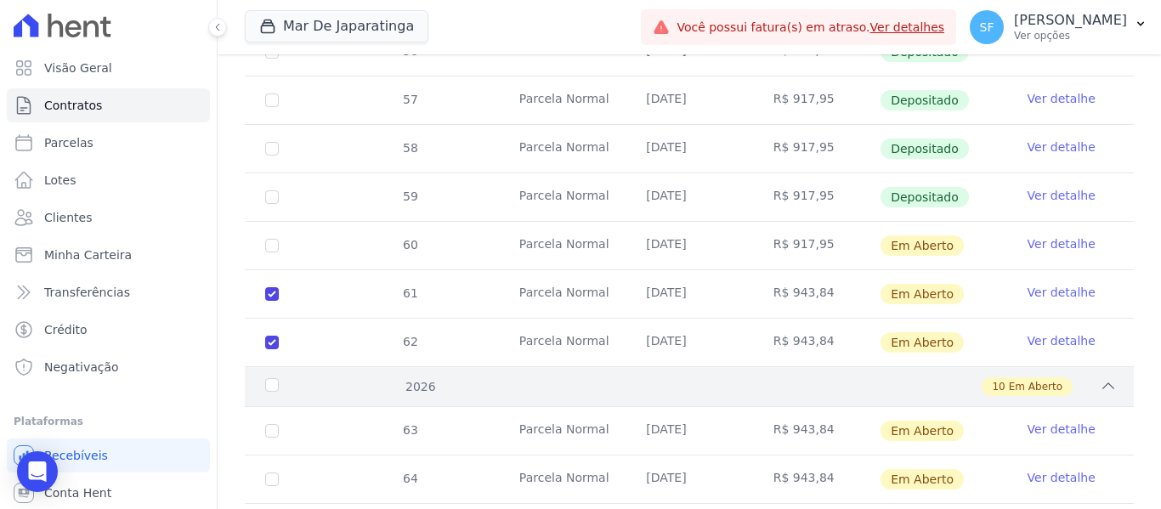
scroll to position [904, 0]
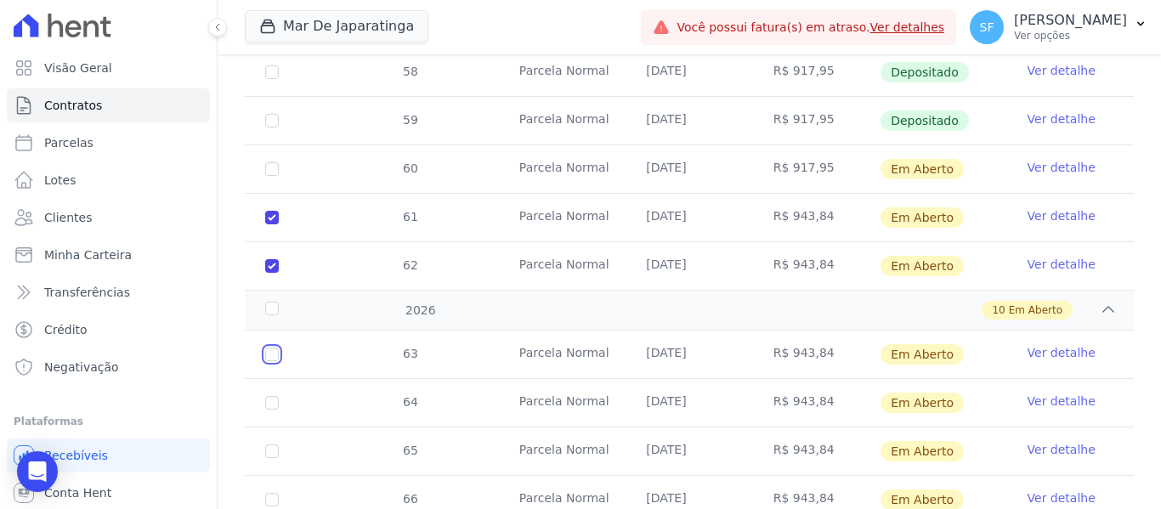
click at [272, 348] on input "checkbox" at bounding box center [272, 355] width 14 height 14
click at [272, 396] on input "checkbox" at bounding box center [272, 403] width 14 height 14
click at [271, 444] on input "checkbox" at bounding box center [272, 451] width 14 height 14
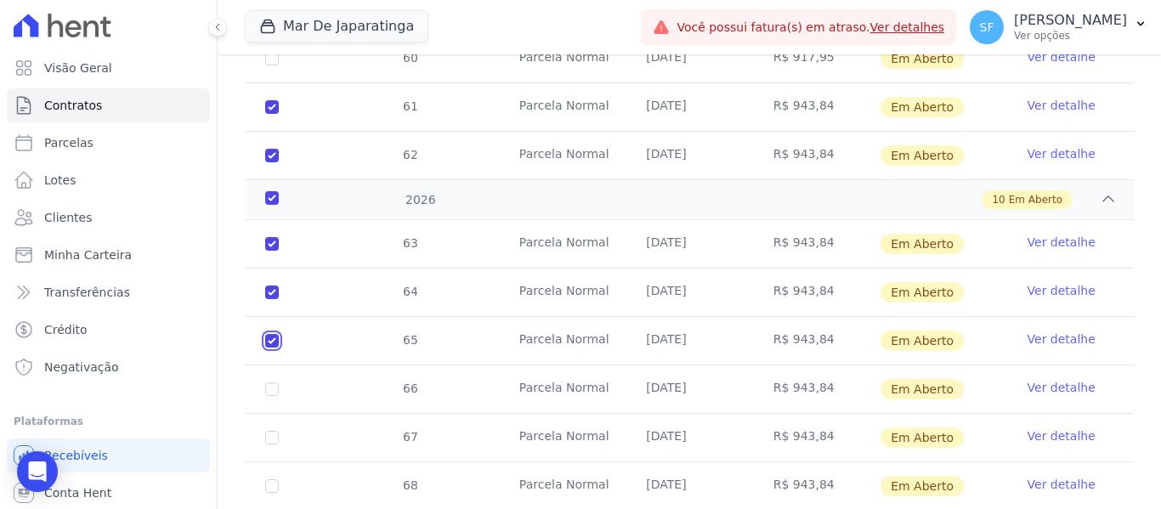
scroll to position [1074, 0]
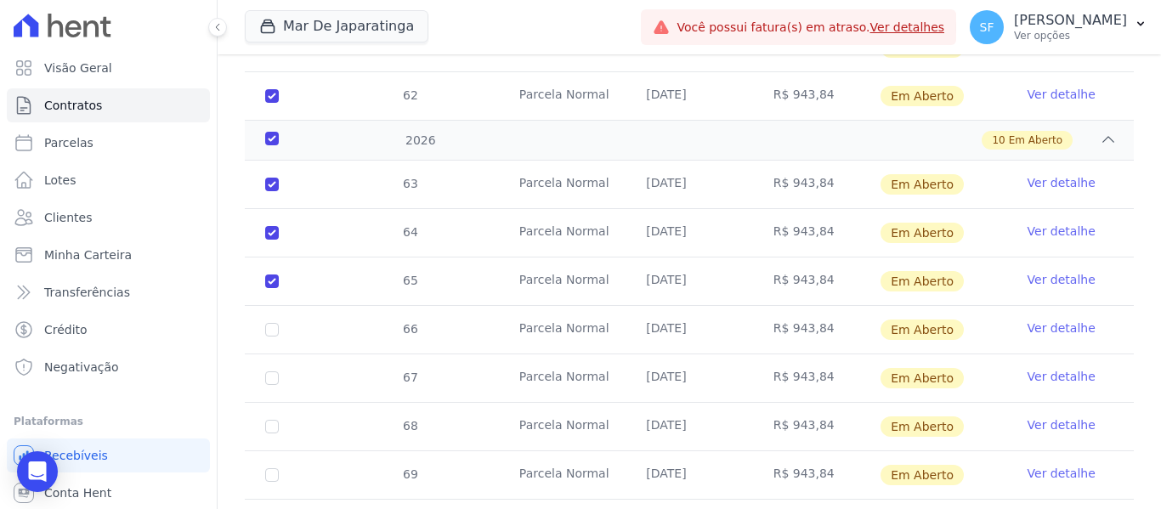
click at [265, 306] on td "66" at bounding box center [272, 330] width 54 height 48
click at [269, 323] on input "checkbox" at bounding box center [272, 330] width 14 height 14
click at [269, 354] on td "67" at bounding box center [272, 378] width 54 height 48
click at [274, 371] on input "checkbox" at bounding box center [272, 378] width 14 height 14
click at [275, 420] on input "checkbox" at bounding box center [272, 427] width 14 height 14
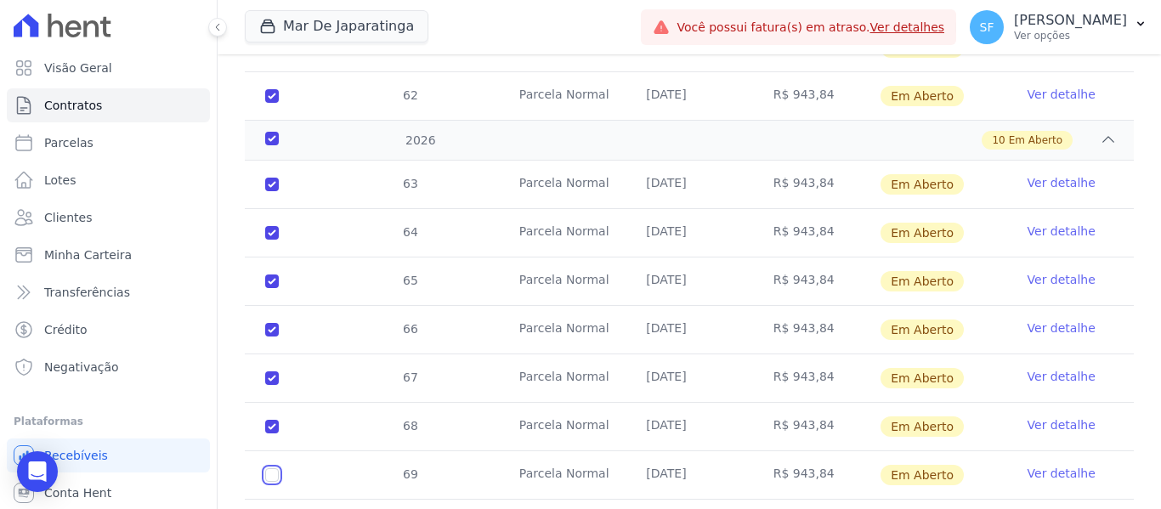
click at [268, 468] on input "checkbox" at bounding box center [272, 475] width 14 height 14
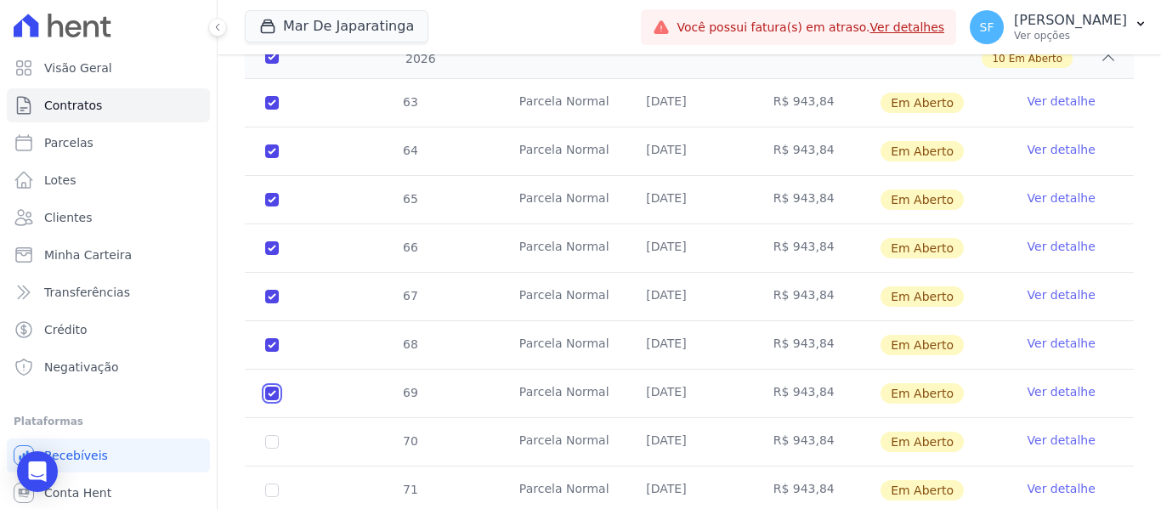
scroll to position [1218, 0]
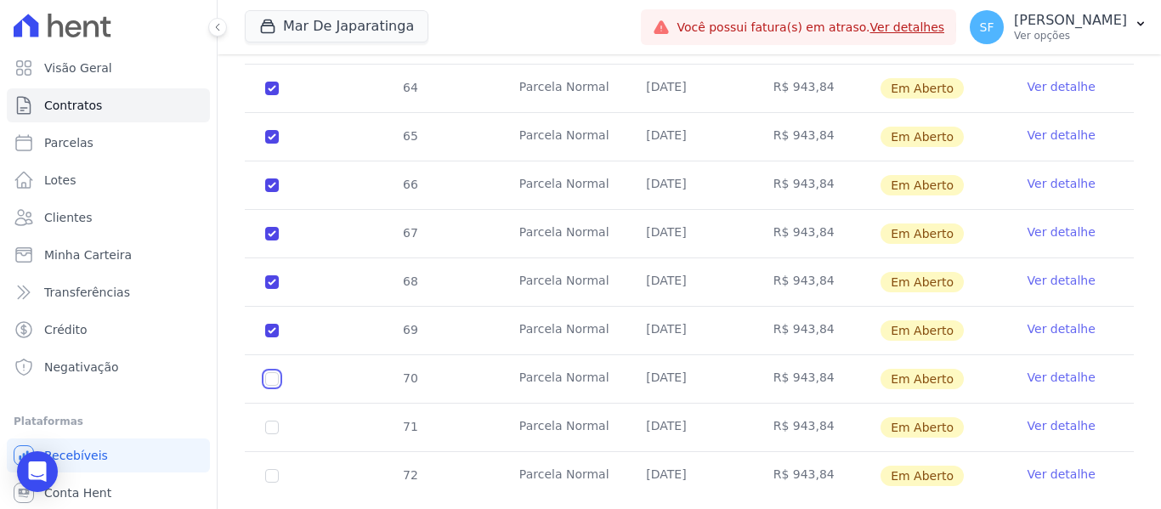
click at [274, 372] on input "checkbox" at bounding box center [272, 379] width 14 height 14
click at [277, 421] on input "checkbox" at bounding box center [272, 428] width 14 height 14
click at [275, 469] on input "checkbox" at bounding box center [272, 476] width 14 height 14
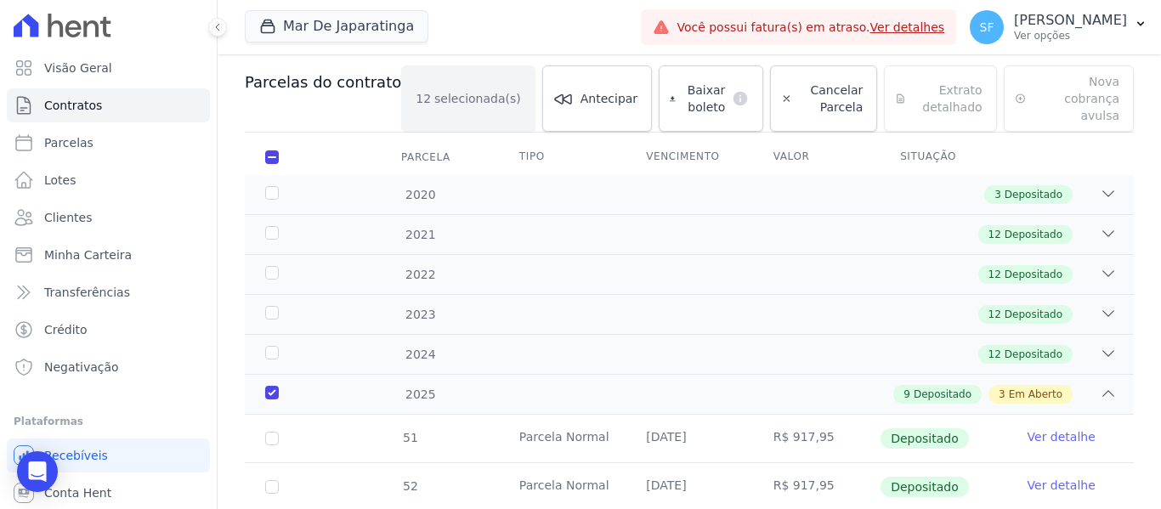
scroll to position [0, 0]
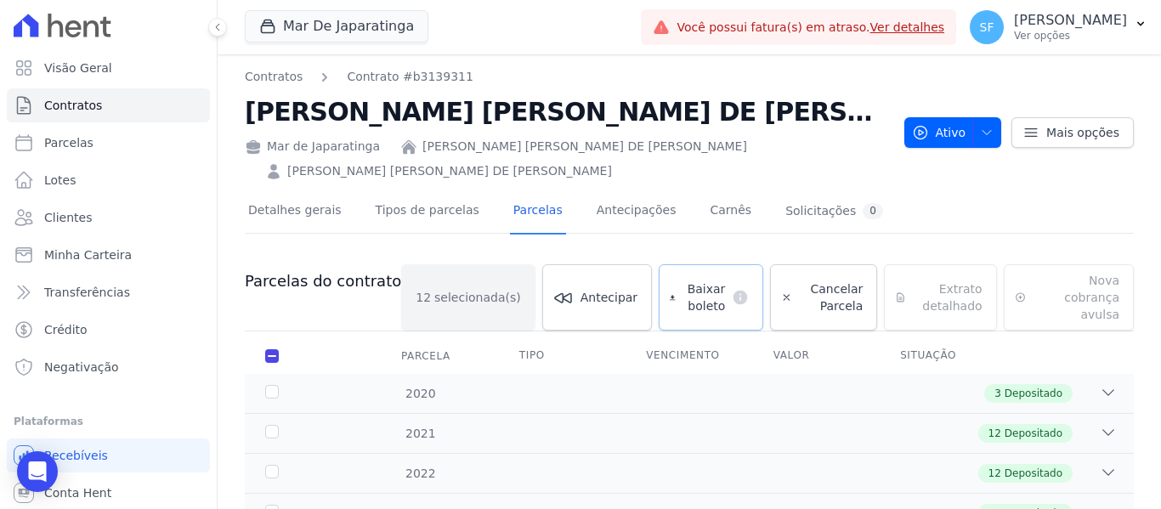
click at [682, 280] on span "Baixar boleto" at bounding box center [703, 297] width 43 height 34
click at [102, 226] on link "Clientes" at bounding box center [108, 218] width 203 height 34
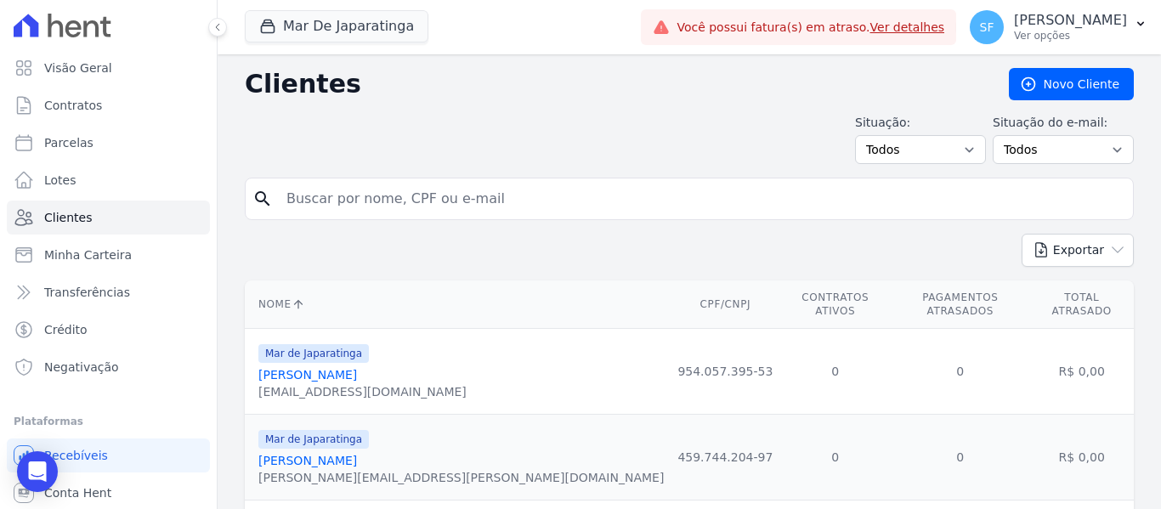
drag, startPoint x: 498, startPoint y: 211, endPoint x: 484, endPoint y: 204, distance: 15.2
click at [498, 210] on input "search" at bounding box center [701, 199] width 850 height 34
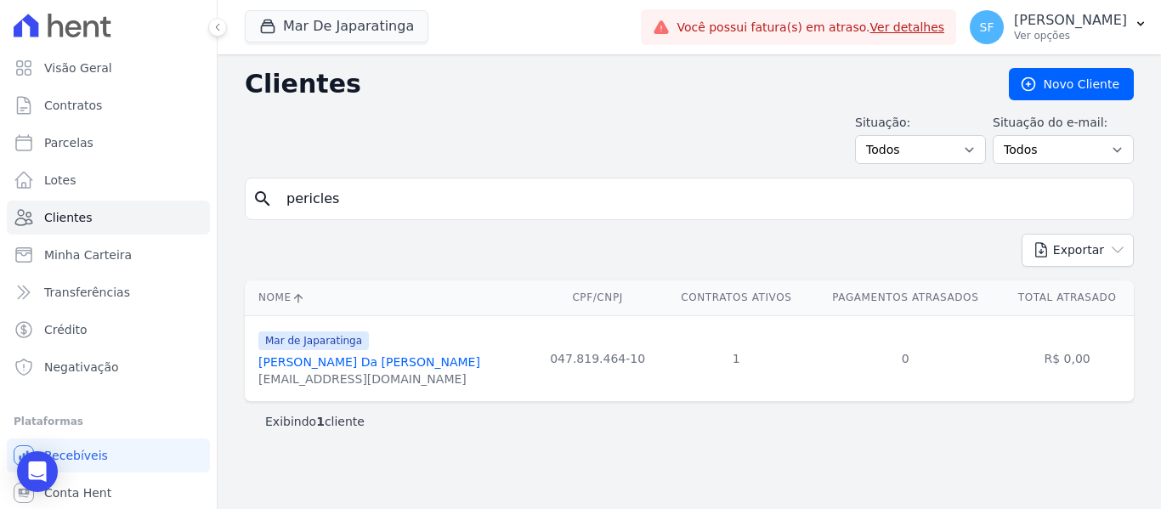
click at [384, 359] on link "[PERSON_NAME] Da [PERSON_NAME]" at bounding box center [369, 362] width 222 height 14
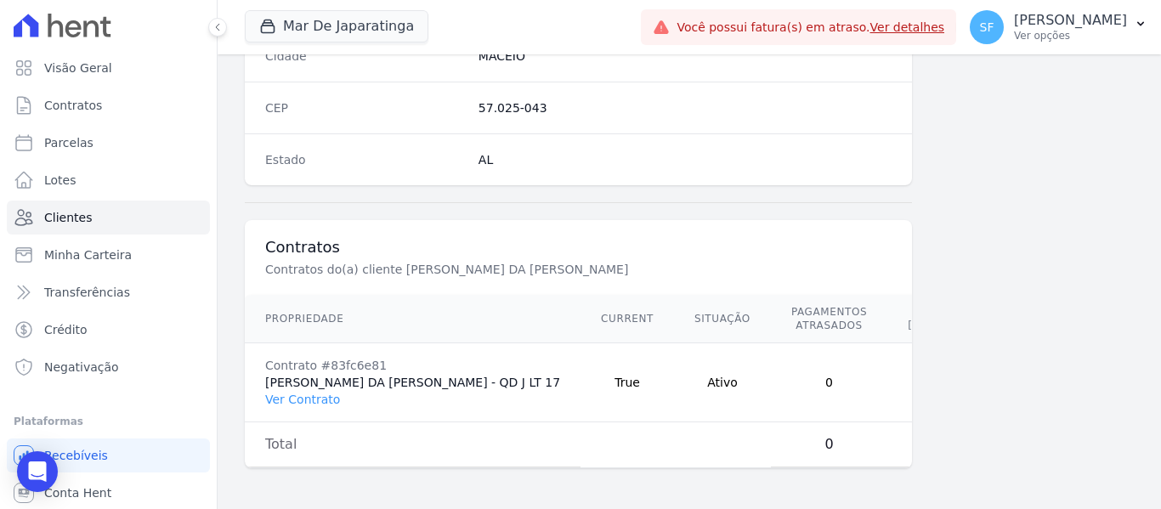
scroll to position [1121, 0]
click at [308, 393] on link "Ver Contrato" at bounding box center [302, 400] width 75 height 14
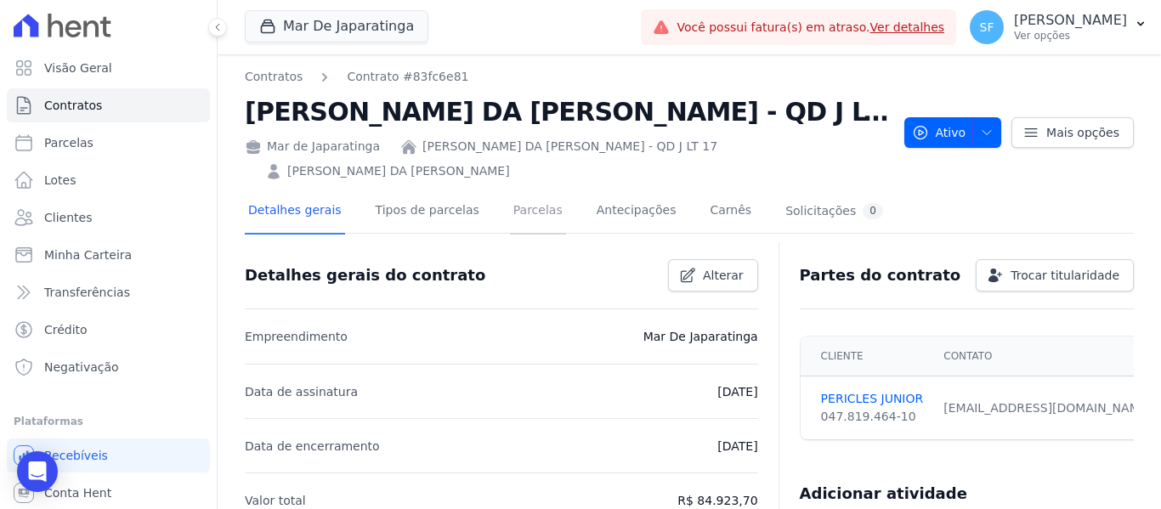
click at [516, 191] on link "Parcelas" at bounding box center [538, 211] width 56 height 45
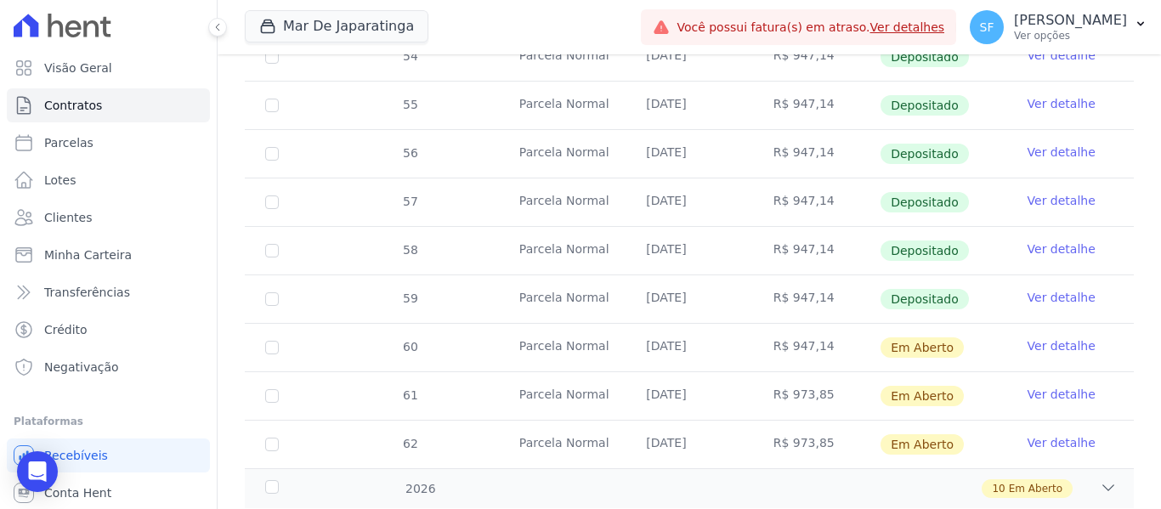
scroll to position [720, 0]
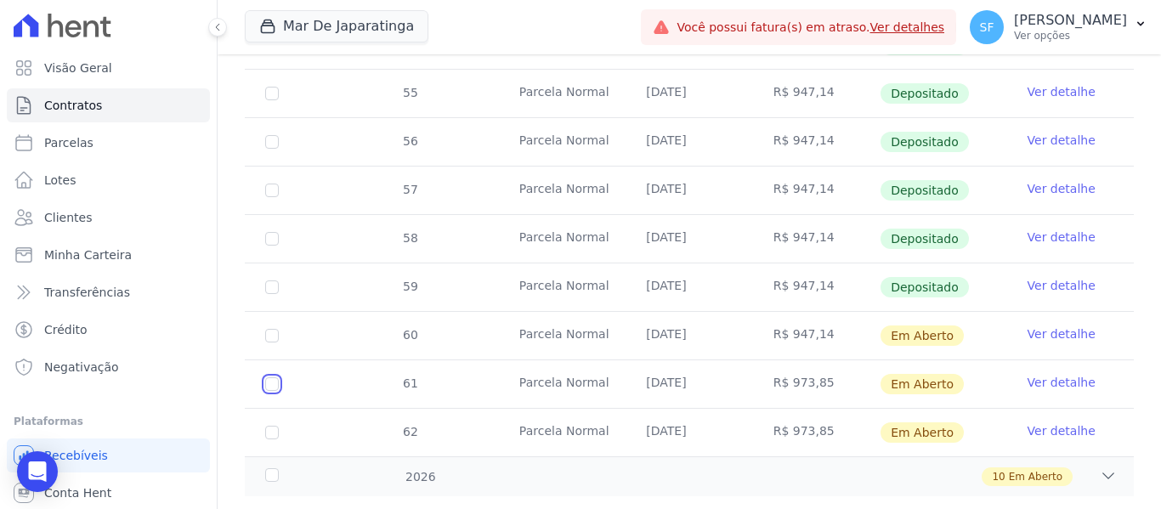
click at [277, 377] on input "checkbox" at bounding box center [272, 384] width 14 height 14
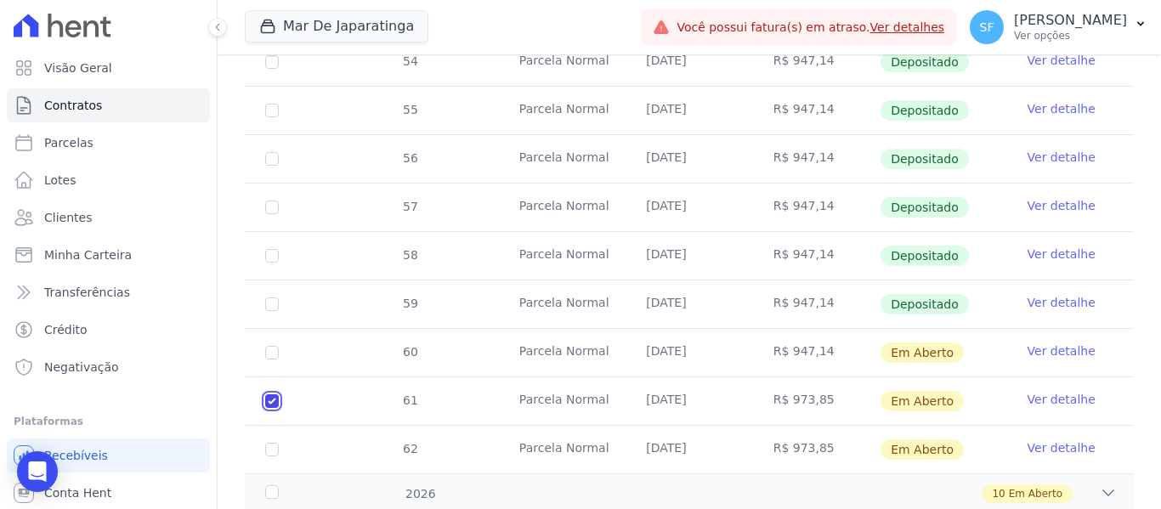
scroll to position [734, 0]
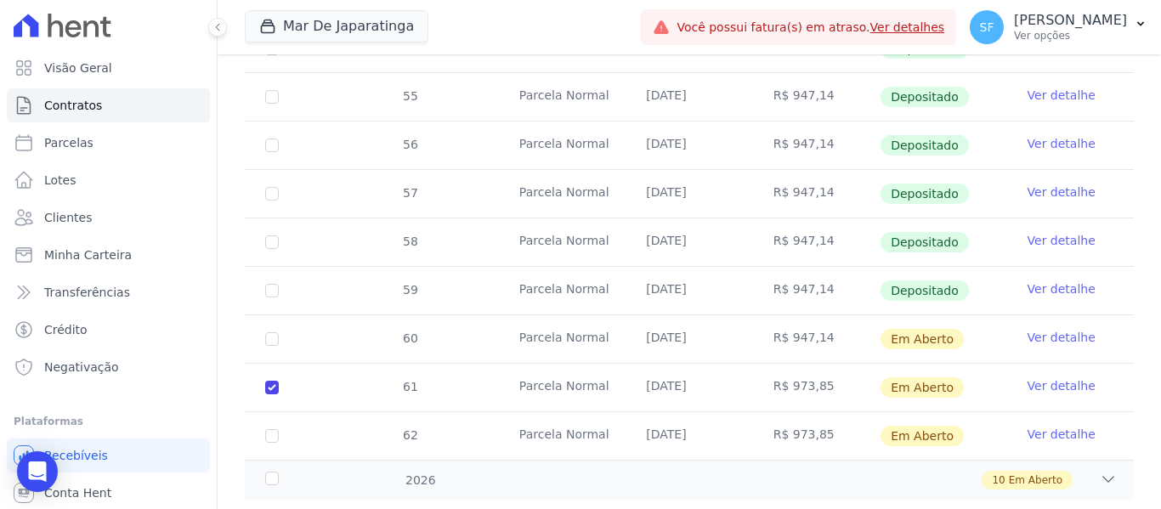
click at [264, 412] on td "62" at bounding box center [272, 436] width 54 height 48
click at [273, 429] on input "checkbox" at bounding box center [272, 436] width 14 height 14
click at [275, 472] on div "2026" at bounding box center [300, 481] width 76 height 18
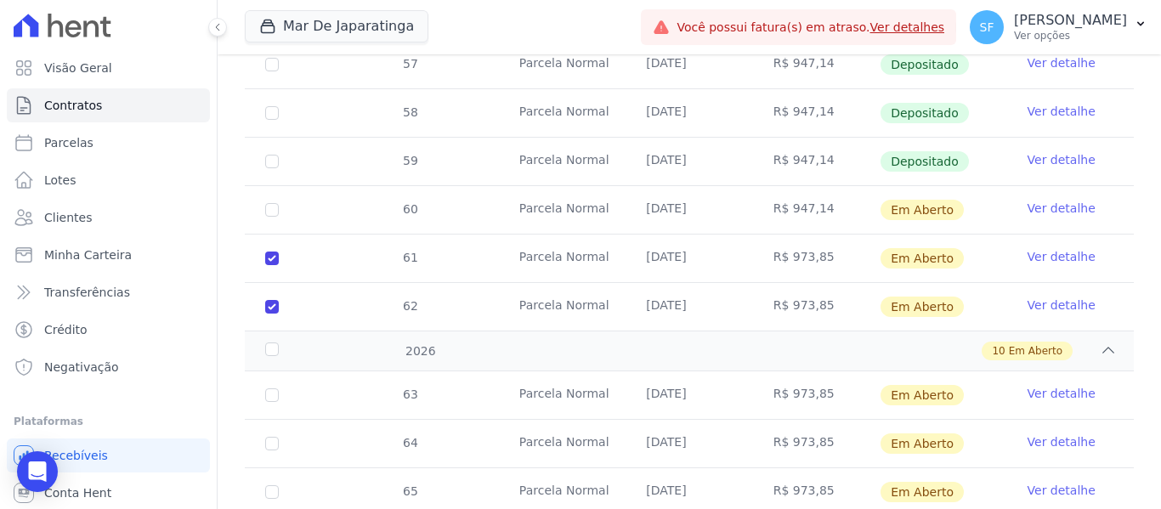
scroll to position [904, 0]
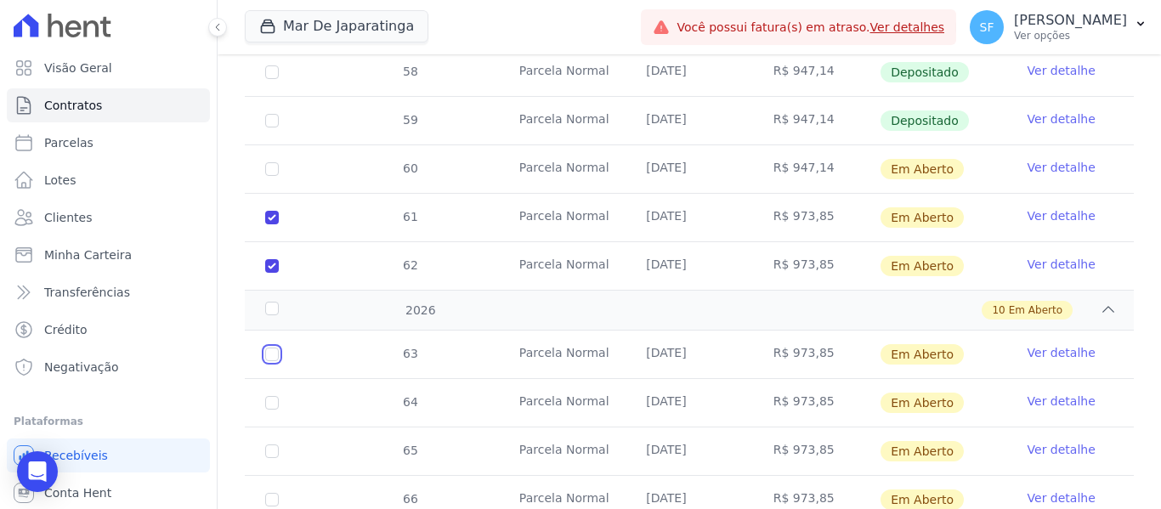
click at [275, 348] on input "checkbox" at bounding box center [272, 355] width 14 height 14
click at [277, 396] on input "checkbox" at bounding box center [272, 403] width 14 height 14
click at [274, 444] on input "checkbox" at bounding box center [272, 451] width 14 height 14
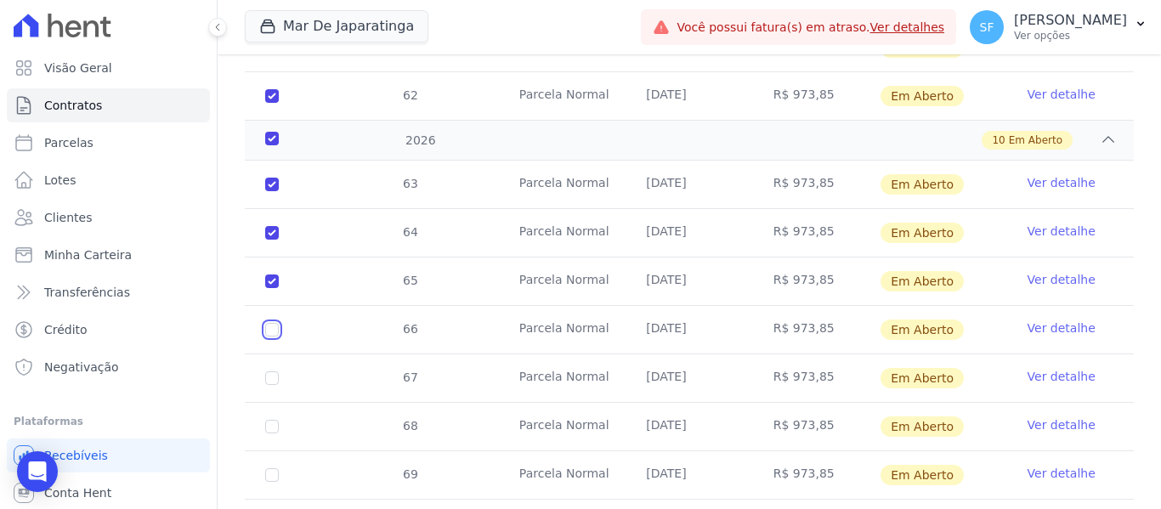
click at [272, 323] on input "checkbox" at bounding box center [272, 330] width 14 height 14
click at [274, 371] on input "checkbox" at bounding box center [272, 378] width 14 height 14
click at [279, 403] on td "68" at bounding box center [272, 427] width 54 height 48
click at [272, 420] on input "checkbox" at bounding box center [272, 427] width 14 height 14
click at [275, 468] on input "checkbox" at bounding box center [272, 475] width 14 height 14
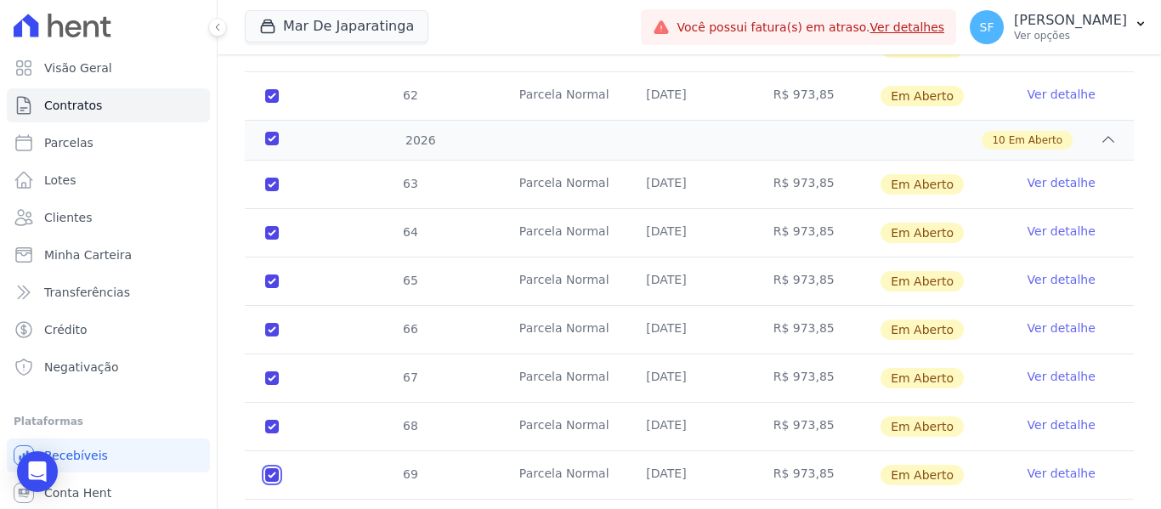
scroll to position [1218, 0]
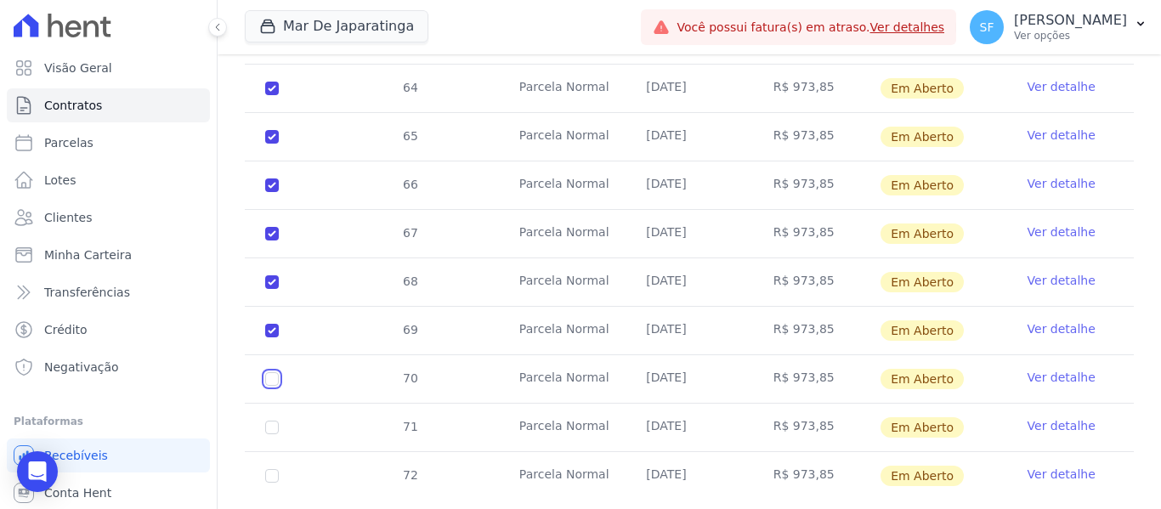
click at [276, 372] on input "checkbox" at bounding box center [272, 379] width 14 height 14
click at [279, 404] on td "71" at bounding box center [272, 428] width 54 height 48
click at [270, 469] on input "checkbox" at bounding box center [272, 476] width 14 height 14
click at [271, 421] on input "checkbox" at bounding box center [272, 428] width 14 height 14
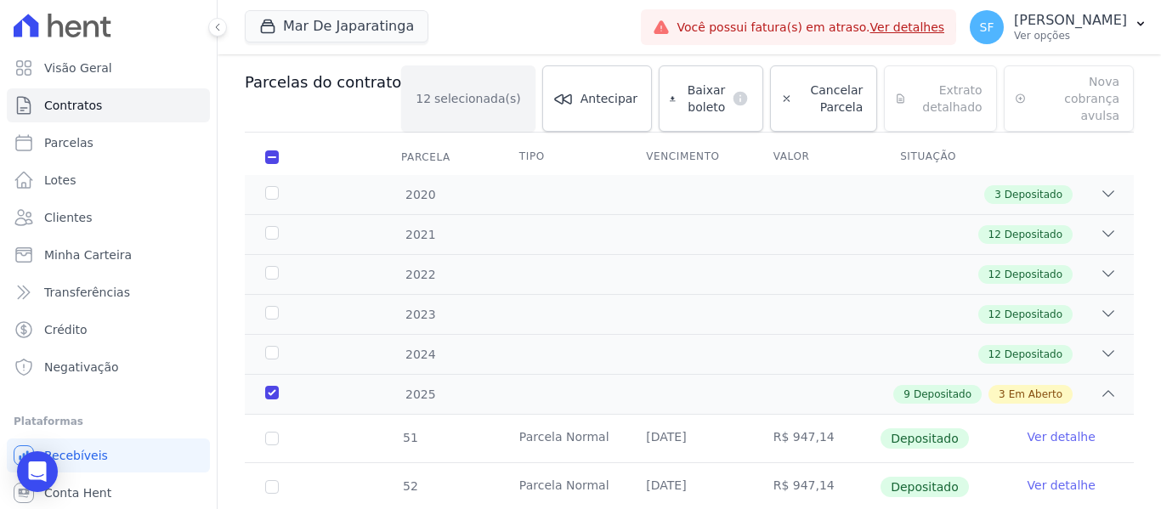
scroll to position [0, 0]
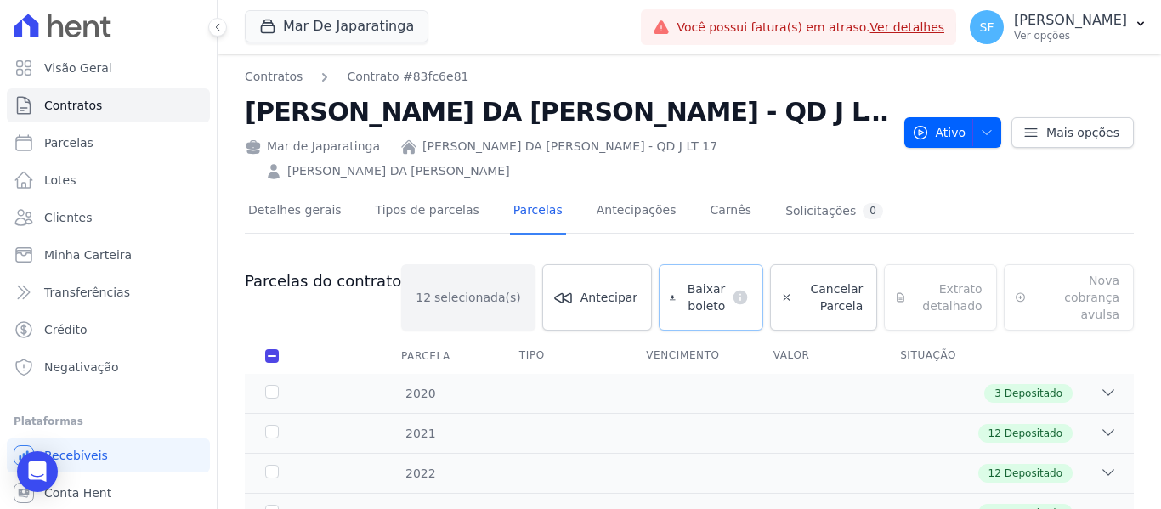
click at [682, 280] on span "Baixar boleto" at bounding box center [703, 297] width 43 height 34
click at [124, 268] on link "Minha Carteira" at bounding box center [108, 255] width 203 height 34
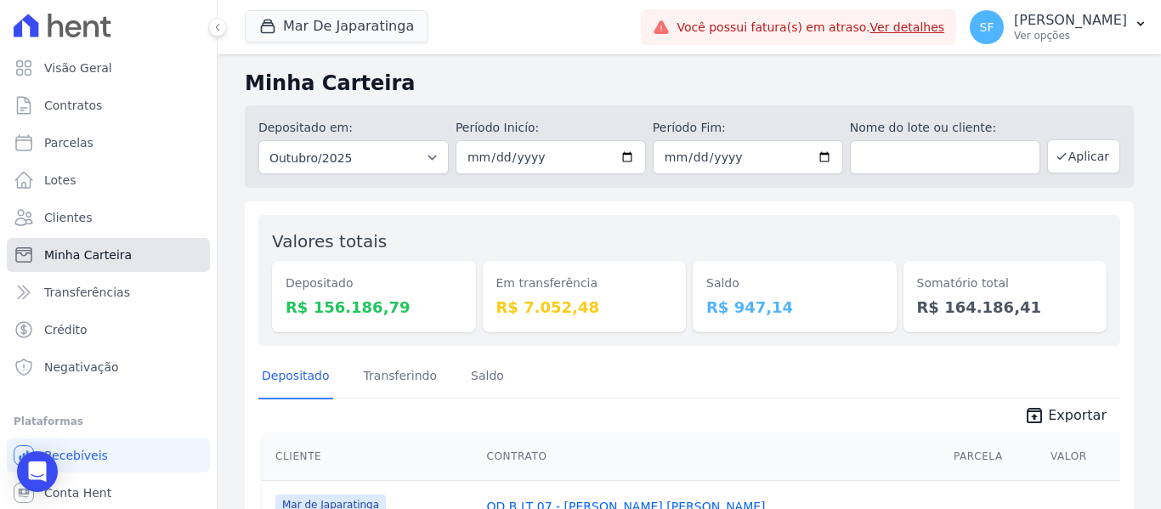
click at [128, 261] on link "Minha Carteira" at bounding box center [108, 255] width 203 height 34
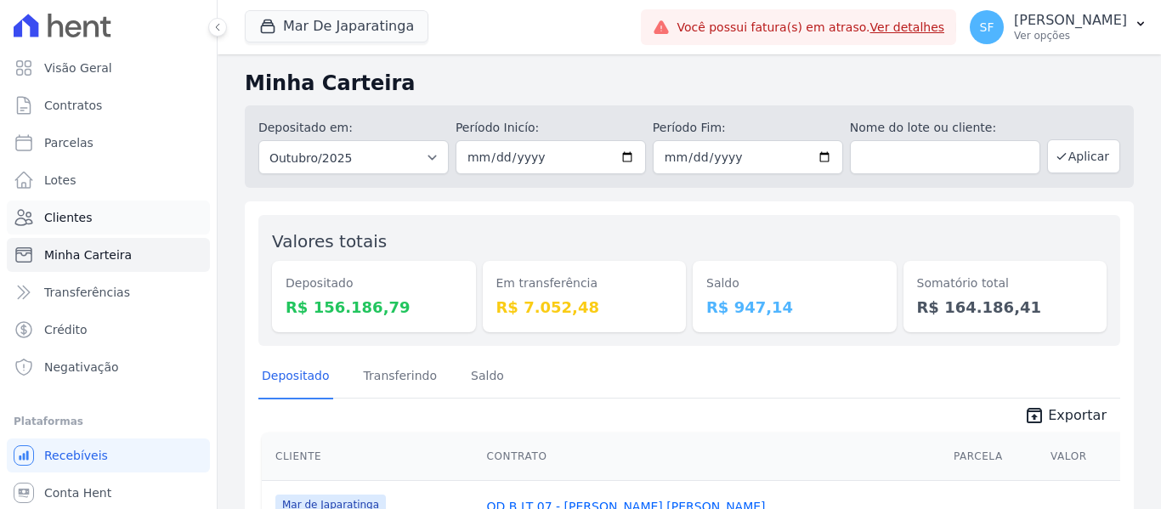
click at [111, 222] on link "Clientes" at bounding box center [108, 218] width 203 height 34
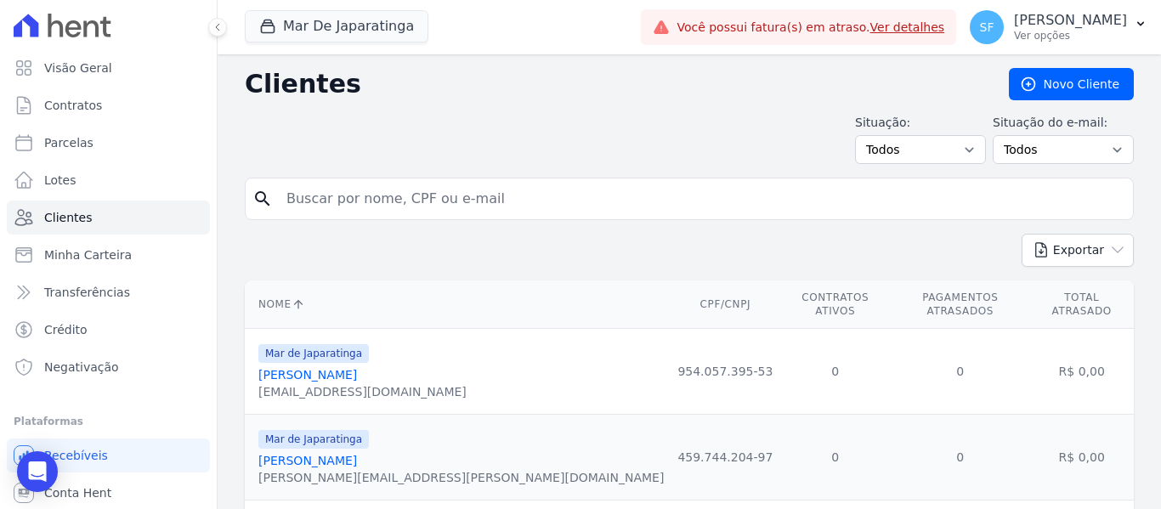
click at [502, 206] on input "search" at bounding box center [701, 199] width 850 height 34
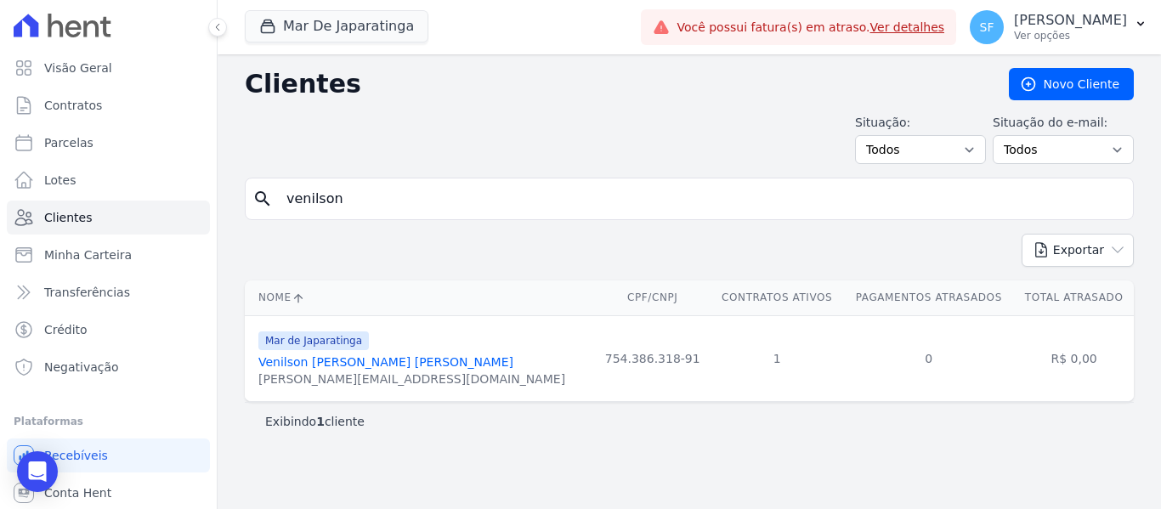
click at [359, 365] on link "Venilson [PERSON_NAME] [PERSON_NAME]" at bounding box center [385, 362] width 255 height 14
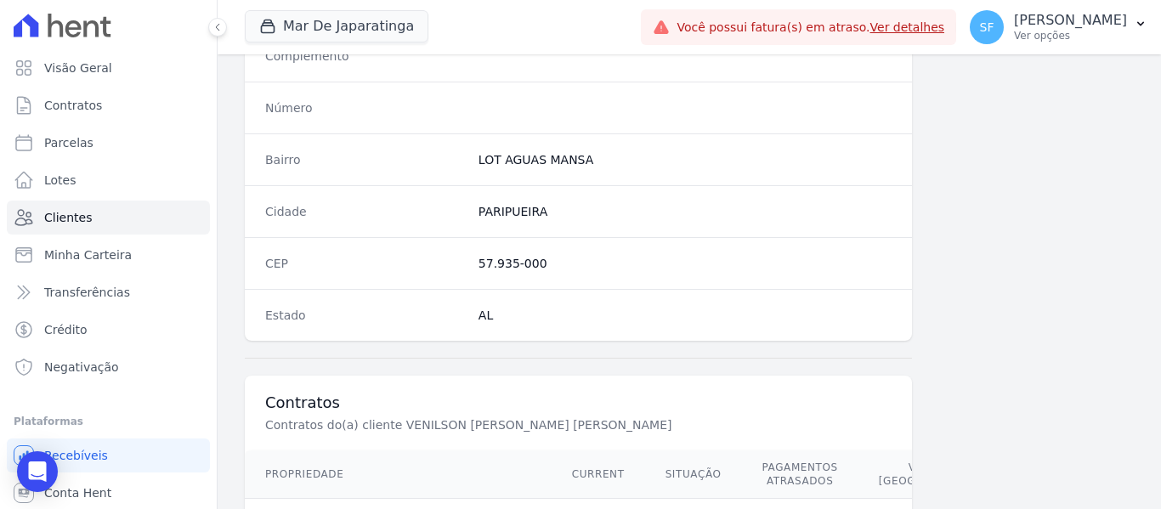
scroll to position [1094, 0]
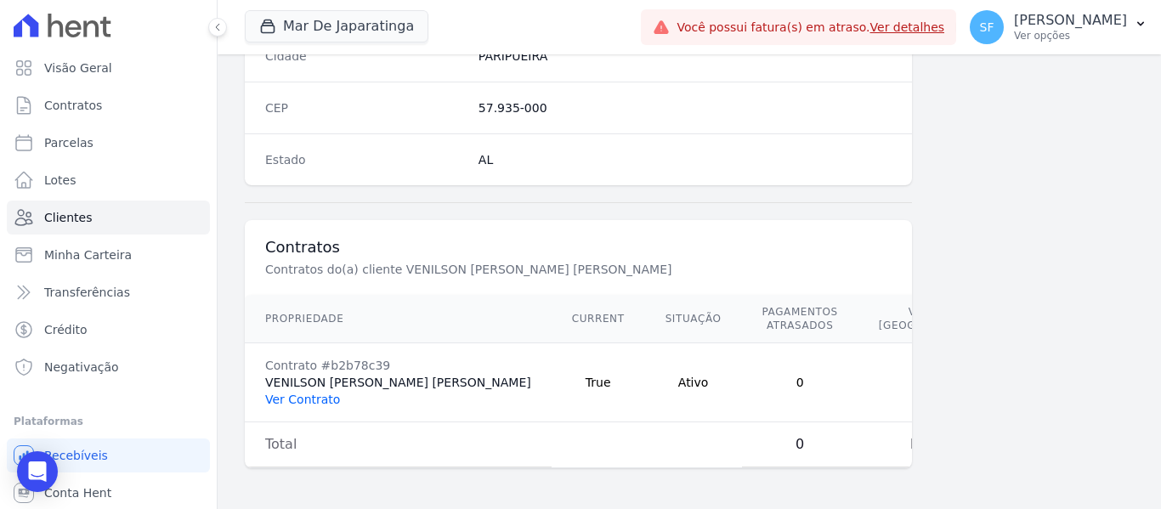
click at [331, 400] on link "Ver Contrato" at bounding box center [302, 400] width 75 height 14
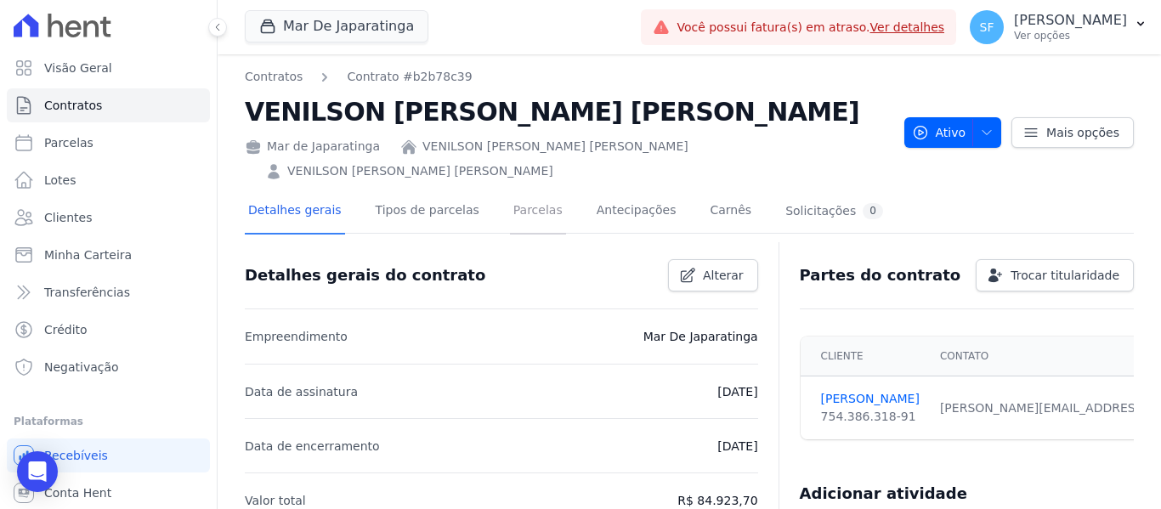
click at [534, 190] on link "Parcelas" at bounding box center [538, 211] width 56 height 45
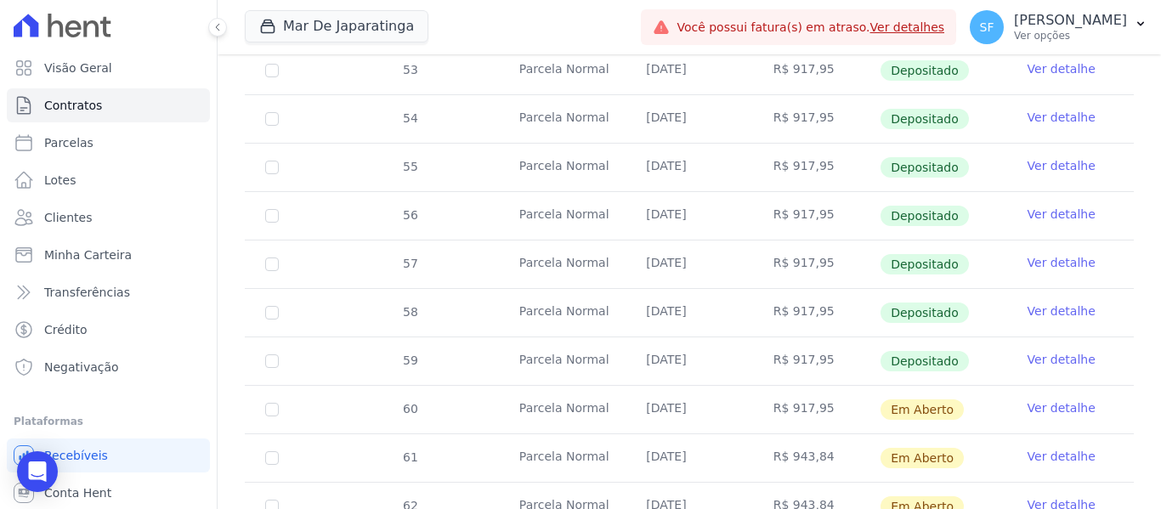
scroll to position [720, 0]
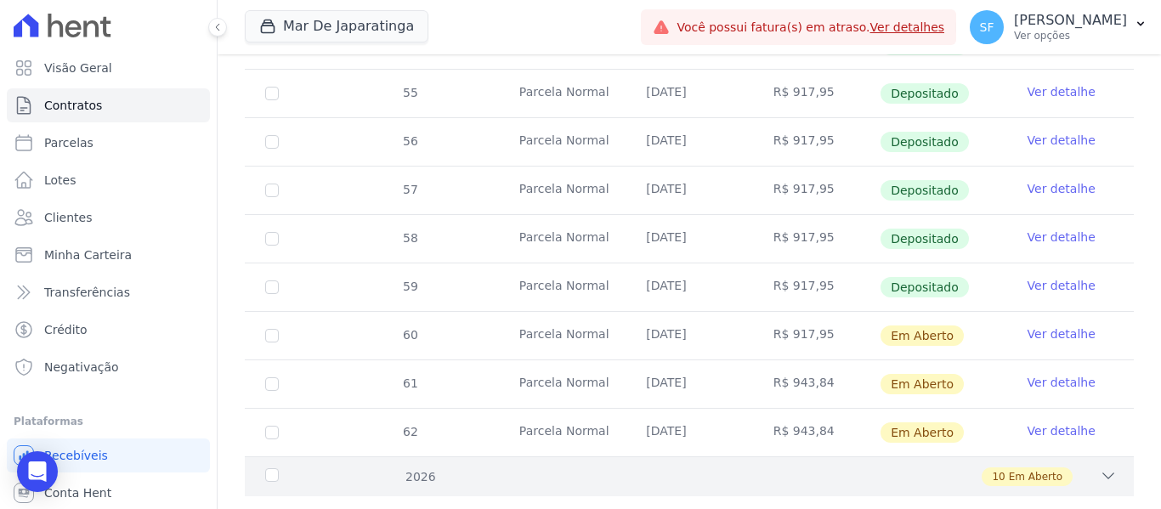
click at [290, 468] on div "2026" at bounding box center [300, 477] width 76 height 18
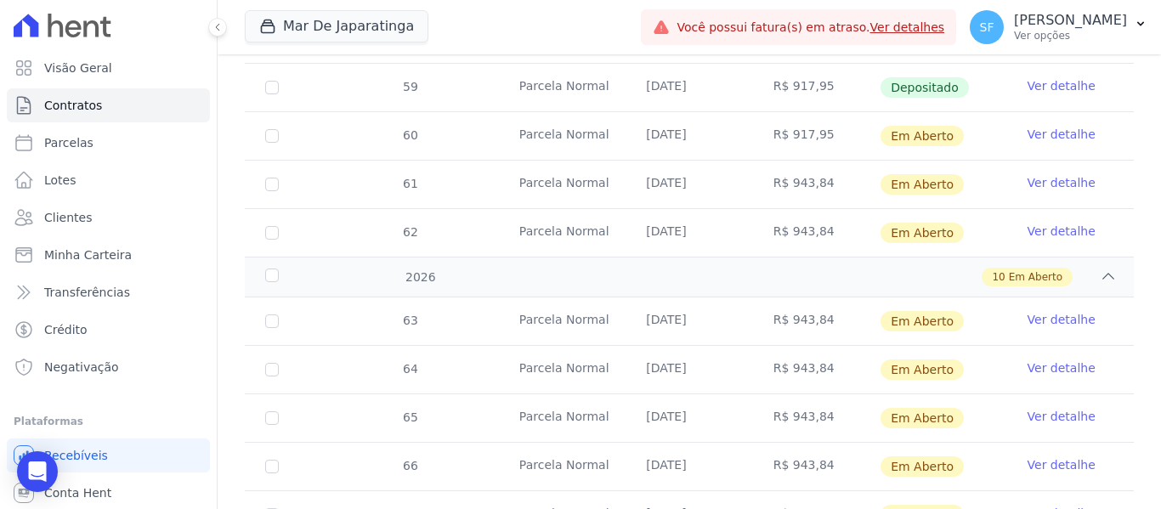
scroll to position [890, 0]
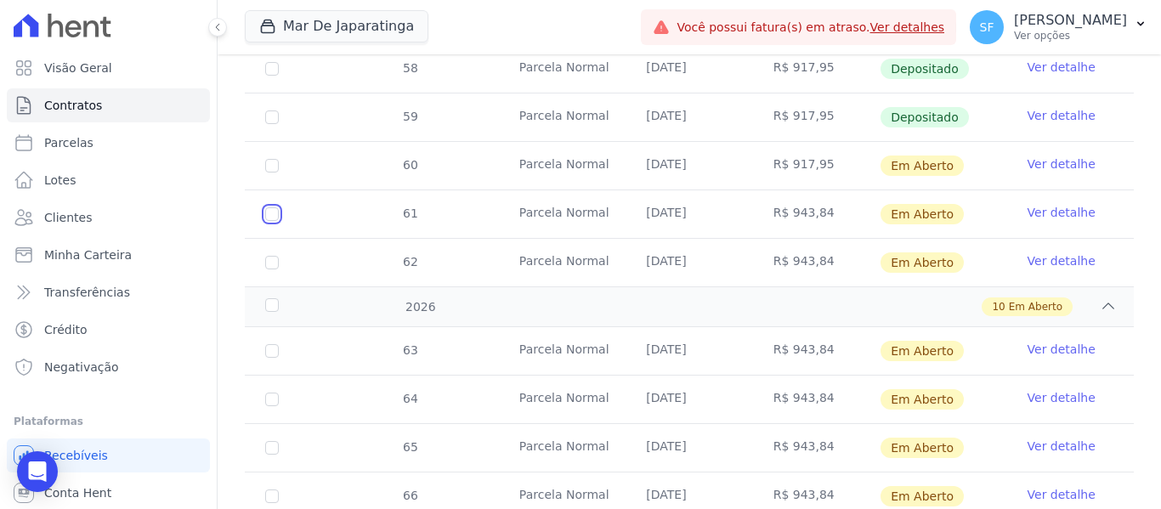
click at [274, 207] on input "checkbox" at bounding box center [272, 214] width 14 height 14
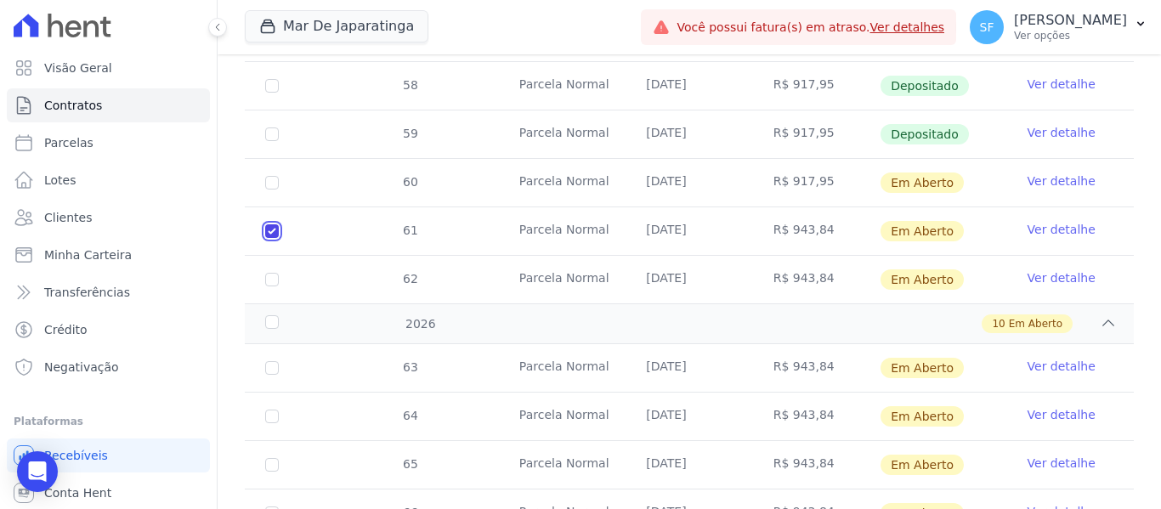
scroll to position [904, 0]
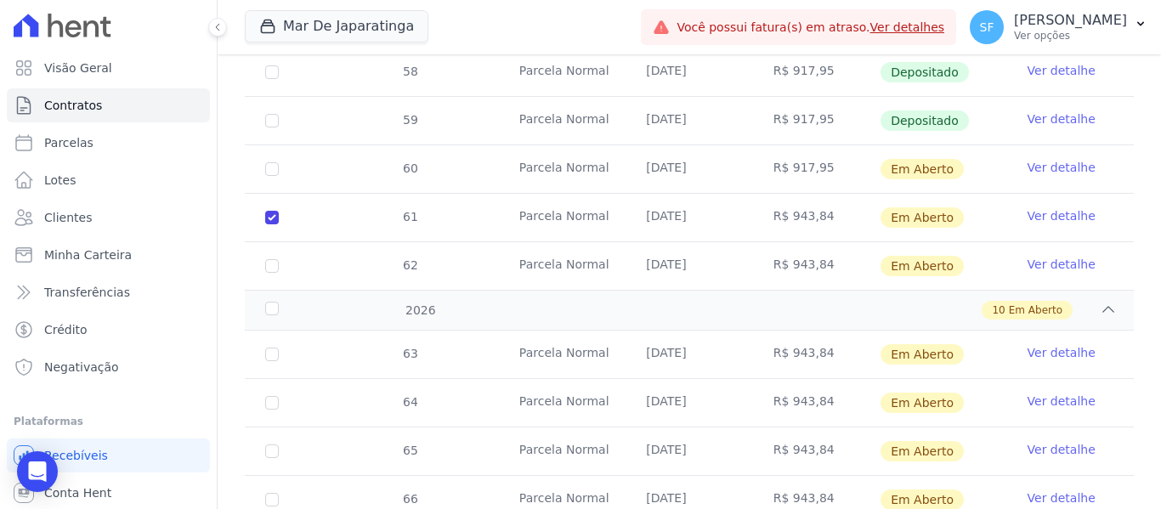
click at [263, 242] on td "62" at bounding box center [272, 266] width 54 height 48
click at [276, 259] on input "checkbox" at bounding box center [272, 266] width 14 height 14
click at [269, 348] on input "checkbox" at bounding box center [272, 355] width 14 height 14
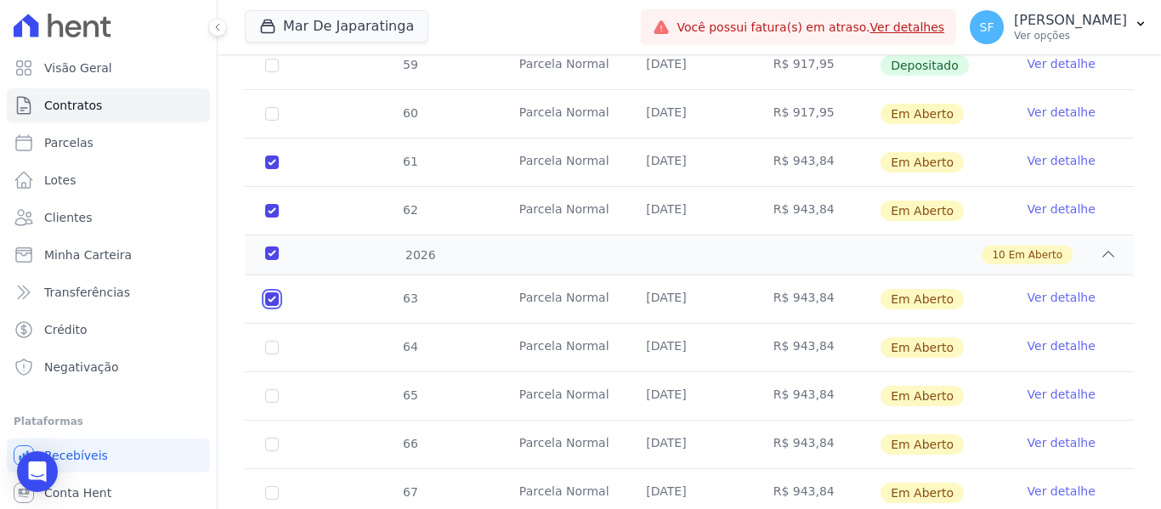
scroll to position [989, 0]
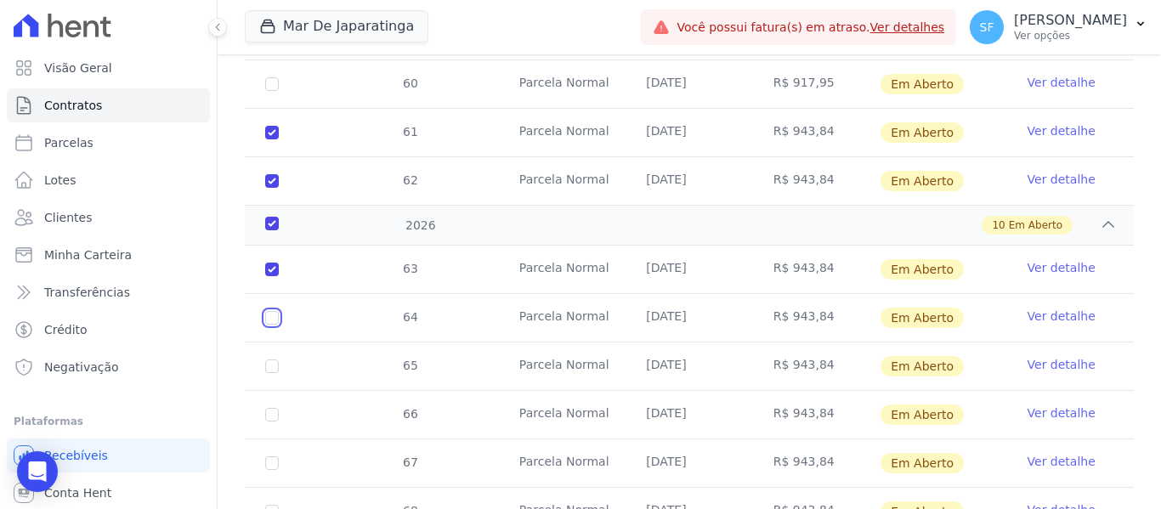
click at [272, 311] on input "checkbox" at bounding box center [272, 318] width 14 height 14
click at [269, 359] on input "checkbox" at bounding box center [272, 366] width 14 height 14
click at [269, 408] on input "checkbox" at bounding box center [272, 415] width 14 height 14
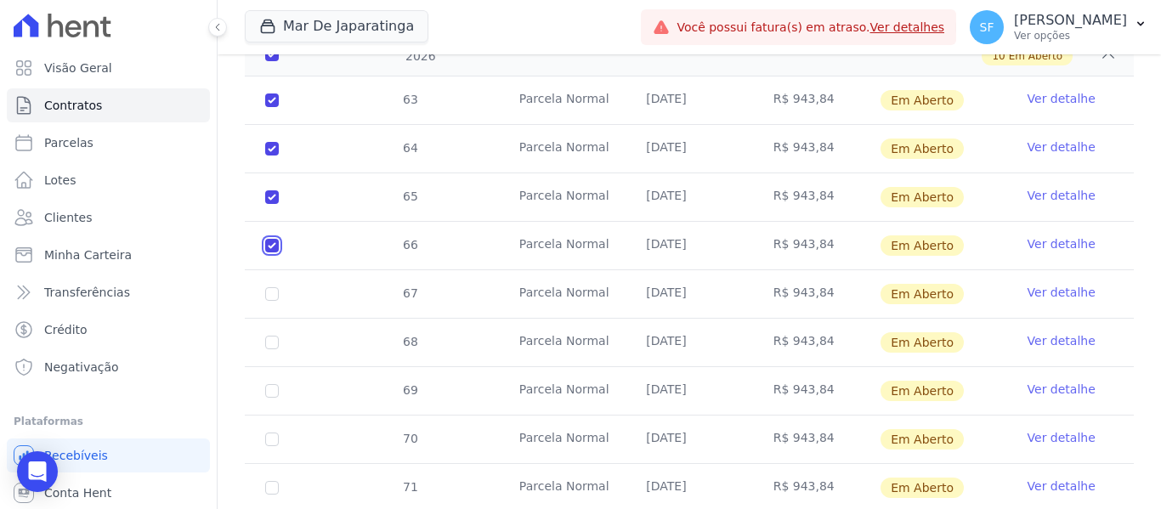
scroll to position [1159, 0]
click at [267, 286] on input "checkbox" at bounding box center [272, 293] width 14 height 14
click at [274, 335] on input "checkbox" at bounding box center [272, 342] width 14 height 14
click at [277, 383] on input "checkbox" at bounding box center [272, 390] width 14 height 14
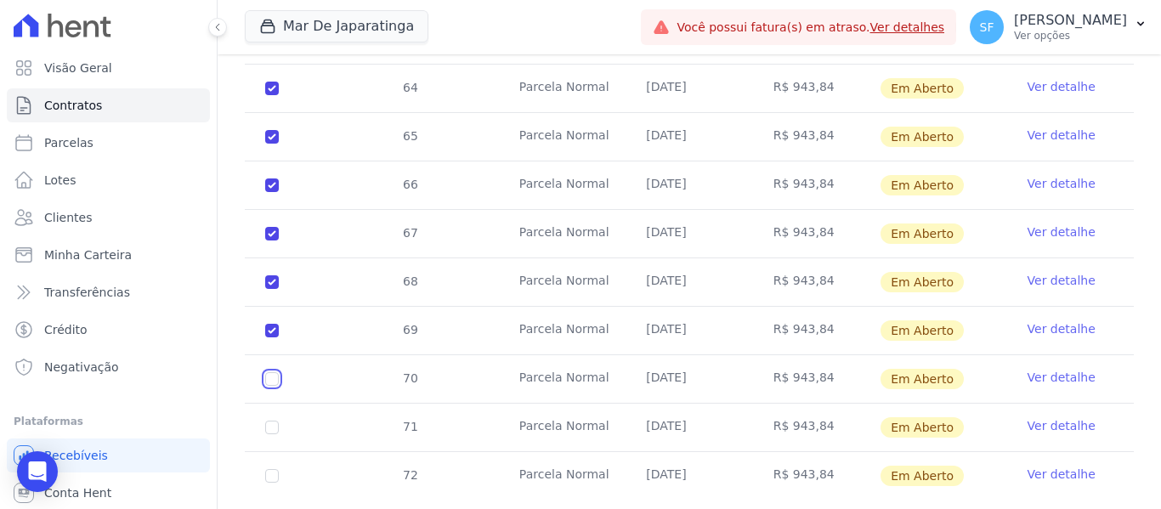
click at [267, 372] on input "checkbox" at bounding box center [272, 379] width 14 height 14
click at [274, 421] on input "checkbox" at bounding box center [272, 428] width 14 height 14
click at [278, 469] on input "checkbox" at bounding box center [272, 476] width 14 height 14
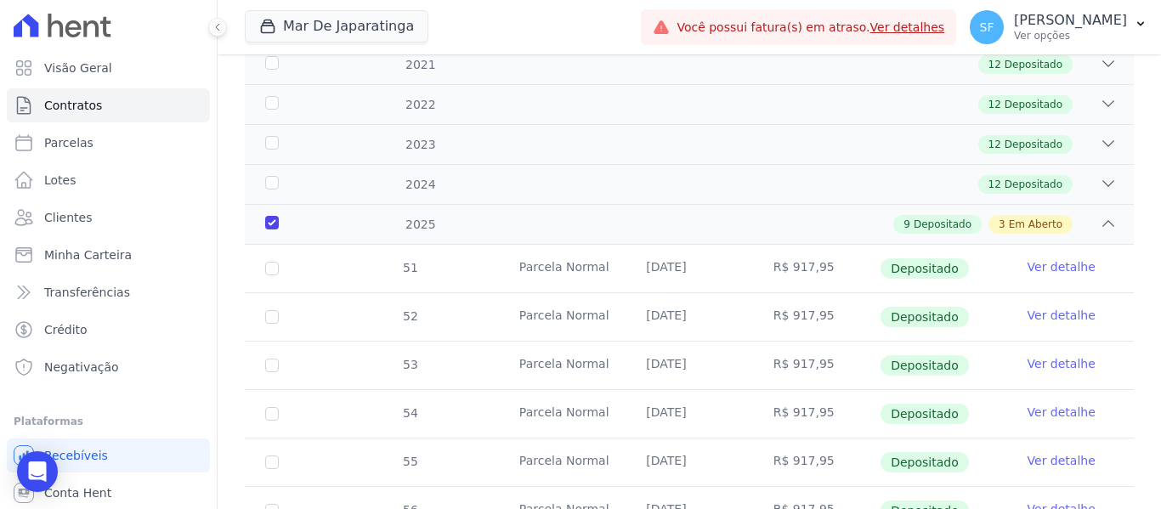
scroll to position [0, 0]
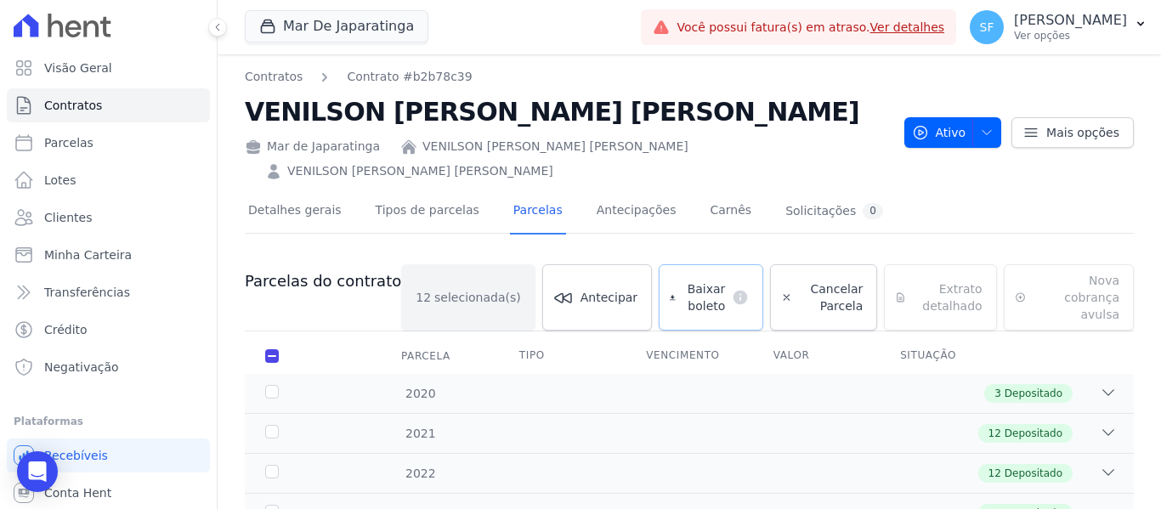
click at [682, 280] on span "Baixar boleto" at bounding box center [703, 297] width 43 height 34
click at [66, 210] on span "Clientes" at bounding box center [68, 217] width 48 height 17
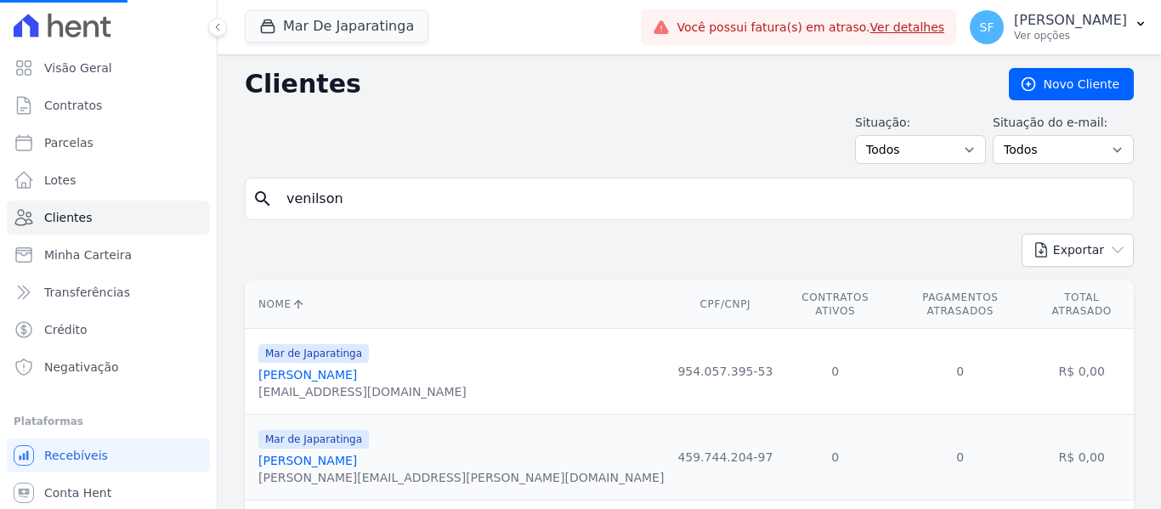
click at [542, 212] on input "venilson" at bounding box center [701, 199] width 850 height 34
click at [518, 209] on input "search" at bounding box center [701, 199] width 850 height 34
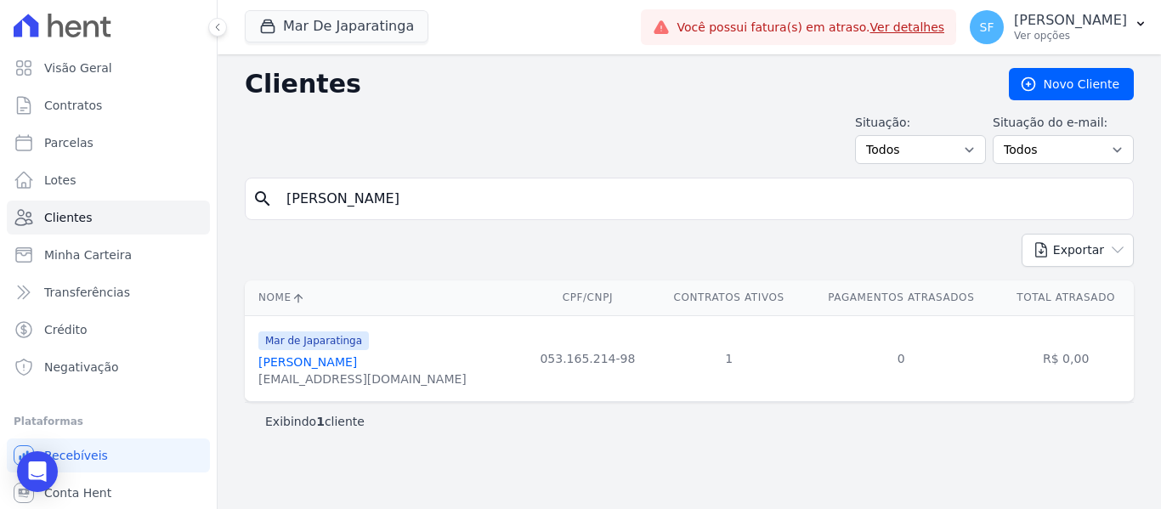
click at [357, 368] on link "[PERSON_NAME]" at bounding box center [307, 362] width 99 height 14
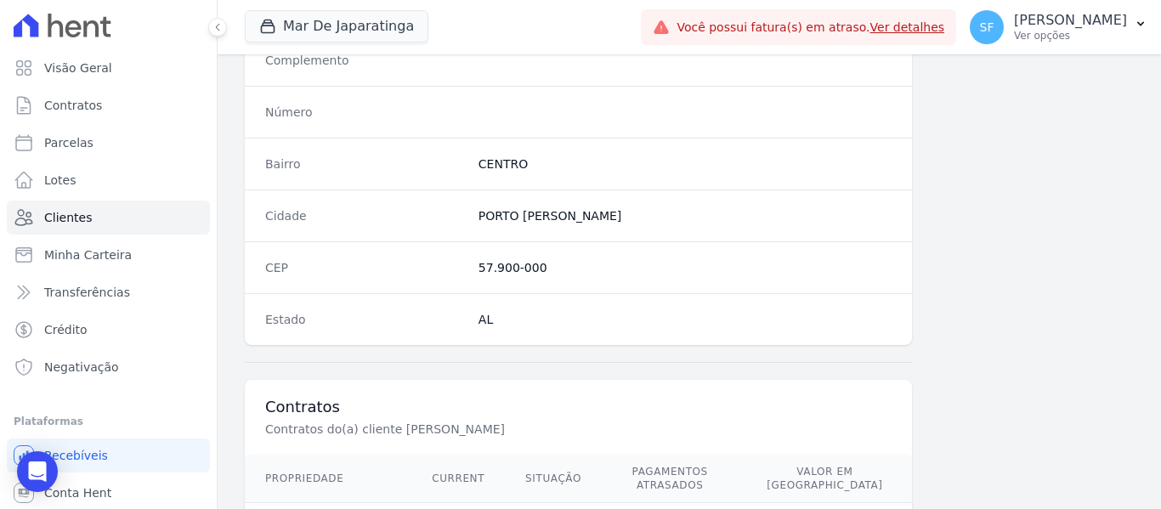
scroll to position [1094, 0]
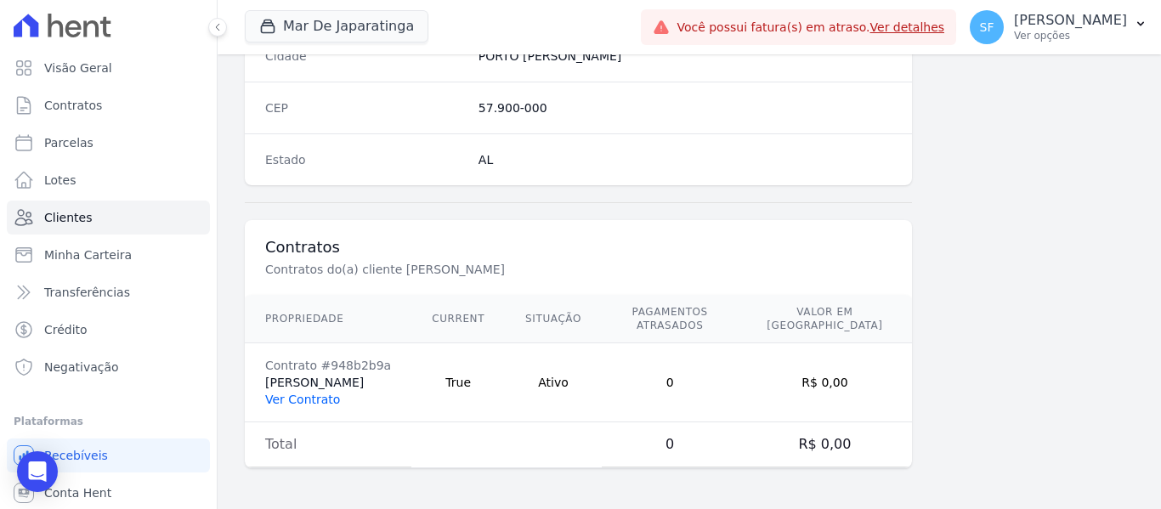
click at [326, 398] on link "Ver Contrato" at bounding box center [302, 400] width 75 height 14
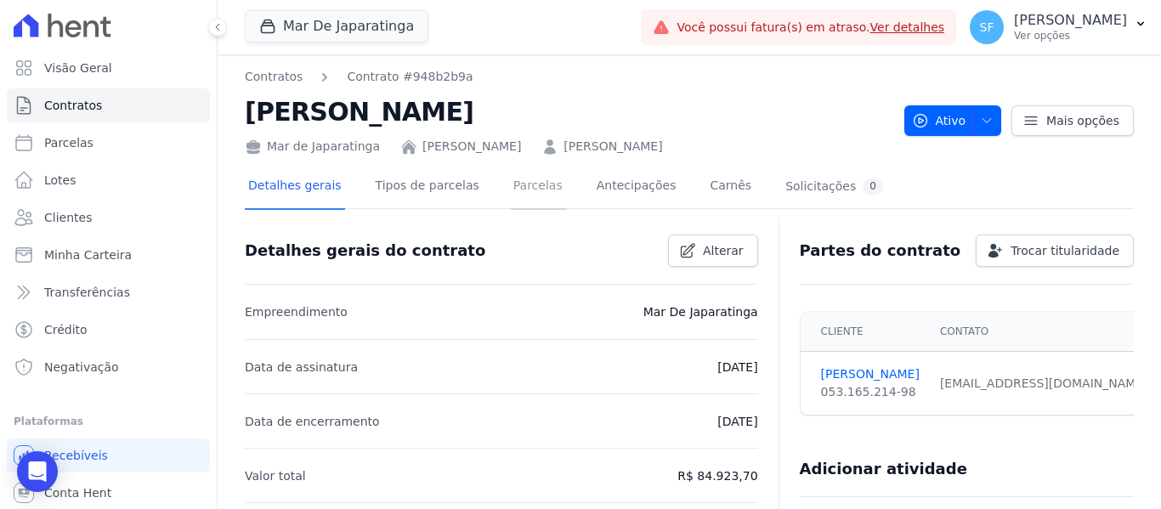
click at [510, 197] on link "Parcelas" at bounding box center [538, 187] width 56 height 45
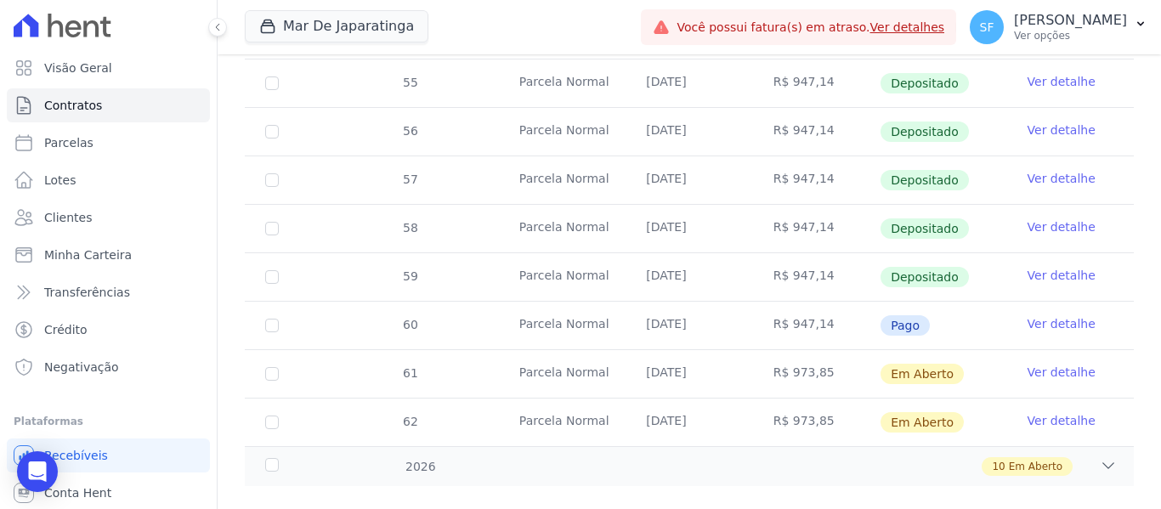
scroll to position [720, 0]
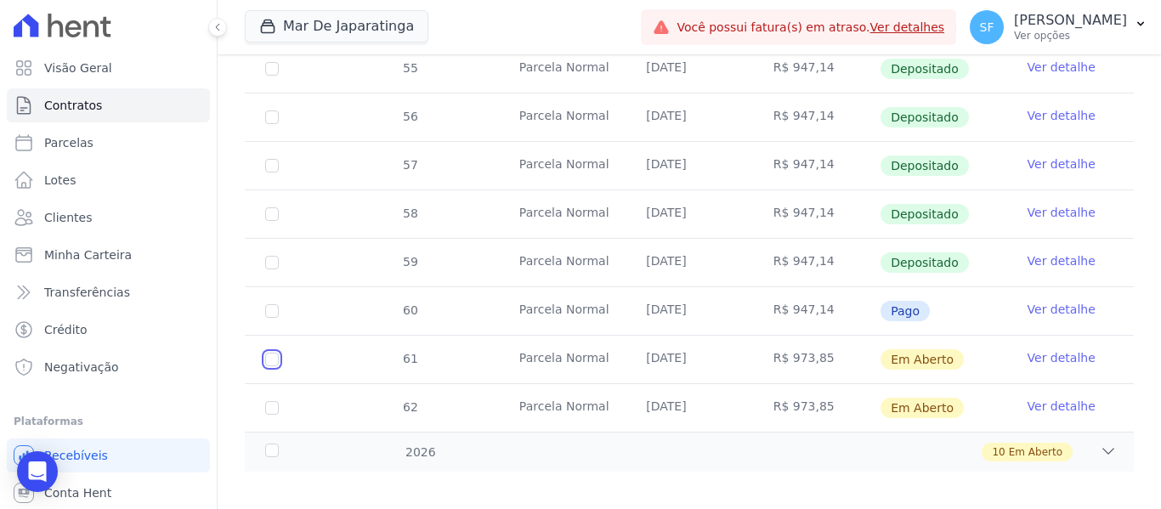
click at [274, 353] on input "checkbox" at bounding box center [272, 360] width 14 height 14
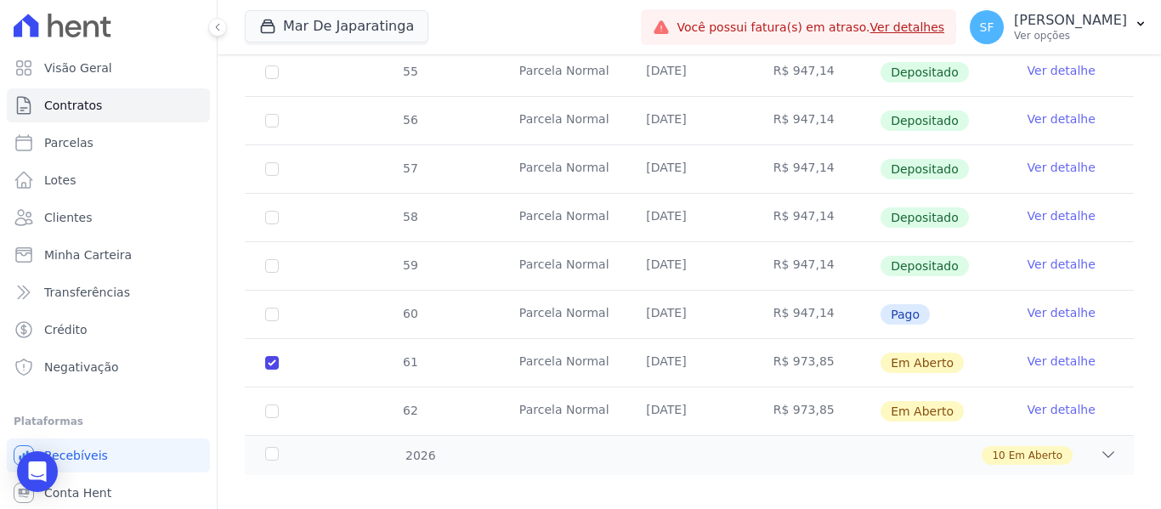
click at [270, 387] on td "62" at bounding box center [272, 411] width 54 height 48
click at [264, 394] on td "62" at bounding box center [272, 411] width 54 height 48
click at [277, 404] on input "checkbox" at bounding box center [272, 411] width 14 height 14
click at [321, 447] on div "2026" at bounding box center [300, 456] width 76 height 18
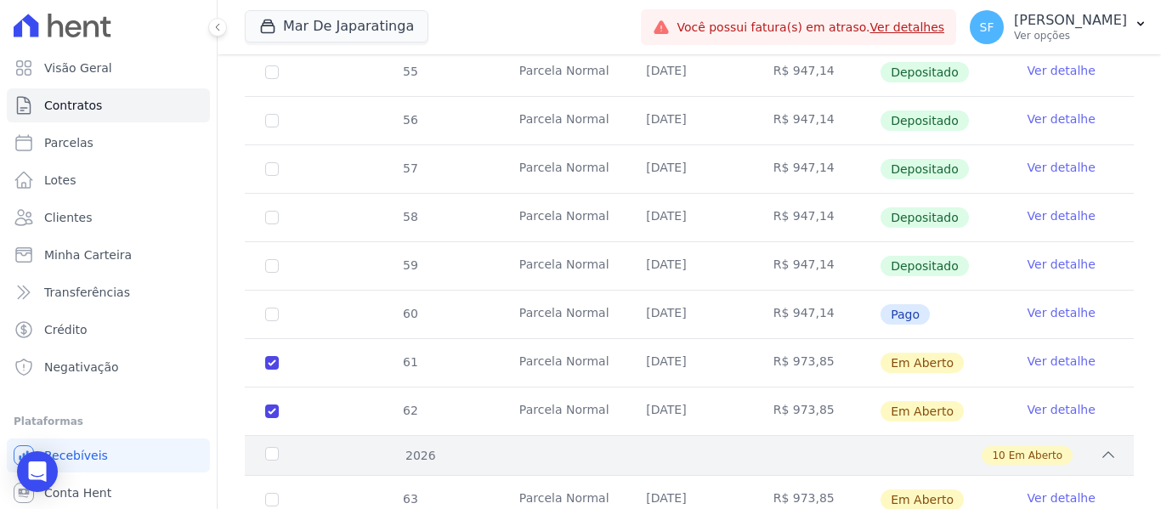
scroll to position [989, 0]
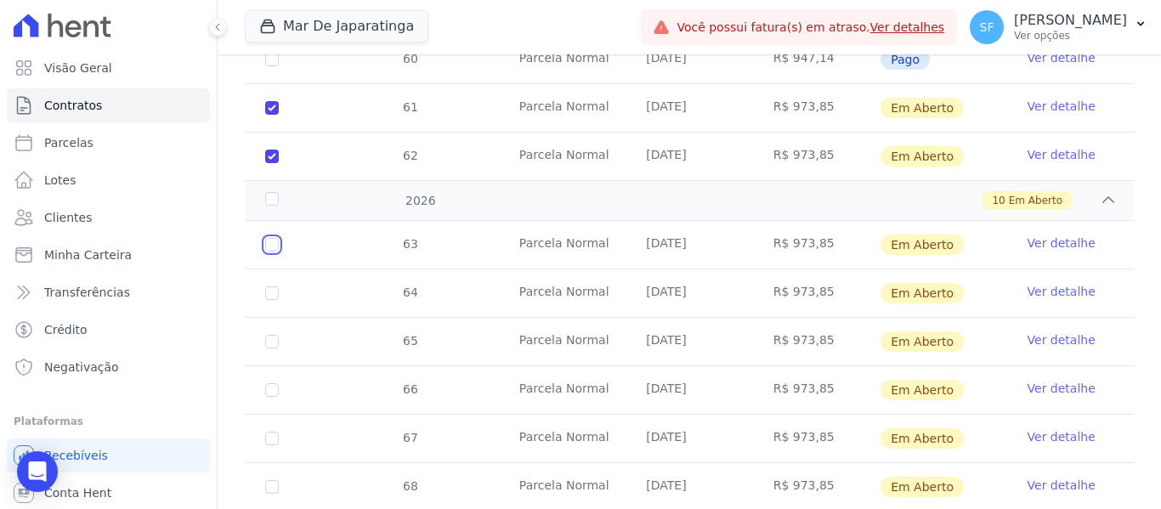
click at [269, 238] on input "checkbox" at bounding box center [272, 245] width 14 height 14
click at [268, 286] on input "checkbox" at bounding box center [272, 293] width 14 height 14
click at [268, 335] on input "checkbox" at bounding box center [272, 342] width 14 height 14
click at [277, 383] on input "checkbox" at bounding box center [272, 390] width 14 height 14
click at [271, 432] on input "checkbox" at bounding box center [272, 439] width 14 height 14
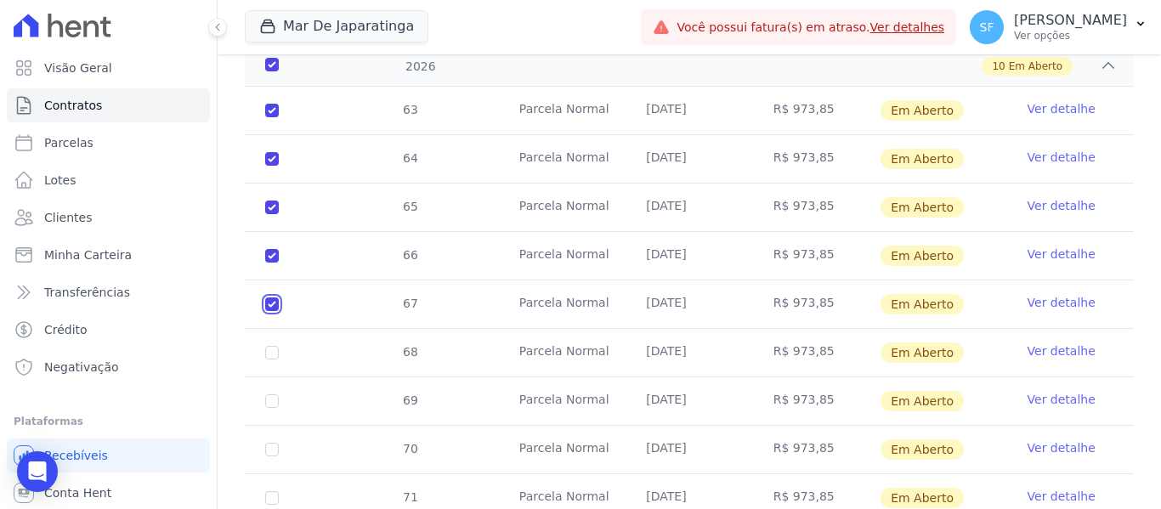
scroll to position [1218, 0]
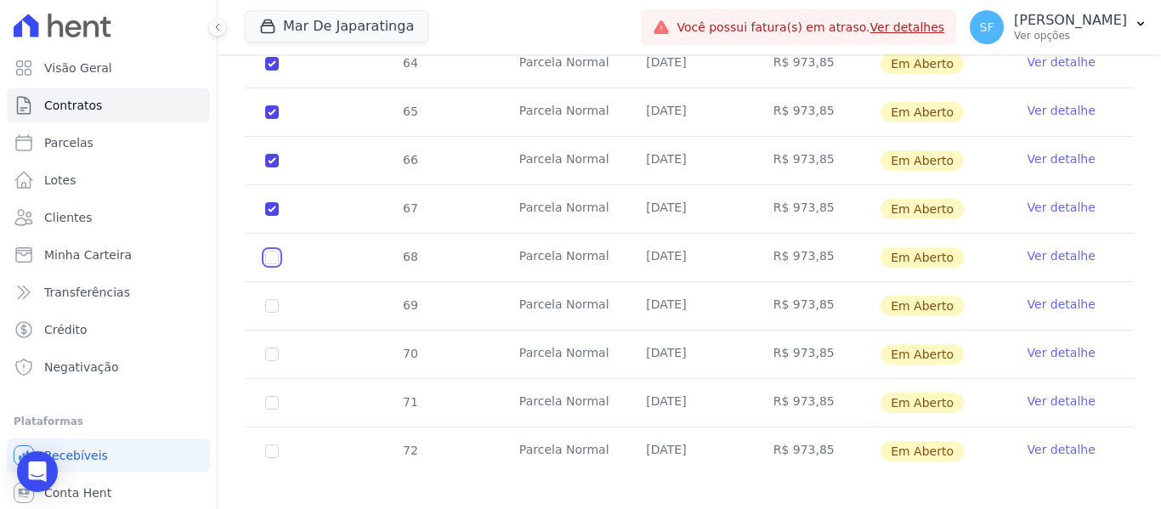
click at [268, 251] on input "checkbox" at bounding box center [272, 258] width 14 height 14
click at [269, 299] on input "checkbox" at bounding box center [272, 306] width 14 height 14
click at [273, 348] on input "checkbox" at bounding box center [272, 355] width 14 height 14
click at [268, 396] on input "checkbox" at bounding box center [272, 403] width 14 height 14
click at [268, 444] on input "checkbox" at bounding box center [272, 451] width 14 height 14
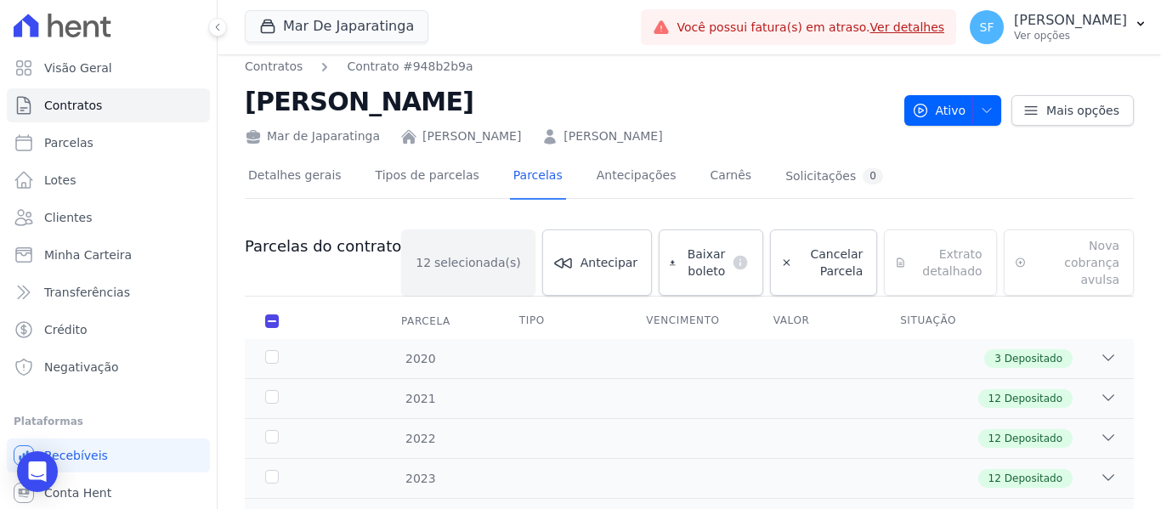
scroll to position [0, 0]
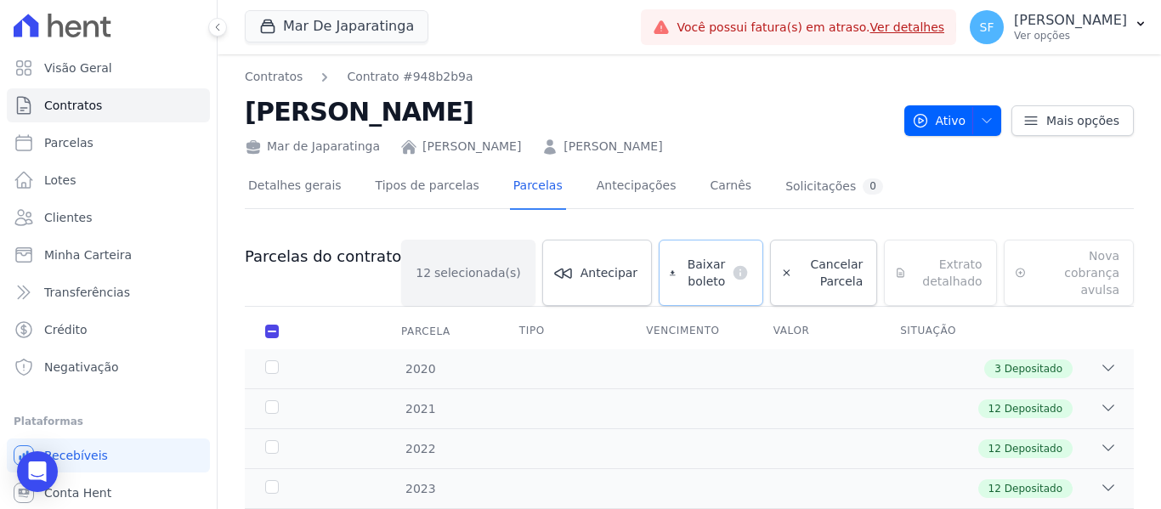
click at [687, 268] on span "Baixar boleto" at bounding box center [703, 273] width 43 height 34
click at [66, 212] on span "Clientes" at bounding box center [68, 217] width 48 height 17
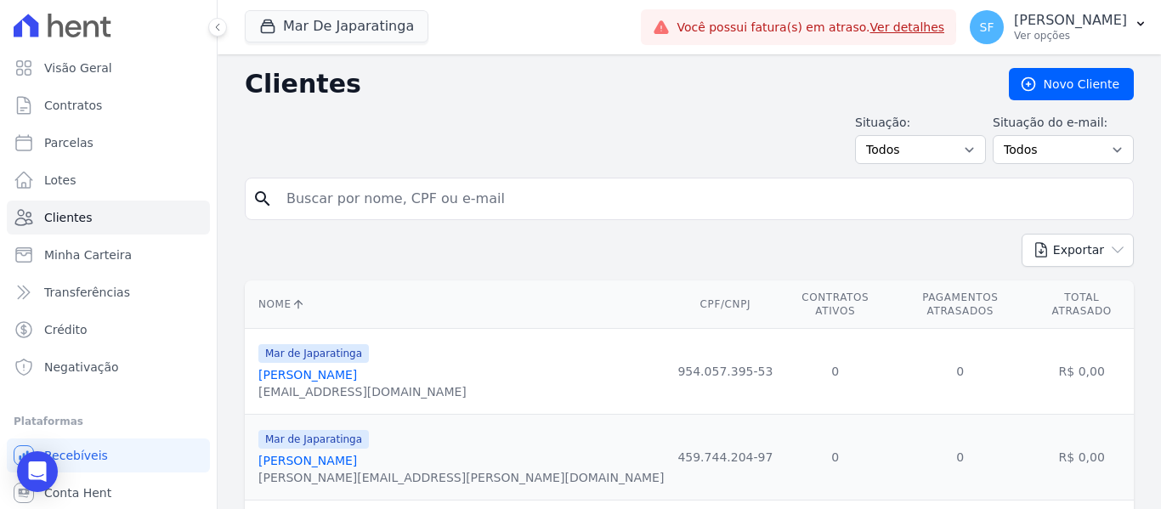
click at [425, 200] on input "search" at bounding box center [701, 199] width 850 height 34
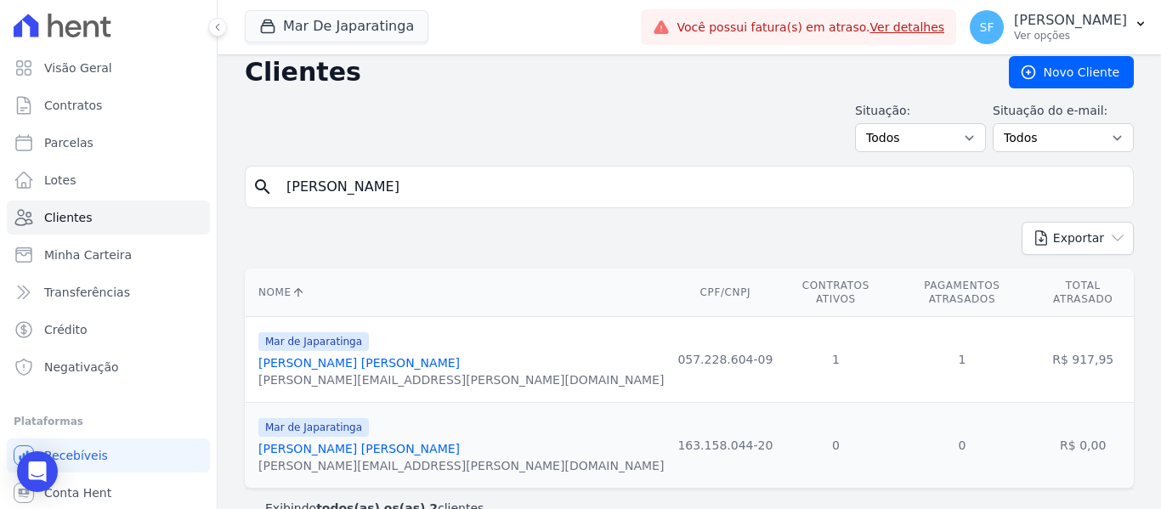
scroll to position [31, 0]
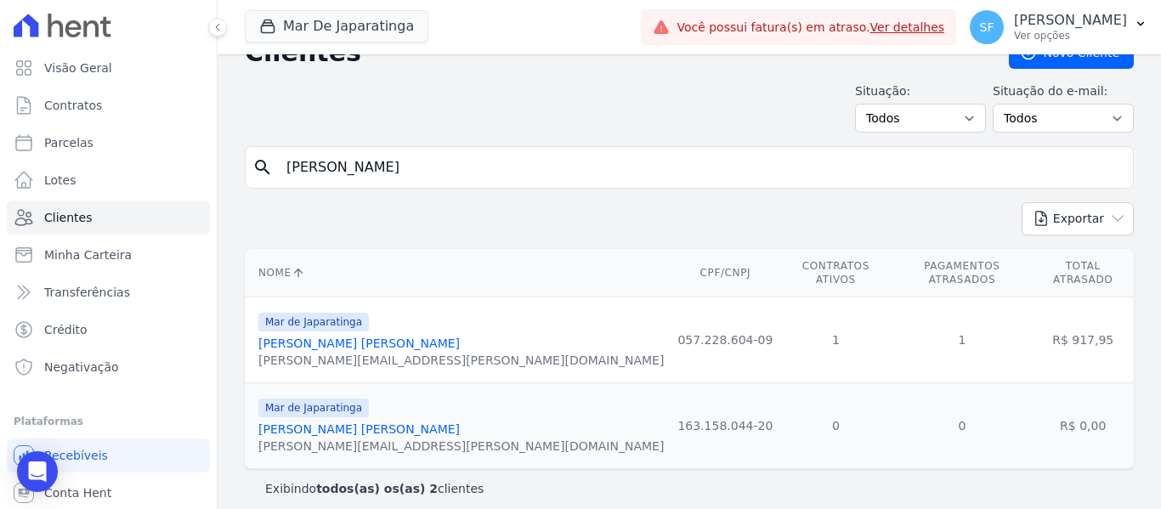
click at [370, 337] on link "[PERSON_NAME] [PERSON_NAME]" at bounding box center [358, 343] width 201 height 14
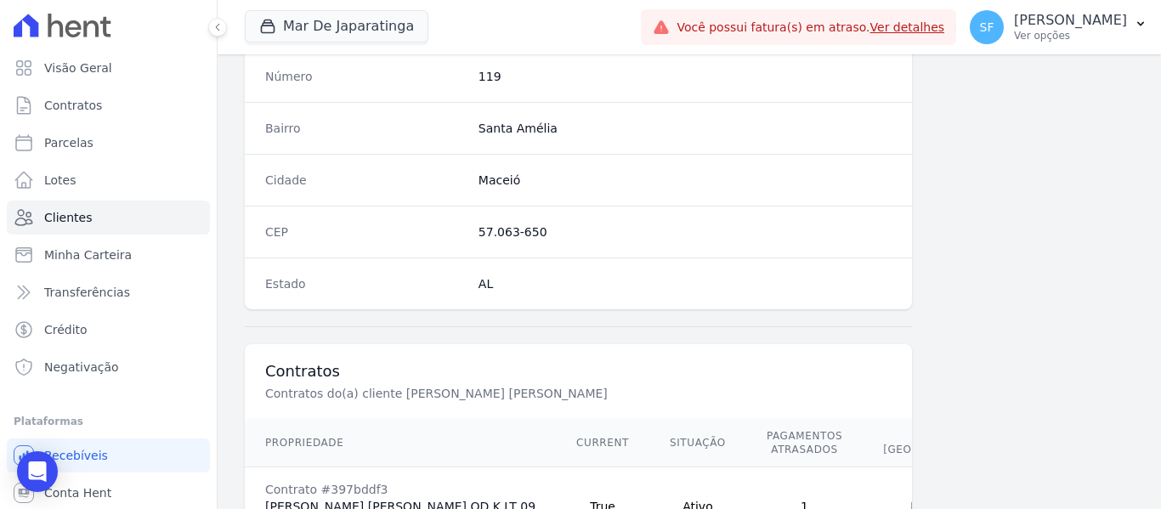
scroll to position [1121, 0]
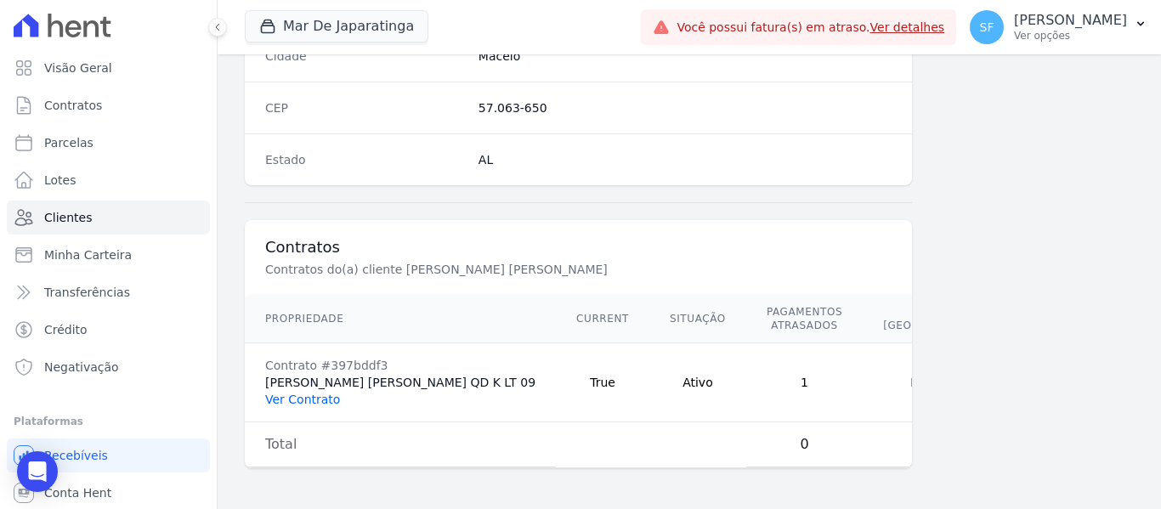
click at [312, 393] on link "Ver Contrato" at bounding box center [302, 400] width 75 height 14
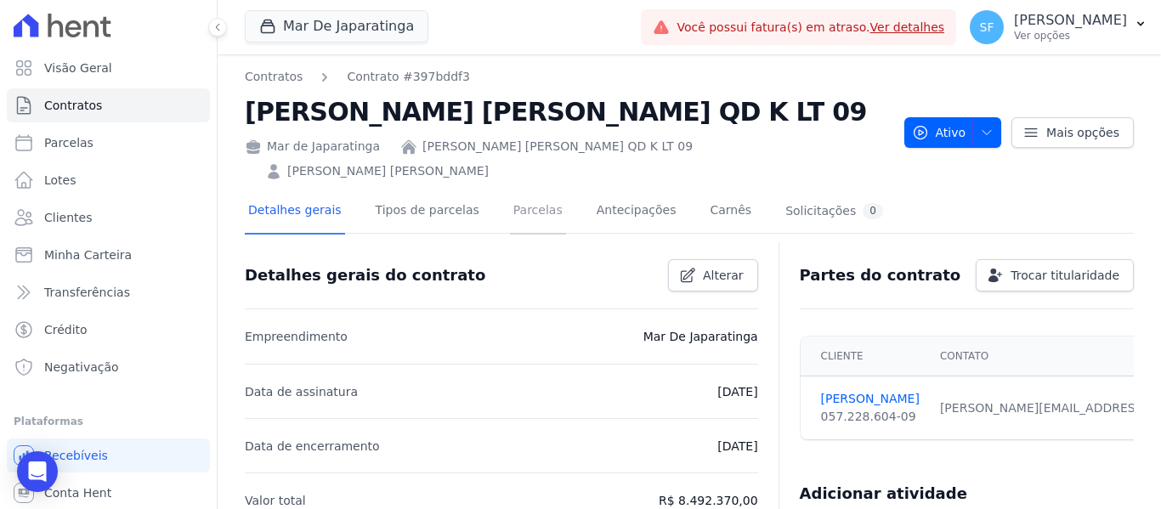
click at [510, 218] on link "Parcelas" at bounding box center [538, 211] width 56 height 45
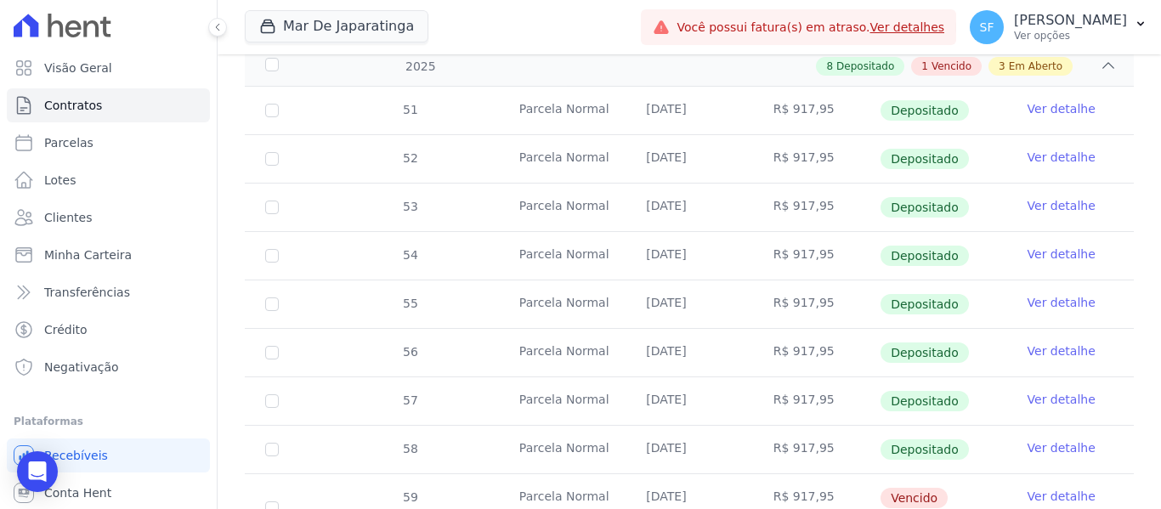
scroll to position [766, 0]
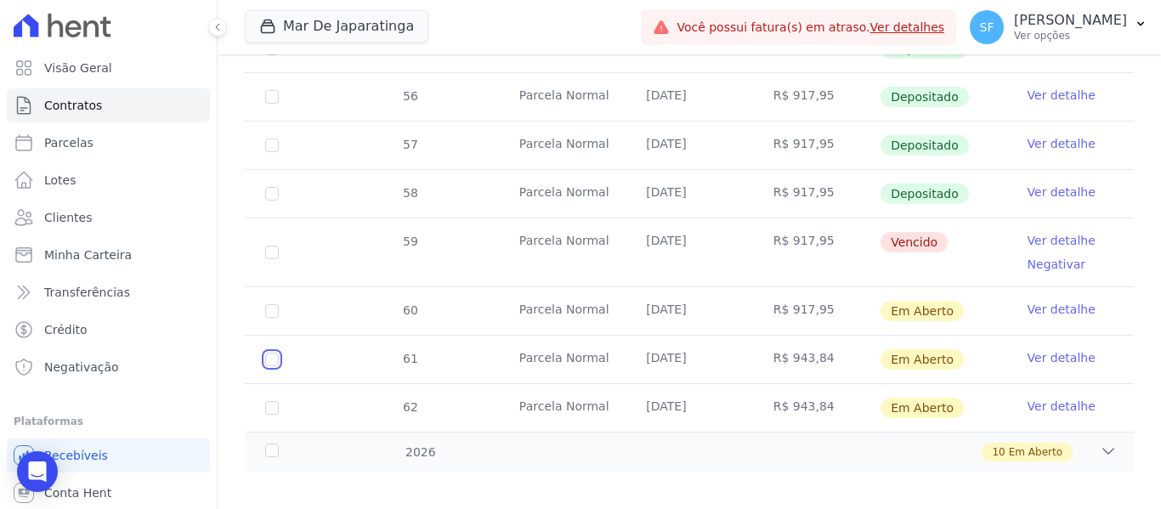
click at [275, 353] on input "checkbox" at bounding box center [272, 360] width 14 height 14
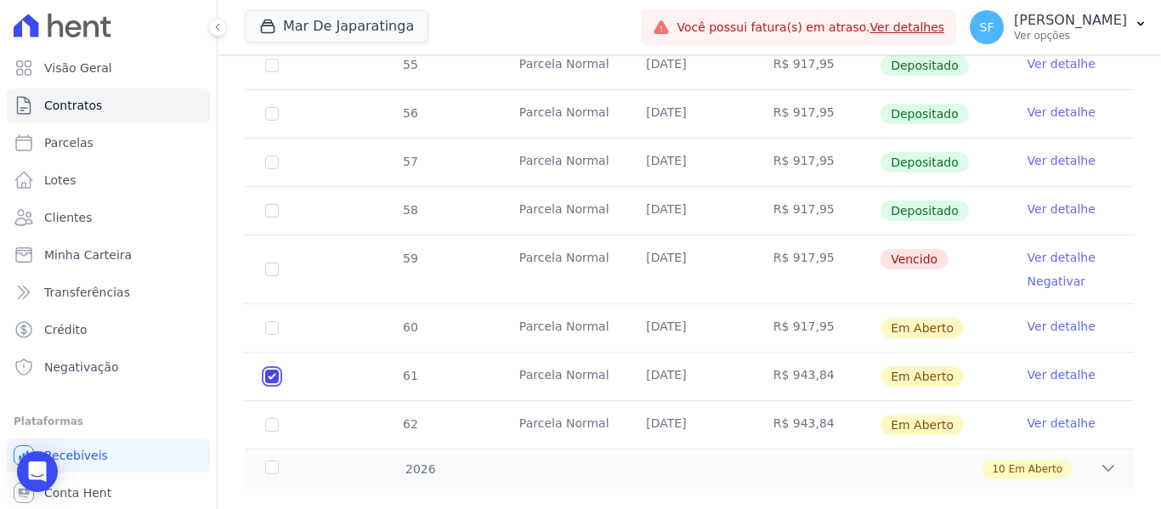
scroll to position [779, 0]
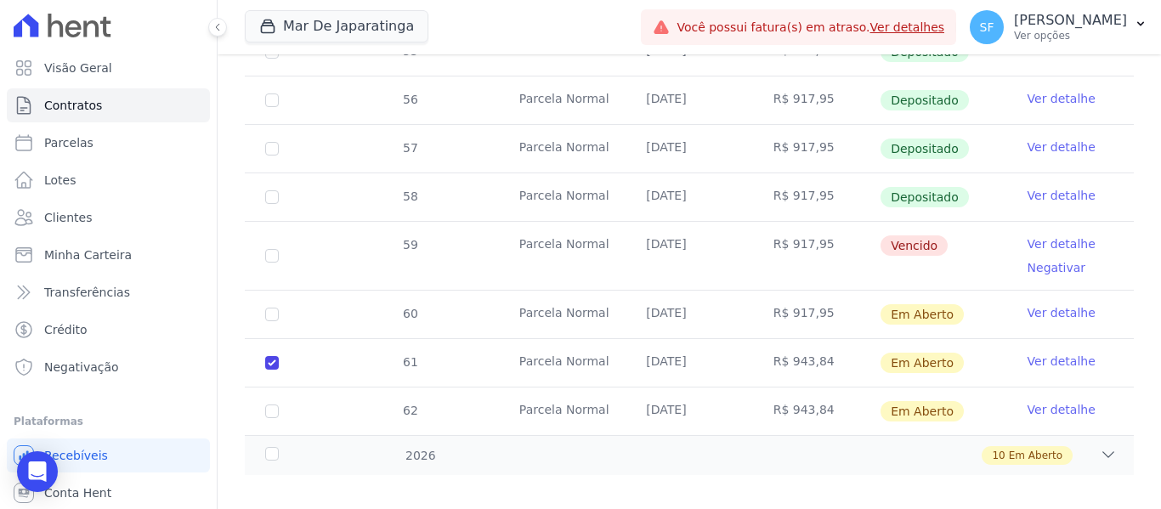
drag, startPoint x: 269, startPoint y: 383, endPoint x: 308, endPoint y: 404, distance: 44.1
click at [271, 387] on td "62" at bounding box center [272, 411] width 54 height 48
click at [276, 404] on input "checkbox" at bounding box center [272, 411] width 14 height 14
click at [270, 447] on div "2026" at bounding box center [300, 456] width 76 height 18
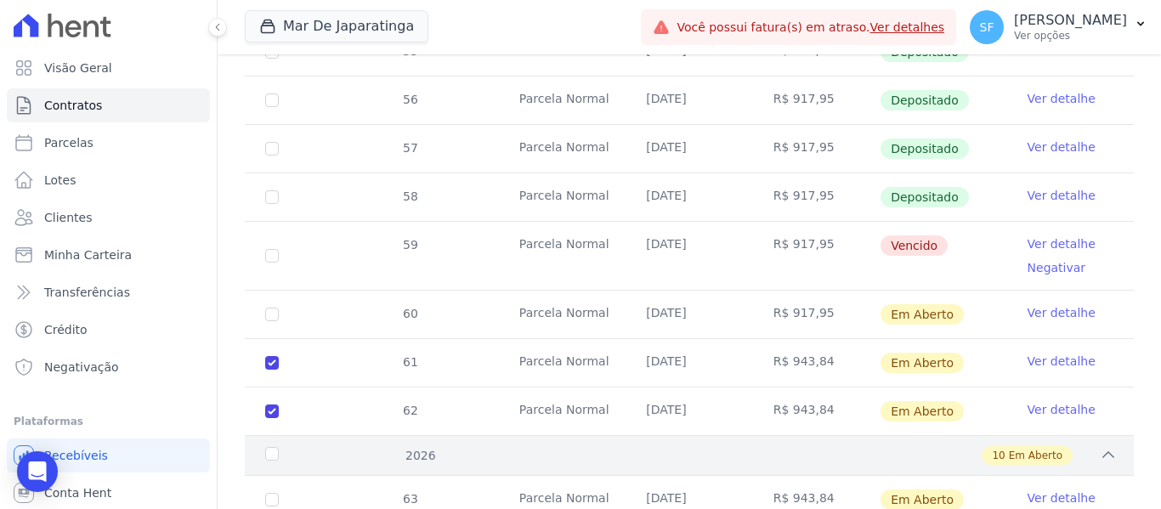
scroll to position [949, 0]
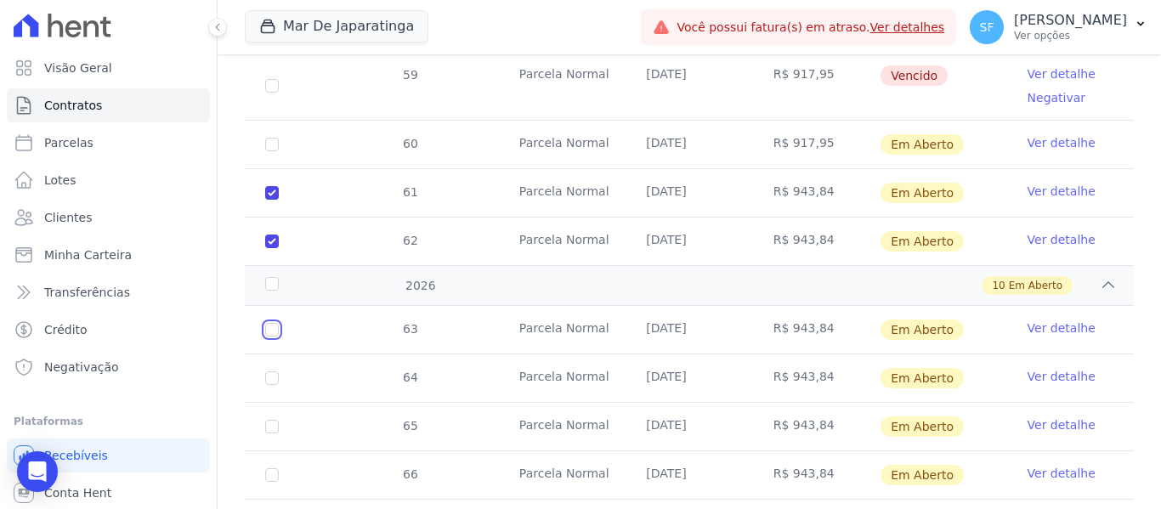
click at [277, 323] on input "checkbox" at bounding box center [272, 330] width 14 height 14
click at [268, 371] on input "checkbox" at bounding box center [272, 378] width 14 height 14
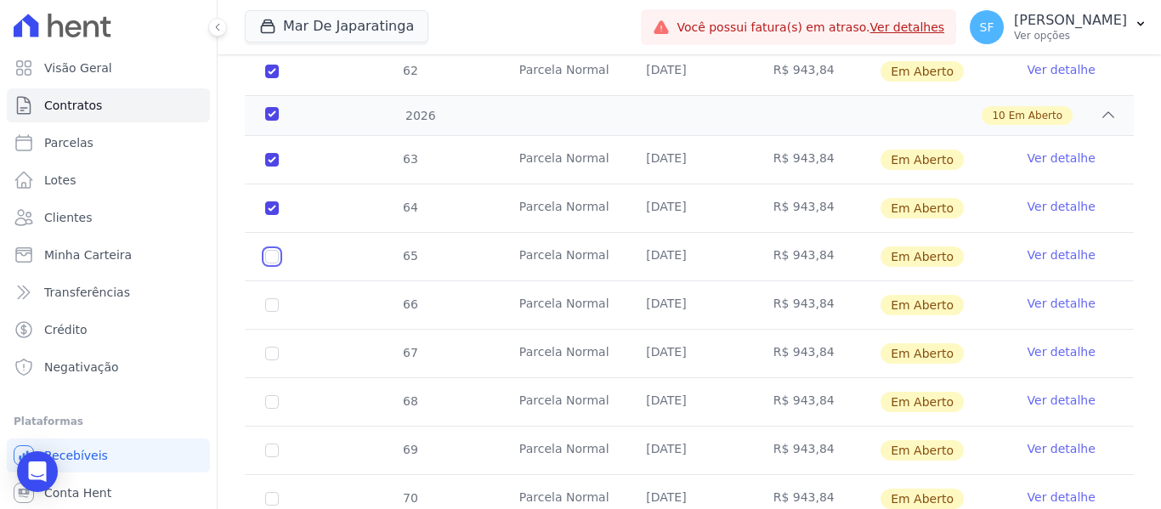
click at [270, 250] on input "checkbox" at bounding box center [272, 257] width 14 height 14
click at [271, 298] on input "checkbox" at bounding box center [272, 305] width 14 height 14
click at [274, 347] on input "checkbox" at bounding box center [272, 354] width 14 height 14
click at [272, 395] on input "checkbox" at bounding box center [272, 402] width 14 height 14
click at [271, 444] on input "checkbox" at bounding box center [272, 451] width 14 height 14
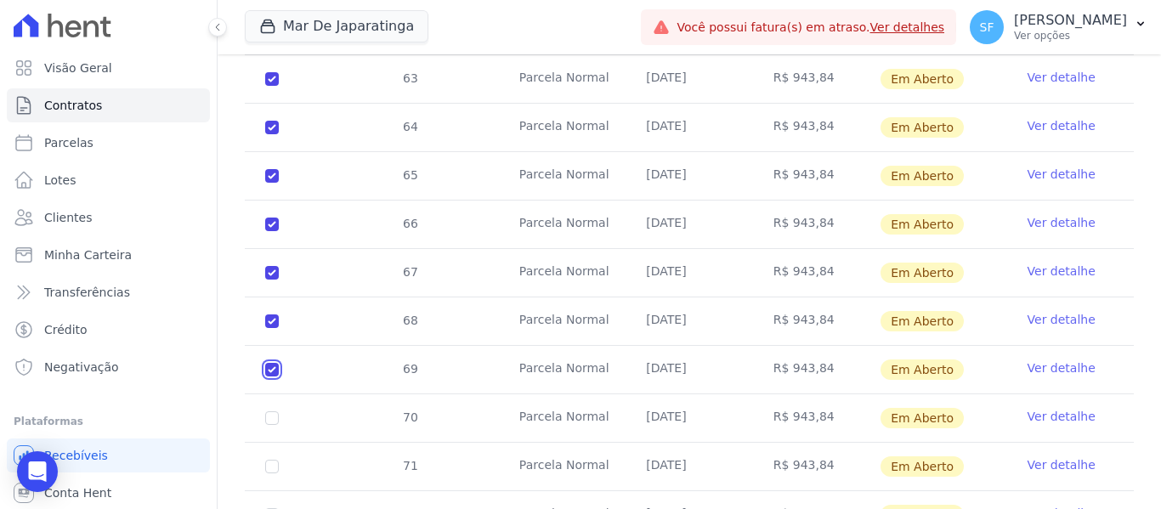
scroll to position [1263, 0]
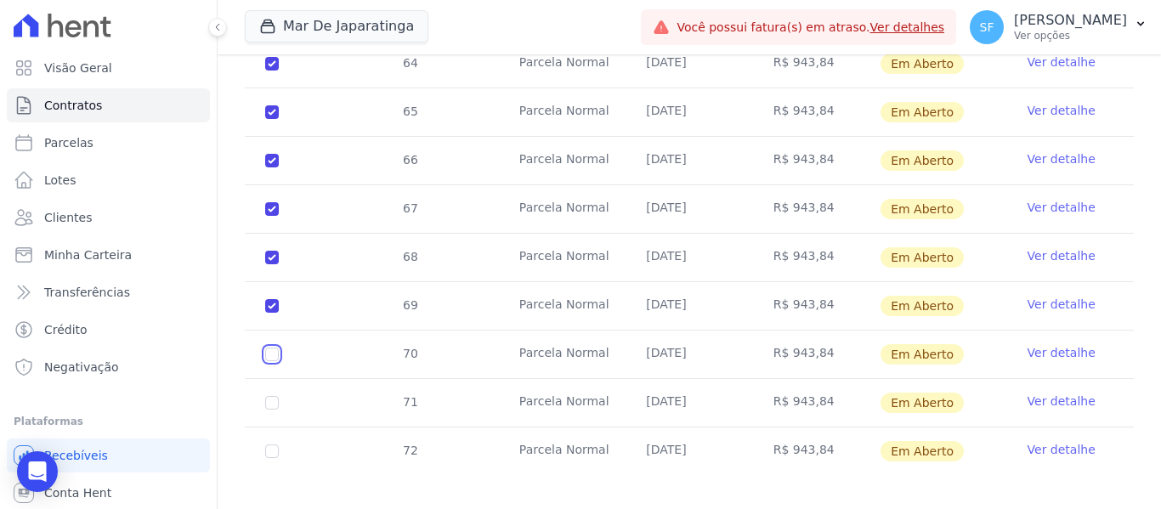
click at [274, 348] on input "checkbox" at bounding box center [272, 355] width 14 height 14
click at [274, 379] on td "71" at bounding box center [272, 403] width 54 height 48
click at [270, 444] on input "checkbox" at bounding box center [272, 451] width 14 height 14
click at [273, 396] on input "checkbox" at bounding box center [272, 403] width 14 height 14
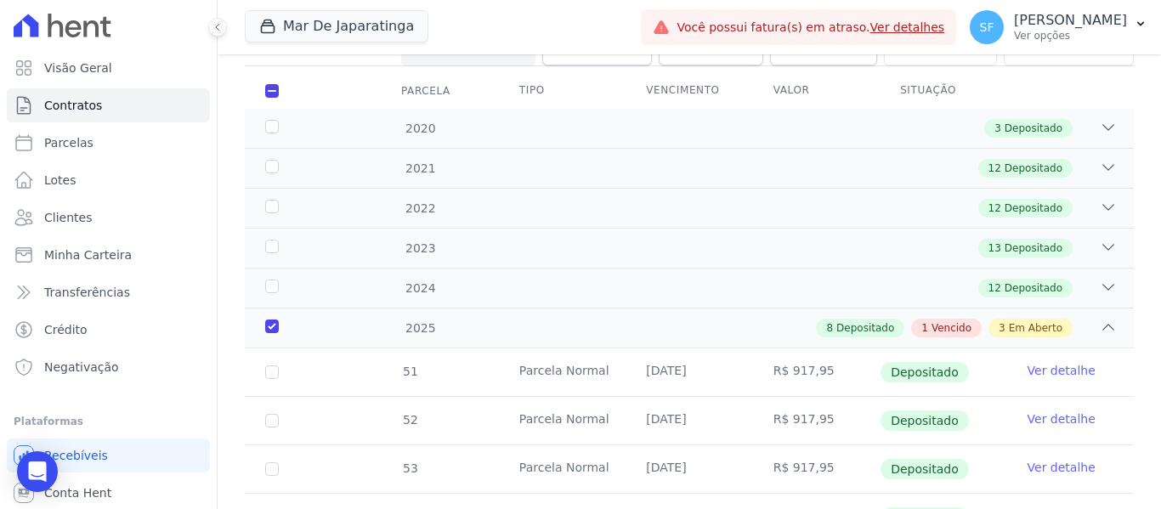
scroll to position [159, 0]
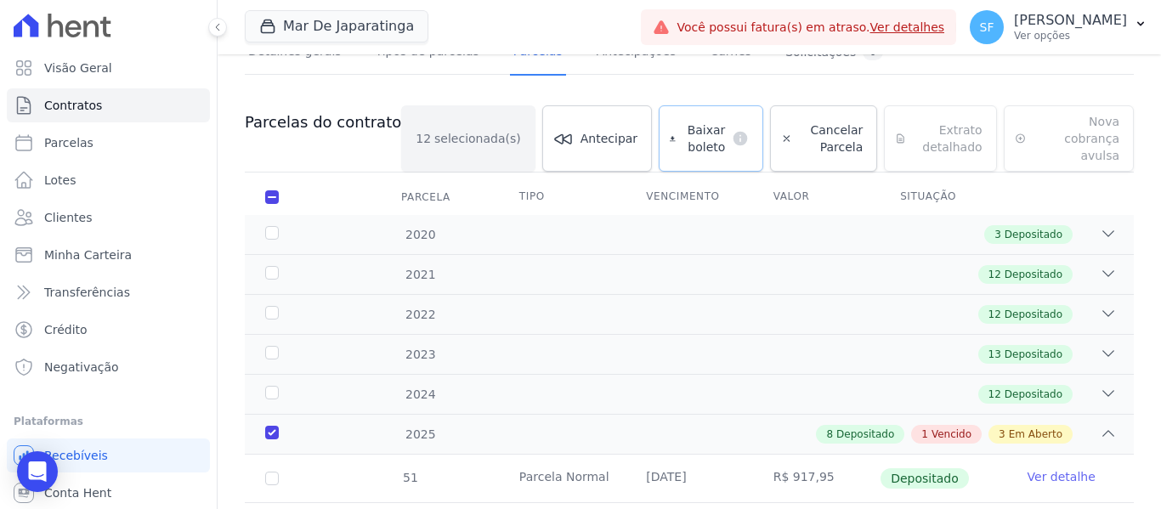
click at [682, 138] on span "Baixar boleto" at bounding box center [703, 138] width 43 height 34
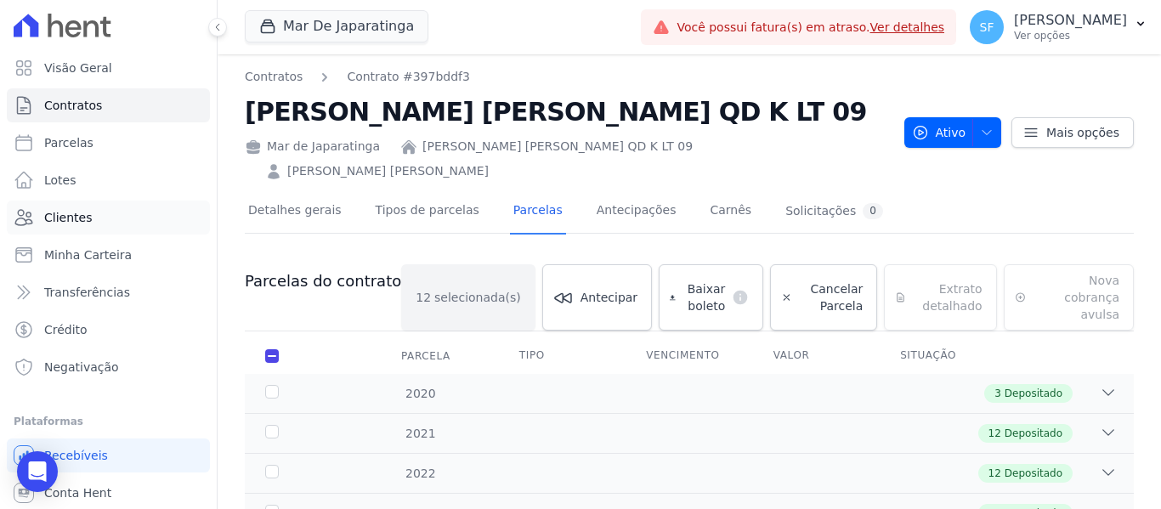
click at [94, 218] on link "Clientes" at bounding box center [108, 218] width 203 height 34
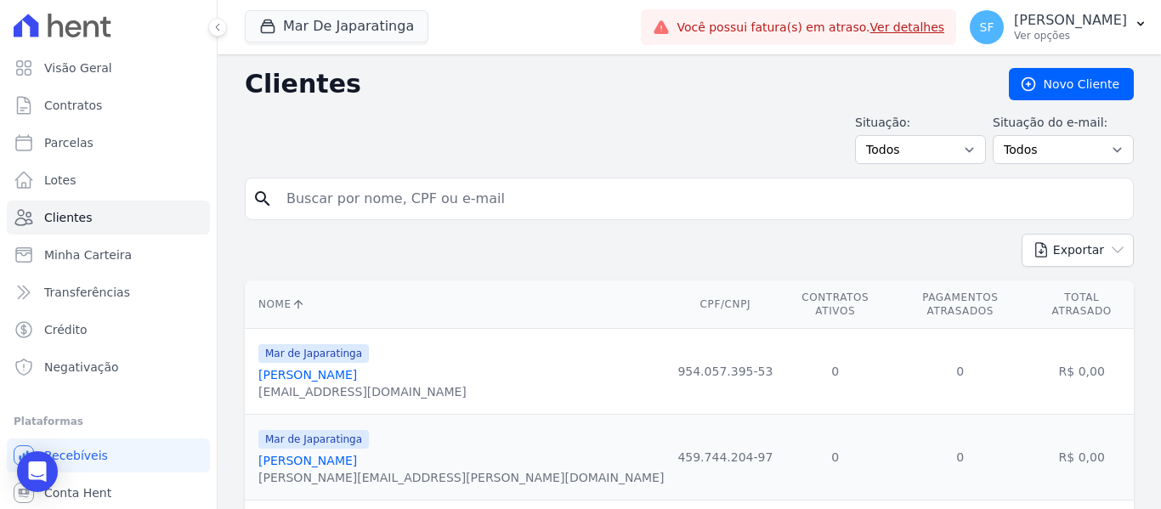
drag, startPoint x: 558, startPoint y: 213, endPoint x: 539, endPoint y: 213, distance: 19.5
click at [558, 213] on input "search" at bounding box center [701, 199] width 850 height 34
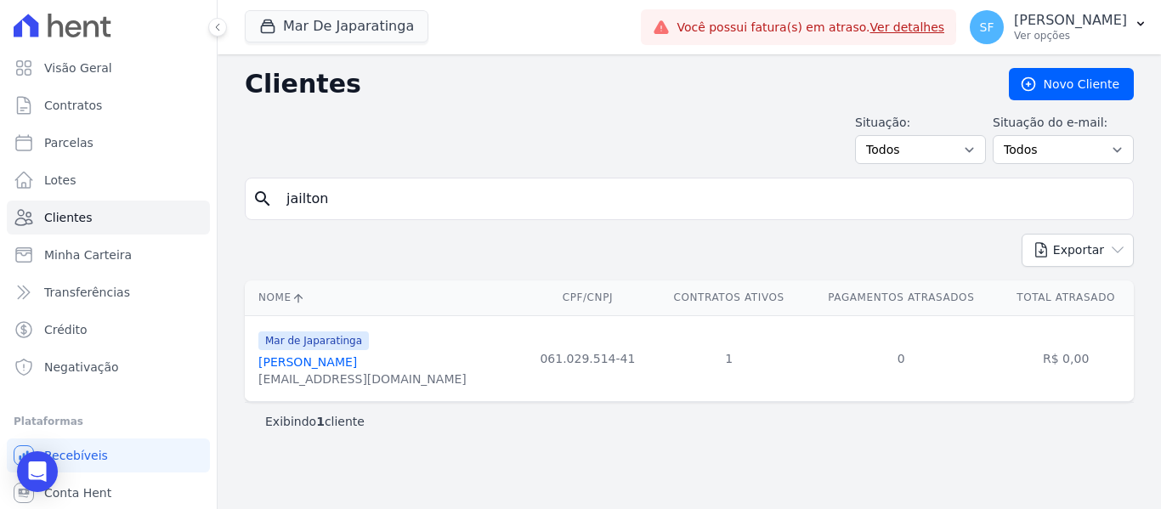
click at [297, 361] on link "[PERSON_NAME]" at bounding box center [307, 362] width 99 height 14
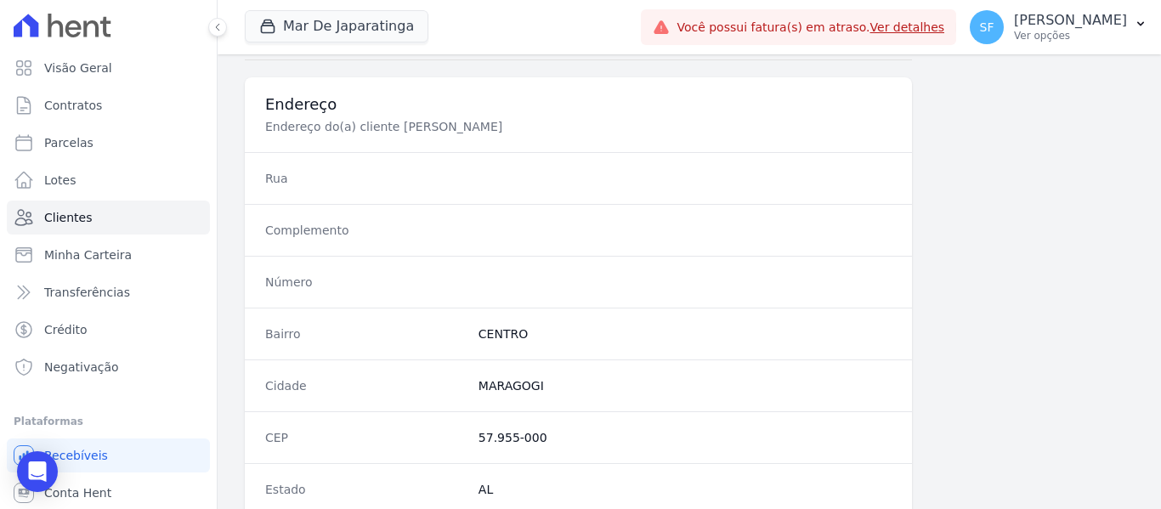
scroll to position [1094, 0]
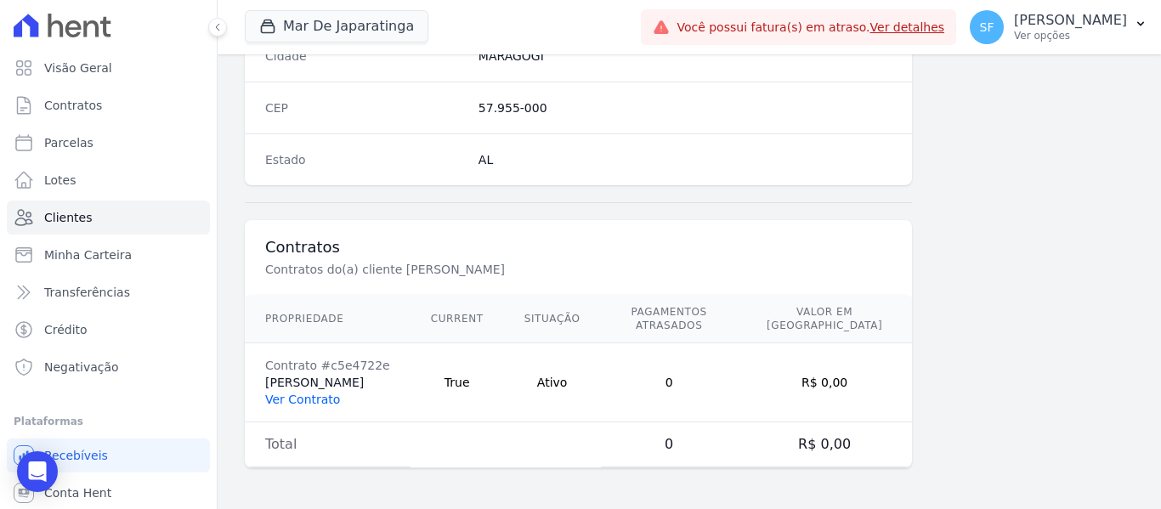
click at [311, 403] on link "Ver Contrato" at bounding box center [302, 400] width 75 height 14
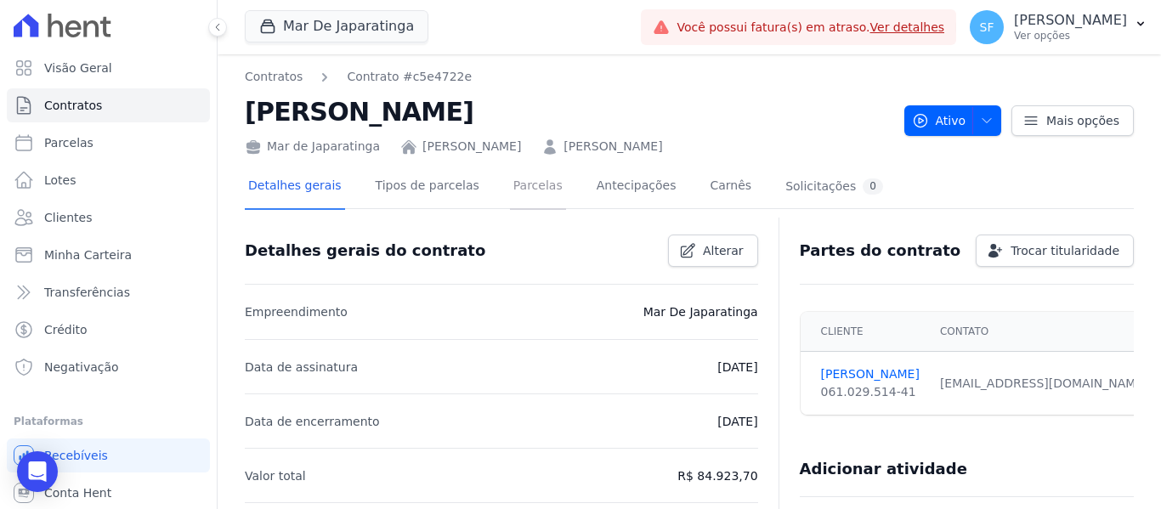
click at [510, 186] on link "Parcelas" at bounding box center [538, 187] width 56 height 45
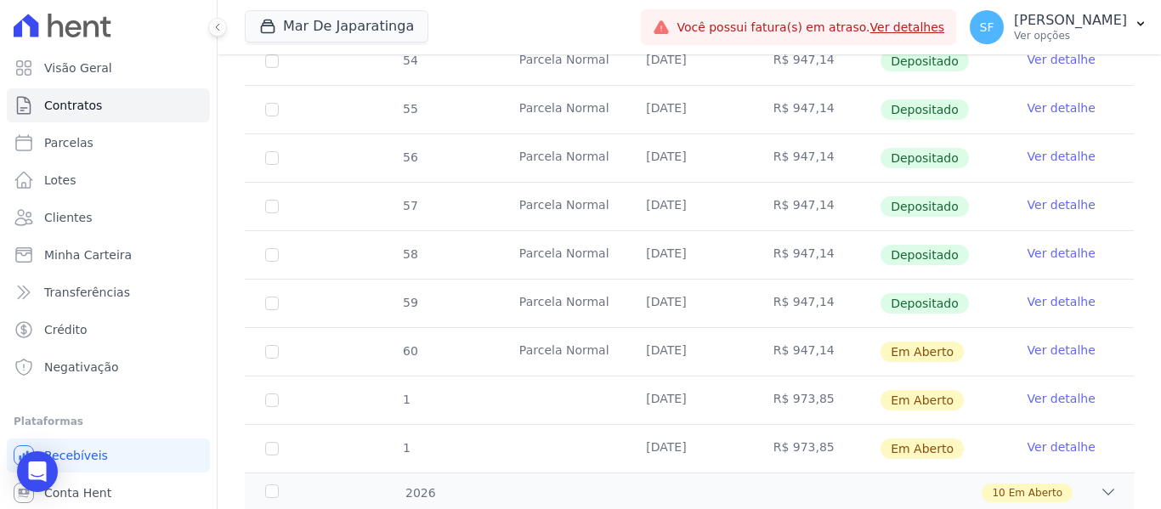
scroll to position [720, 0]
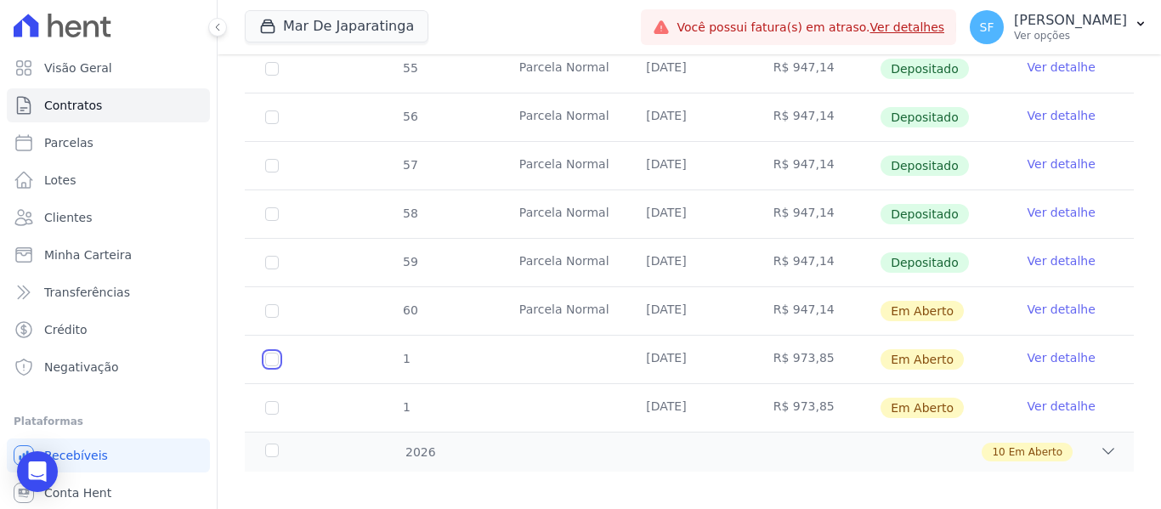
click at [274, 353] on input "checkbox" at bounding box center [272, 360] width 14 height 14
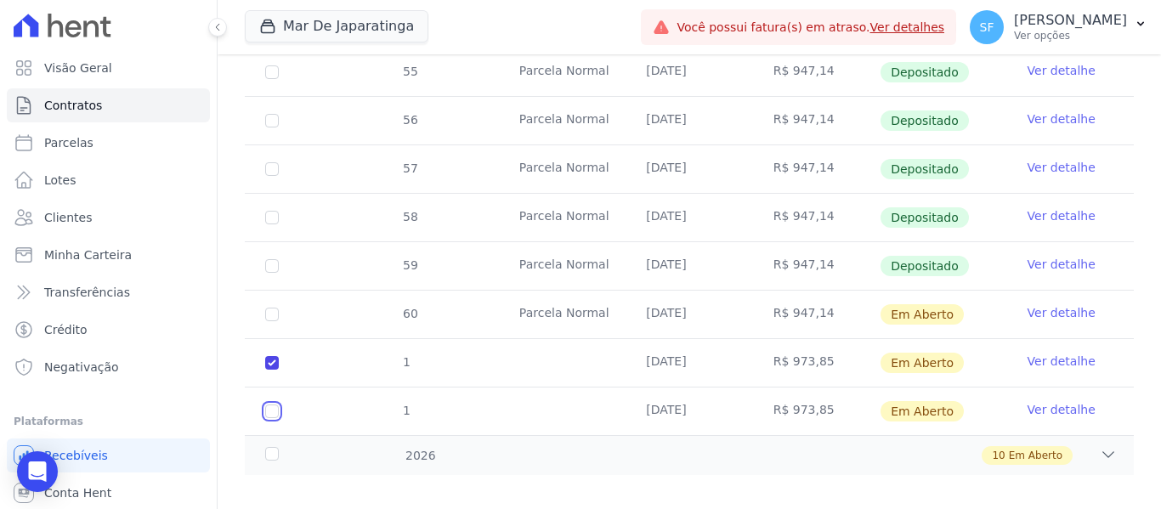
click at [273, 404] on input "checkbox" at bounding box center [272, 411] width 14 height 14
click at [273, 447] on div "2026" at bounding box center [300, 456] width 76 height 18
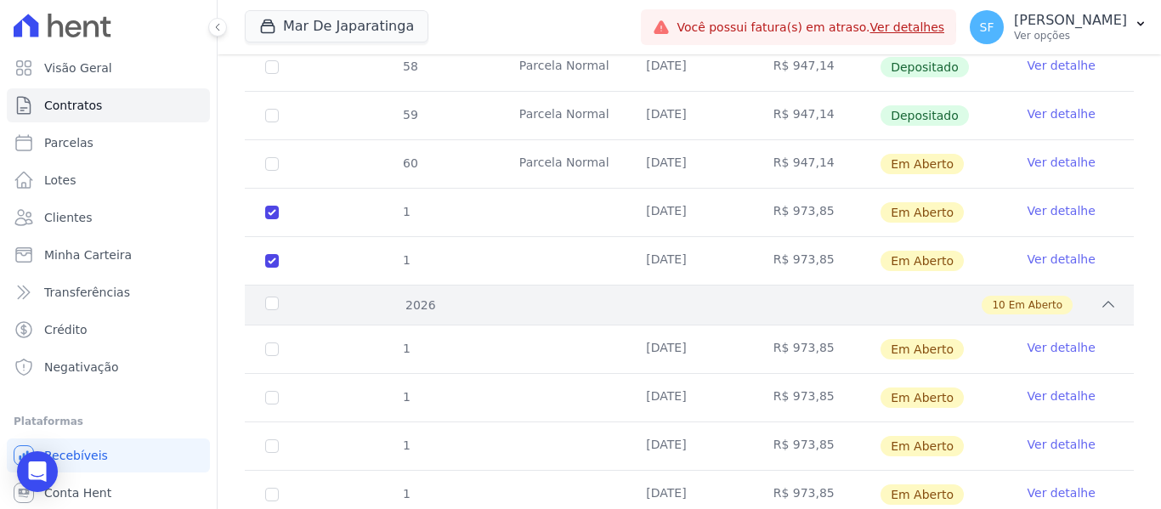
scroll to position [989, 0]
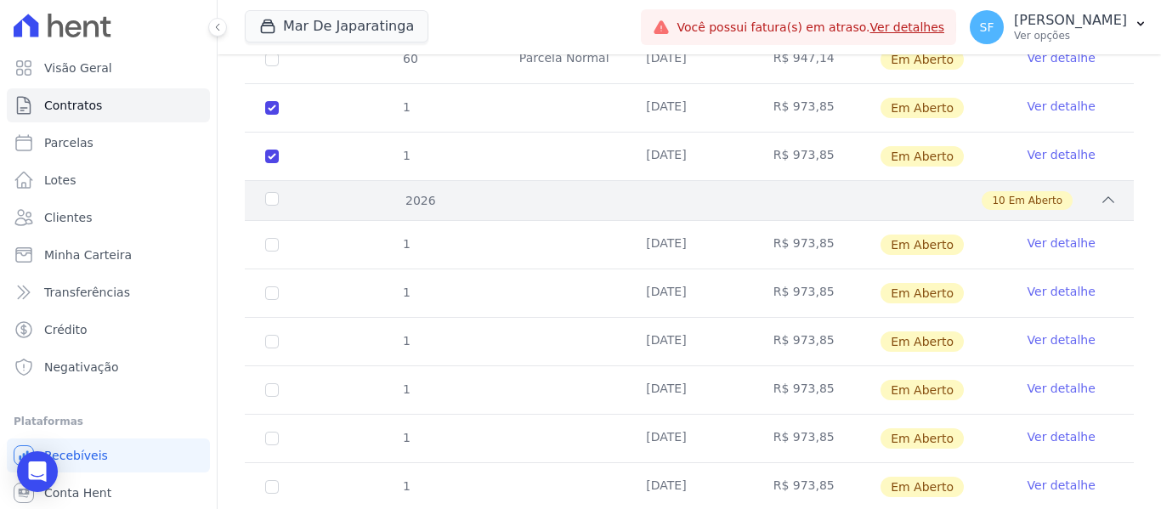
click at [280, 192] on div "2026" at bounding box center [300, 201] width 76 height 18
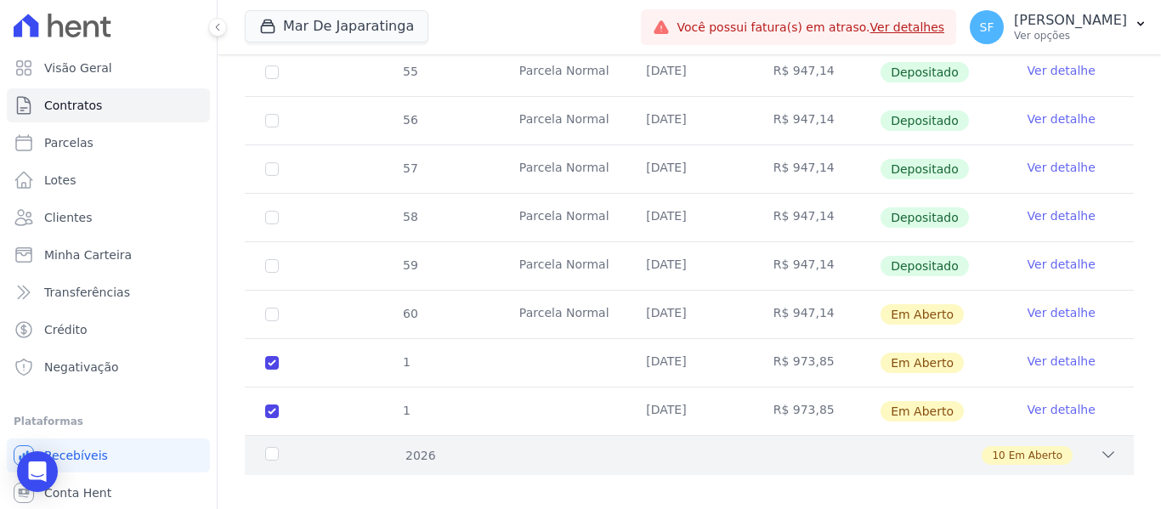
click at [270, 447] on div "2026" at bounding box center [300, 456] width 76 height 18
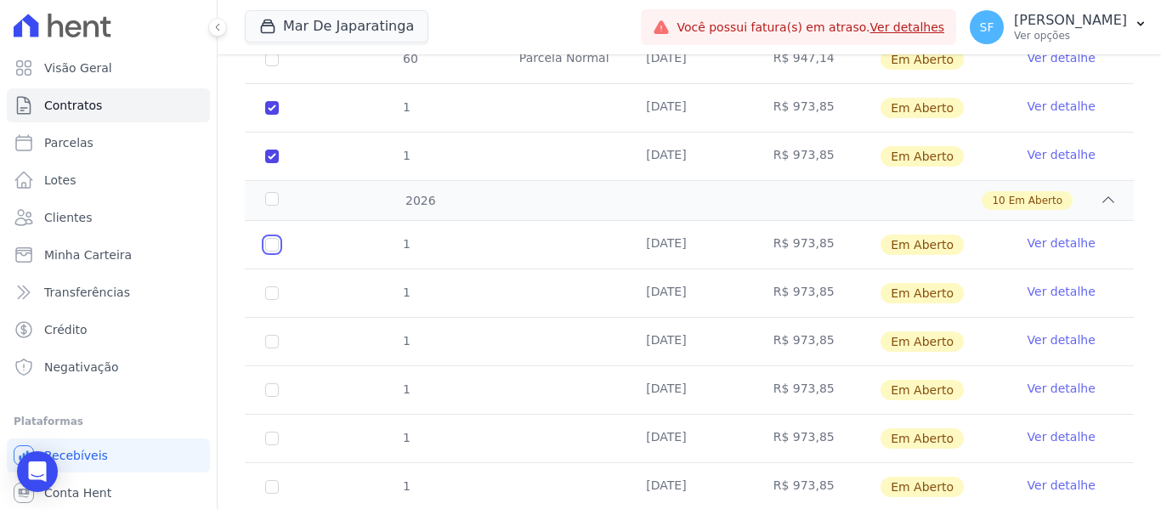
click at [276, 238] on input "checkbox" at bounding box center [272, 245] width 14 height 14
click at [275, 284] on td "1" at bounding box center [272, 293] width 54 height 48
click at [269, 286] on input "checkbox" at bounding box center [272, 293] width 14 height 14
click at [269, 335] on input "checkbox" at bounding box center [272, 342] width 14 height 14
click at [274, 383] on input "checkbox" at bounding box center [272, 390] width 14 height 14
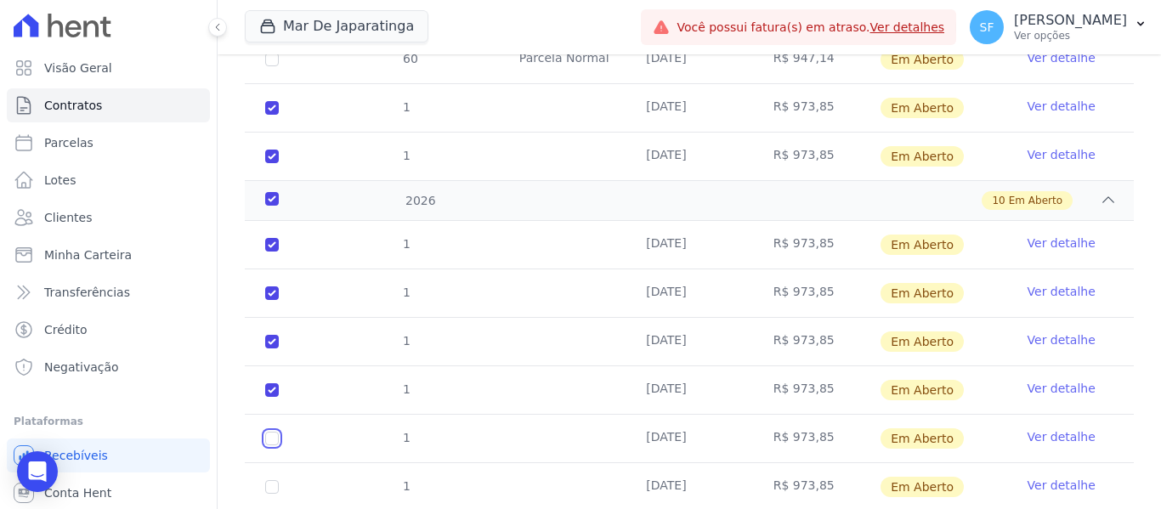
click at [271, 432] on input "checkbox" at bounding box center [272, 439] width 14 height 14
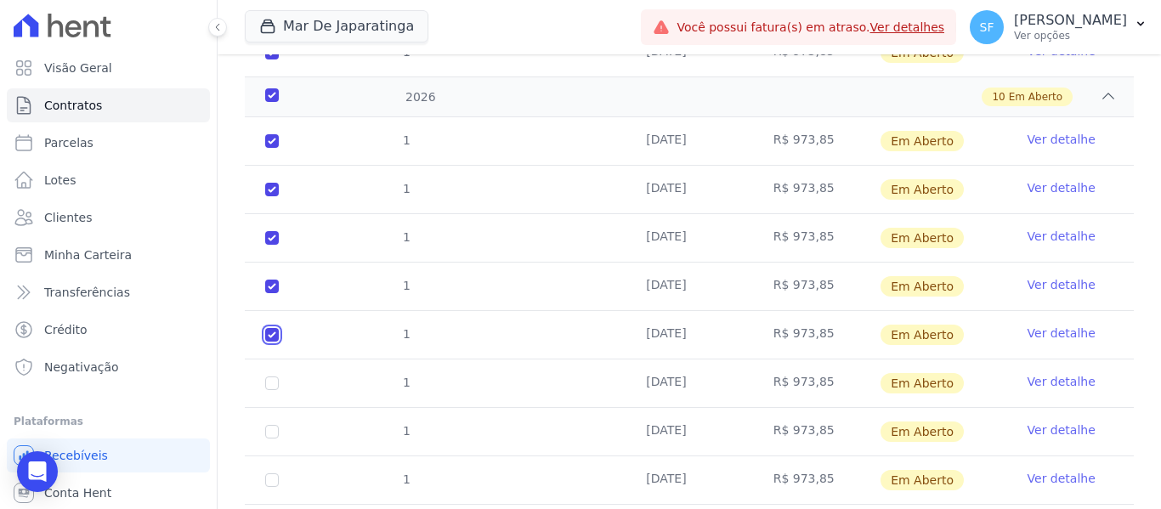
scroll to position [1159, 0]
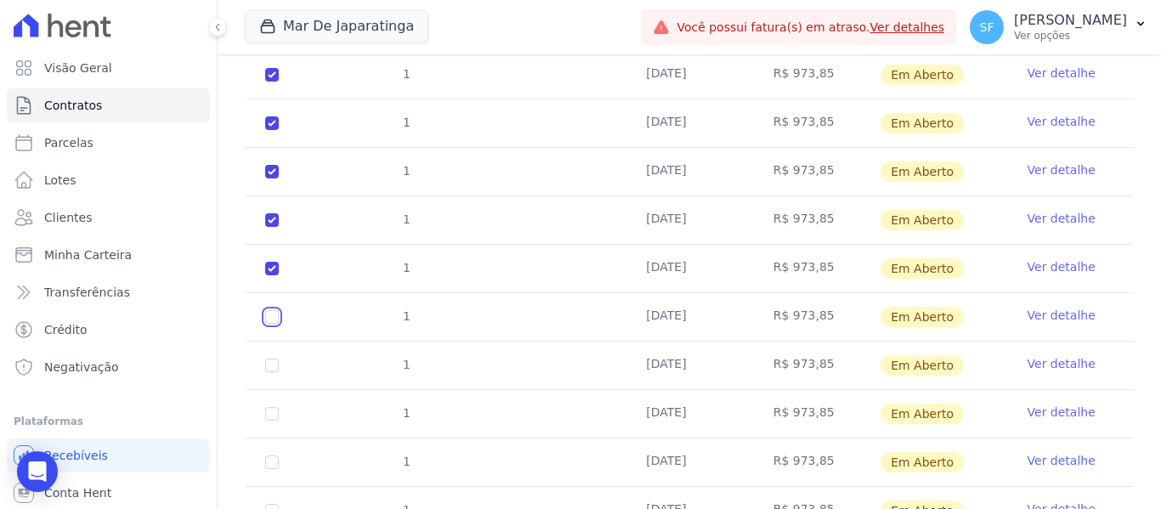
click at [271, 310] on input "checkbox" at bounding box center [272, 317] width 14 height 14
click at [268, 359] on input "checkbox" at bounding box center [272, 366] width 14 height 14
click at [268, 407] on input "checkbox" at bounding box center [272, 414] width 14 height 14
click at [278, 455] on input "checkbox" at bounding box center [272, 462] width 14 height 14
click at [274, 504] on input "checkbox" at bounding box center [272, 511] width 14 height 14
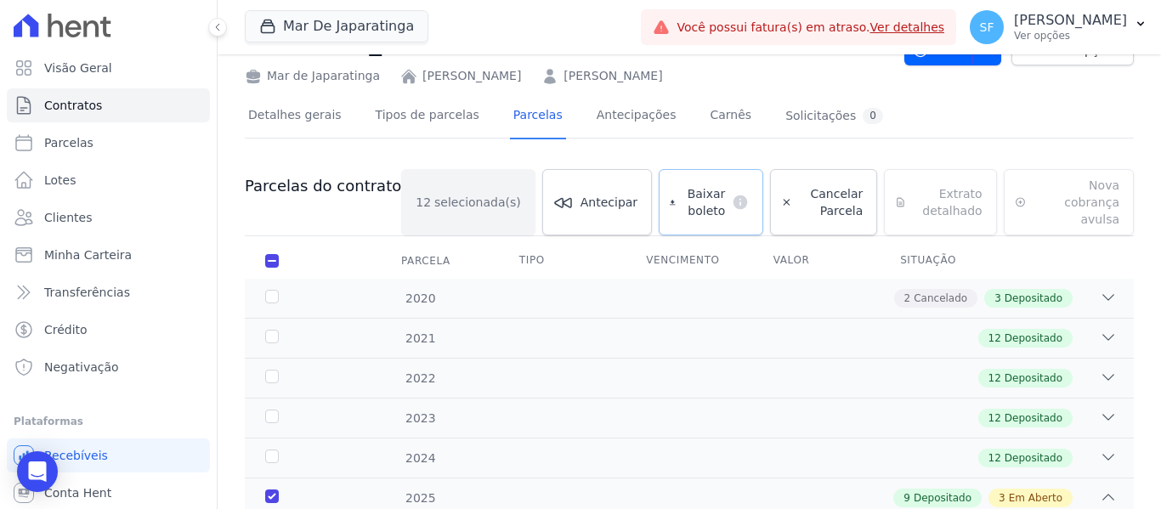
scroll to position [29, 0]
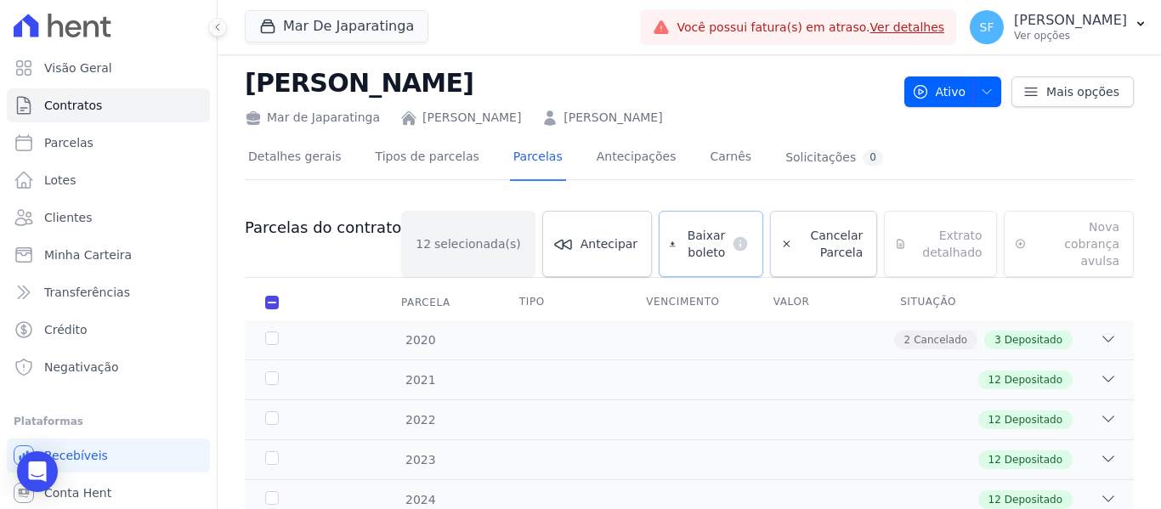
click at [682, 233] on span "Baixar boleto" at bounding box center [703, 244] width 43 height 34
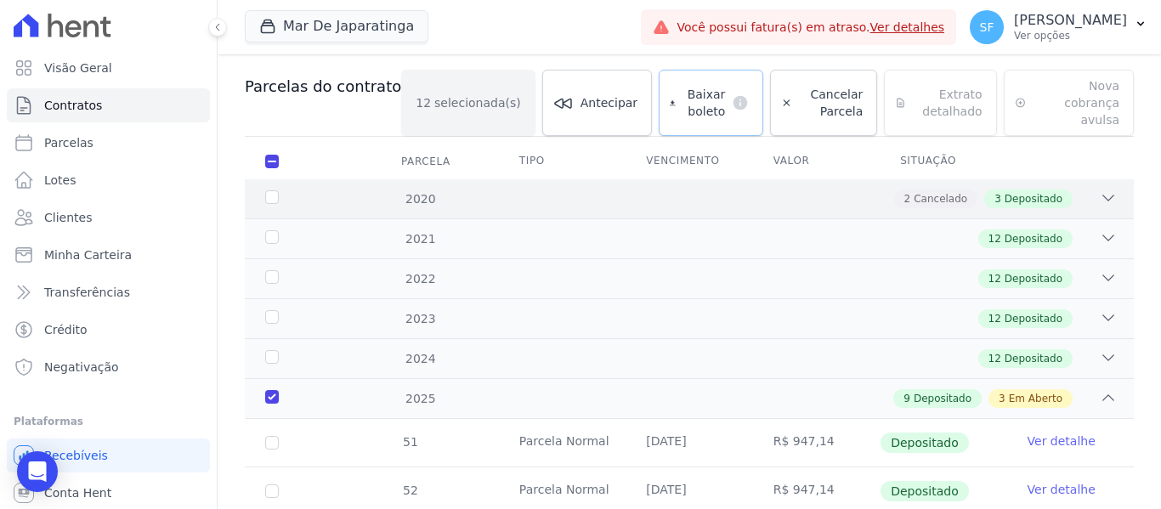
scroll to position [199, 0]
